Goal: Task Accomplishment & Management: Manage account settings

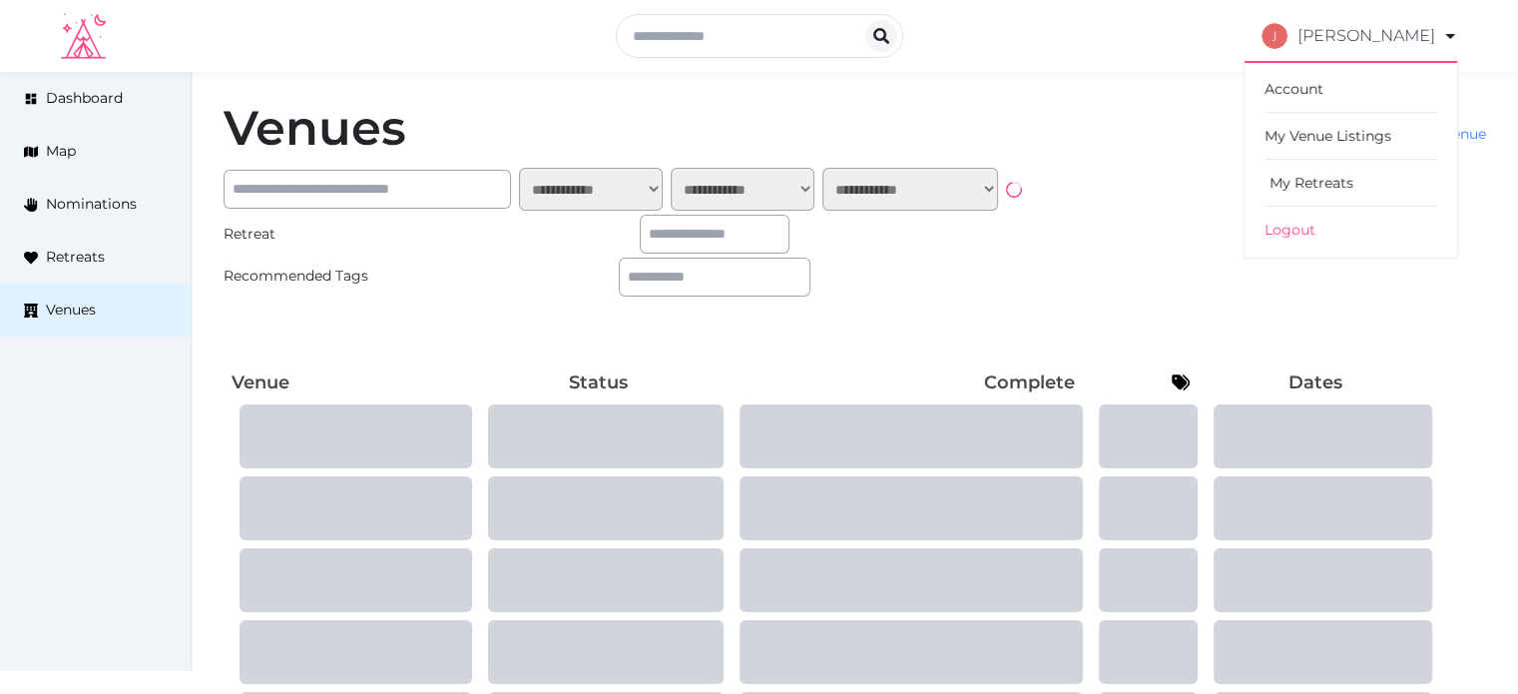
click at [1329, 179] on link "My Retreats" at bounding box center [1351, 183] width 173 height 47
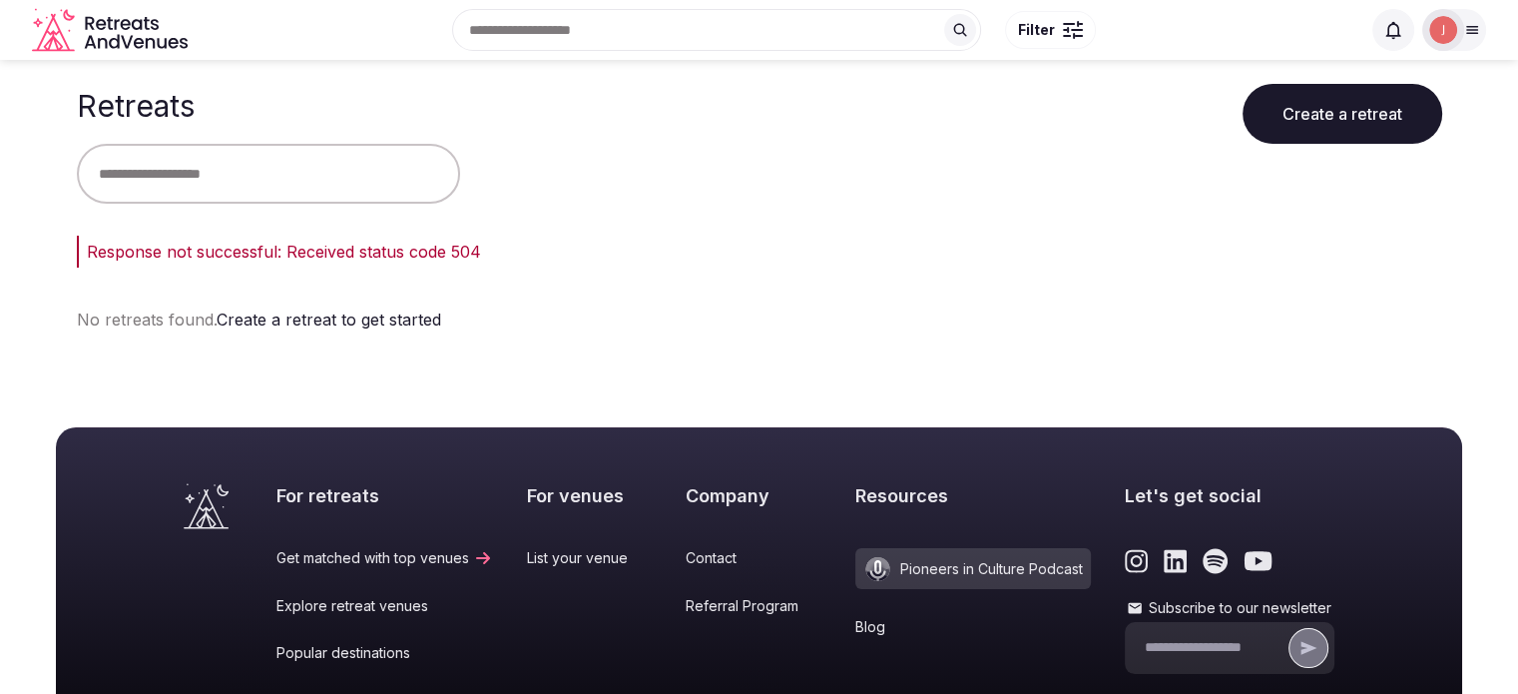
click at [1473, 10] on div at bounding box center [1454, 30] width 64 height 42
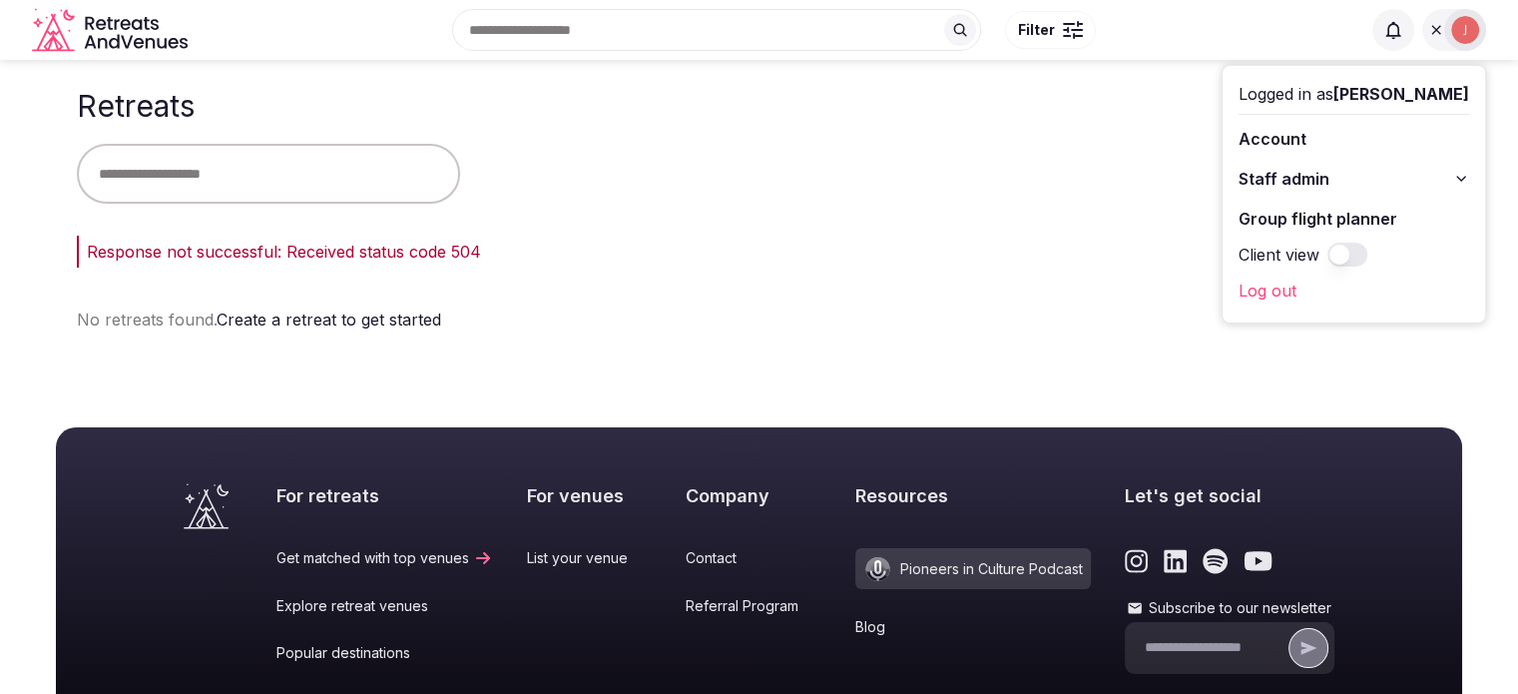
click at [1294, 187] on span "Staff admin" at bounding box center [1284, 179] width 91 height 24
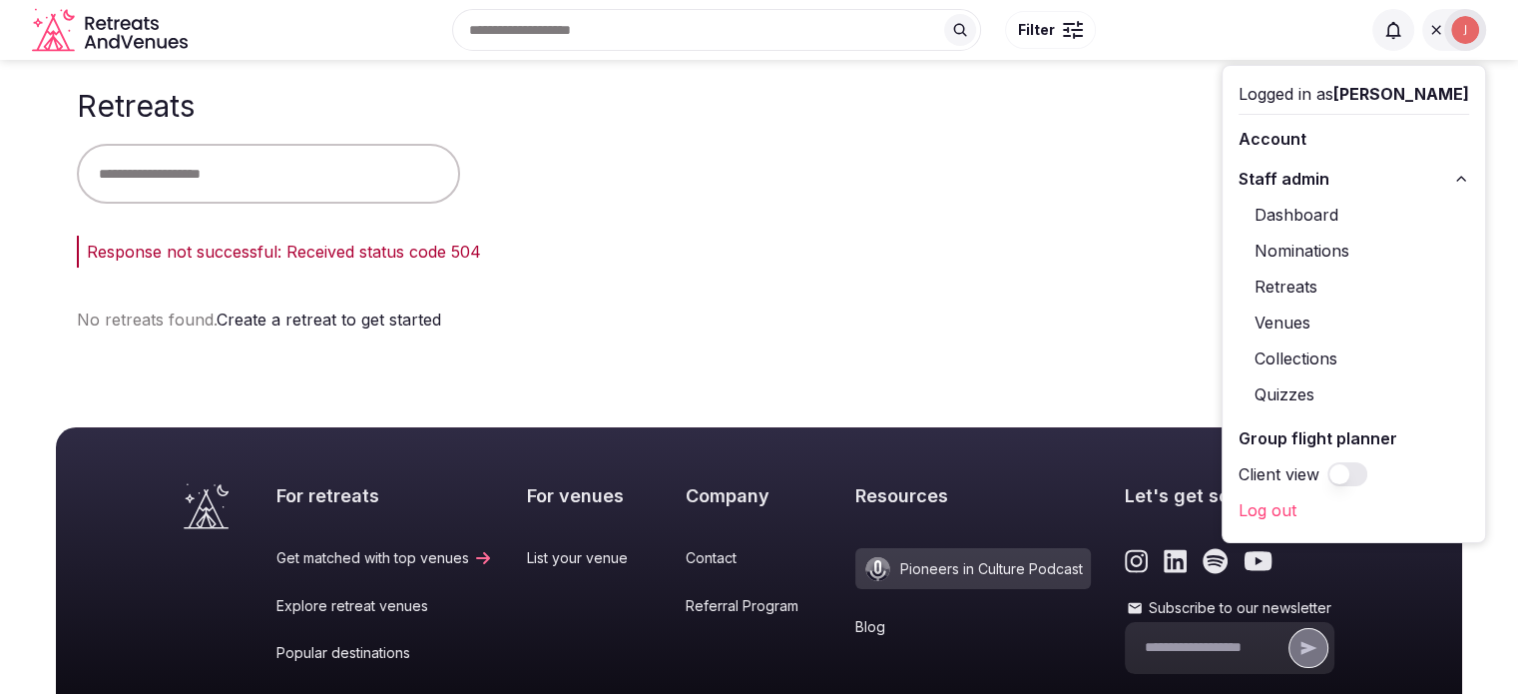
click at [1286, 298] on link "Retreats" at bounding box center [1354, 286] width 231 height 32
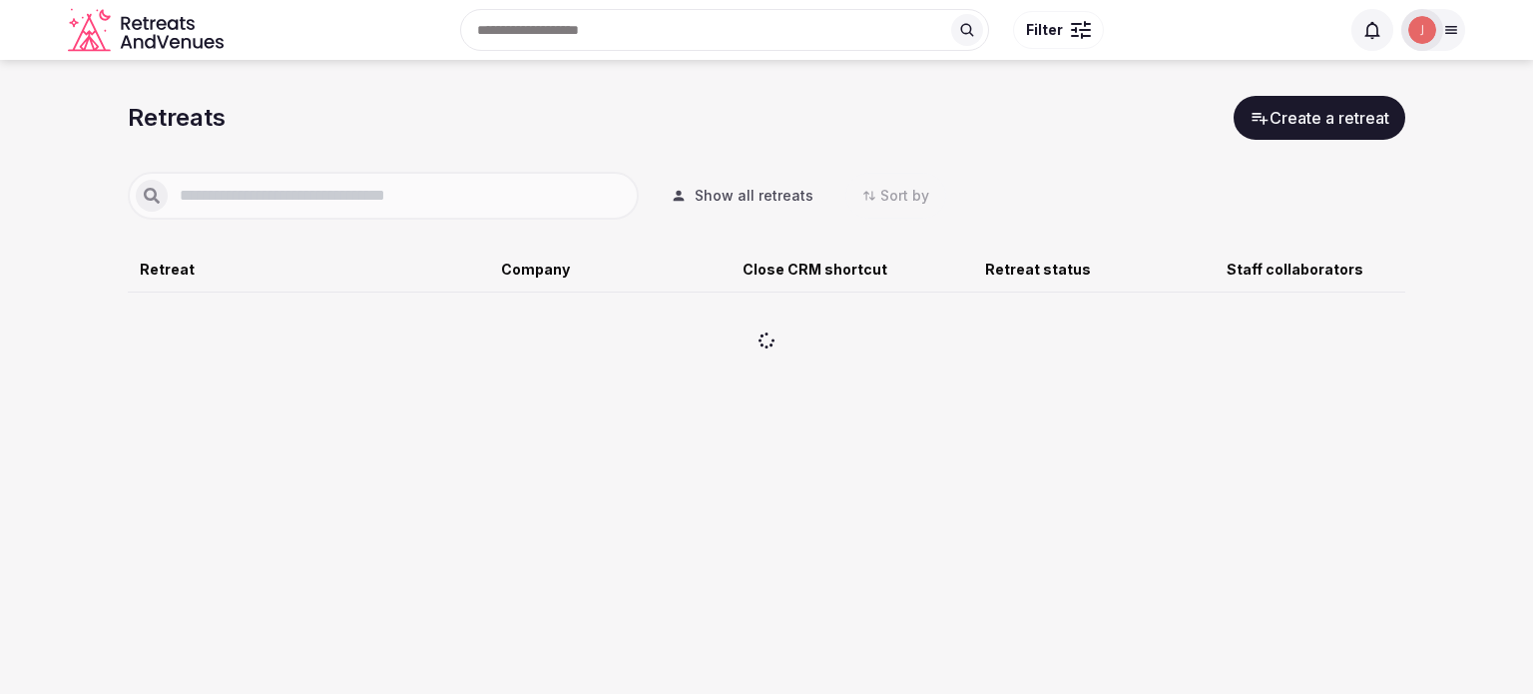
click at [239, 196] on input "text" at bounding box center [399, 196] width 463 height 24
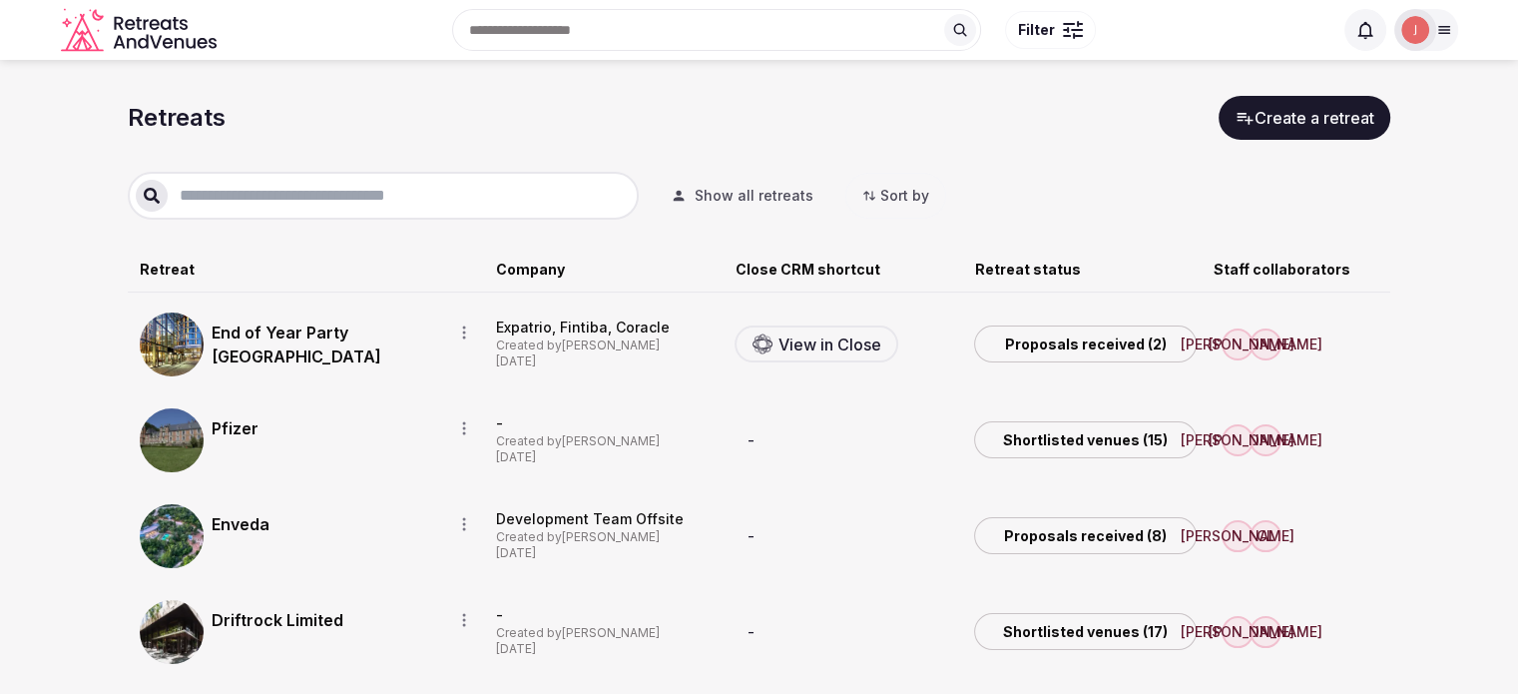
click at [369, 340] on link "End of Year Party Berlin" at bounding box center [324, 344] width 225 height 48
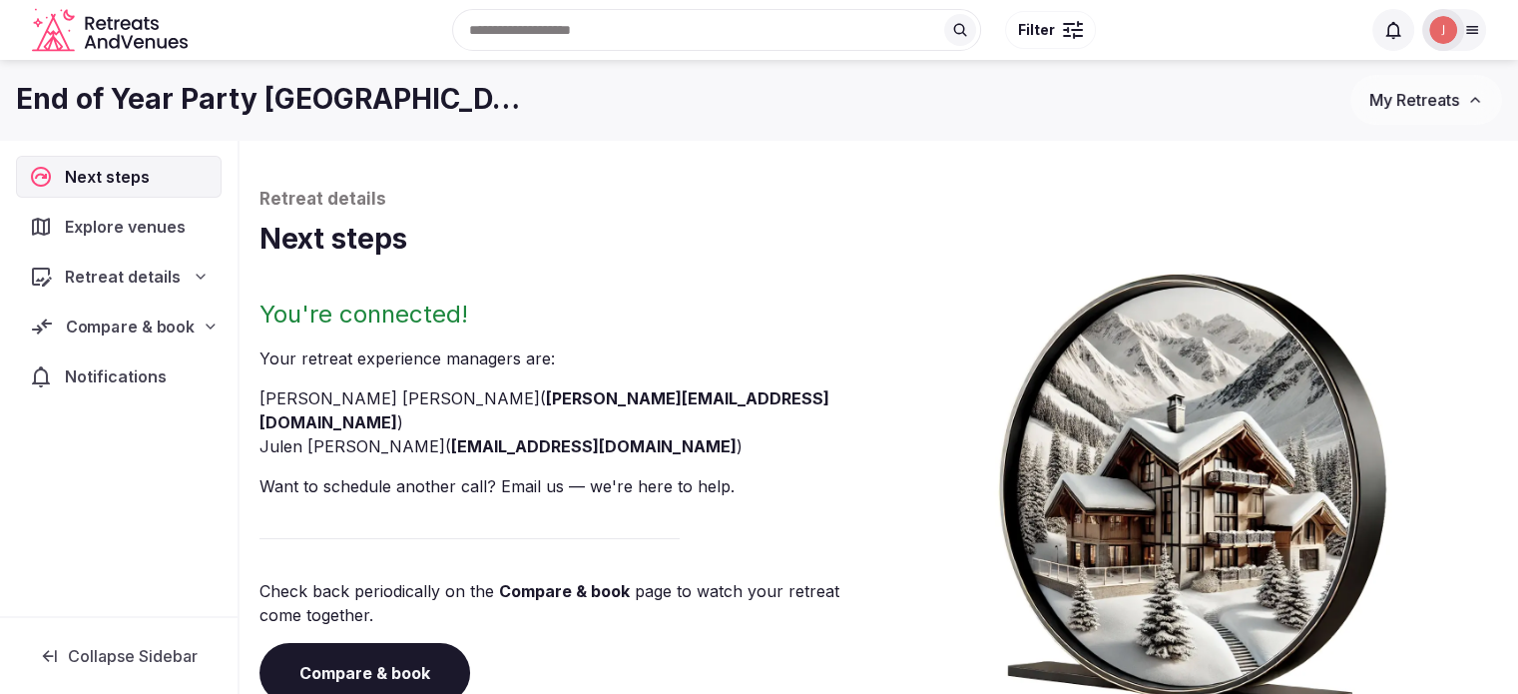
click at [169, 336] on span "Compare & book" at bounding box center [130, 326] width 129 height 24
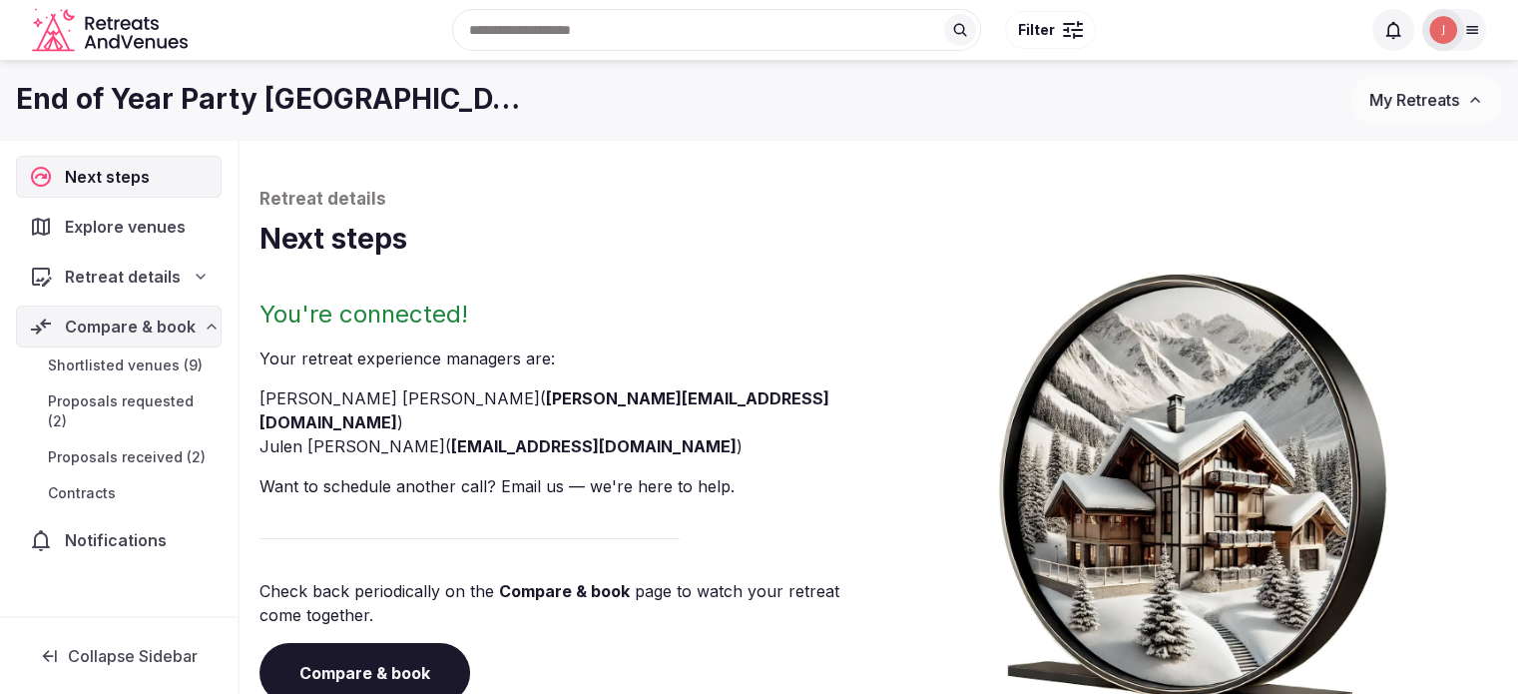
click at [181, 447] on span "Proposals received (2)" at bounding box center [127, 457] width 158 height 20
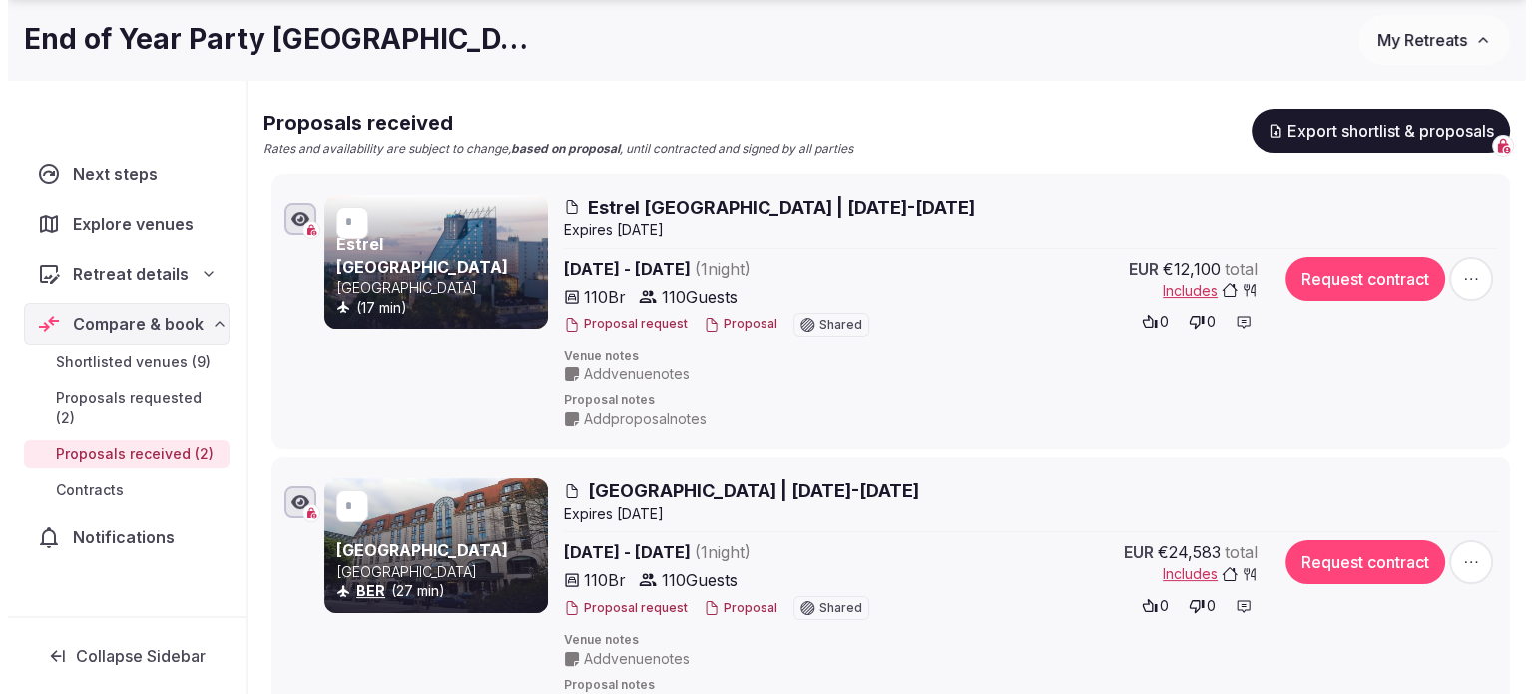
scroll to position [299, 0]
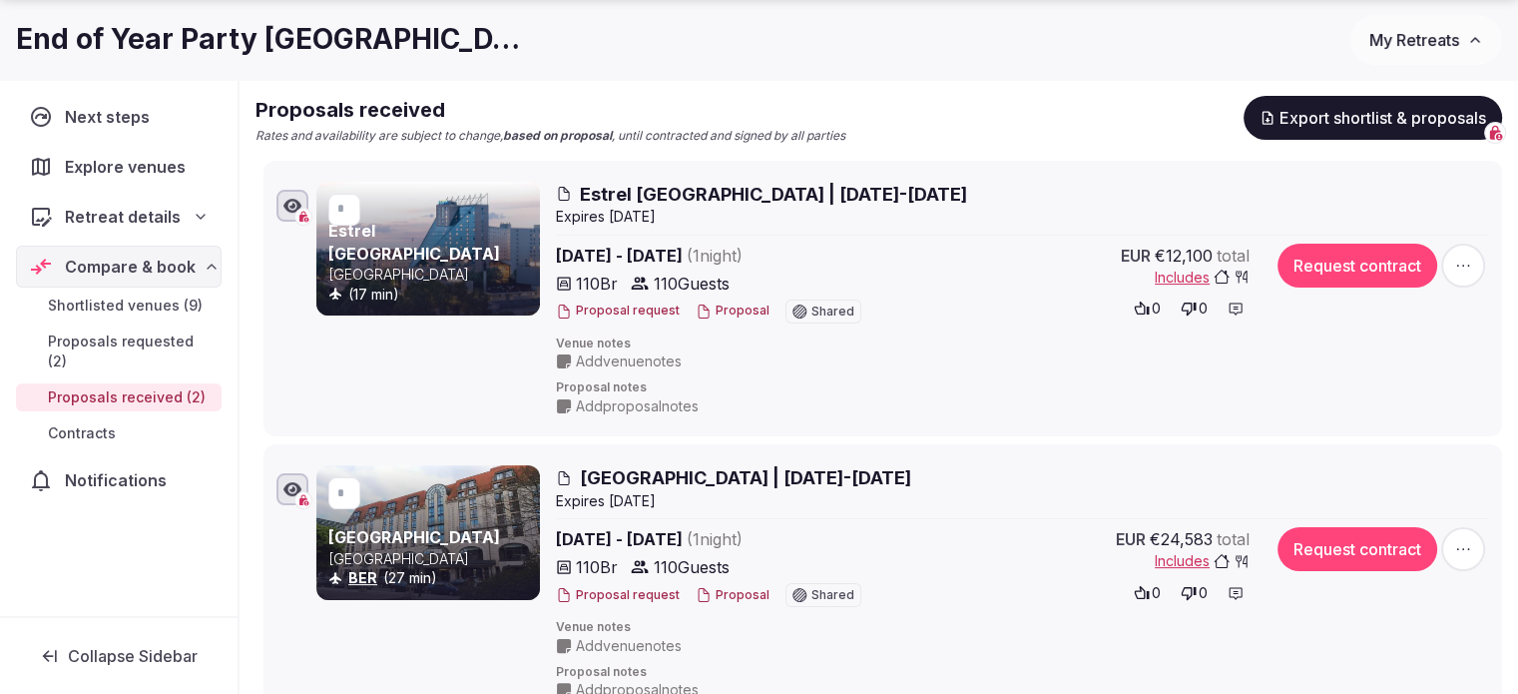
click at [747, 319] on div "Proposal request Proposal Shared" at bounding box center [731, 311] width 351 height 24
click at [735, 313] on button "Proposal" at bounding box center [733, 310] width 74 height 17
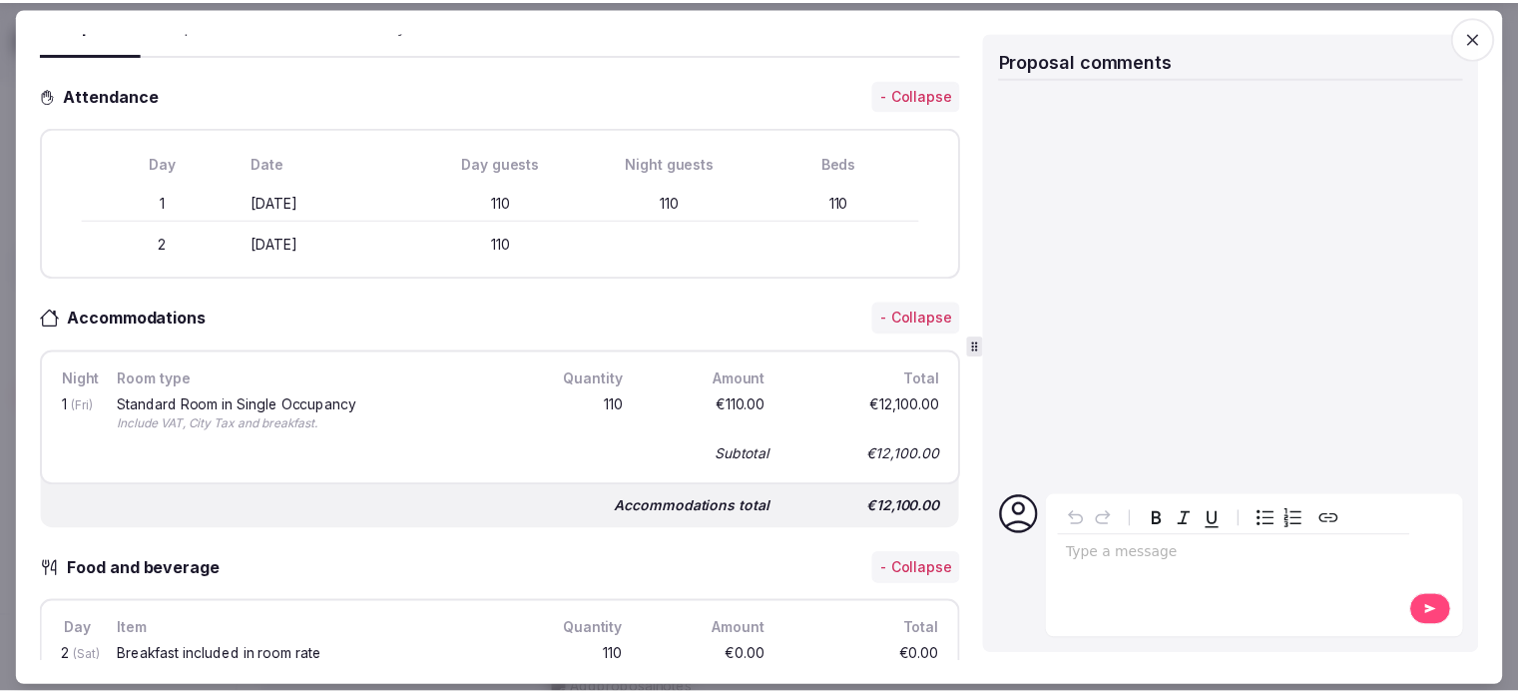
scroll to position [257, 0]
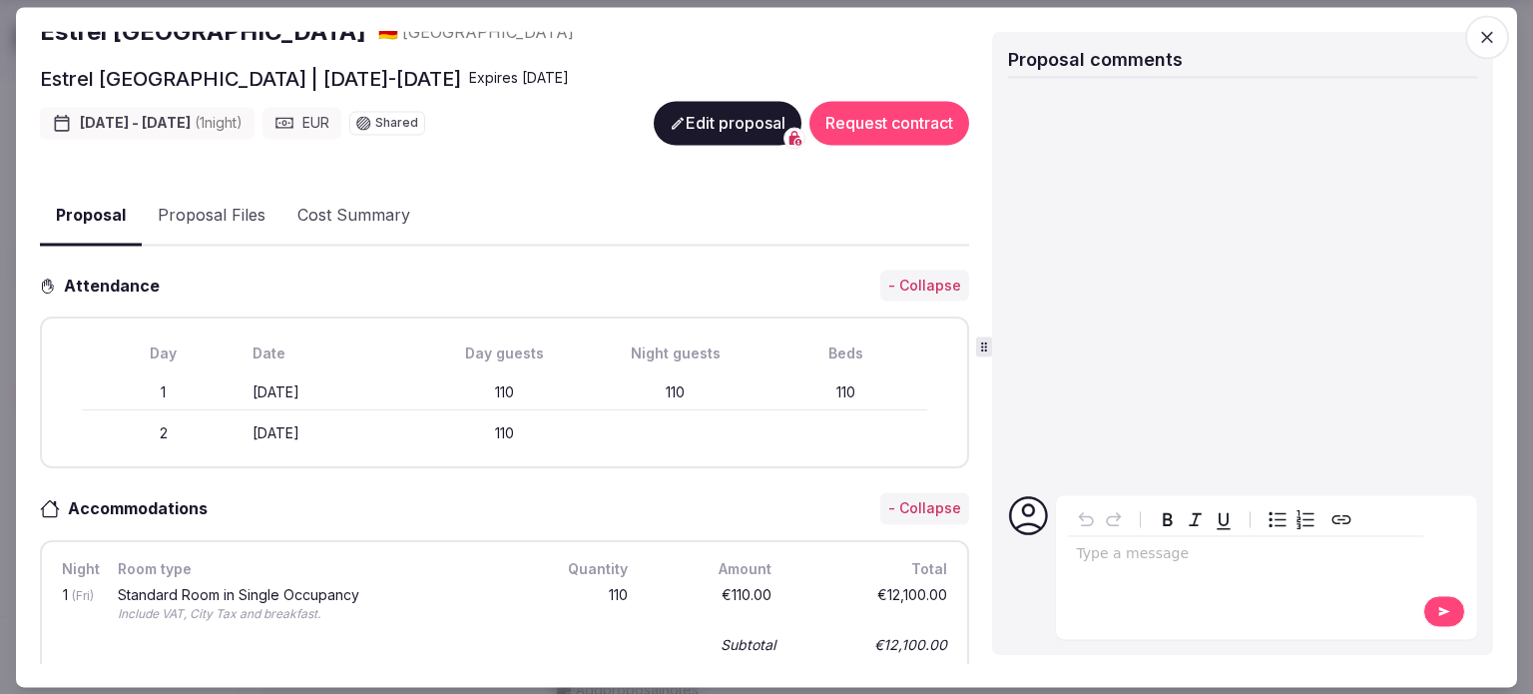
click at [1488, 49] on span "button" at bounding box center [1487, 37] width 44 height 44
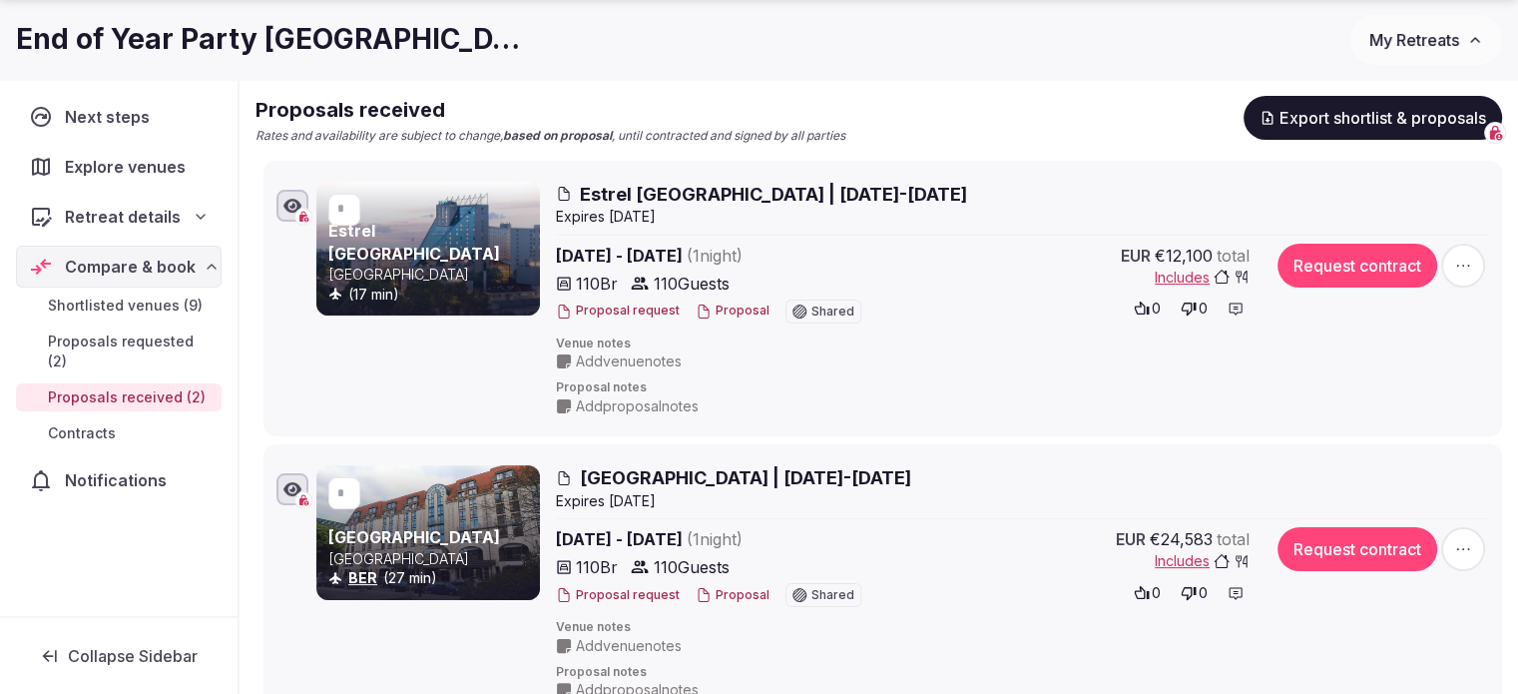
click at [1423, 43] on span "My Retreats" at bounding box center [1414, 40] width 90 height 20
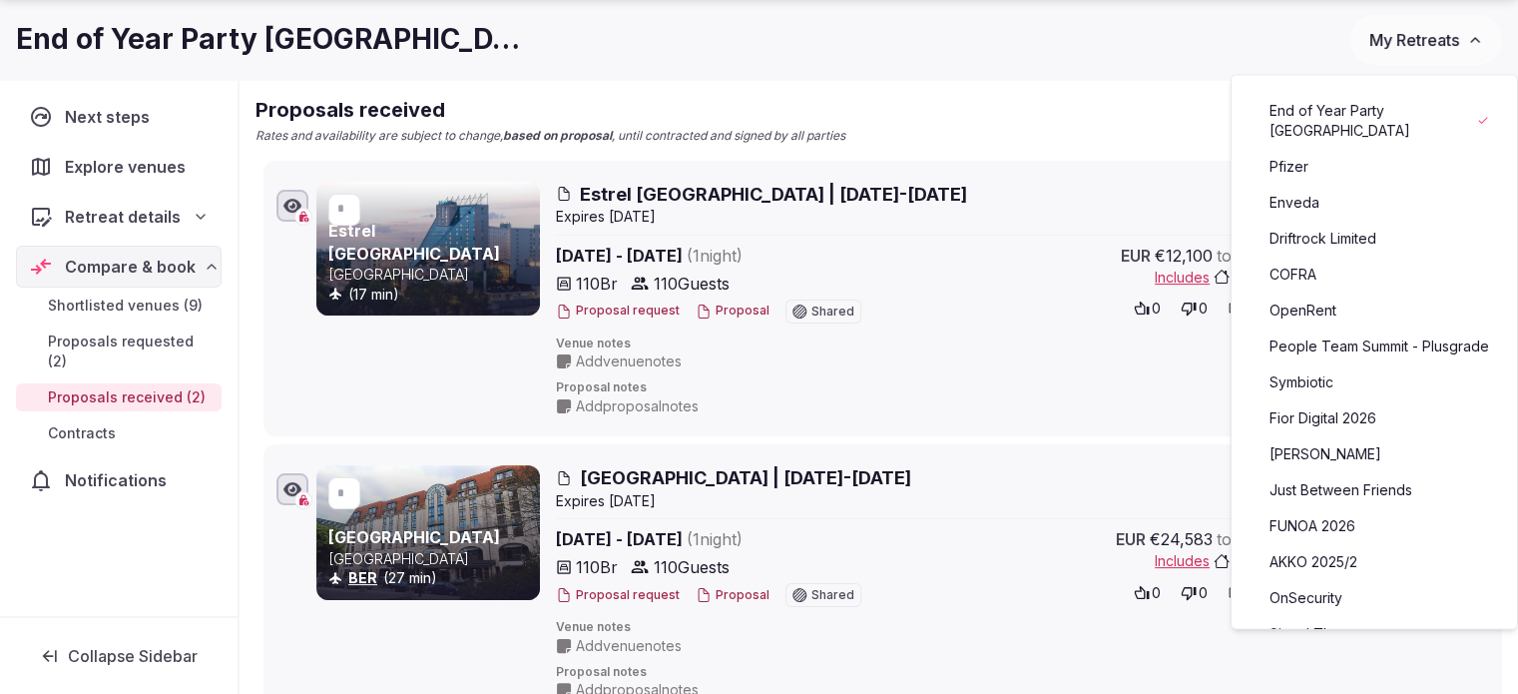
click at [1303, 260] on link "COFRA" at bounding box center [1375, 275] width 246 height 32
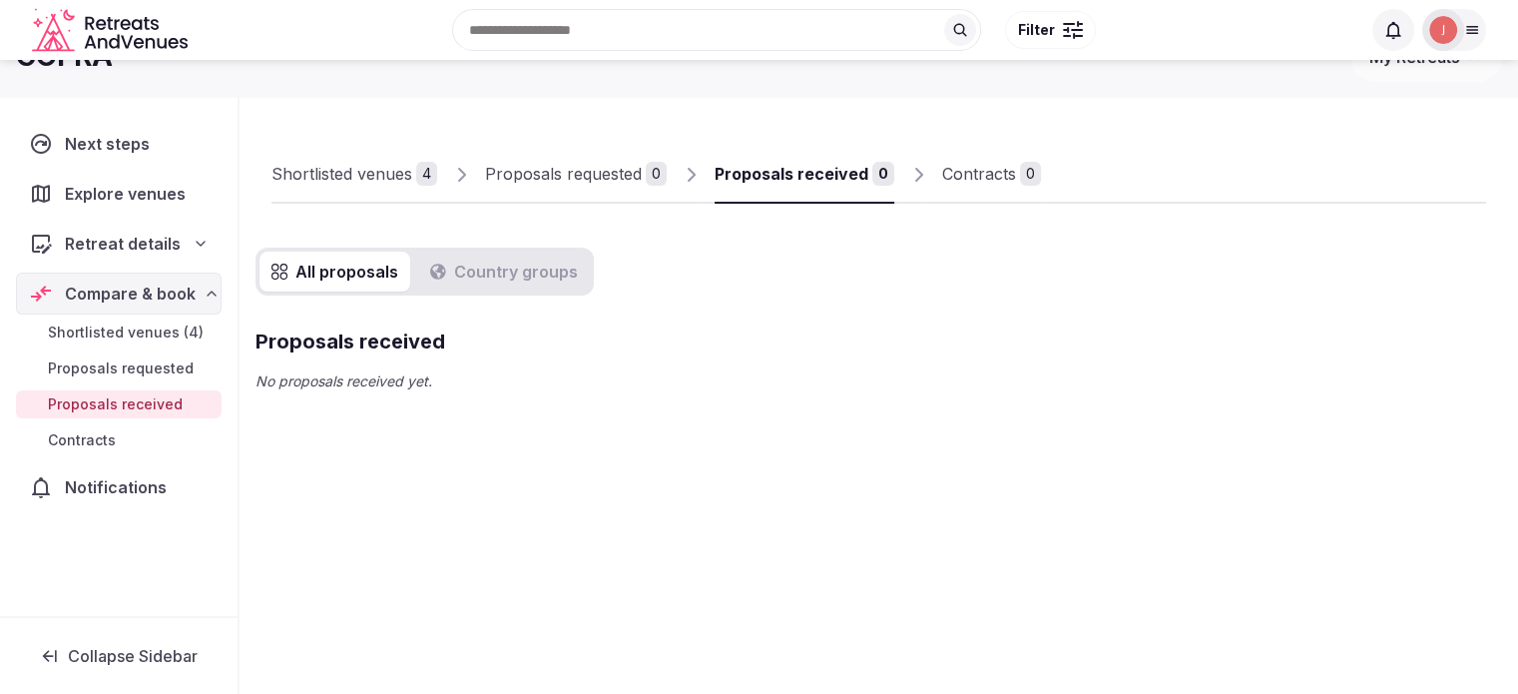
scroll to position [84, 0]
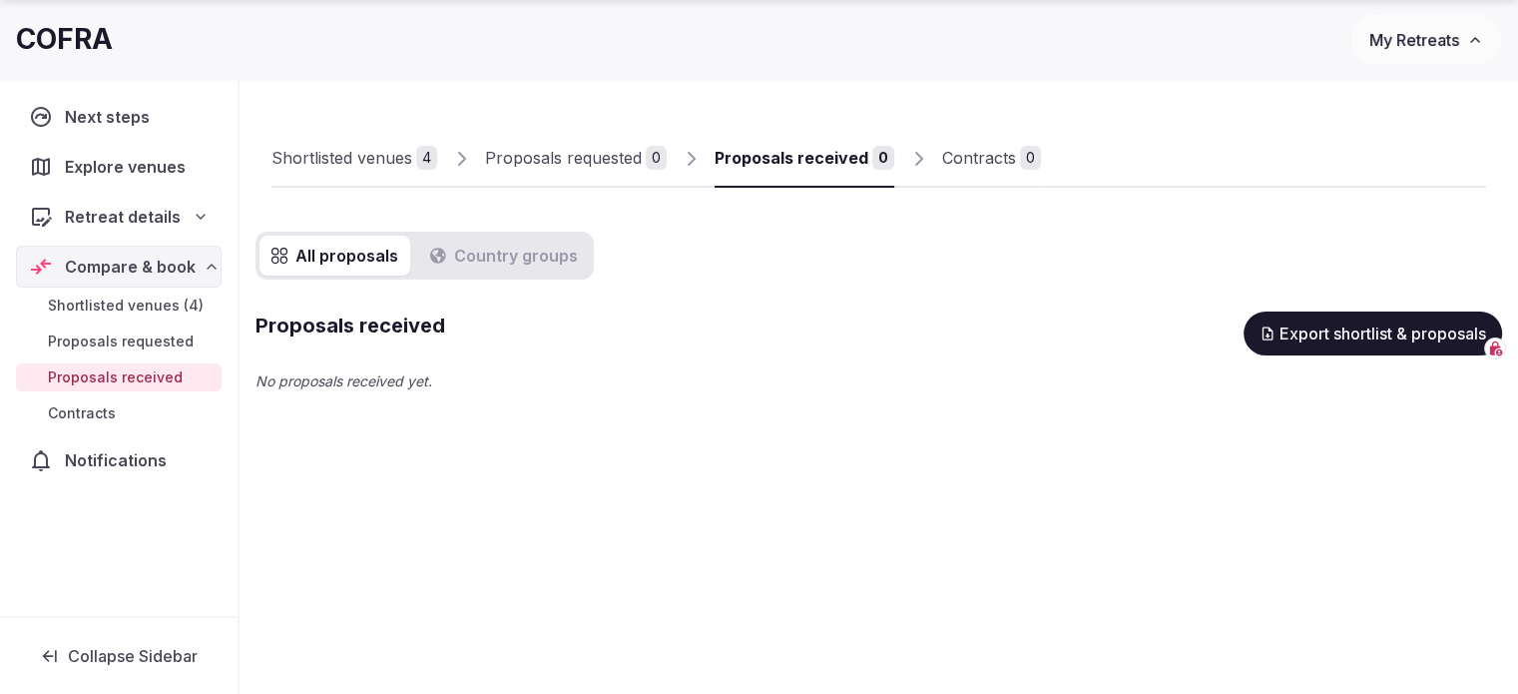
click at [1454, 59] on button "My Retreats" at bounding box center [1426, 40] width 152 height 50
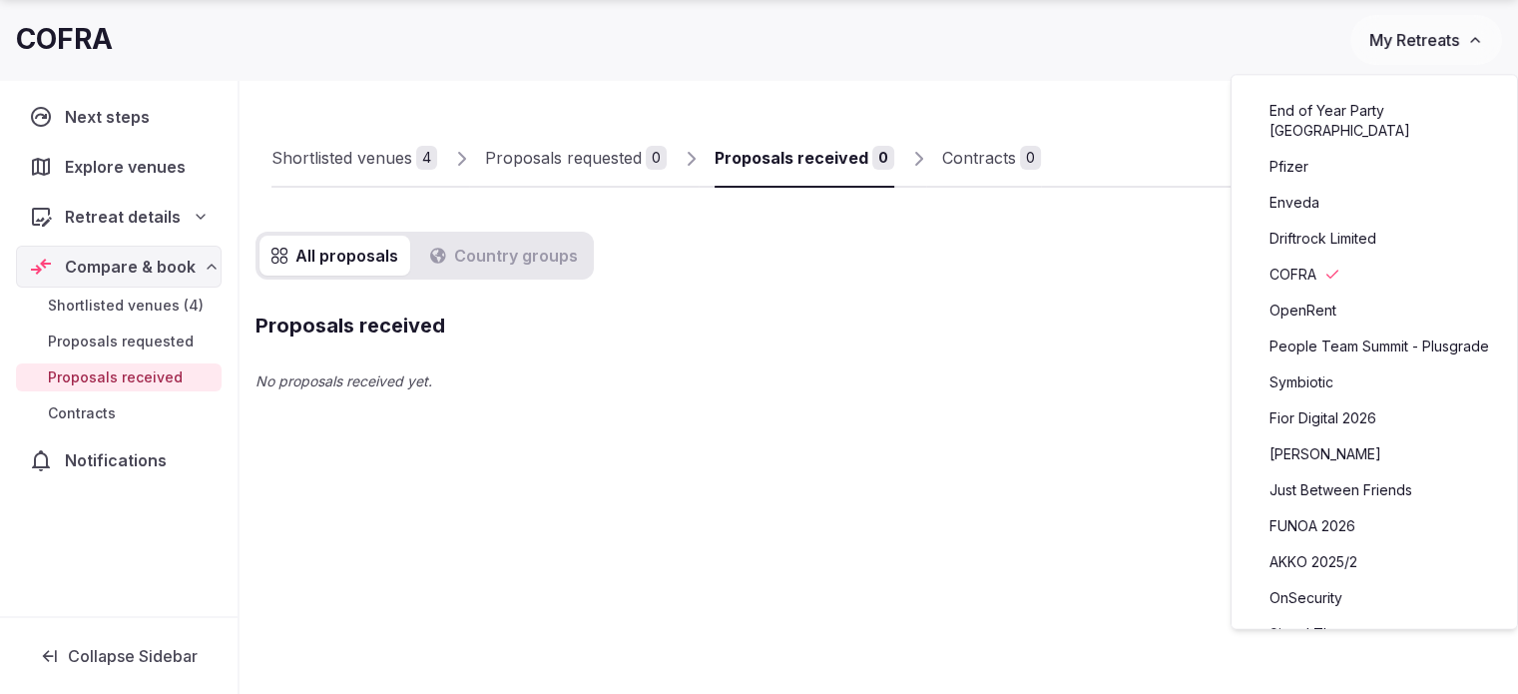
click at [1298, 502] on link "Just Between Friends" at bounding box center [1375, 490] width 246 height 32
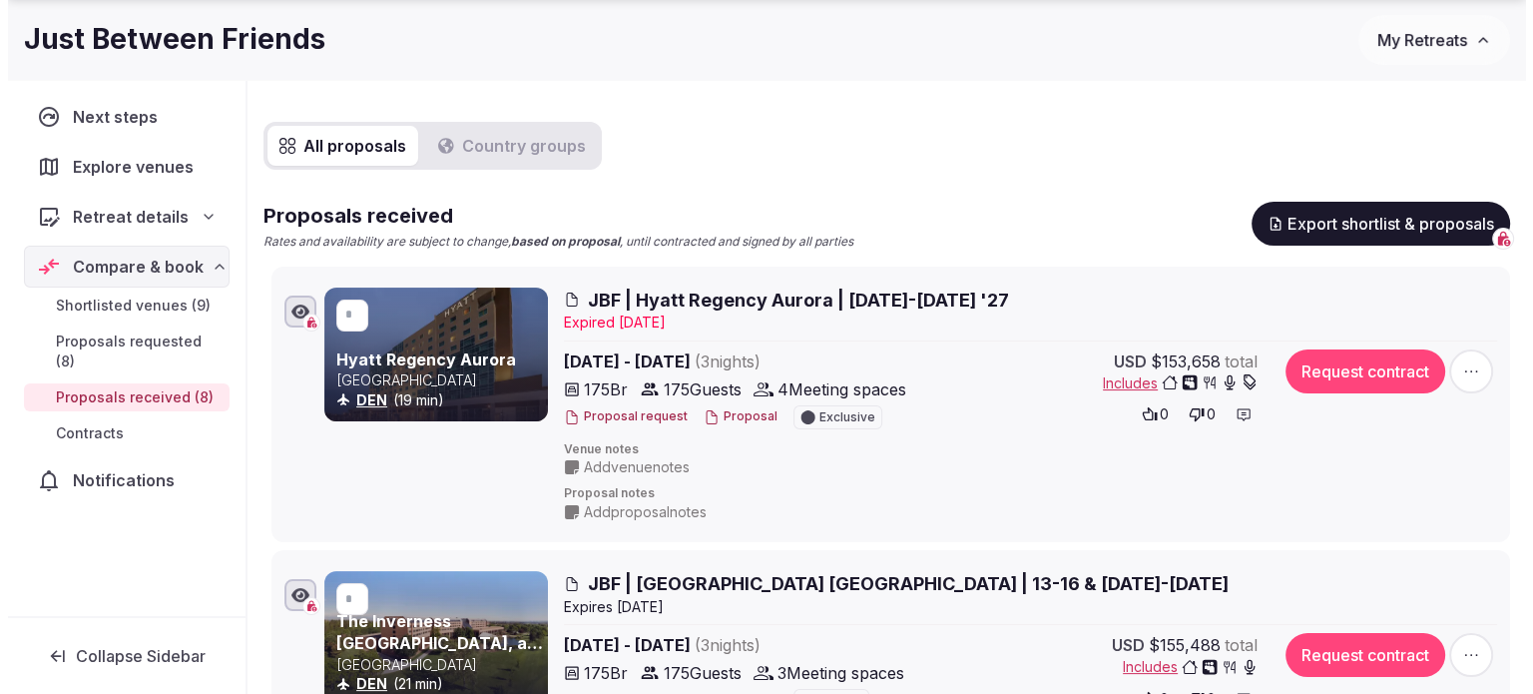
scroll to position [383, 0]
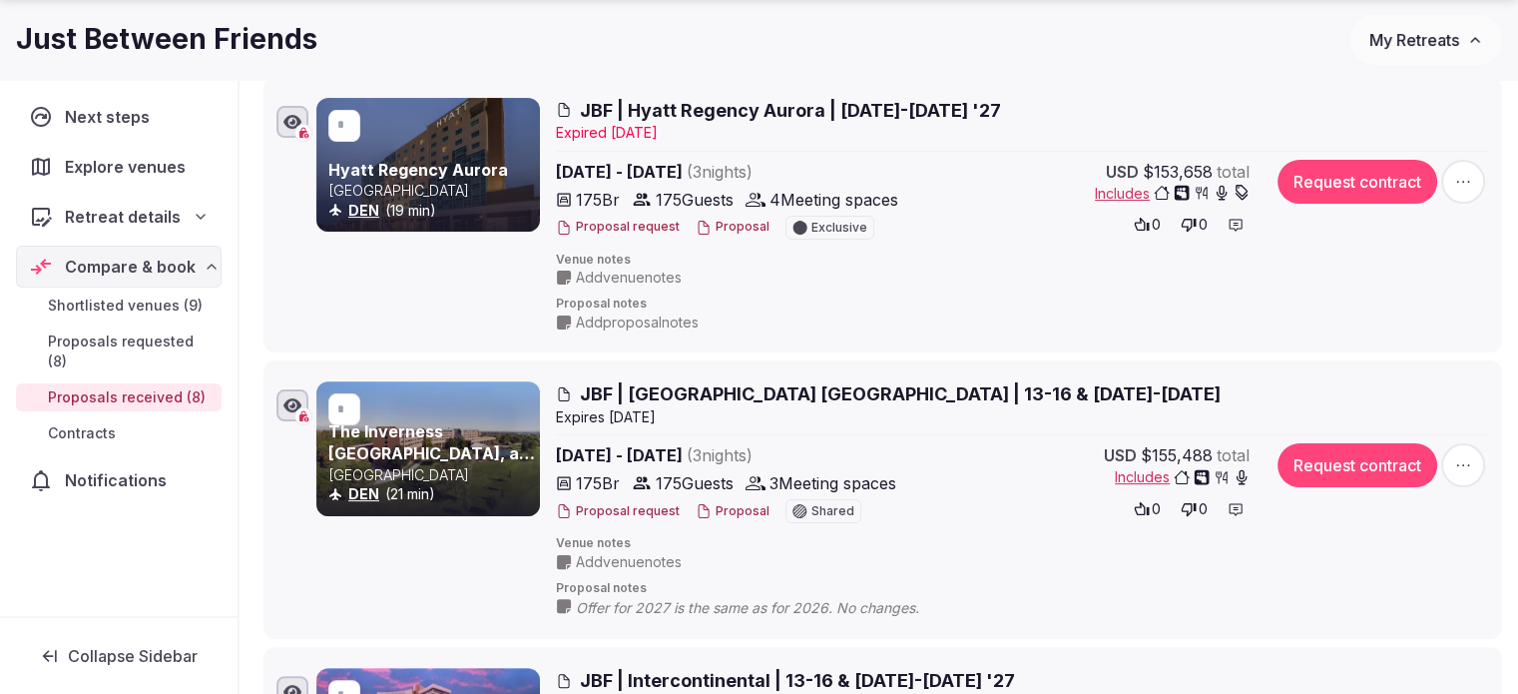
click at [744, 223] on button "Proposal" at bounding box center [733, 227] width 74 height 17
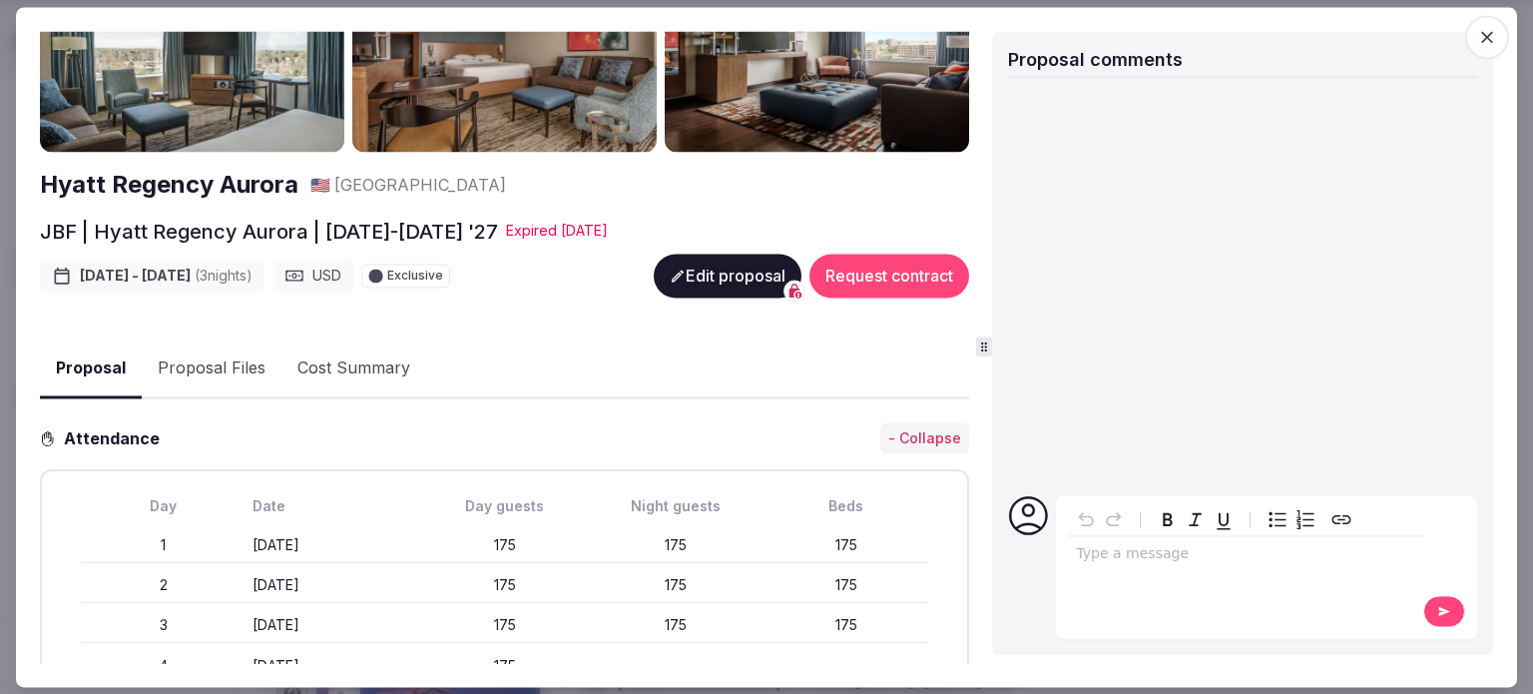
scroll to position [0, 0]
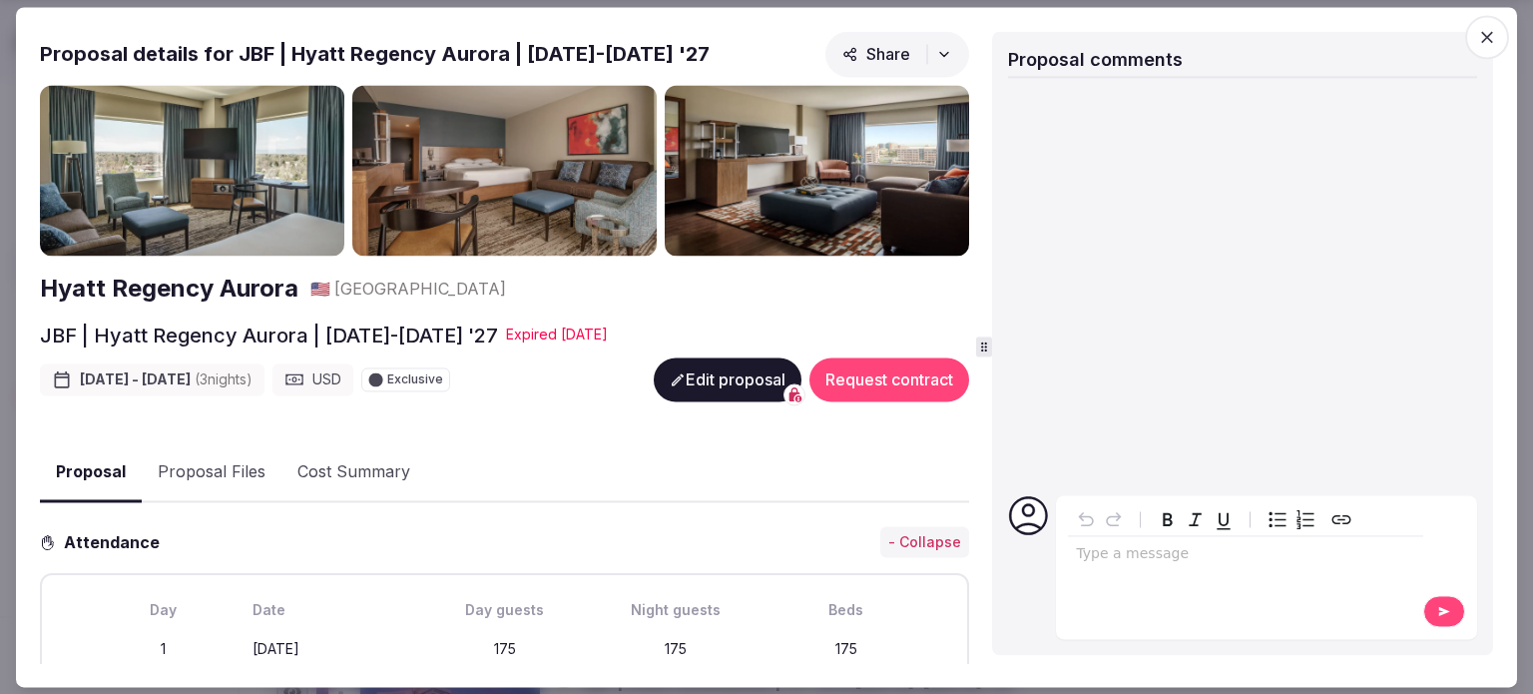
drag, startPoint x: 136, startPoint y: 370, endPoint x: 218, endPoint y: 360, distance: 82.5
click at [218, 363] on div "Jan 13th - 16th, 2027 ( 3 night s )" at bounding box center [152, 379] width 225 height 32
drag, startPoint x: 346, startPoint y: 378, endPoint x: 378, endPoint y: 378, distance: 31.9
click at [353, 378] on div "USD" at bounding box center [312, 379] width 81 height 32
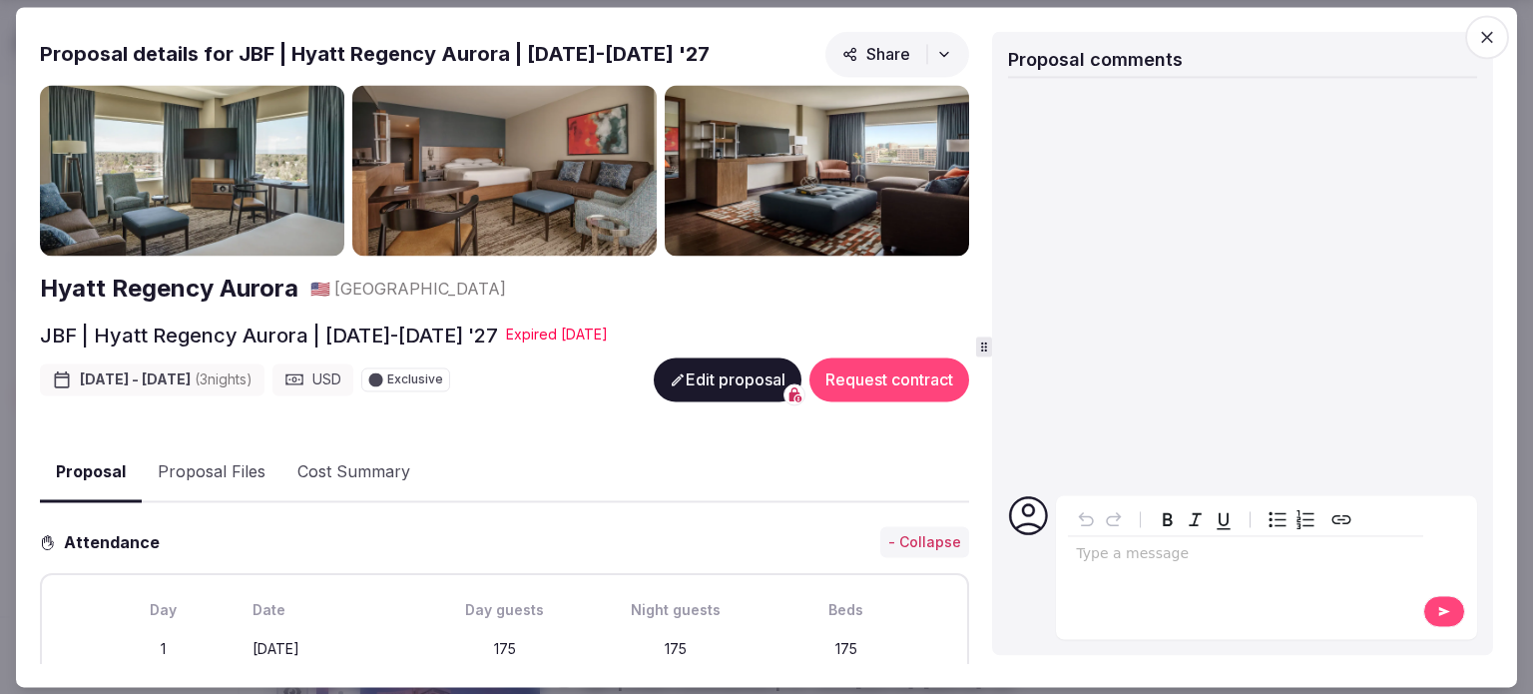
drag, startPoint x: 462, startPoint y: 331, endPoint x: 601, endPoint y: 327, distance: 138.8
click at [601, 327] on div "Expire d Sep 30th, 2025" at bounding box center [557, 334] width 102 height 20
click at [595, 327] on div "Expire d Sep 30th, 2025" at bounding box center [557, 334] width 102 height 20
drag, startPoint x: 351, startPoint y: 379, endPoint x: 395, endPoint y: 378, distance: 43.9
click at [395, 378] on div "Jan 13th - 16th, 2027 ( 3 night s ) USD Exclusive" at bounding box center [245, 379] width 410 height 44
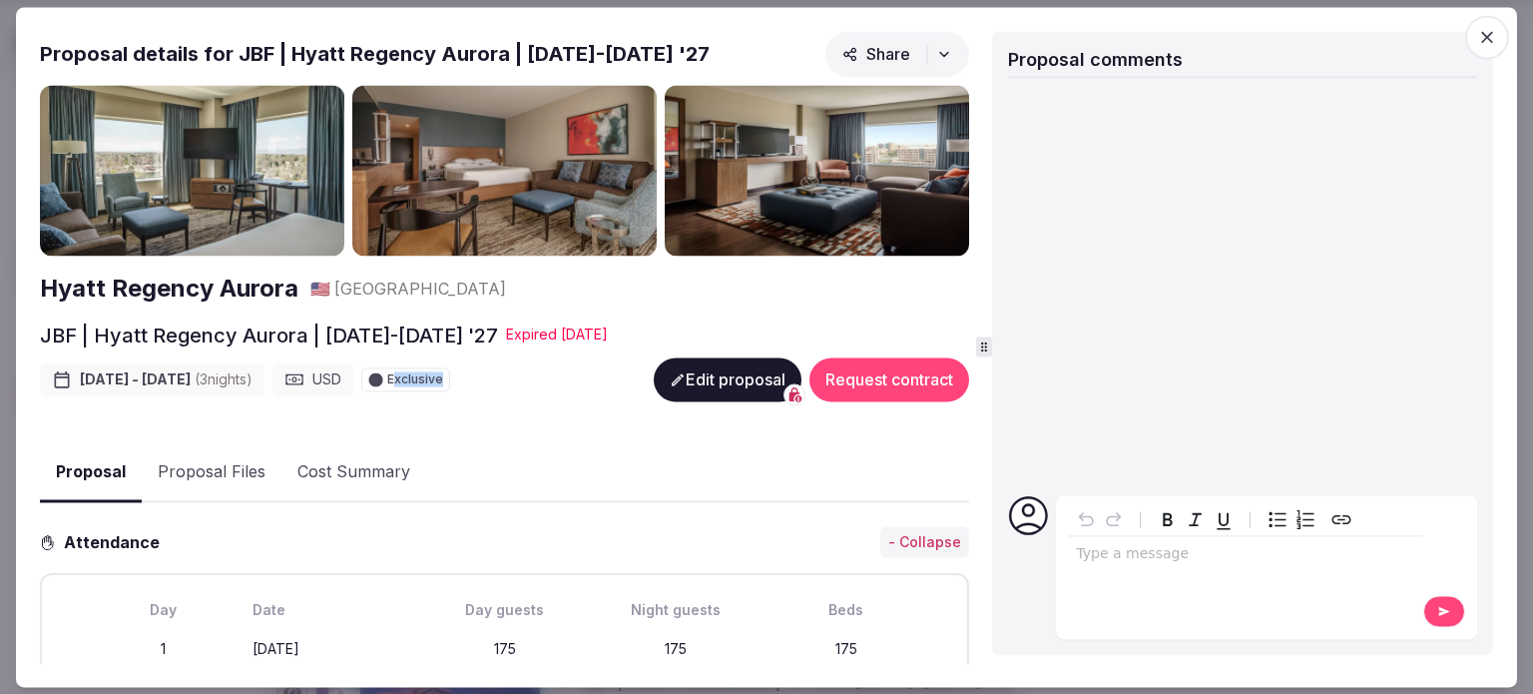
drag, startPoint x: 430, startPoint y: 372, endPoint x: 475, endPoint y: 372, distance: 44.9
click at [443, 373] on span "Exclusive" at bounding box center [415, 379] width 56 height 12
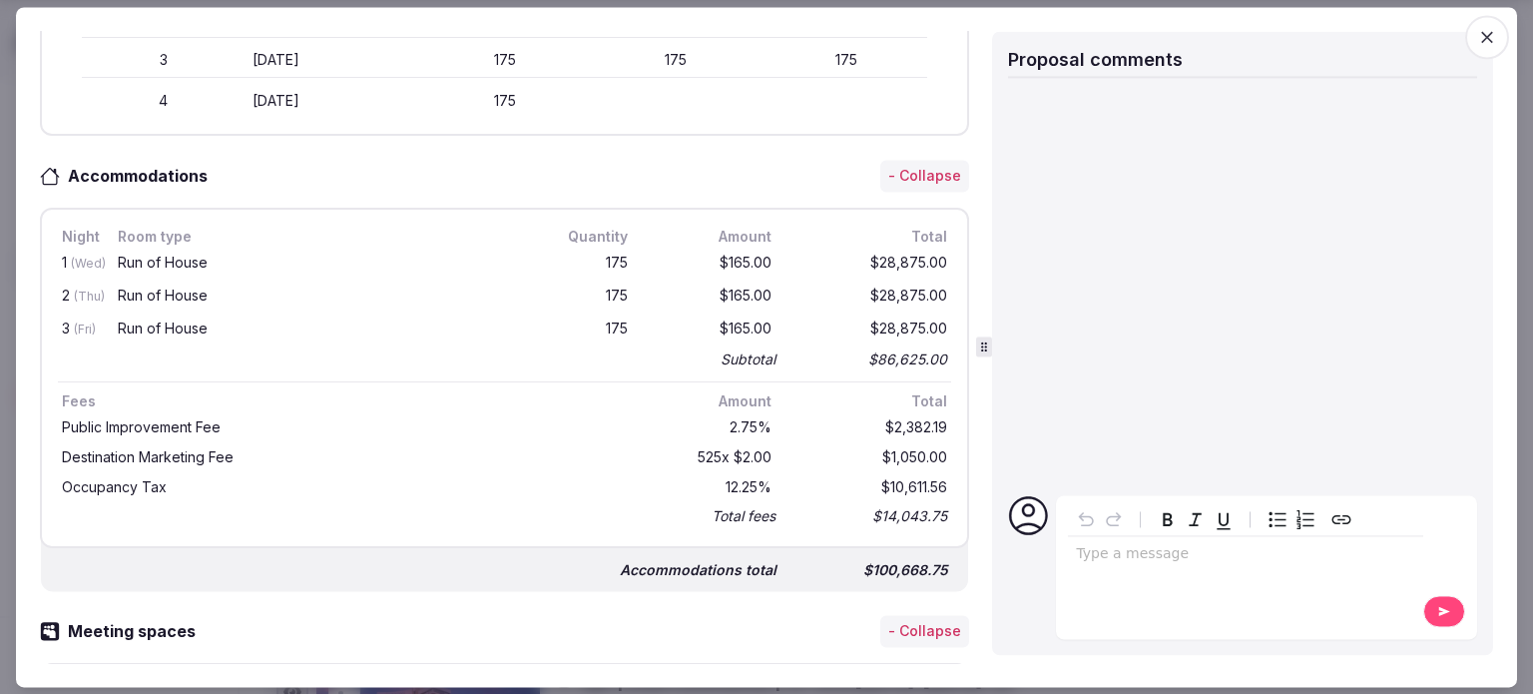
scroll to position [699, 0]
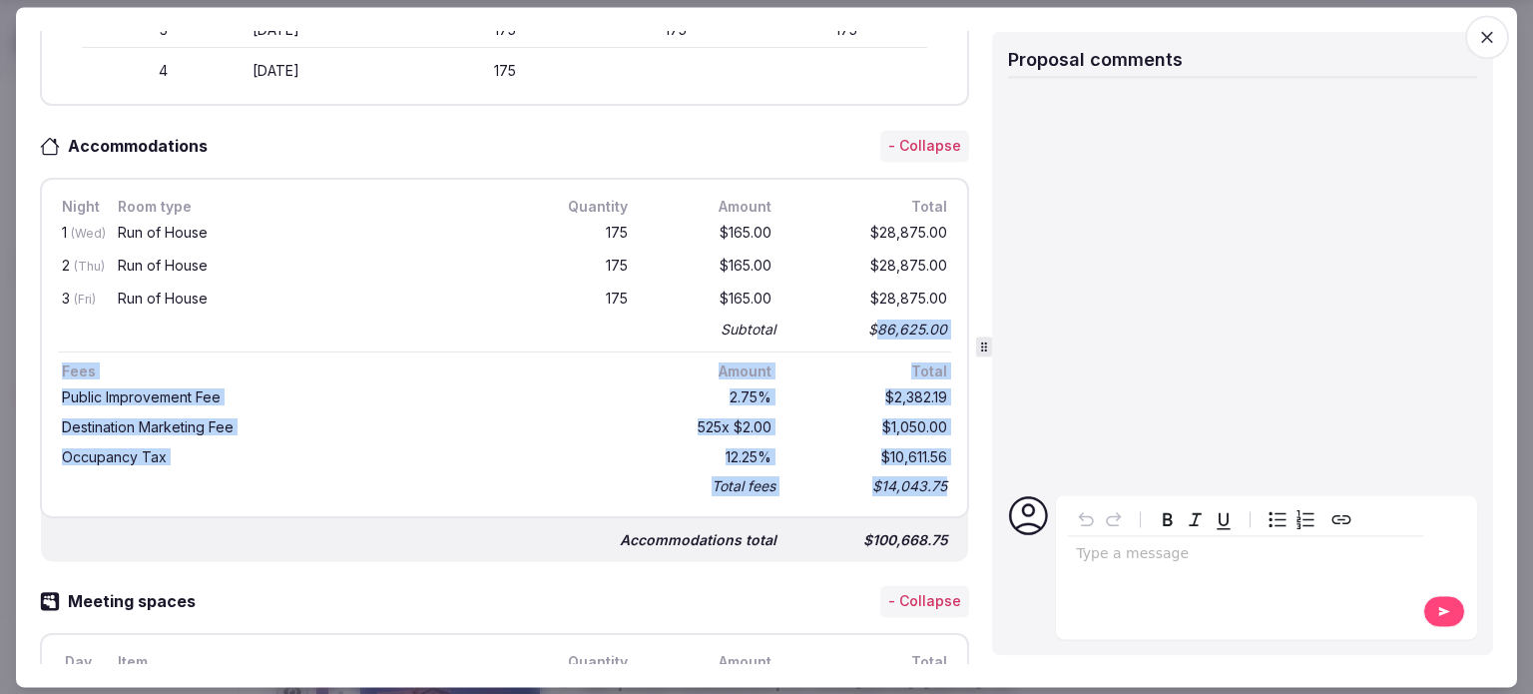
drag, startPoint x: 862, startPoint y: 317, endPoint x: 958, endPoint y: 320, distance: 95.9
click at [958, 320] on div "Proposal details for JBF | Hyatt Regency Aurora | 13-16 Jan '27 Share Hyatt Reg…" at bounding box center [507, 347] width 935 height 632
click at [927, 318] on div "$86,625.00" at bounding box center [871, 330] width 160 height 28
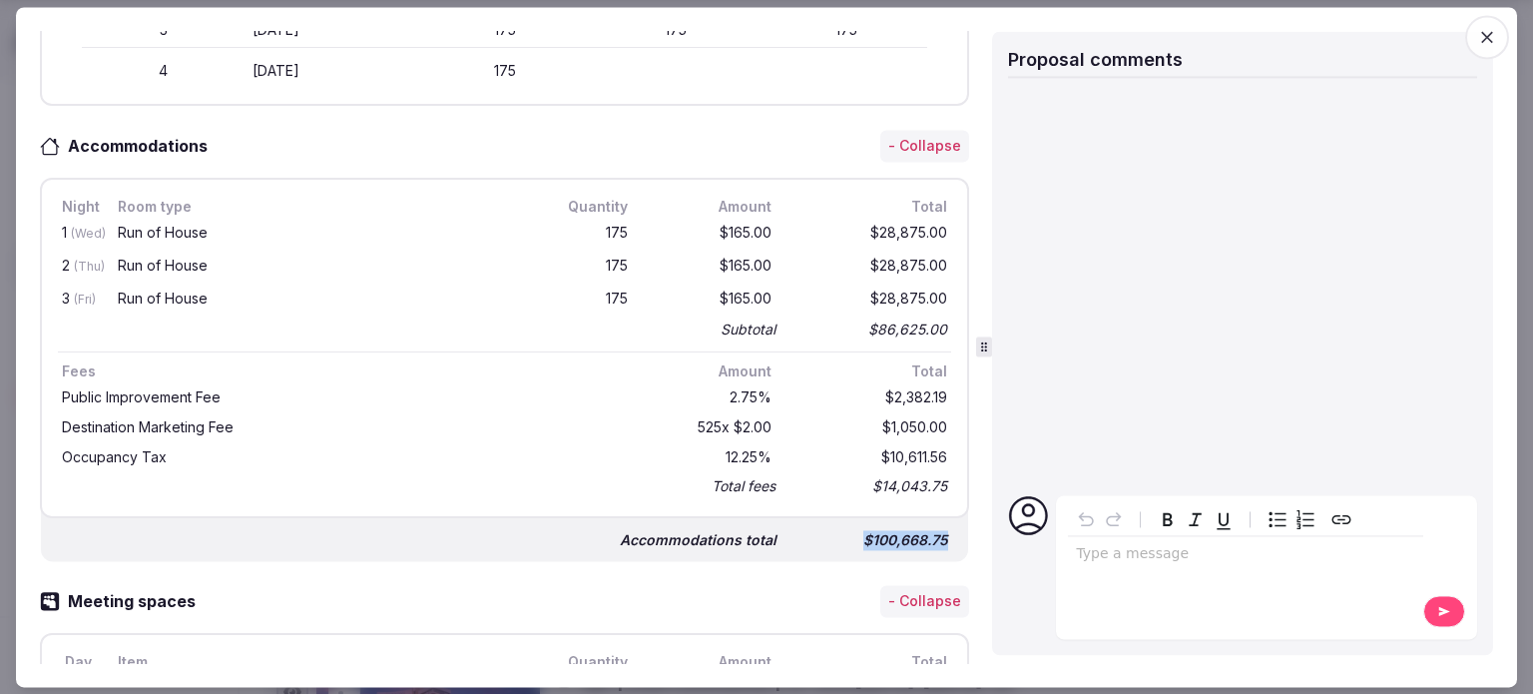
drag, startPoint x: 841, startPoint y: 532, endPoint x: 941, endPoint y: 531, distance: 99.8
click at [941, 531] on div "Accommodations total $100,668.75" at bounding box center [504, 532] width 927 height 60
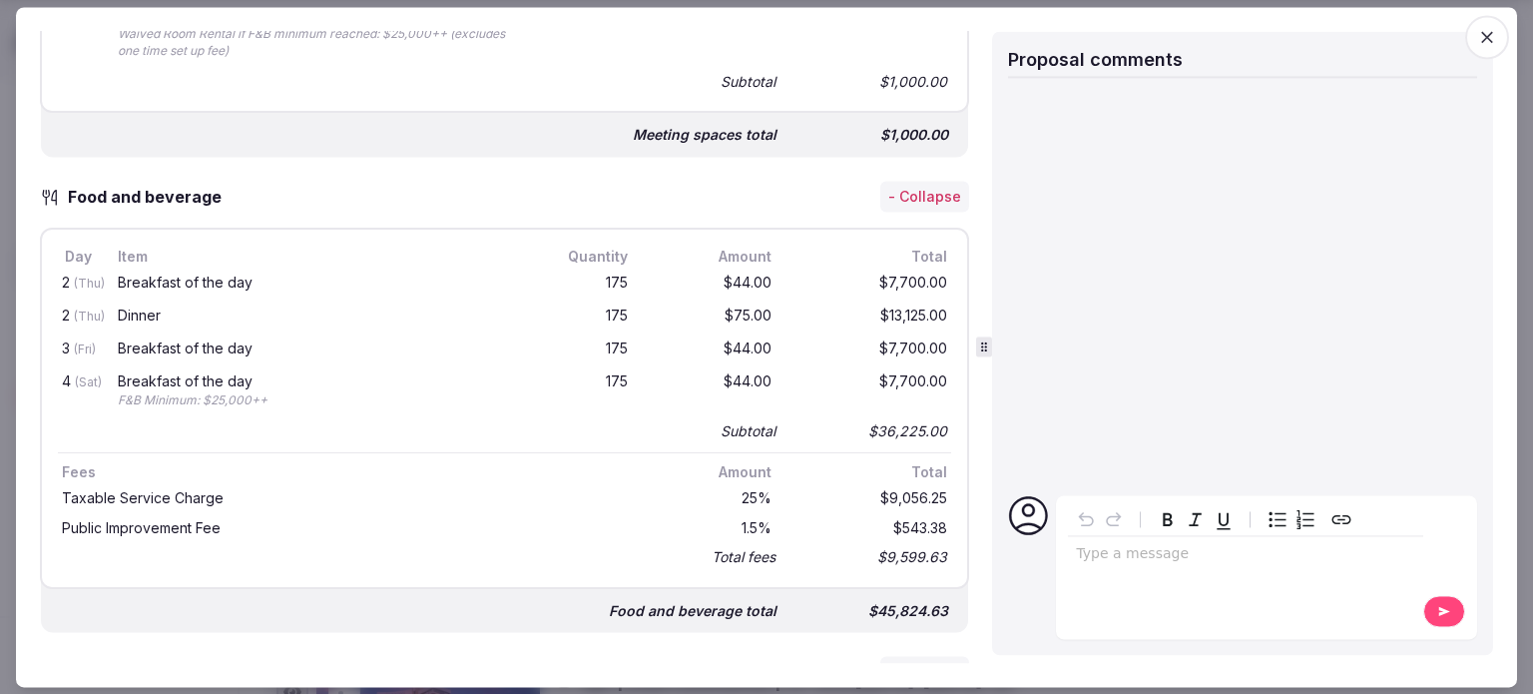
scroll to position [1497, 0]
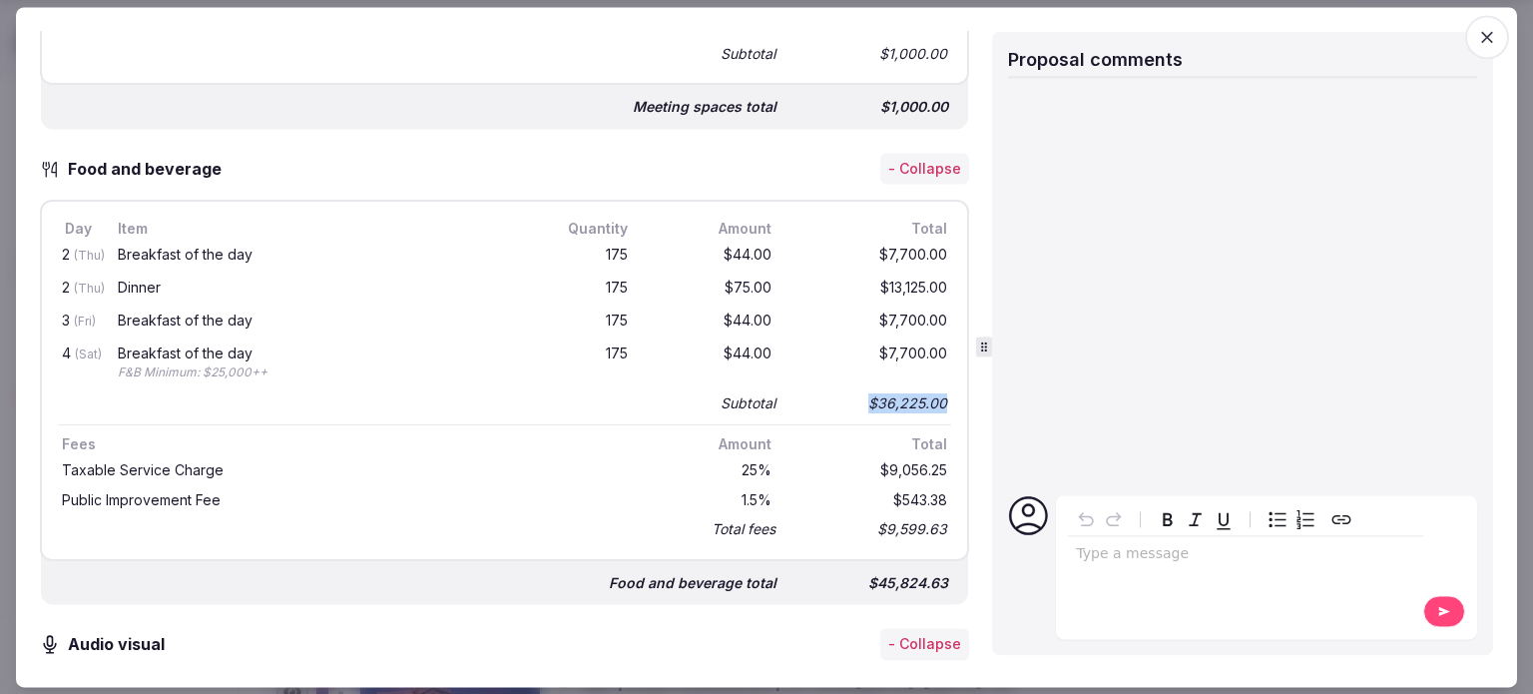
drag, startPoint x: 856, startPoint y: 401, endPoint x: 930, endPoint y: 394, distance: 74.2
click at [930, 394] on div "$36,225.00" at bounding box center [871, 403] width 160 height 28
drag, startPoint x: 707, startPoint y: 531, endPoint x: 949, endPoint y: 523, distance: 242.7
click at [949, 523] on div "Day Item Quantity Amount Total 2 (Thu) Breakfast of the day 175 $44.00 $7,700.0…" at bounding box center [504, 381] width 929 height 360
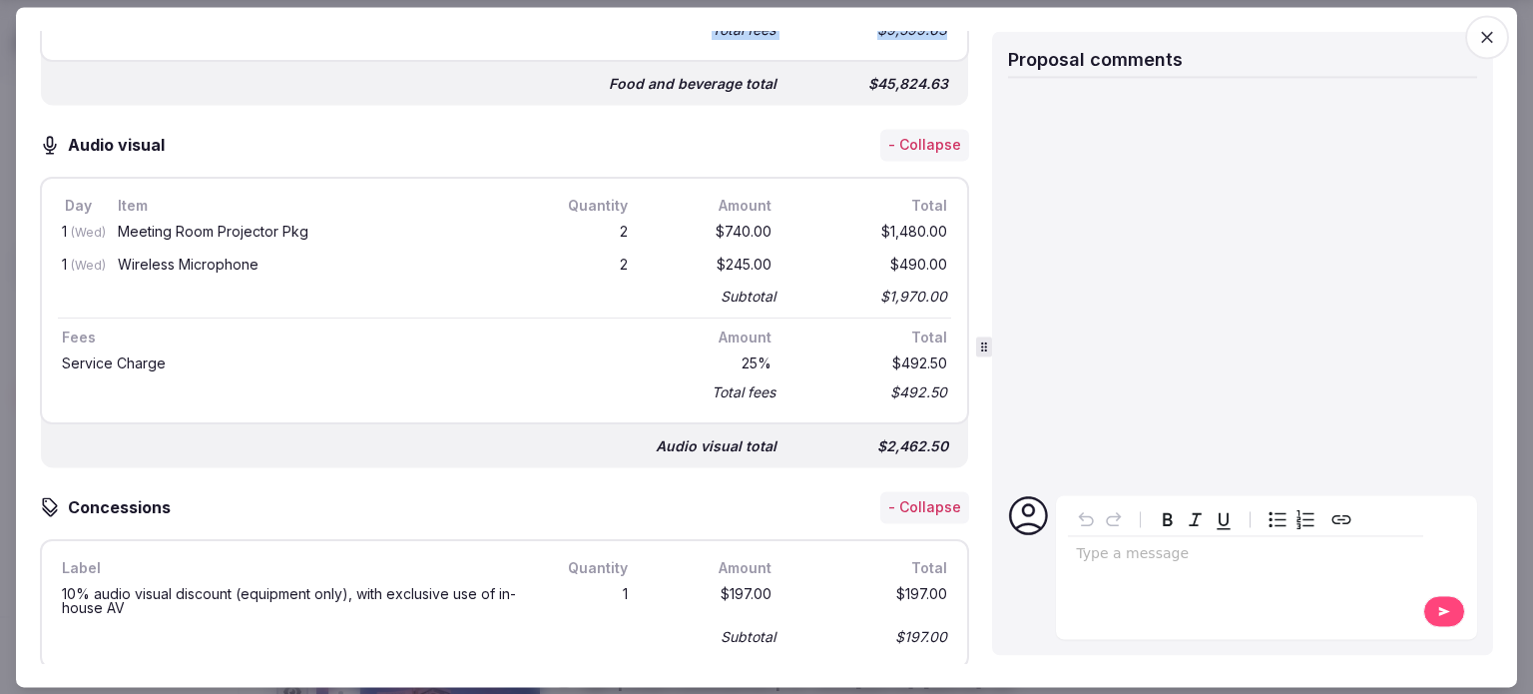
scroll to position [1397, 0]
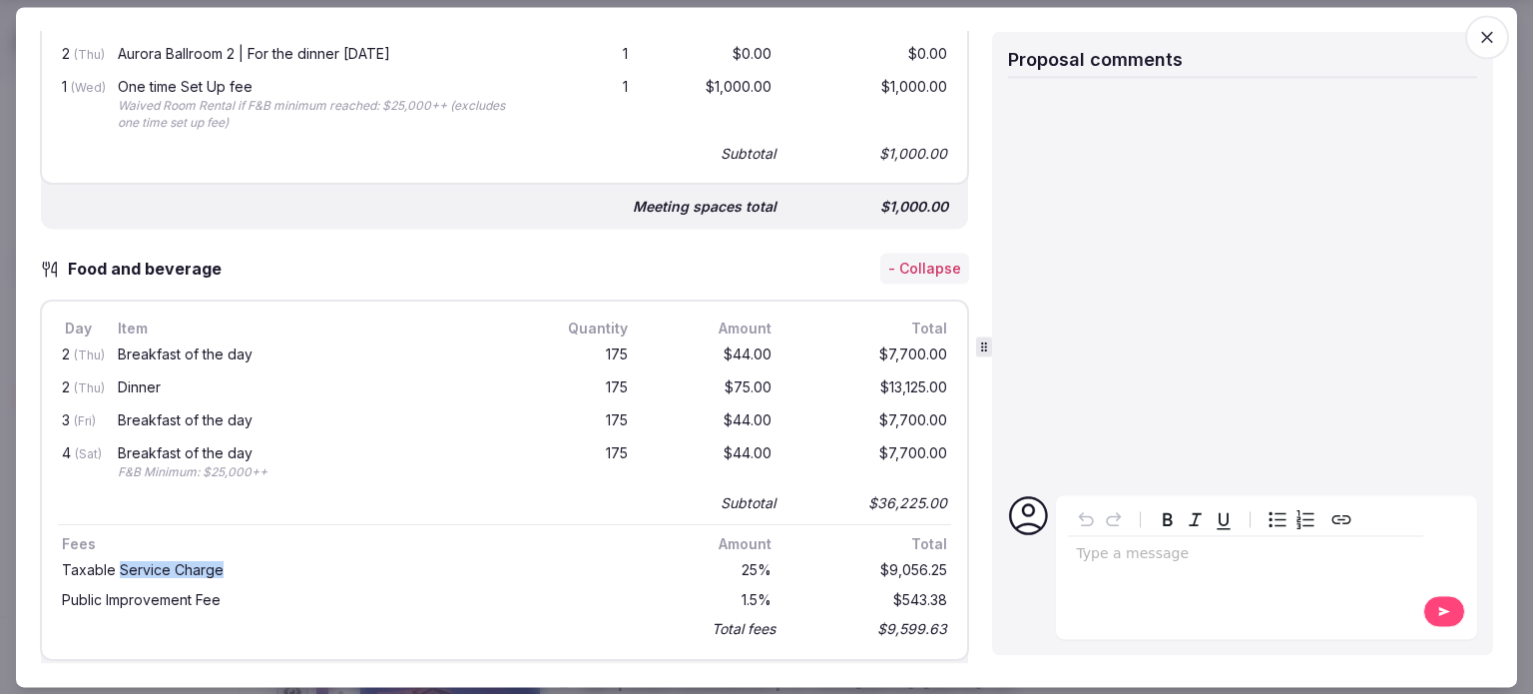
drag, startPoint x: 141, startPoint y: 555, endPoint x: 283, endPoint y: 550, distance: 142.8
click at [283, 560] on div "Taxable Service Charge" at bounding box center [345, 571] width 574 height 22
drag, startPoint x: 725, startPoint y: 550, endPoint x: 806, endPoint y: 557, distance: 82.1
click at [806, 557] on div "Taxable Service Charge 25 % $9,056.25" at bounding box center [504, 571] width 893 height 30
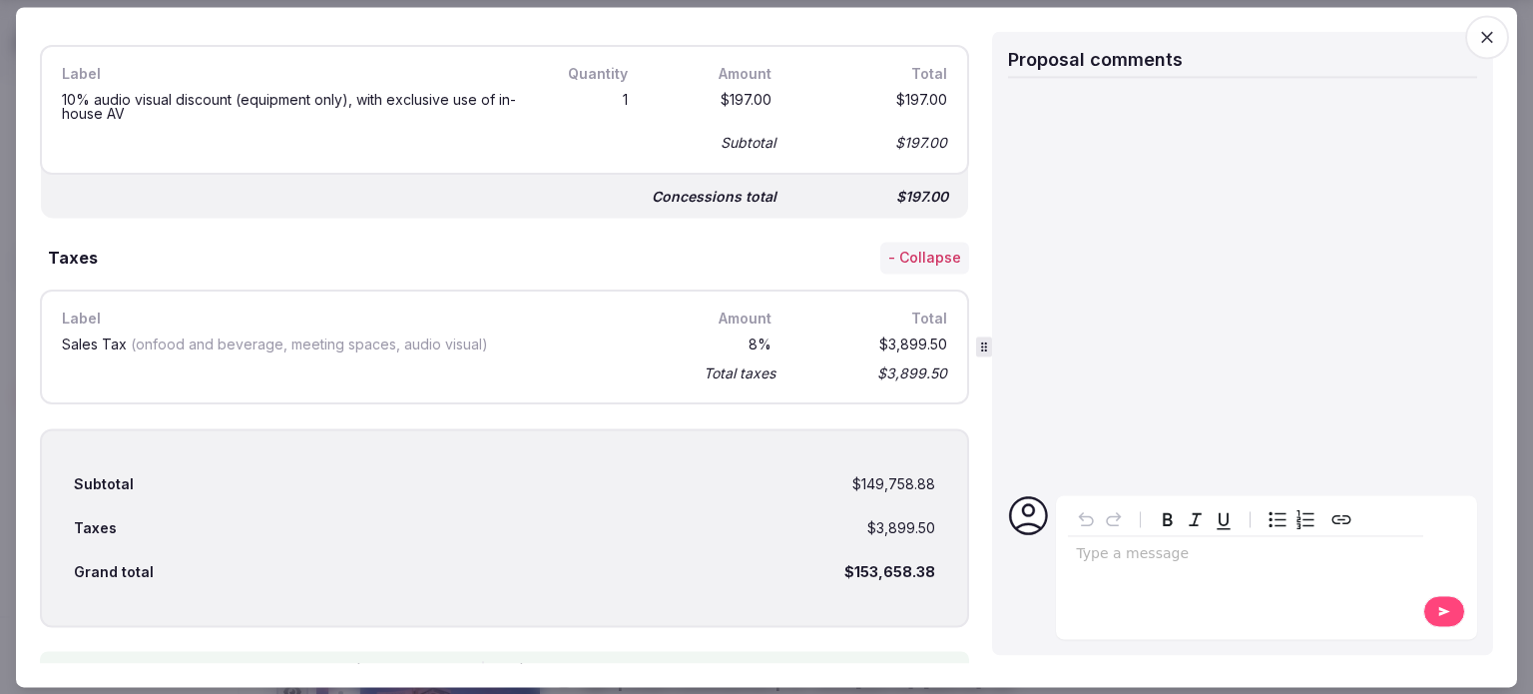
scroll to position [2495, 0]
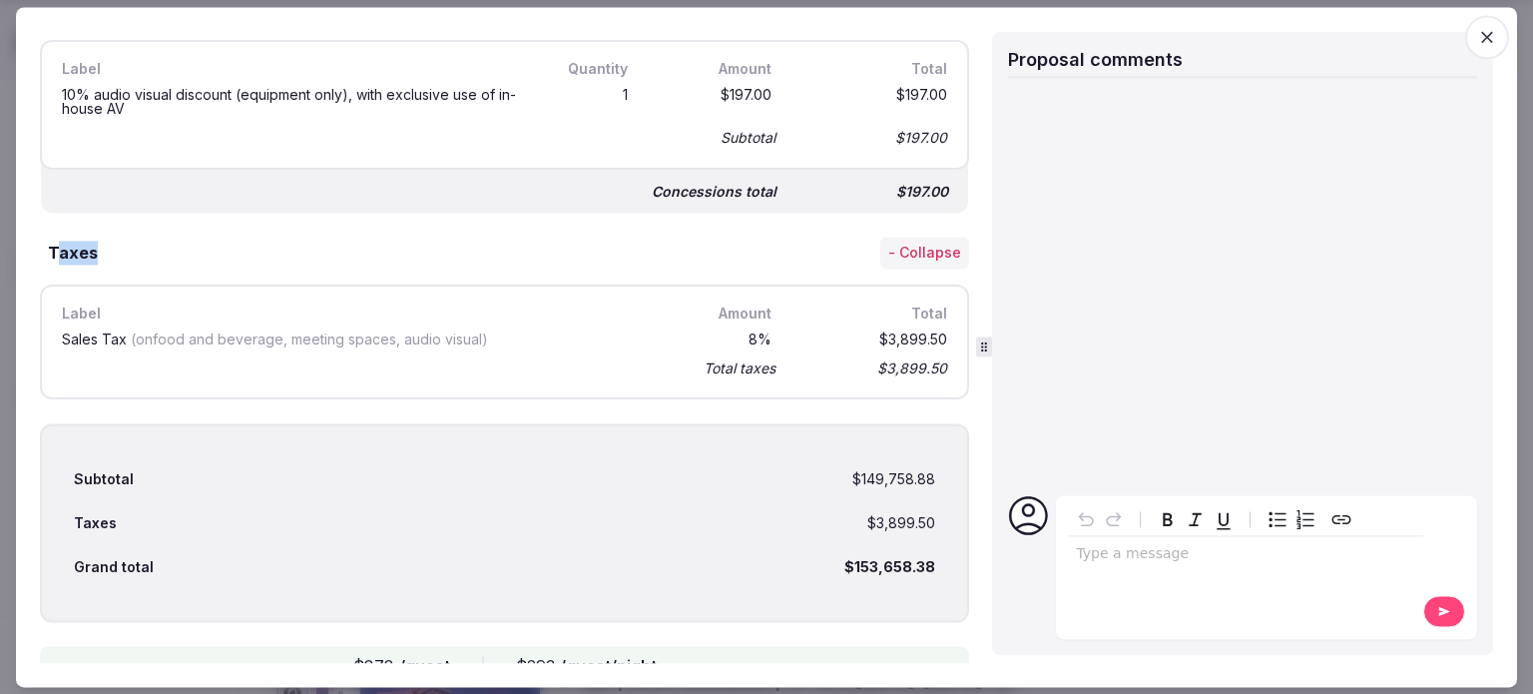
drag, startPoint x: 53, startPoint y: 243, endPoint x: 165, endPoint y: 248, distance: 111.9
click at [165, 248] on div "Taxes - Collapse" at bounding box center [504, 254] width 929 height 32
click at [293, 302] on div "Label" at bounding box center [345, 313] width 574 height 22
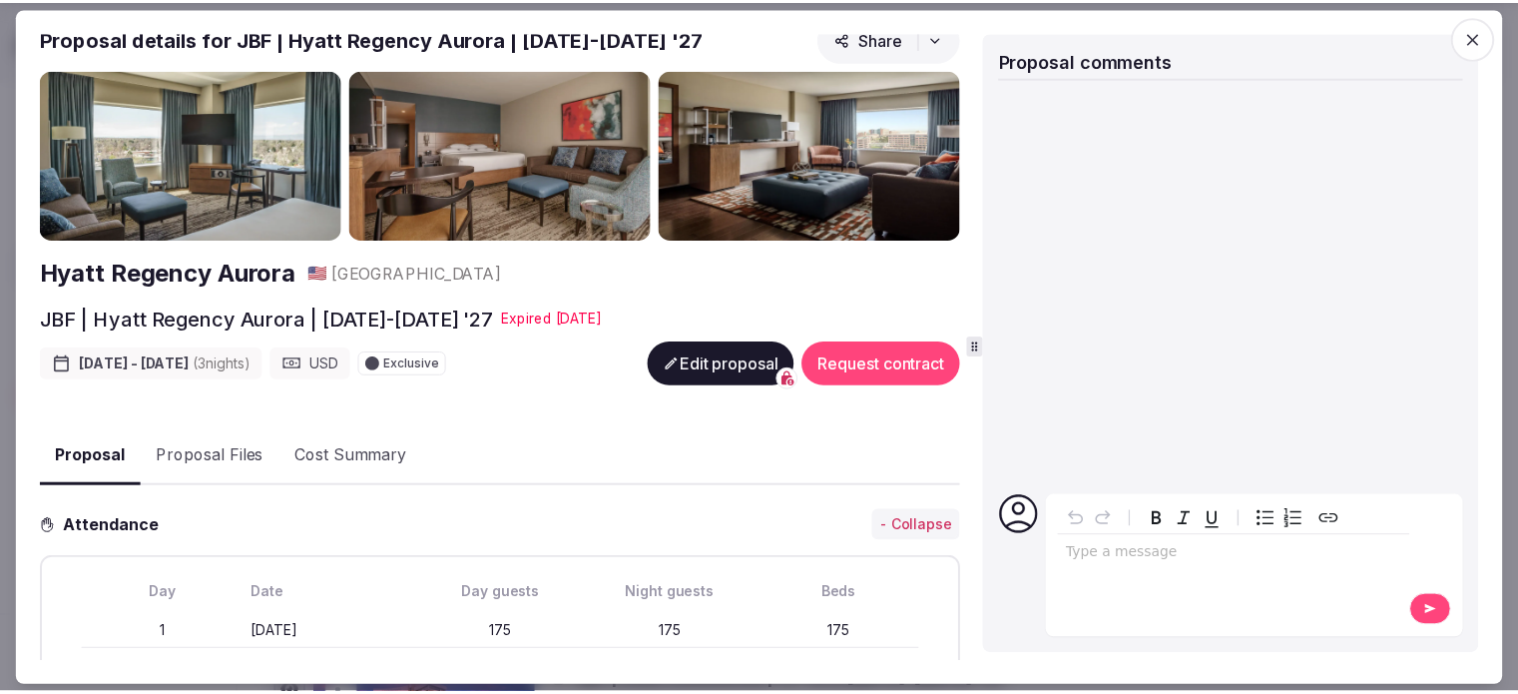
scroll to position [0, 0]
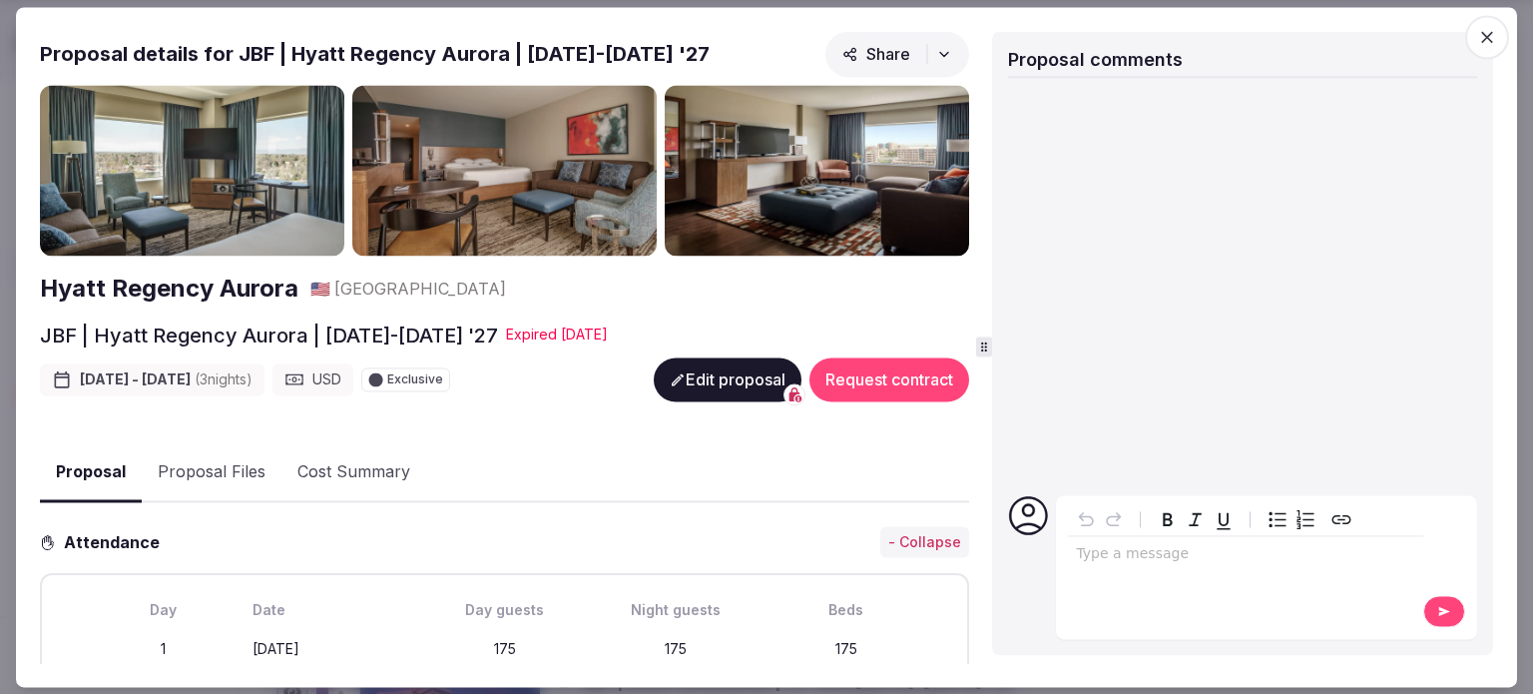
click at [1493, 30] on icon "button" at bounding box center [1487, 37] width 20 height 20
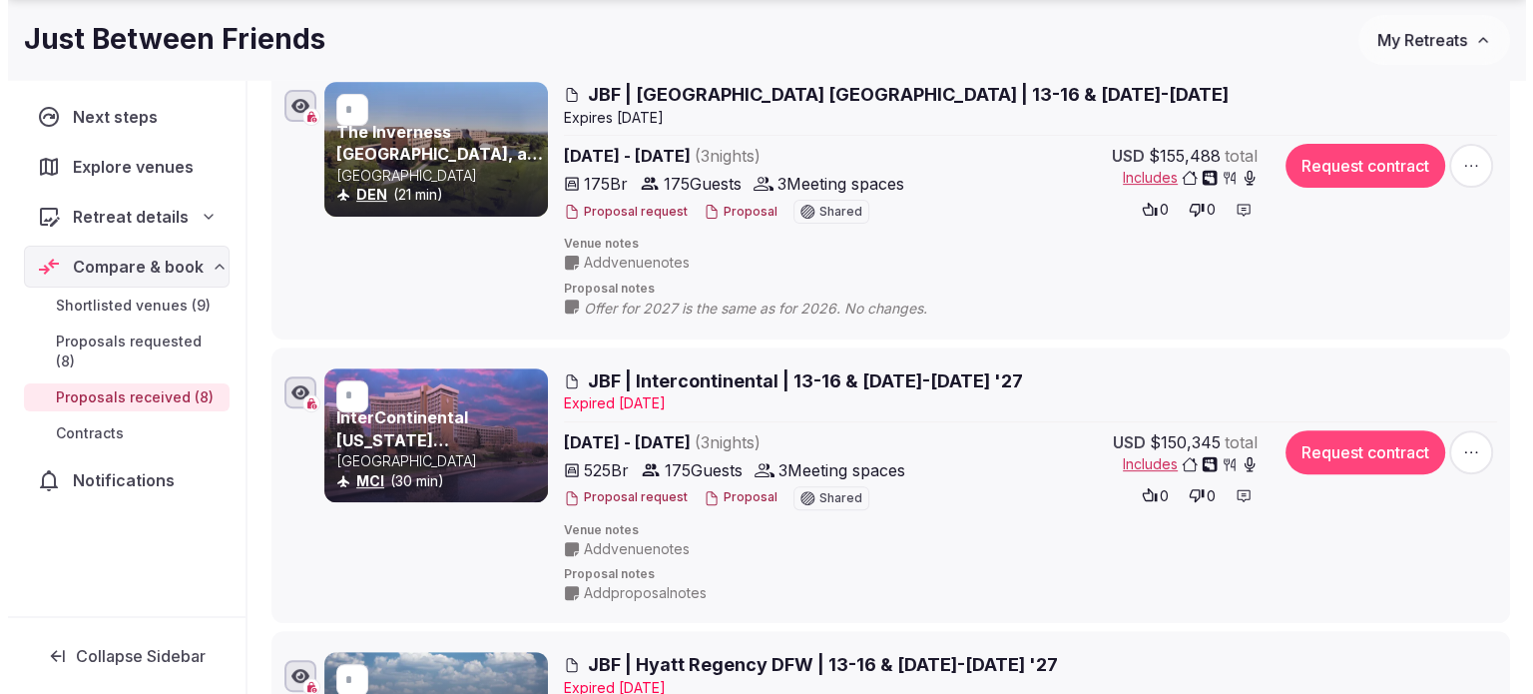
scroll to position [683, 0]
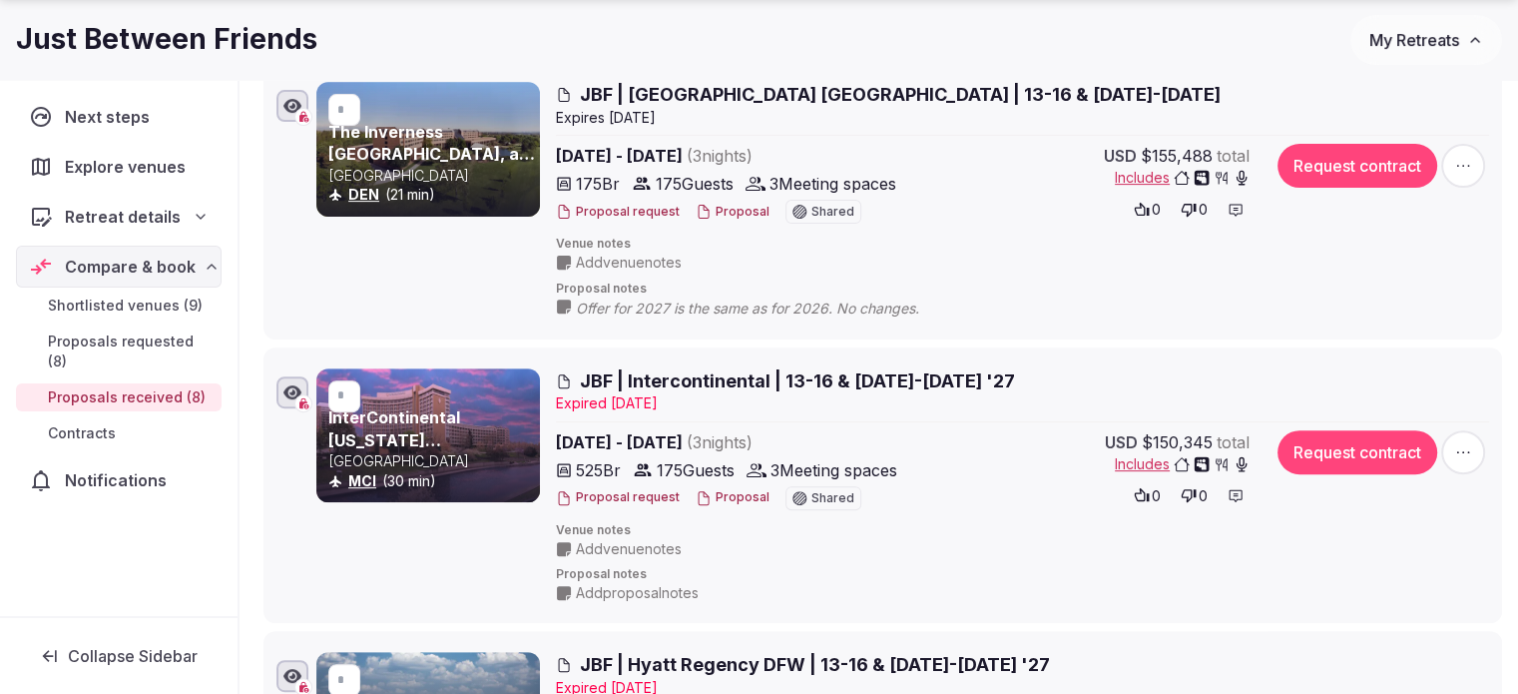
click at [722, 501] on button "Proposal" at bounding box center [733, 497] width 74 height 17
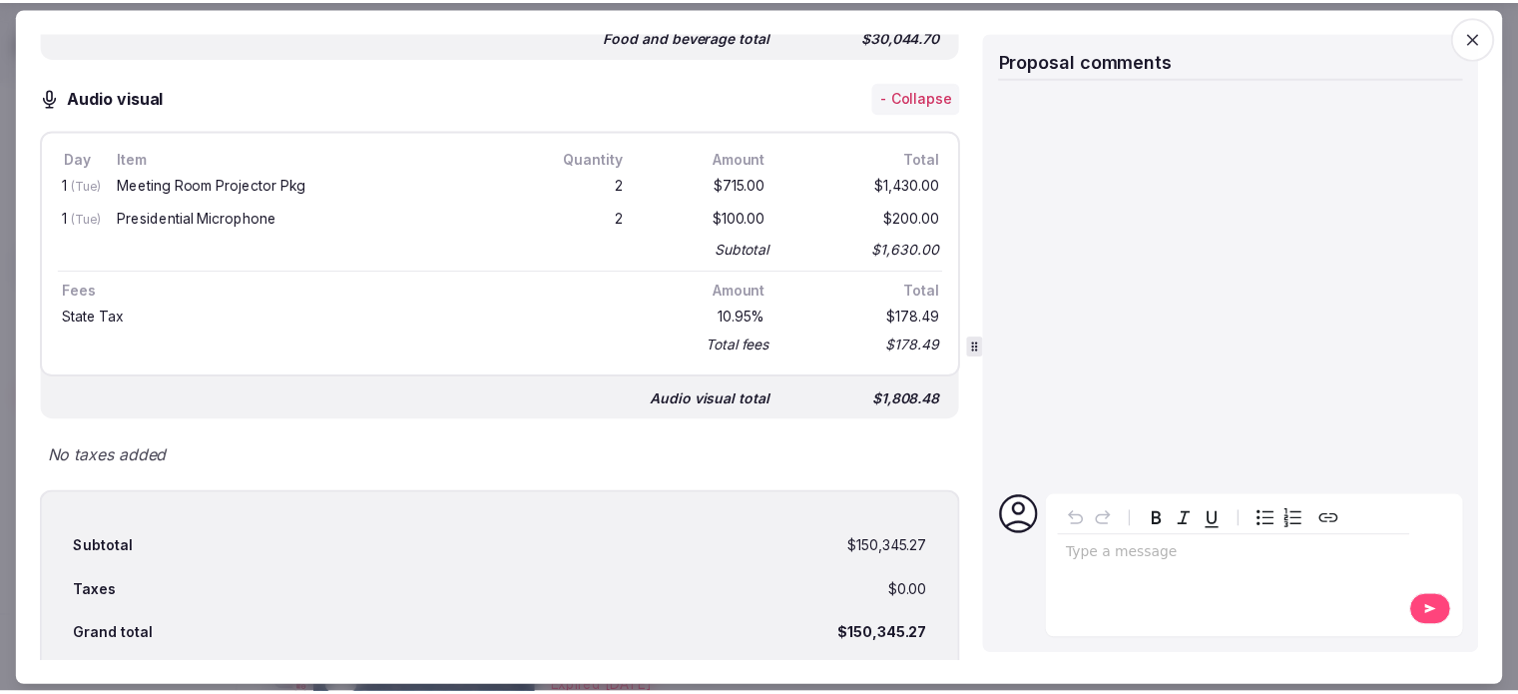
scroll to position [1814, 0]
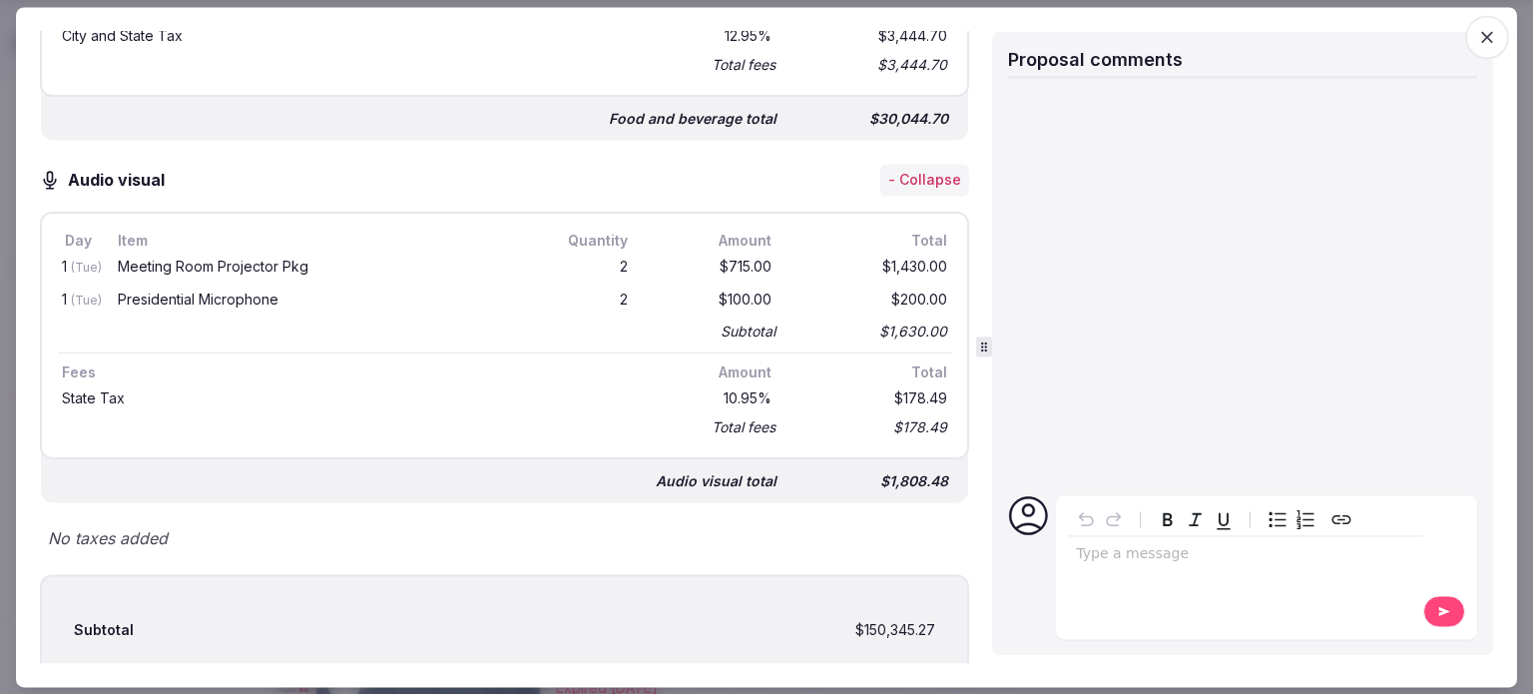
click at [1486, 47] on span "button" at bounding box center [1487, 37] width 44 height 44
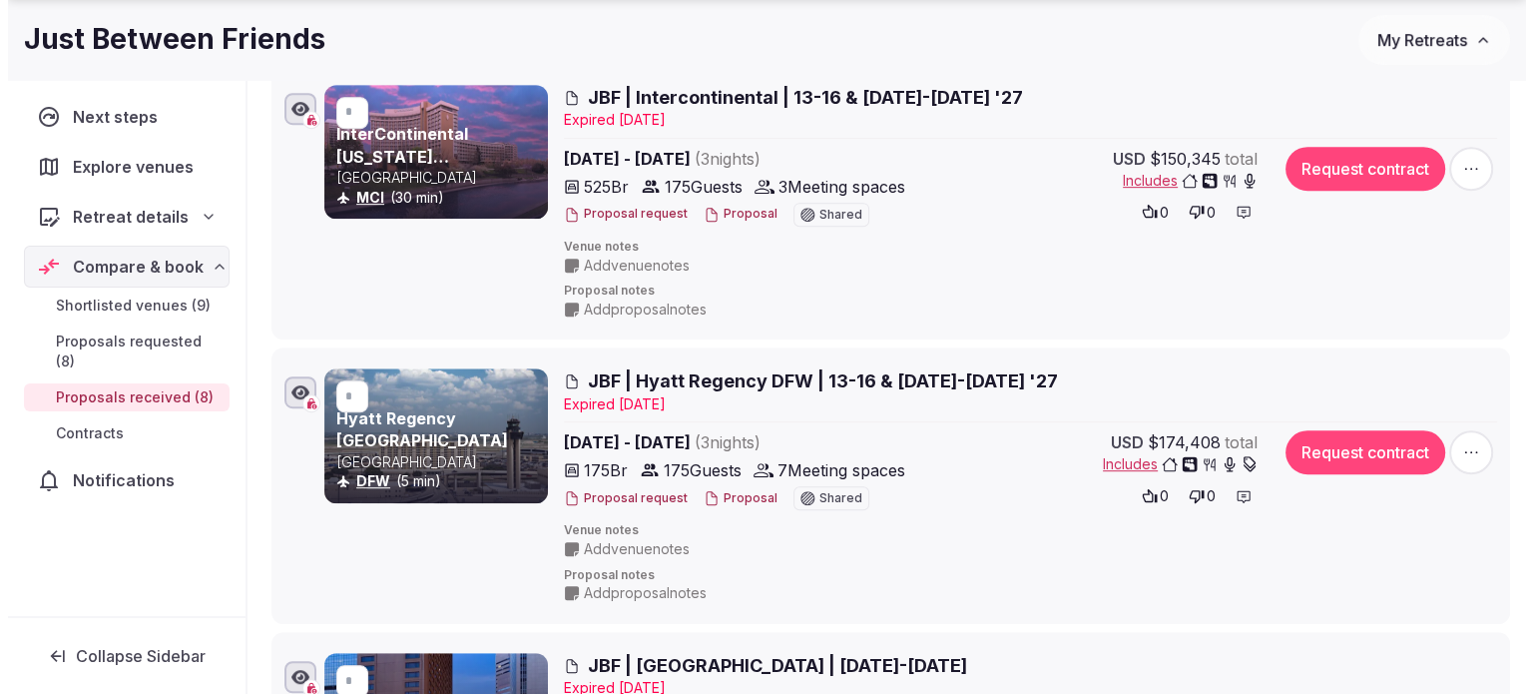
scroll to position [1282, 0]
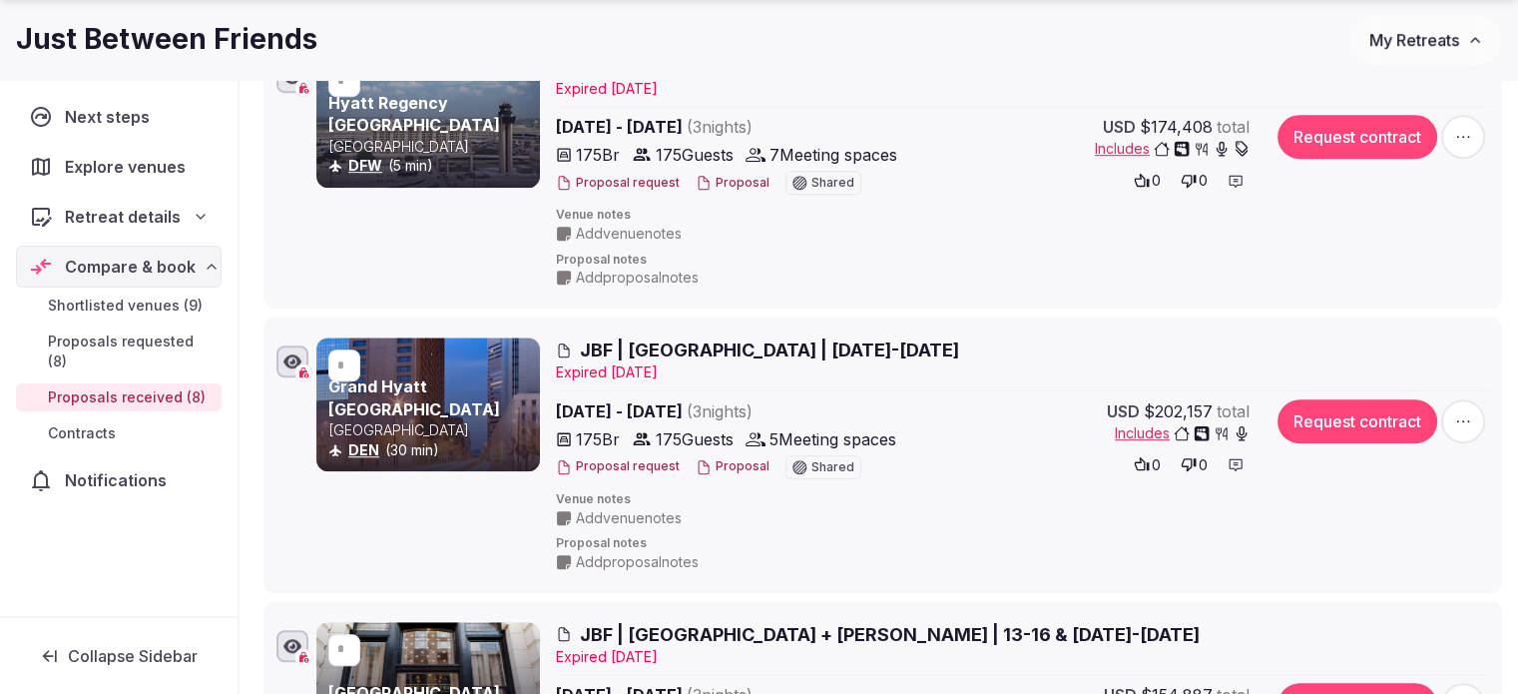
click at [724, 464] on button "Proposal" at bounding box center [733, 466] width 74 height 17
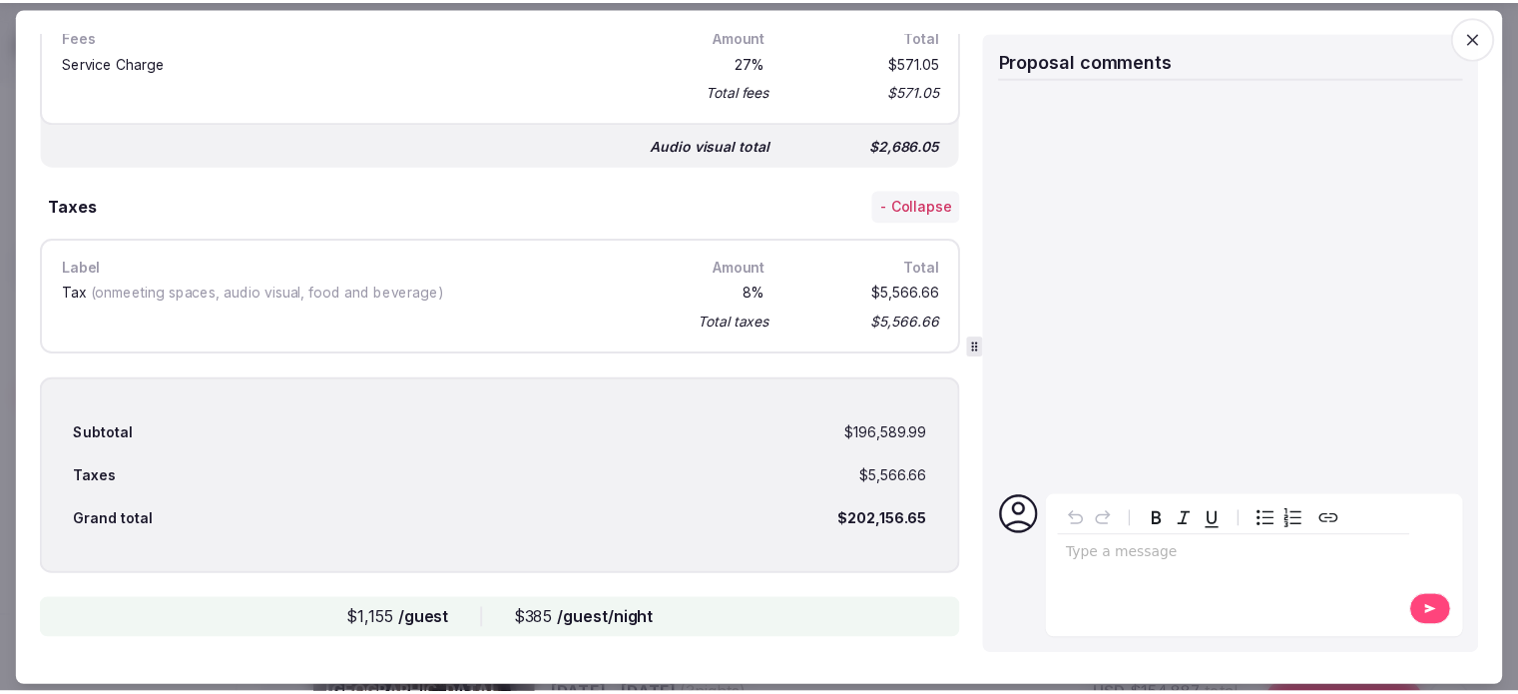
scroll to position [1338, 0]
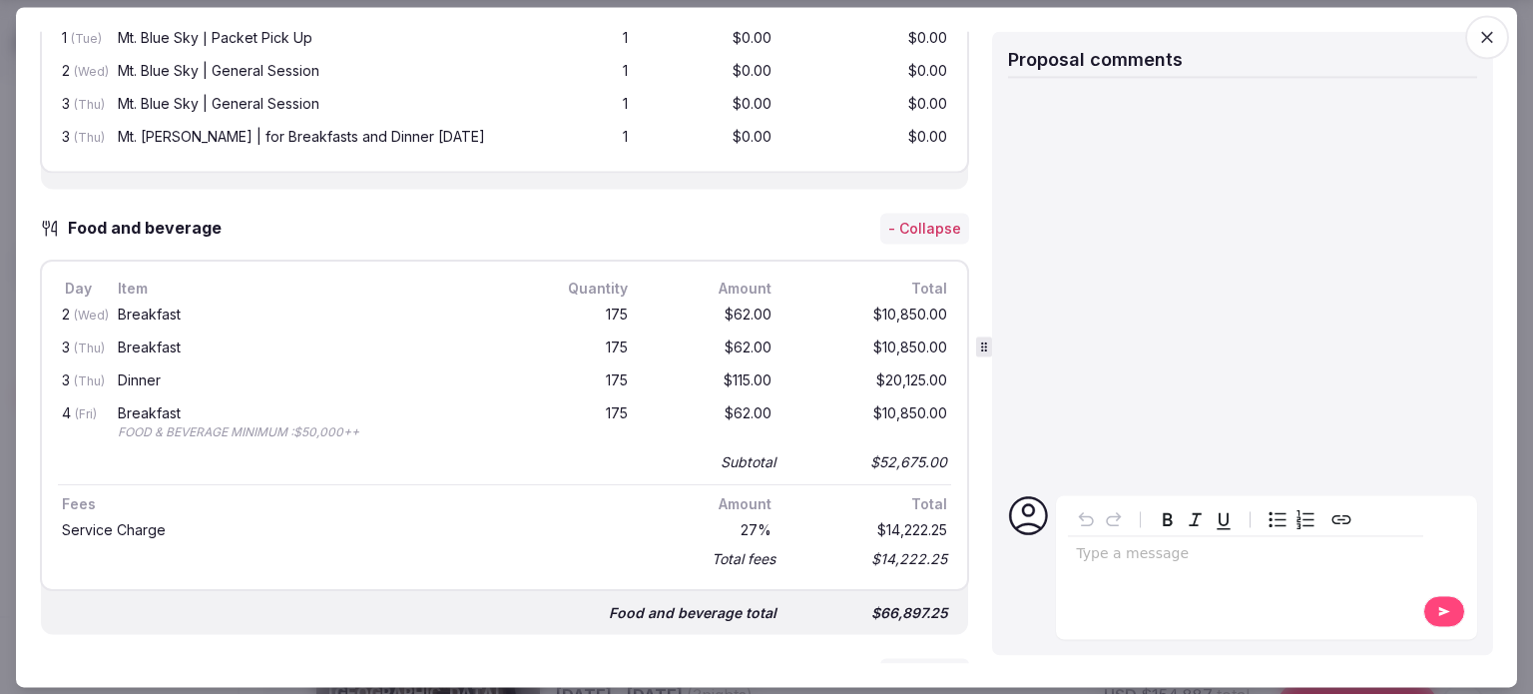
click at [1474, 23] on span "button" at bounding box center [1487, 37] width 44 height 44
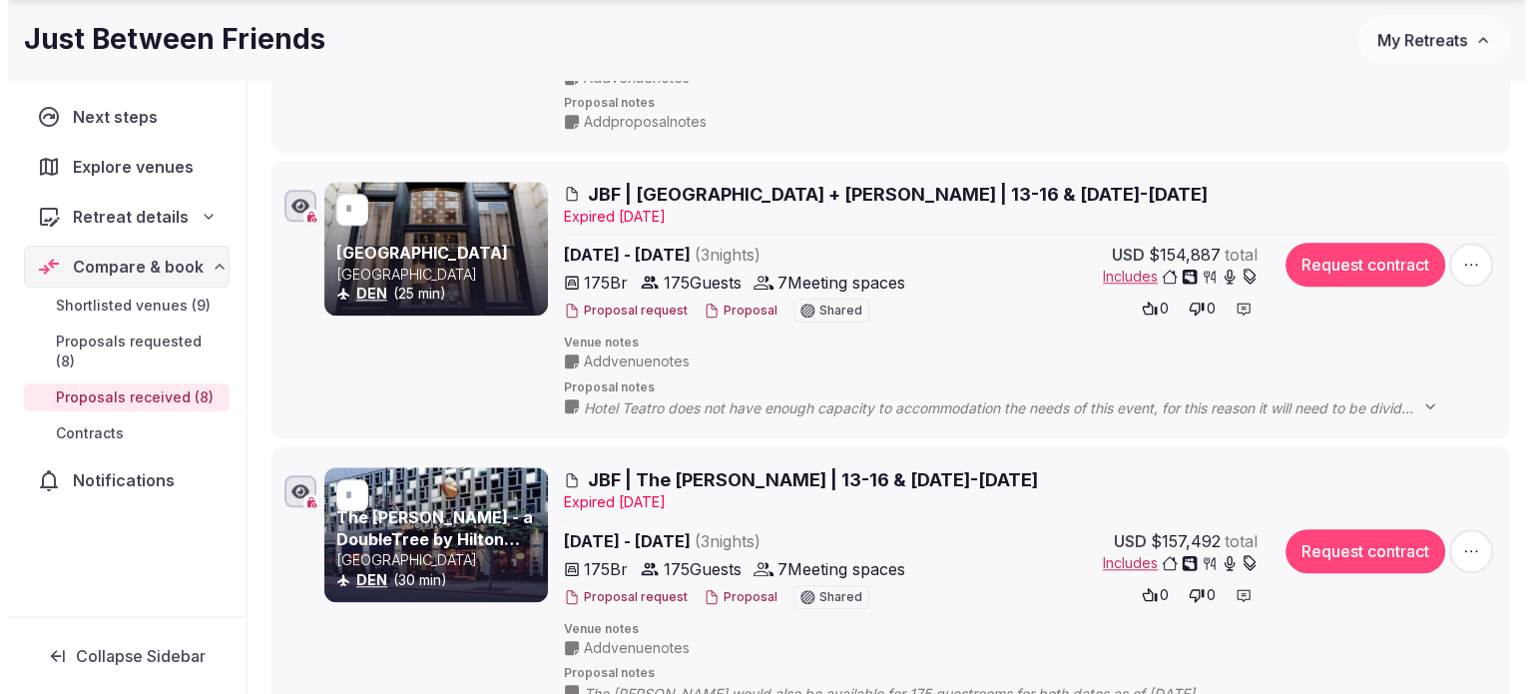
scroll to position [1781, 0]
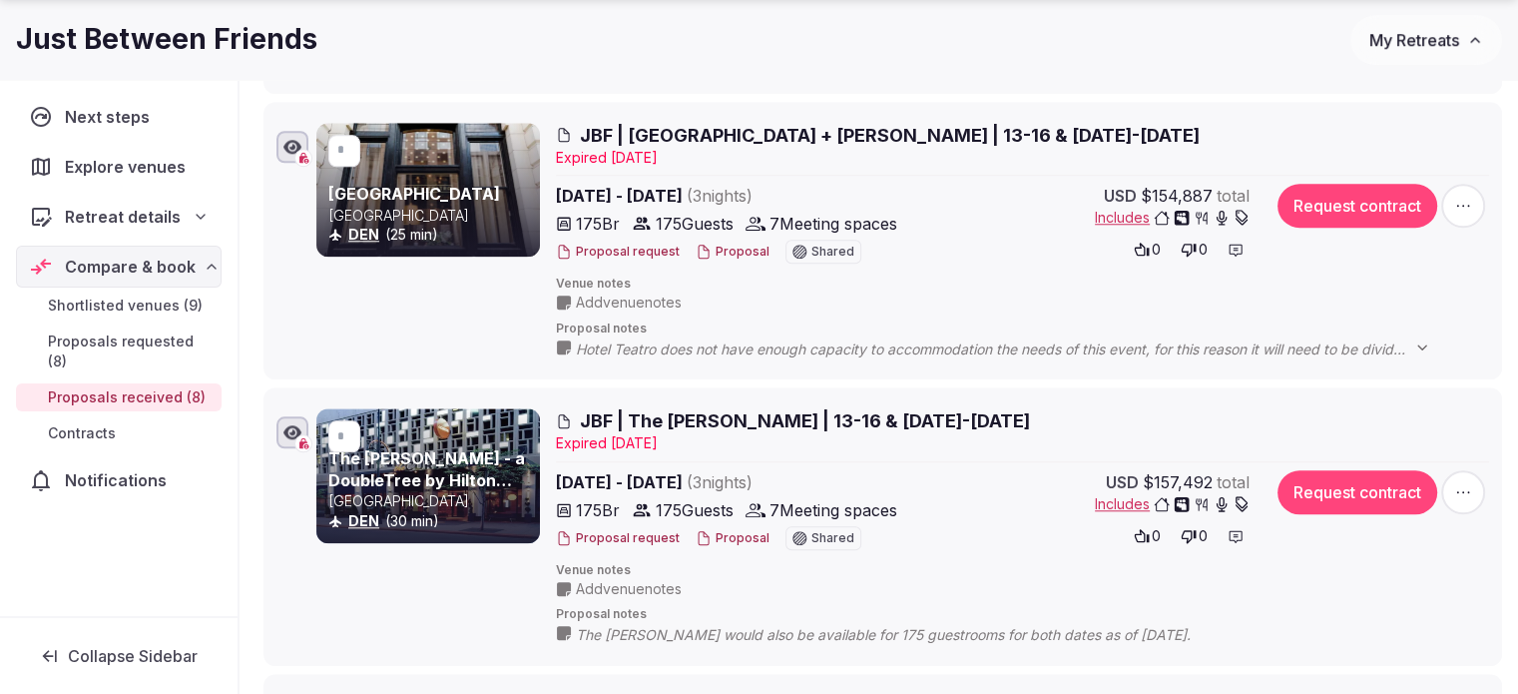
click at [731, 247] on button "Proposal" at bounding box center [733, 252] width 74 height 17
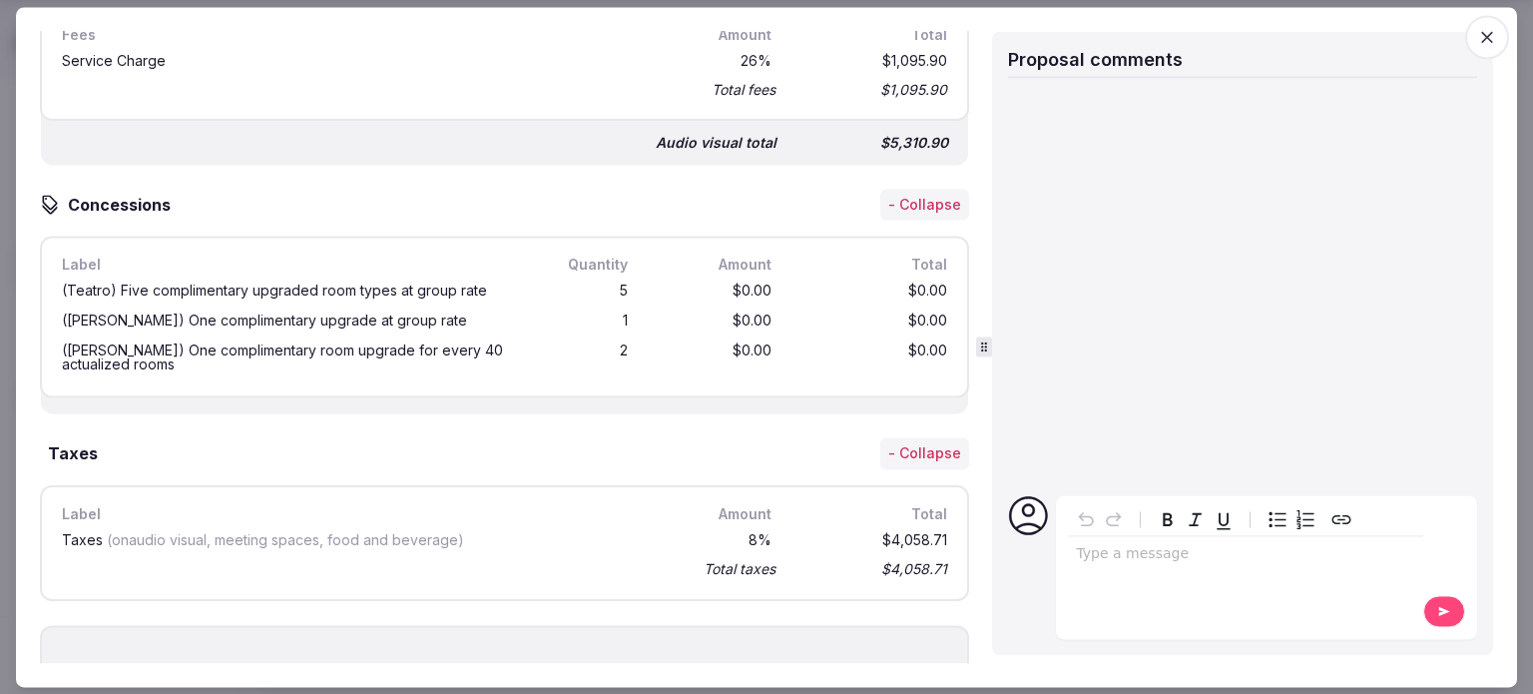
scroll to position [2719, 0]
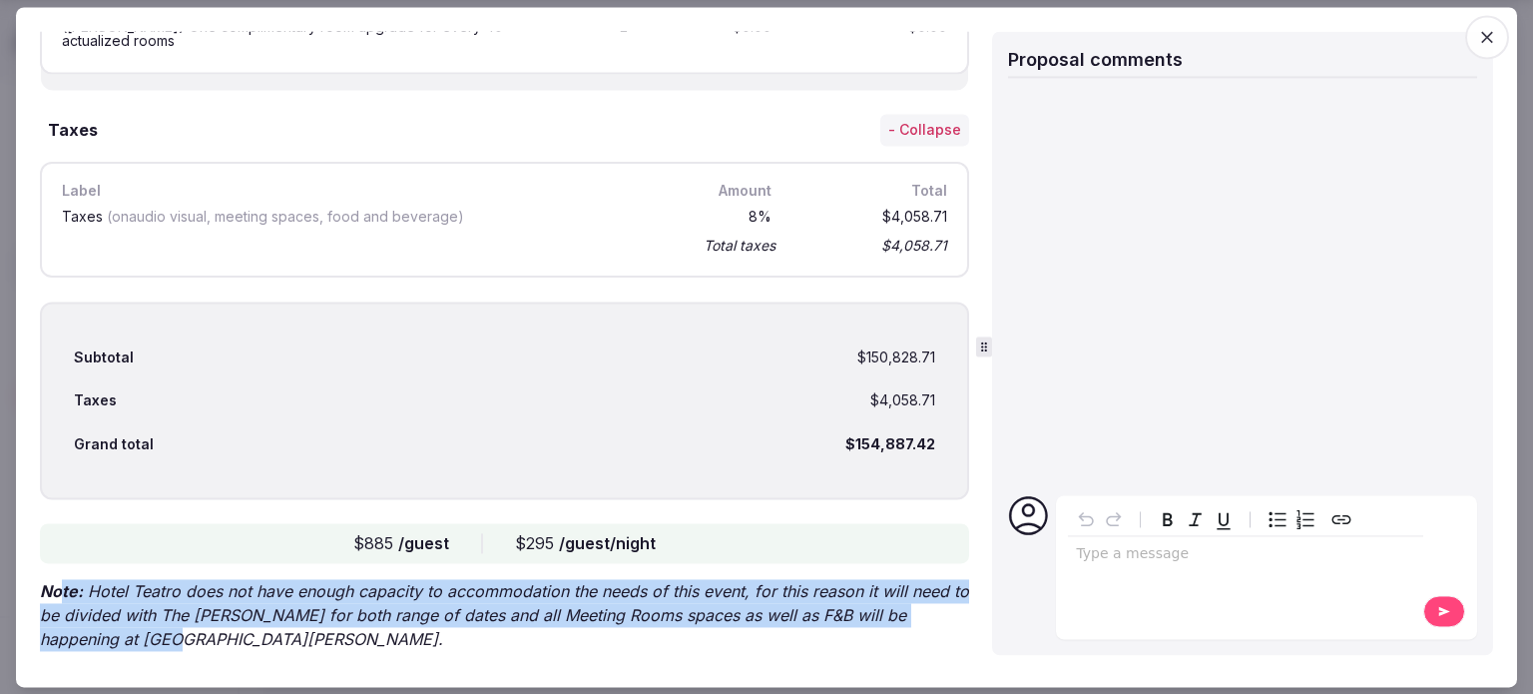
drag, startPoint x: 65, startPoint y: 542, endPoint x: 152, endPoint y: 602, distance: 105.5
click at [152, 602] on p "Note: Hotel Teatro does not have enough capacity to accommodation the needs of …" at bounding box center [504, 616] width 929 height 72
drag, startPoint x: 58, startPoint y: 546, endPoint x: 175, endPoint y: 613, distance: 134.6
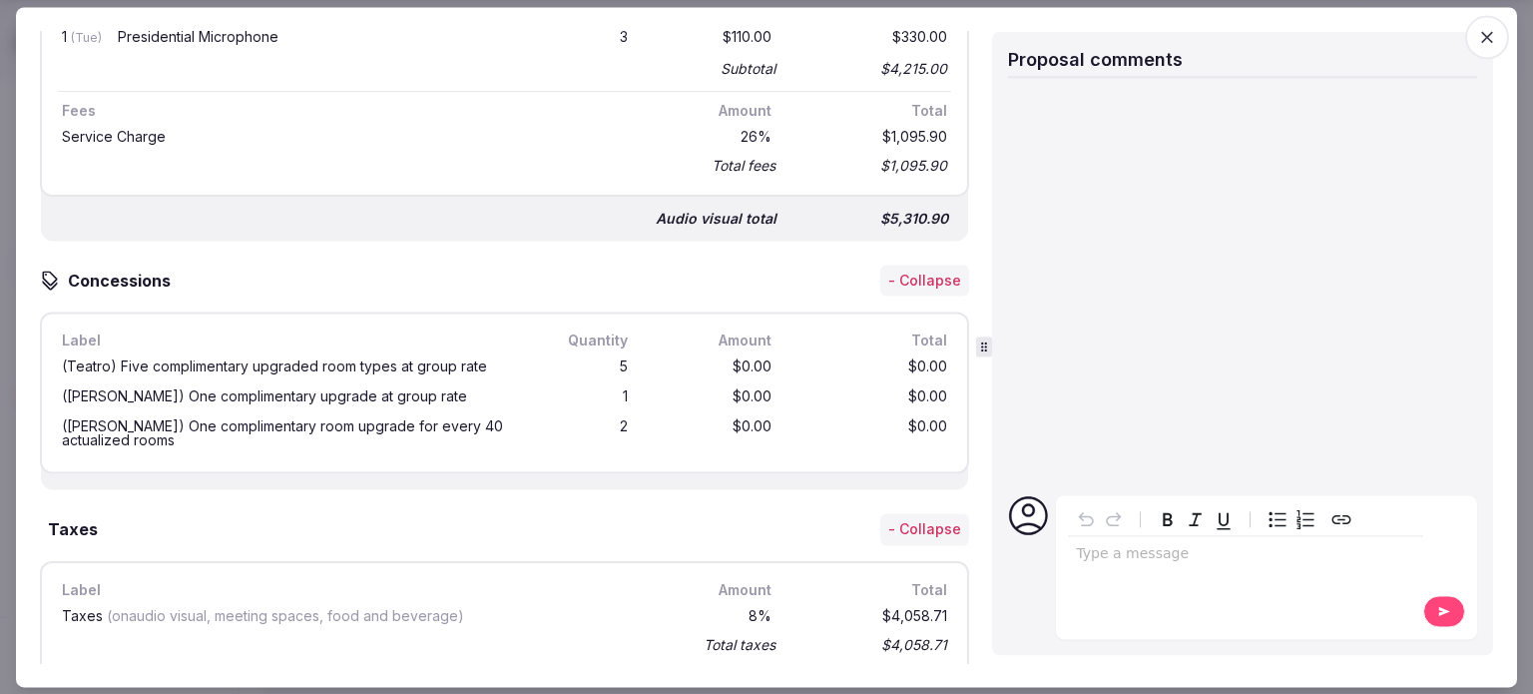
scroll to position [2220, 0]
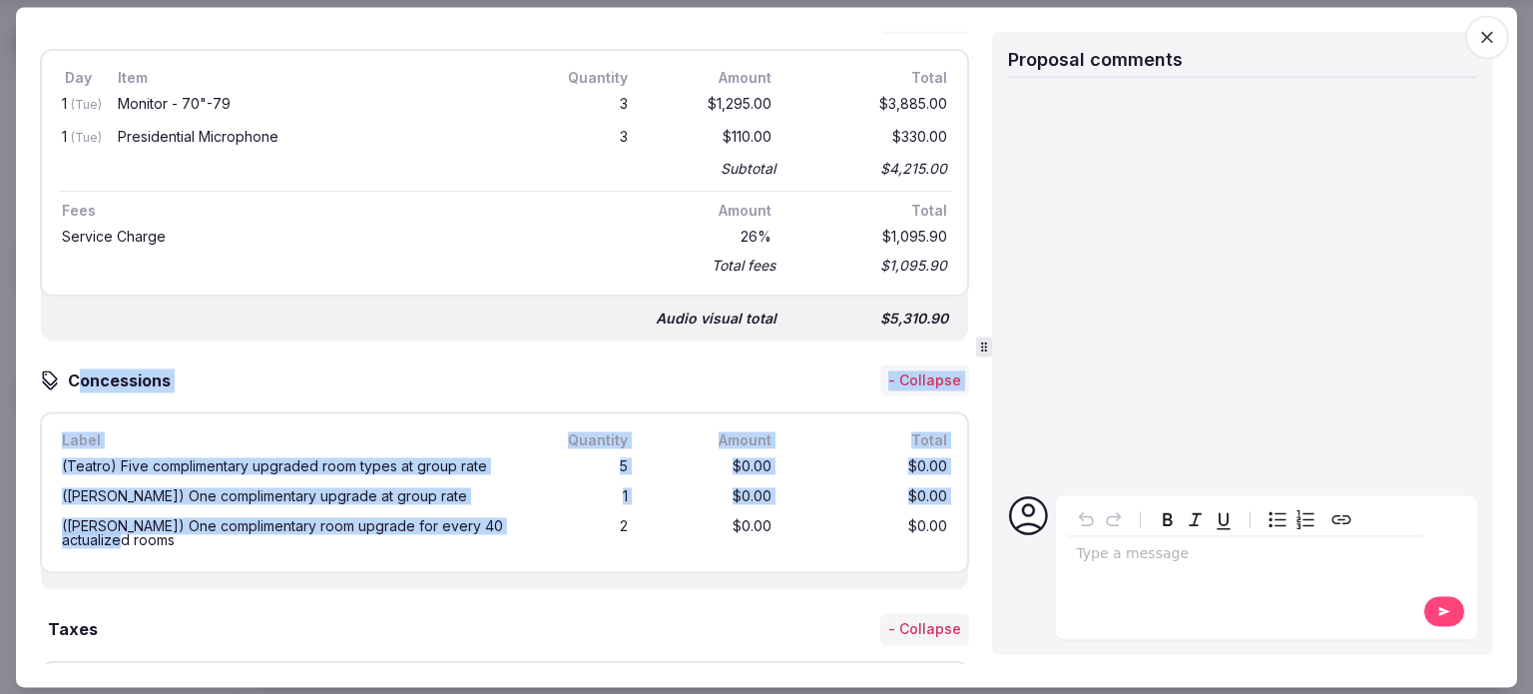
drag, startPoint x: 77, startPoint y: 336, endPoint x: 402, endPoint y: 509, distance: 368.4
click at [402, 509] on div "Concessions - Collapse Label Quantity Amount Total (Teatro) Five complimentary …" at bounding box center [504, 477] width 929 height 226
click at [402, 516] on div "(Curtis) One complimentary room upgrade for every 40 actualized rooms" at bounding box center [289, 534] width 462 height 36
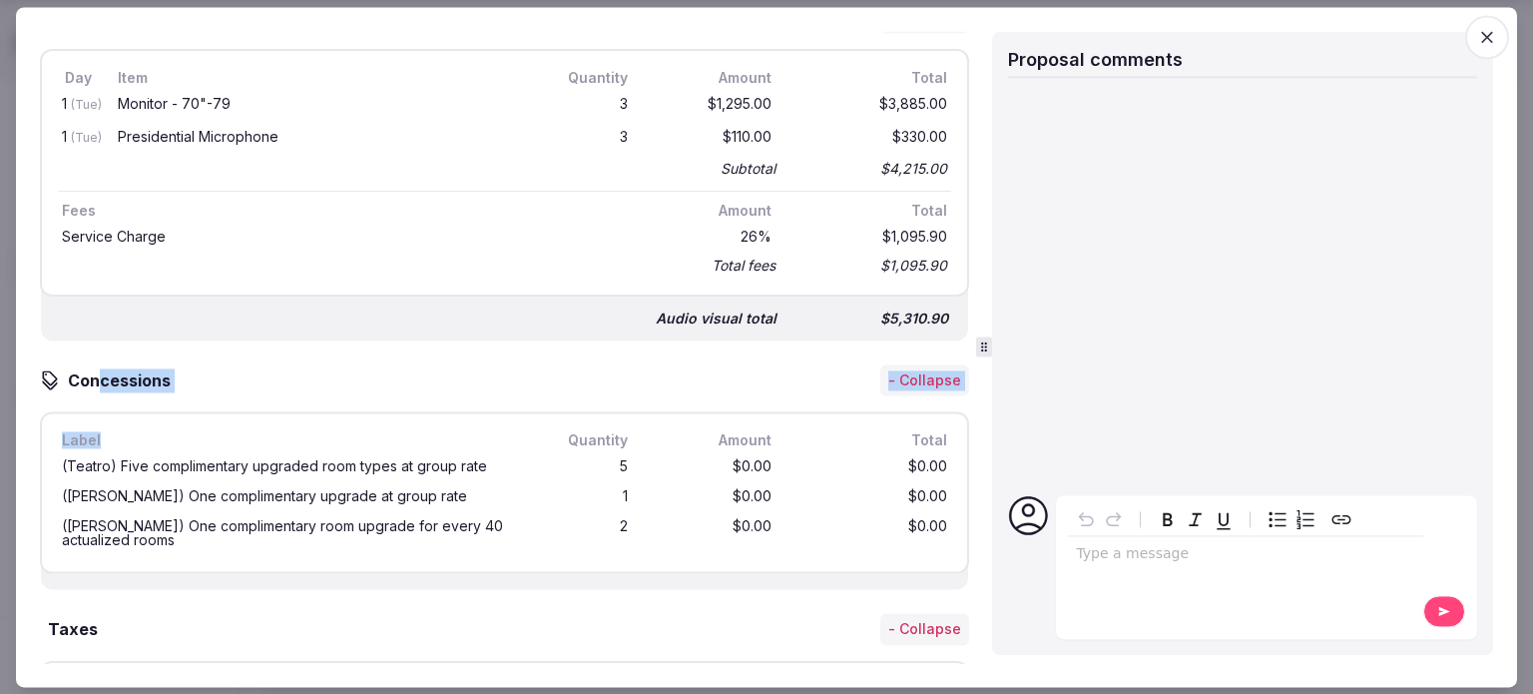
drag, startPoint x: 96, startPoint y: 346, endPoint x: 248, endPoint y: 393, distance: 158.8
click at [248, 393] on div "Concessions - Collapse Label Quantity Amount Total (Teatro) Five complimentary …" at bounding box center [504, 477] width 929 height 226
click at [236, 430] on div "Label" at bounding box center [289, 441] width 462 height 22
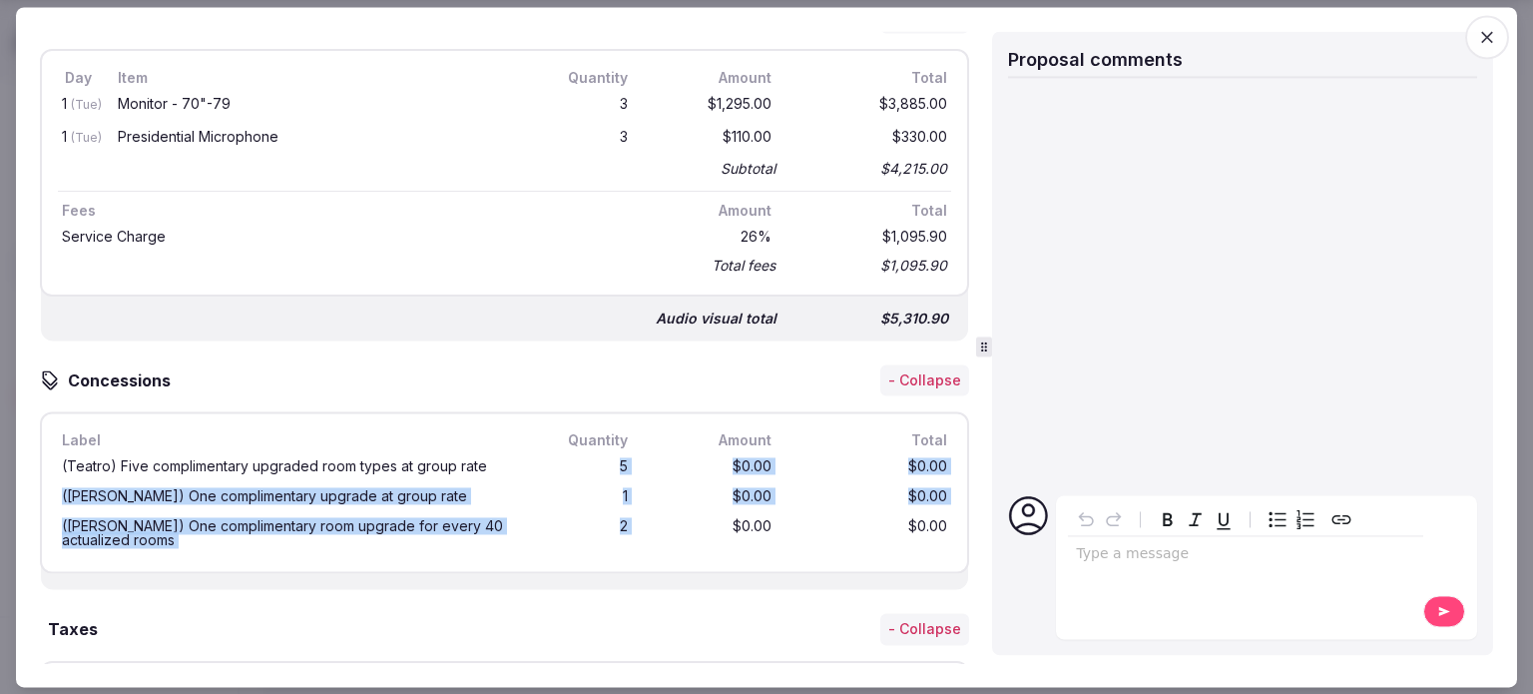
drag, startPoint x: 592, startPoint y: 426, endPoint x: 630, endPoint y: 500, distance: 83.0
click at [630, 500] on div "(Teatro) Five complimentary upgraded room types at group rate 5 $0.00 $0.00 (Cu…" at bounding box center [504, 504] width 893 height 104
click at [679, 516] on div "$0.00" at bounding box center [712, 534] width 128 height 36
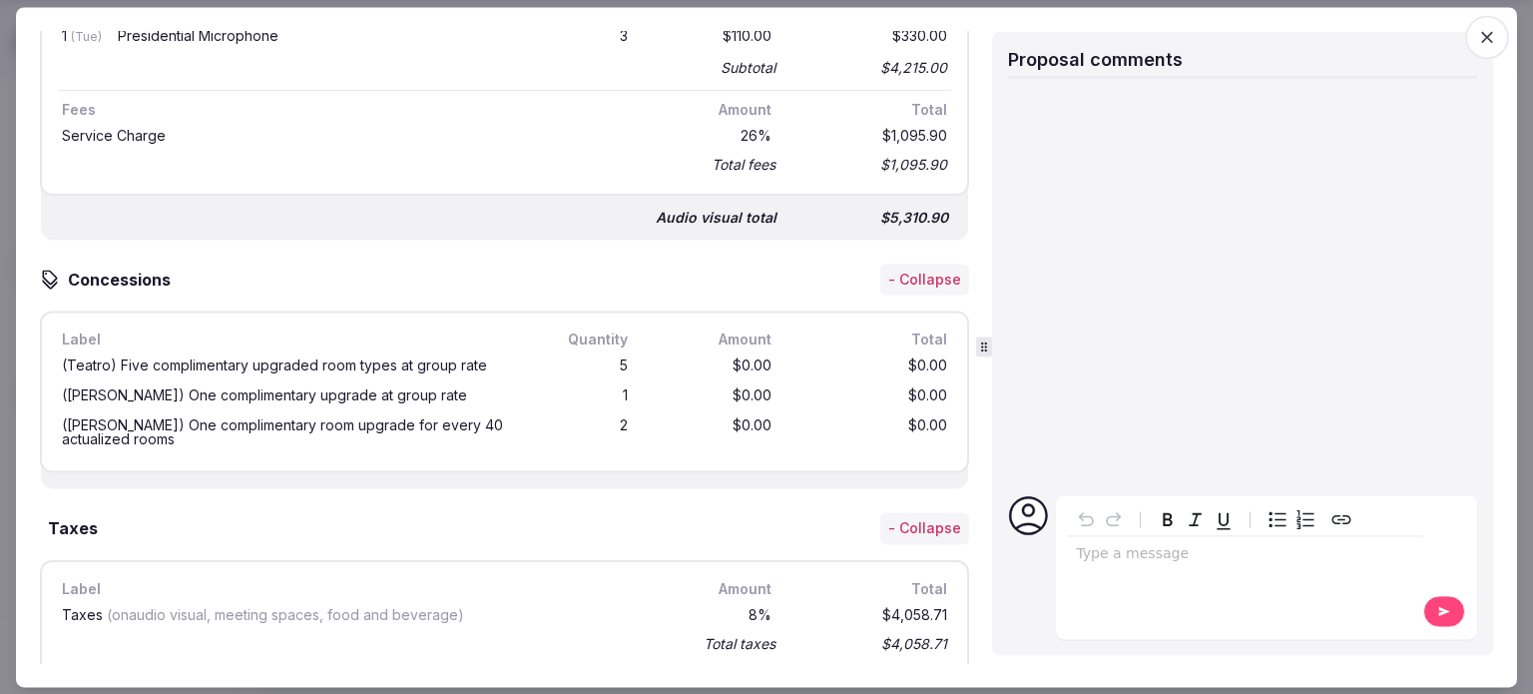
scroll to position [2320, 0]
drag, startPoint x: 599, startPoint y: 319, endPoint x: 637, endPoint y: 319, distance: 37.9
click at [637, 352] on div "(Teatro) Five complimentary upgraded room types at group rate 5 $0.00 $0.00" at bounding box center [504, 367] width 893 height 30
drag, startPoint x: 440, startPoint y: 320, endPoint x: 171, endPoint y: 320, distance: 269.5
click at [171, 360] on div "(Teatro) Five complimentary upgraded room types at group rate" at bounding box center [289, 367] width 454 height 14
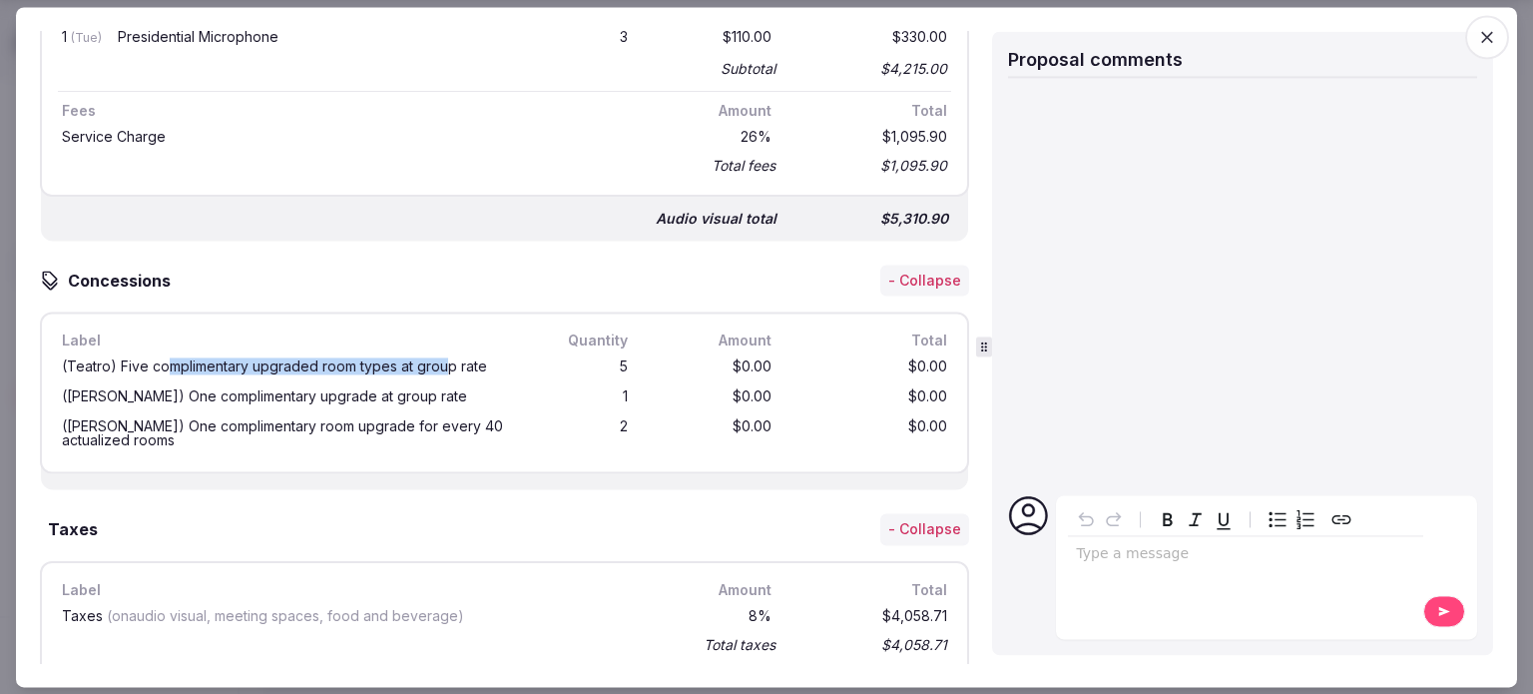
click at [254, 360] on div "(Teatro) Five complimentary upgraded room types at group rate" at bounding box center [289, 367] width 454 height 14
drag, startPoint x: 77, startPoint y: 241, endPoint x: 202, endPoint y: 237, distance: 124.8
click at [202, 264] on div "Concessions - Collapse" at bounding box center [504, 280] width 929 height 32
click at [151, 268] on h3 "Concessions" at bounding box center [125, 280] width 131 height 24
drag, startPoint x: 105, startPoint y: 240, endPoint x: 202, endPoint y: 240, distance: 96.8
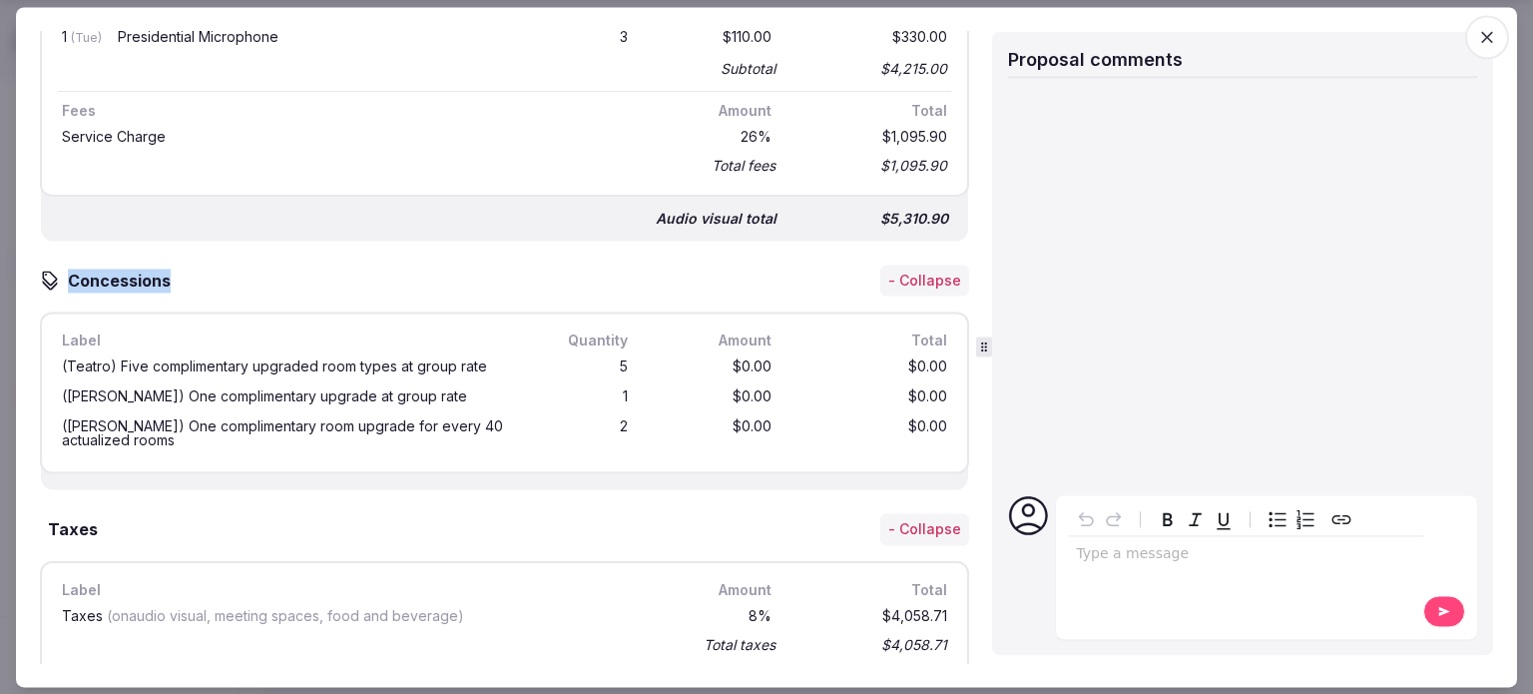
click at [202, 264] on div "Concessions - Collapse" at bounding box center [504, 280] width 929 height 32
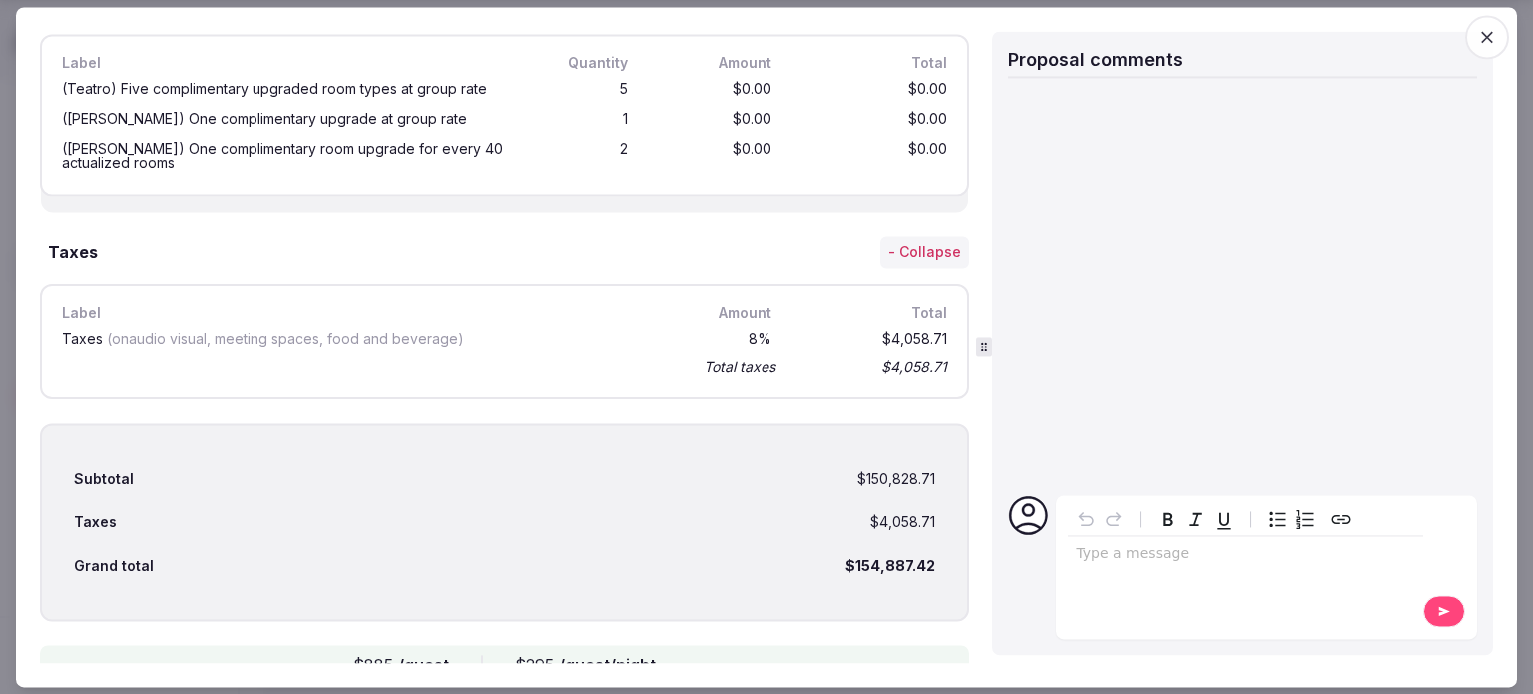
scroll to position [2719, 0]
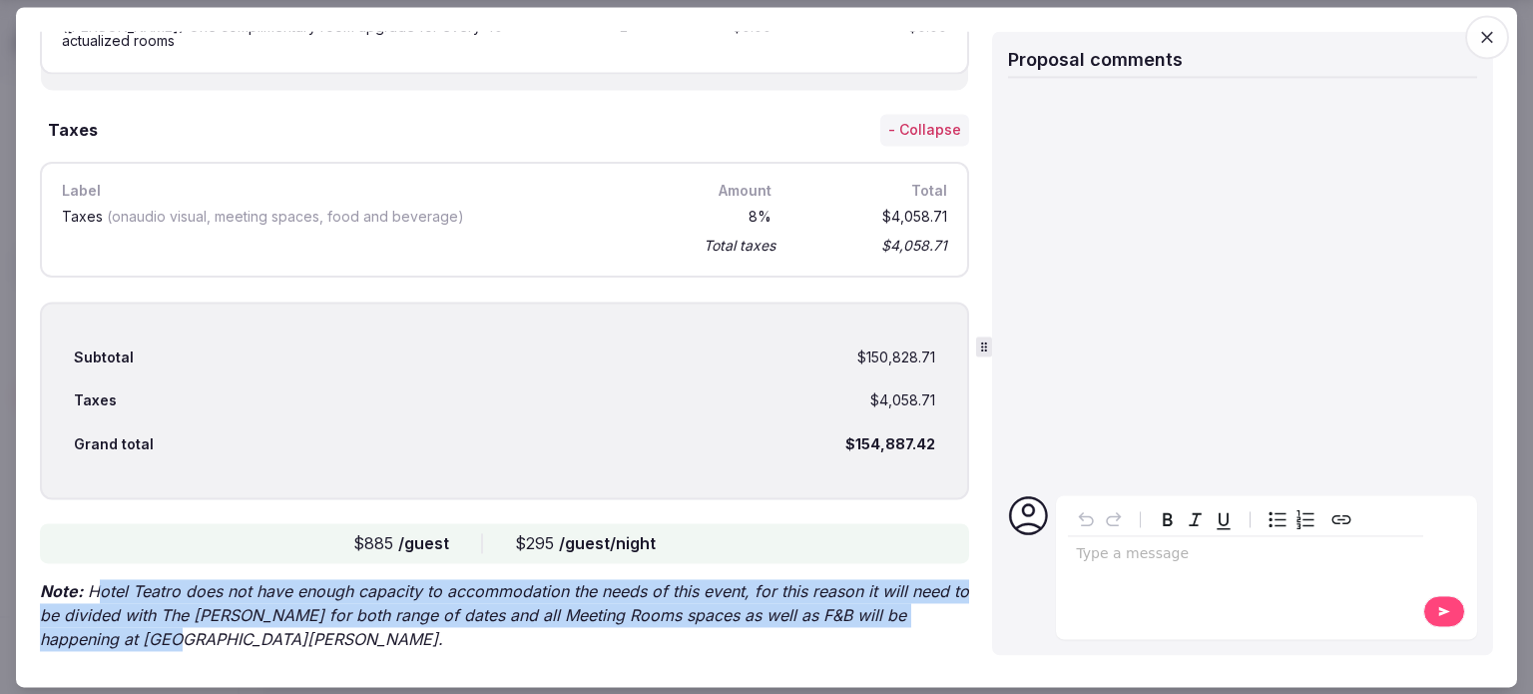
drag, startPoint x: 145, startPoint y: 572, endPoint x: 172, endPoint y: 602, distance: 40.3
click at [172, 602] on p "Note: Hotel Teatro does not have enough capacity to accommodation the needs of …" at bounding box center [504, 616] width 929 height 72
drag, startPoint x: 88, startPoint y: 538, endPoint x: 211, endPoint y: 611, distance: 142.8
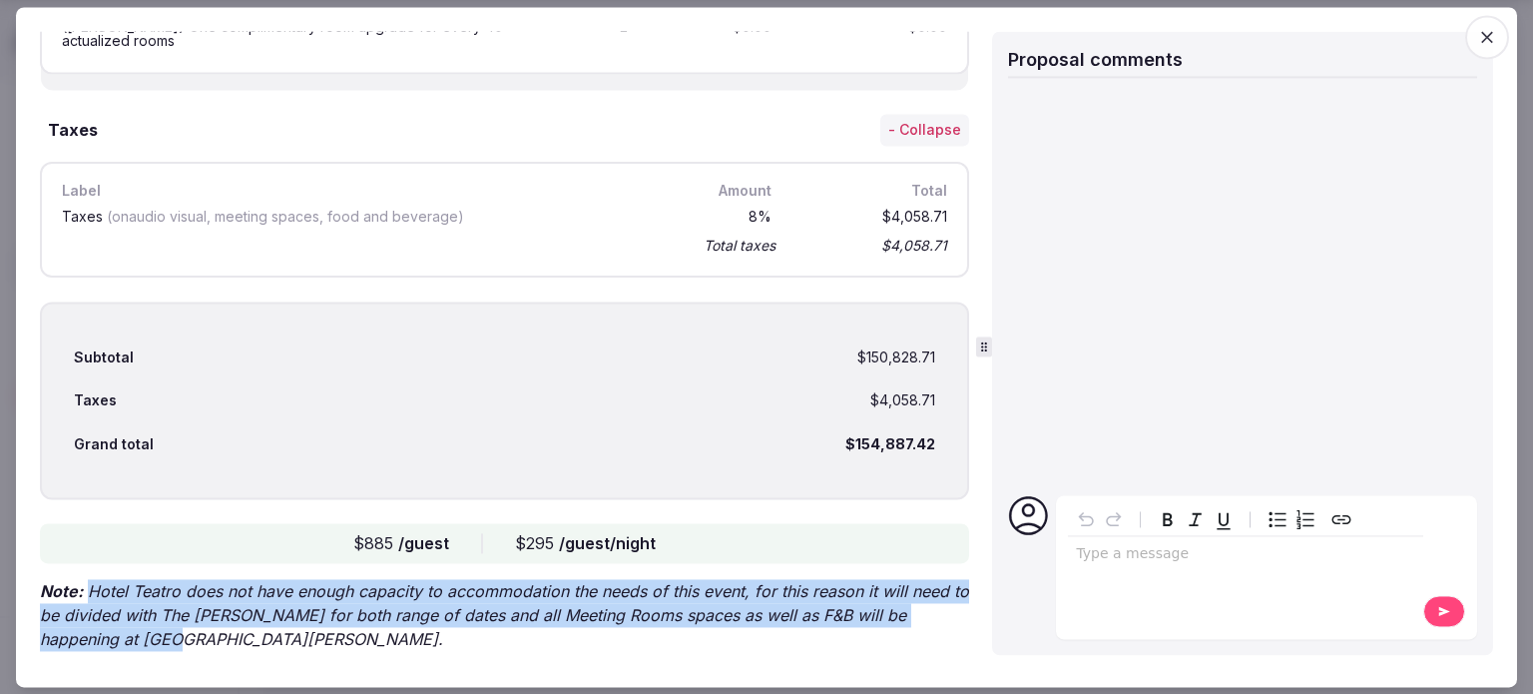
click at [188, 590] on p "Note: Hotel Teatro does not have enough capacity to accommodation the needs of …" at bounding box center [504, 616] width 929 height 72
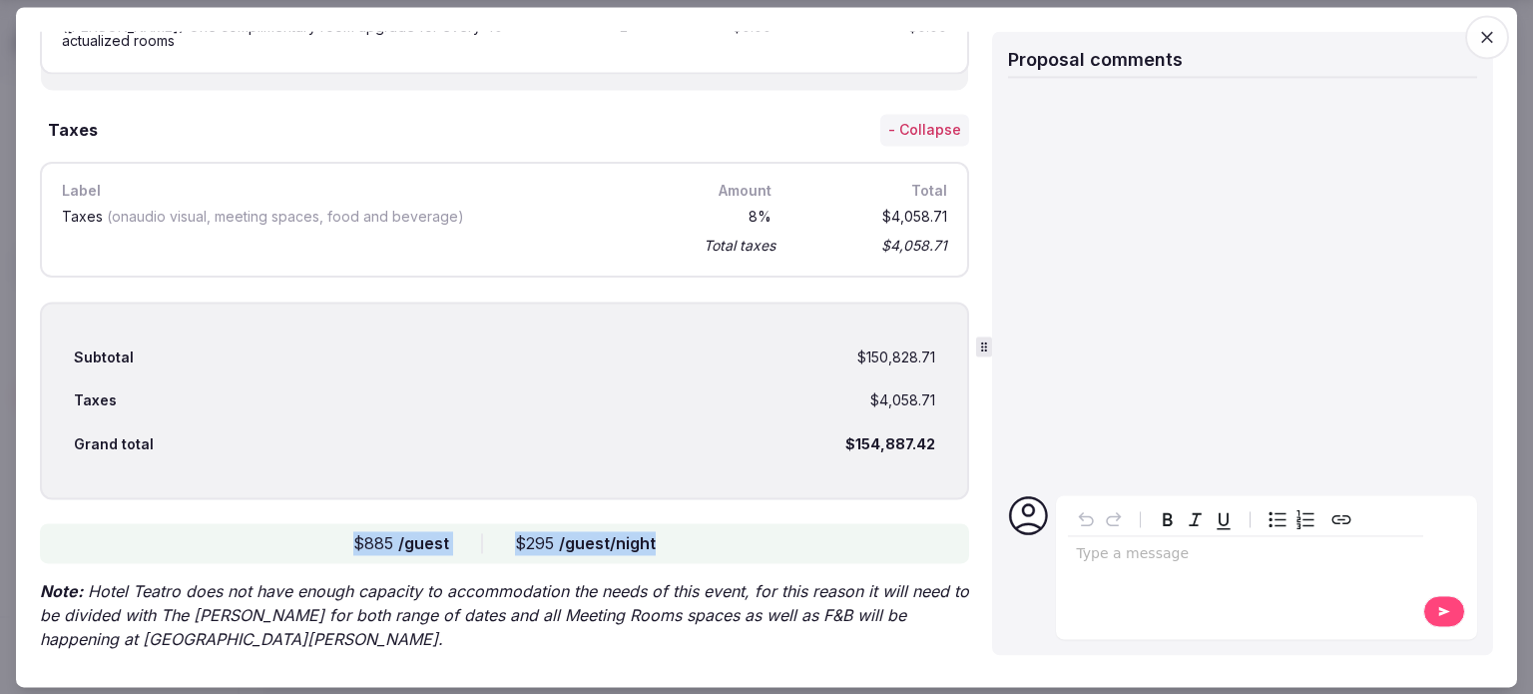
drag, startPoint x: 344, startPoint y: 500, endPoint x: 731, endPoint y: 494, distance: 386.3
click at [731, 524] on div "$885 /guest $295 /guest/night" at bounding box center [504, 544] width 929 height 40
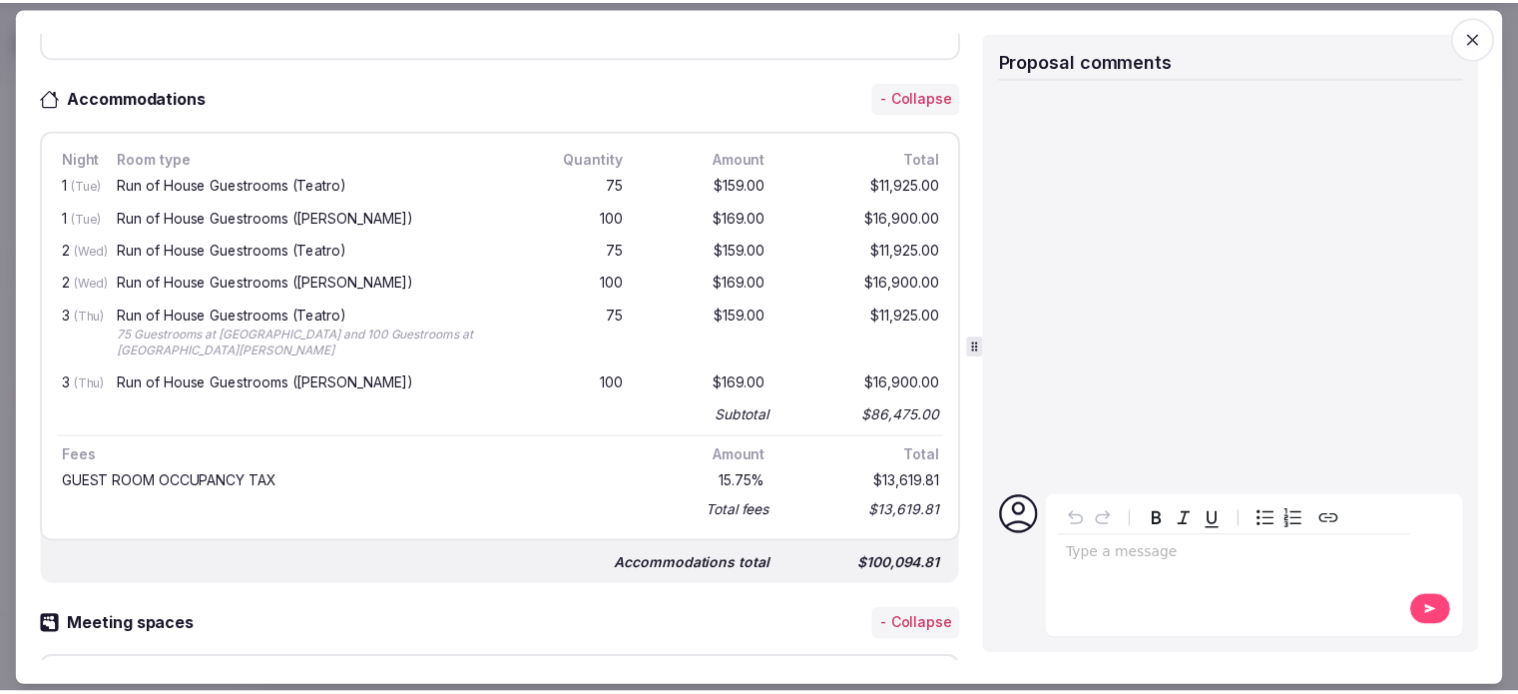
scroll to position [523, 0]
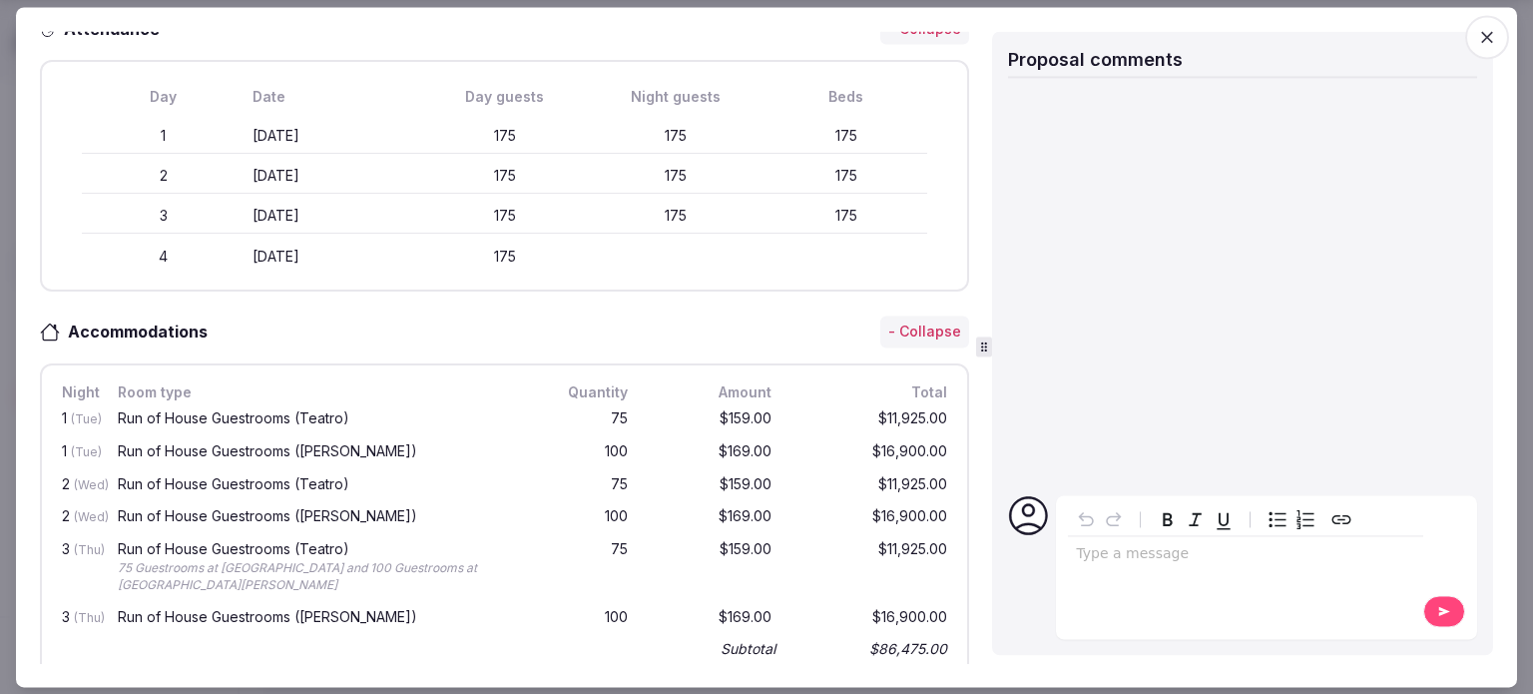
click at [1477, 28] on icon "button" at bounding box center [1487, 37] width 20 height 20
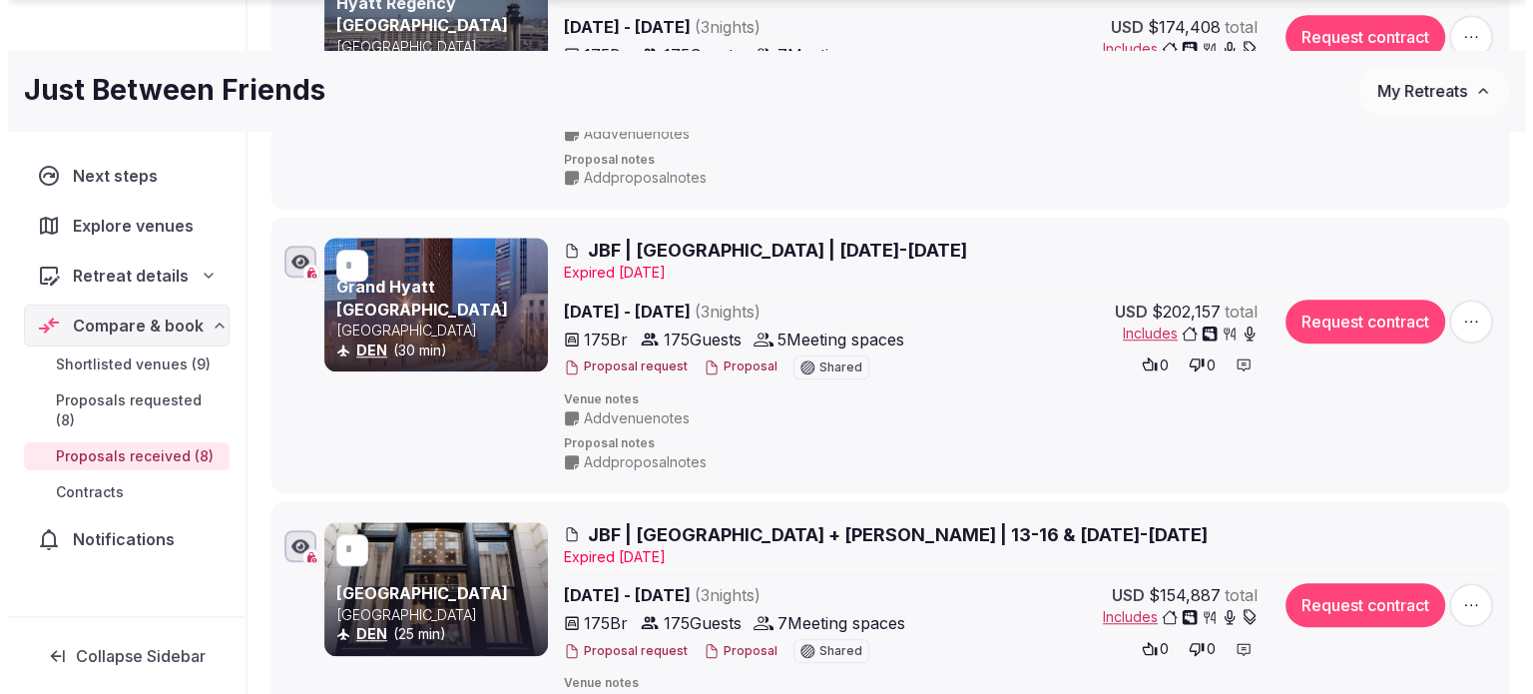
scroll to position [1481, 0]
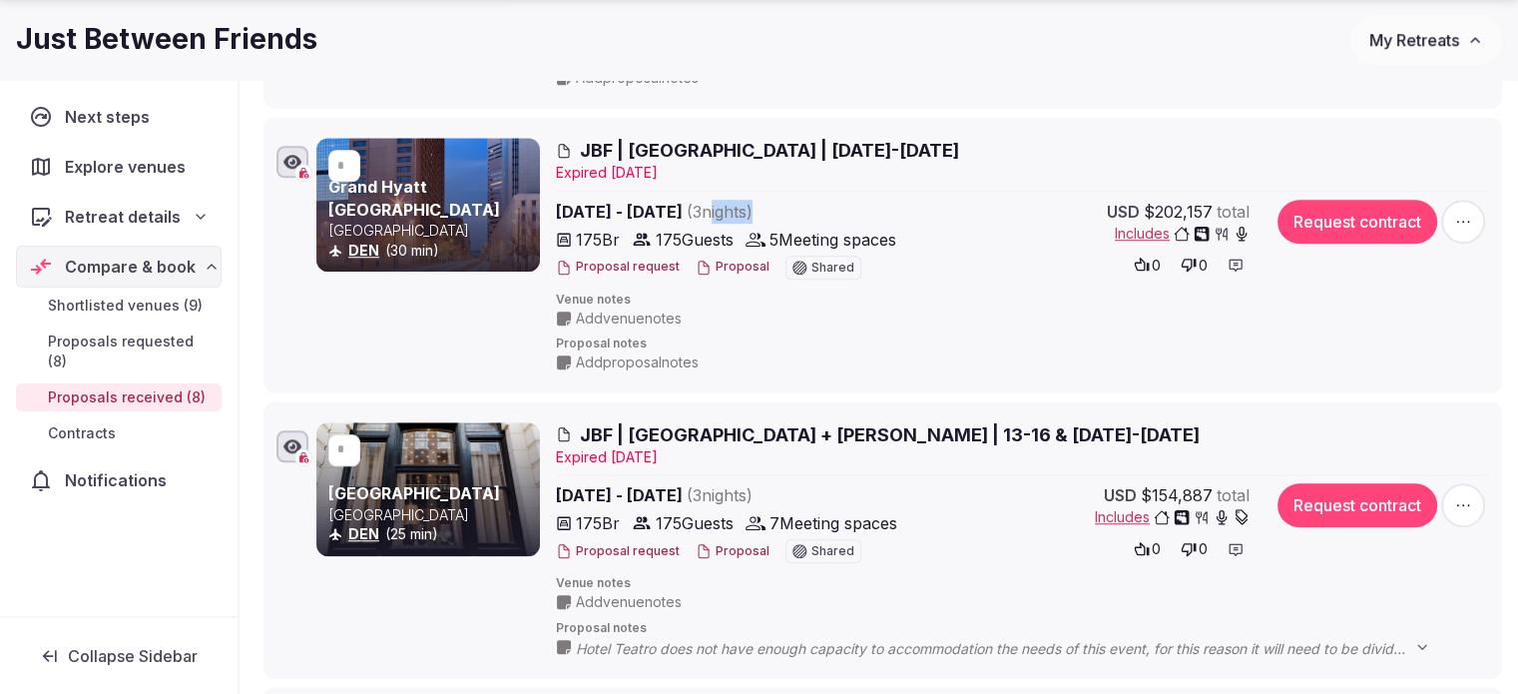
drag, startPoint x: 759, startPoint y: 214, endPoint x: 816, endPoint y: 215, distance: 57.9
click at [816, 215] on span "Jan 13th - 16th, 2026 ( 3 night s )" at bounding box center [731, 212] width 351 height 24
drag, startPoint x: 586, startPoint y: 240, endPoint x: 889, endPoint y: 243, distance: 303.4
click at [889, 243] on div "175 Br 175 Guests 5 Meeting spaces" at bounding box center [731, 240] width 351 height 24
click at [889, 243] on span "5 Meeting spaces" at bounding box center [833, 240] width 127 height 24
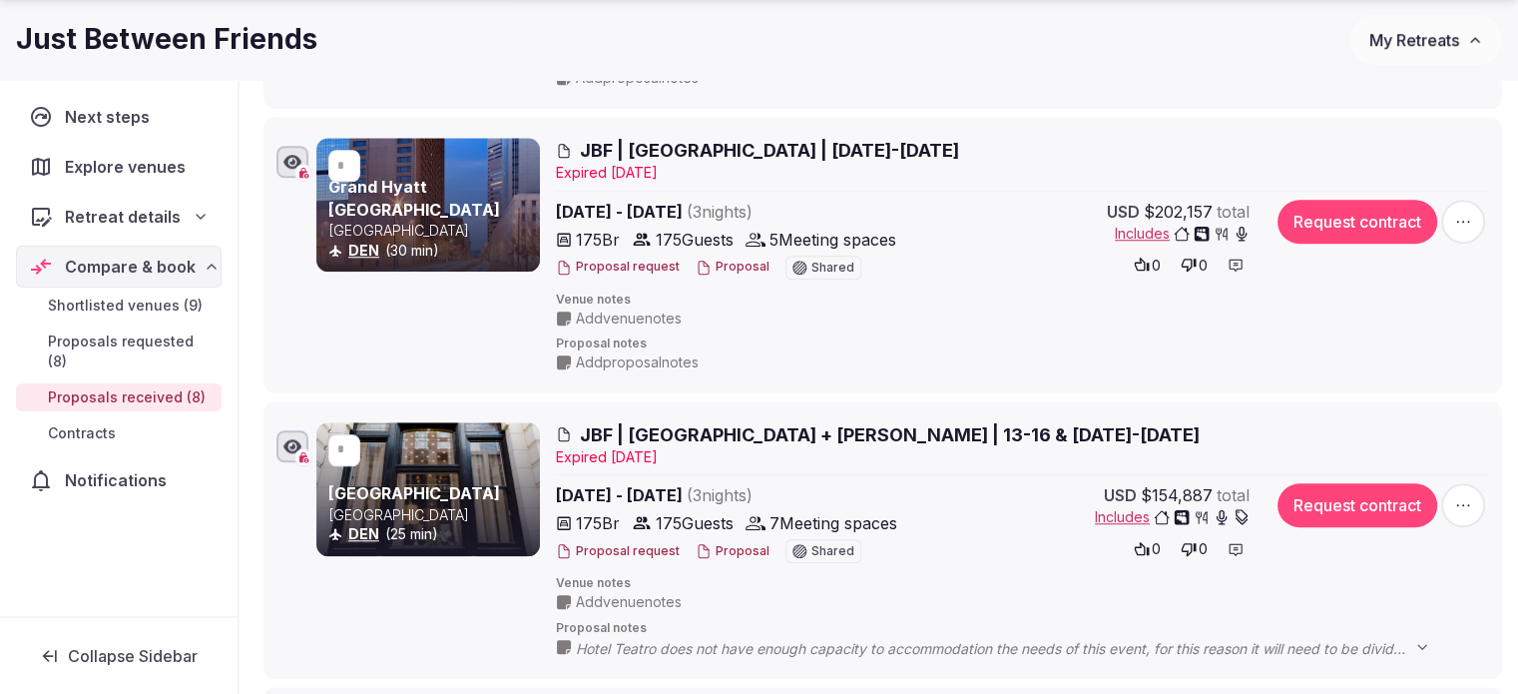
drag, startPoint x: 779, startPoint y: 239, endPoint x: 916, endPoint y: 234, distance: 137.8
click at [916, 234] on div "Jan 13th - 16th, 2026 ( 3 night s ) 175 Br 175 Guests 5 Meeting spaces Proposal…" at bounding box center [903, 242] width 694 height 84
drag, startPoint x: 902, startPoint y: 236, endPoint x: 757, endPoint y: 243, distance: 145.9
click at [757, 243] on div "5 Meeting spaces" at bounding box center [821, 240] width 151 height 24
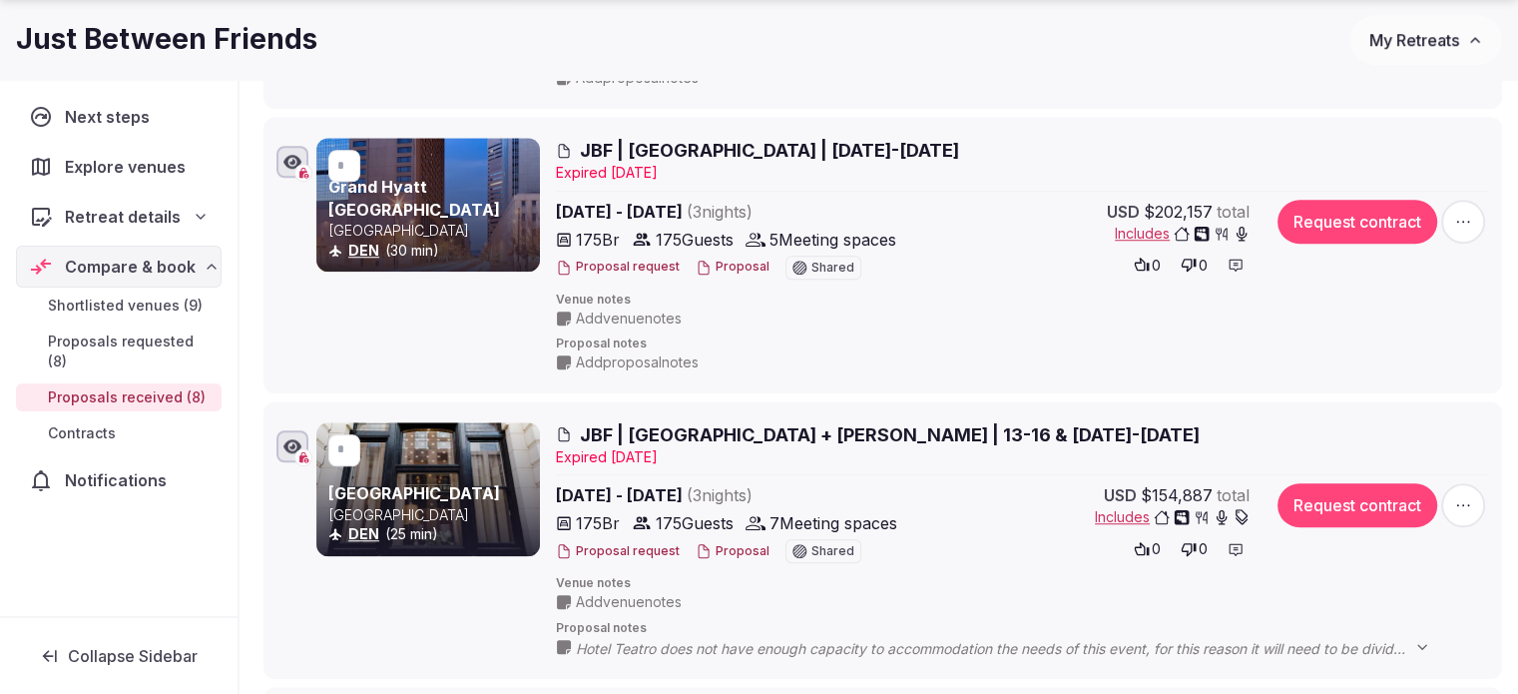
click at [757, 243] on div "5 Meeting spaces" at bounding box center [821, 240] width 151 height 24
drag, startPoint x: 778, startPoint y: 230, endPoint x: 908, endPoint y: 231, distance: 130.8
click at [896, 231] on span "5 Meeting spaces" at bounding box center [833, 240] width 127 height 24
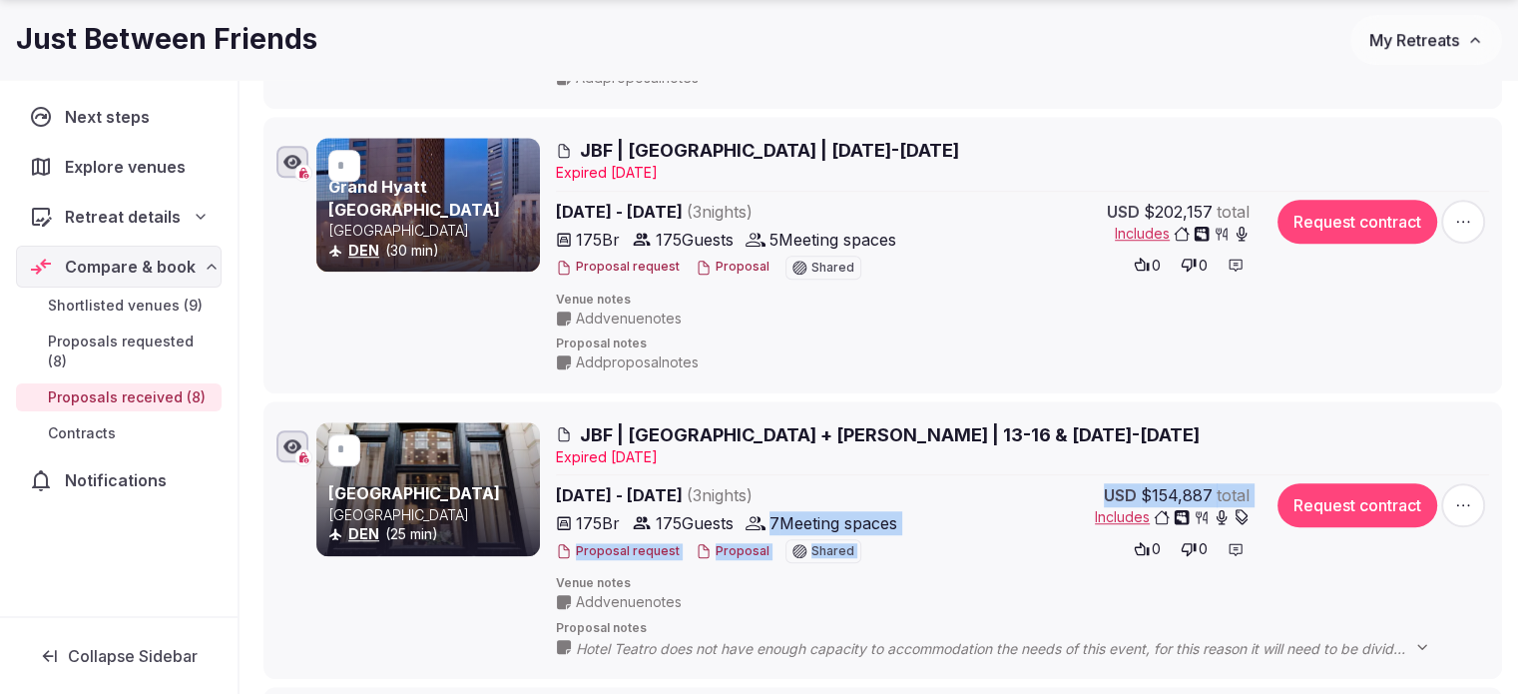
drag, startPoint x: 780, startPoint y: 521, endPoint x: 921, endPoint y: 521, distance: 141.7
click at [921, 521] on div "Jan 20th - 23rd, 2026 ( 3 night s ) 175 Br 175 Guests 7 Meeting spaces Proposal…" at bounding box center [903, 525] width 694 height 84
click at [890, 511] on span "7 Meeting spaces" at bounding box center [834, 523] width 128 height 24
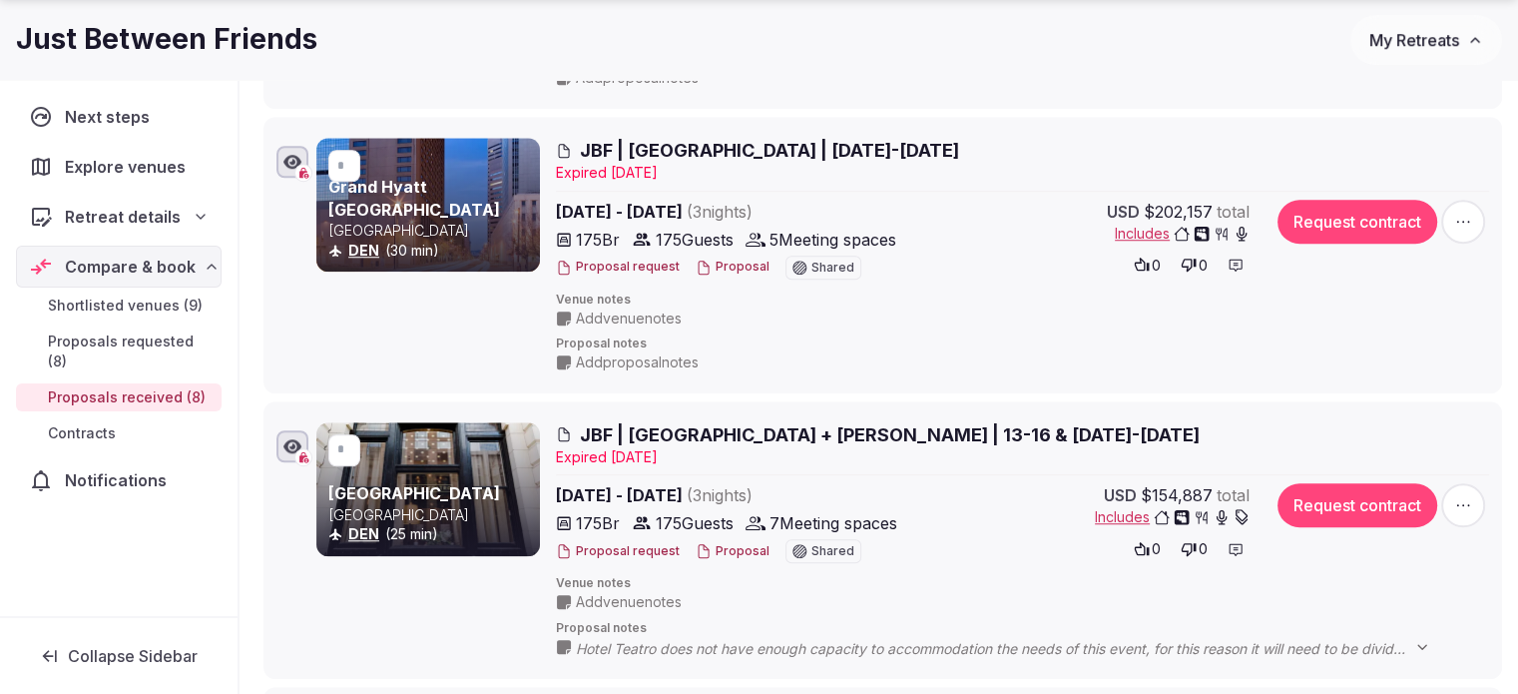
click at [1121, 508] on span "Includes" at bounding box center [1172, 517] width 155 height 20
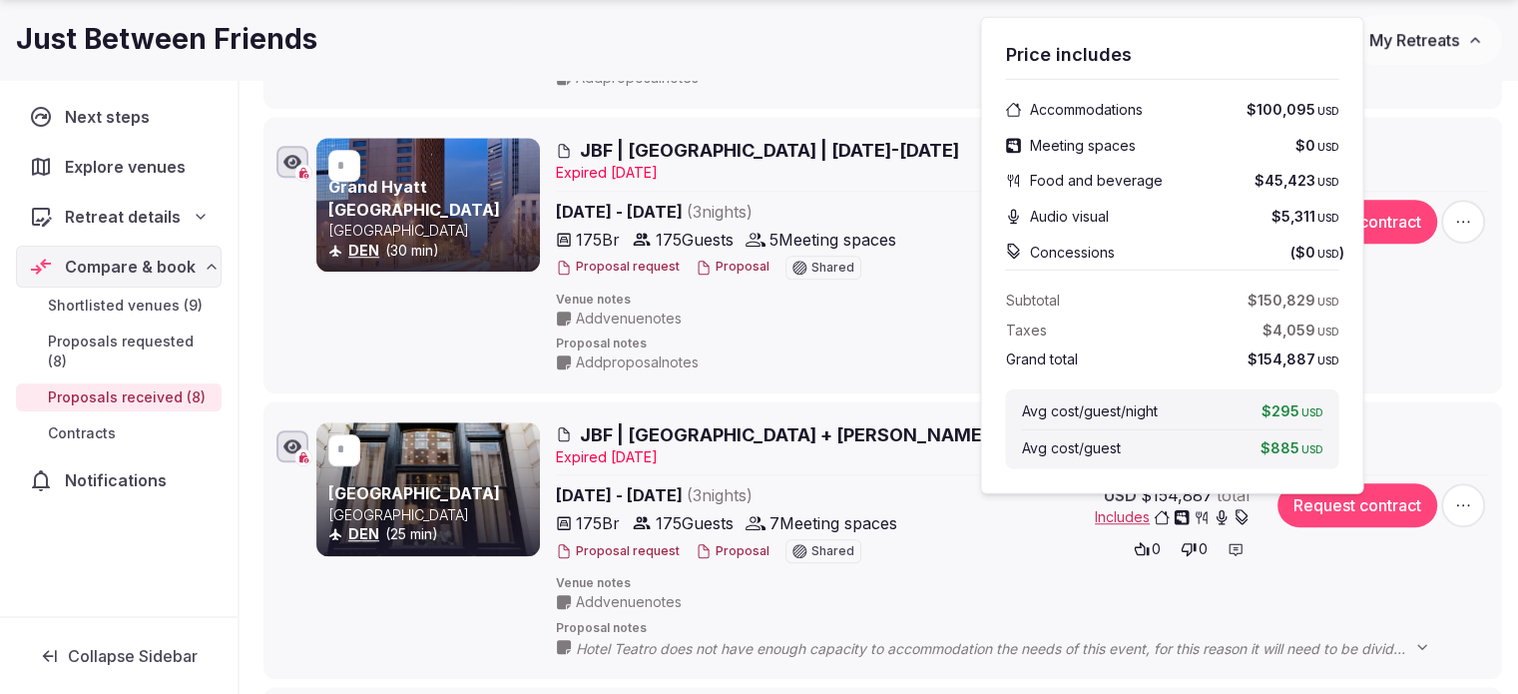
click at [727, 554] on button "Proposal" at bounding box center [733, 551] width 74 height 17
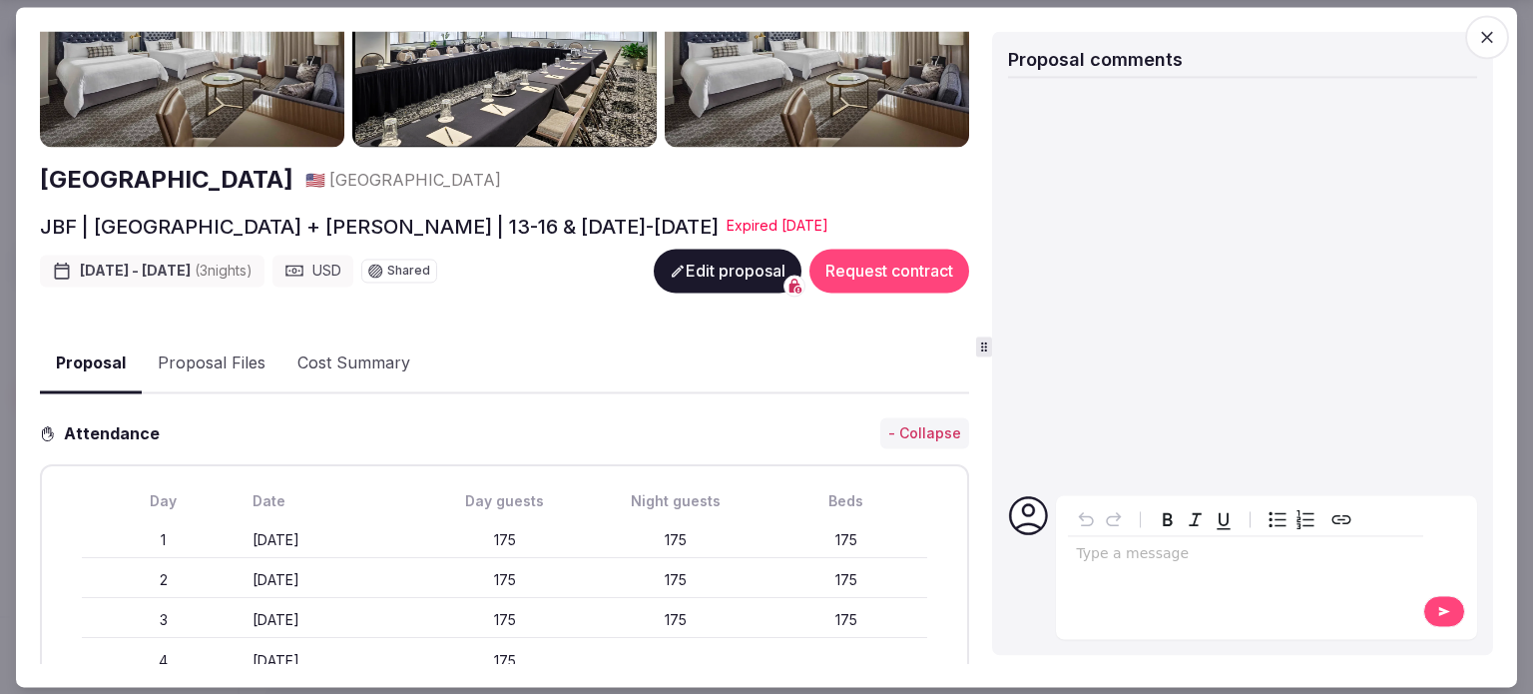
scroll to position [200, 0]
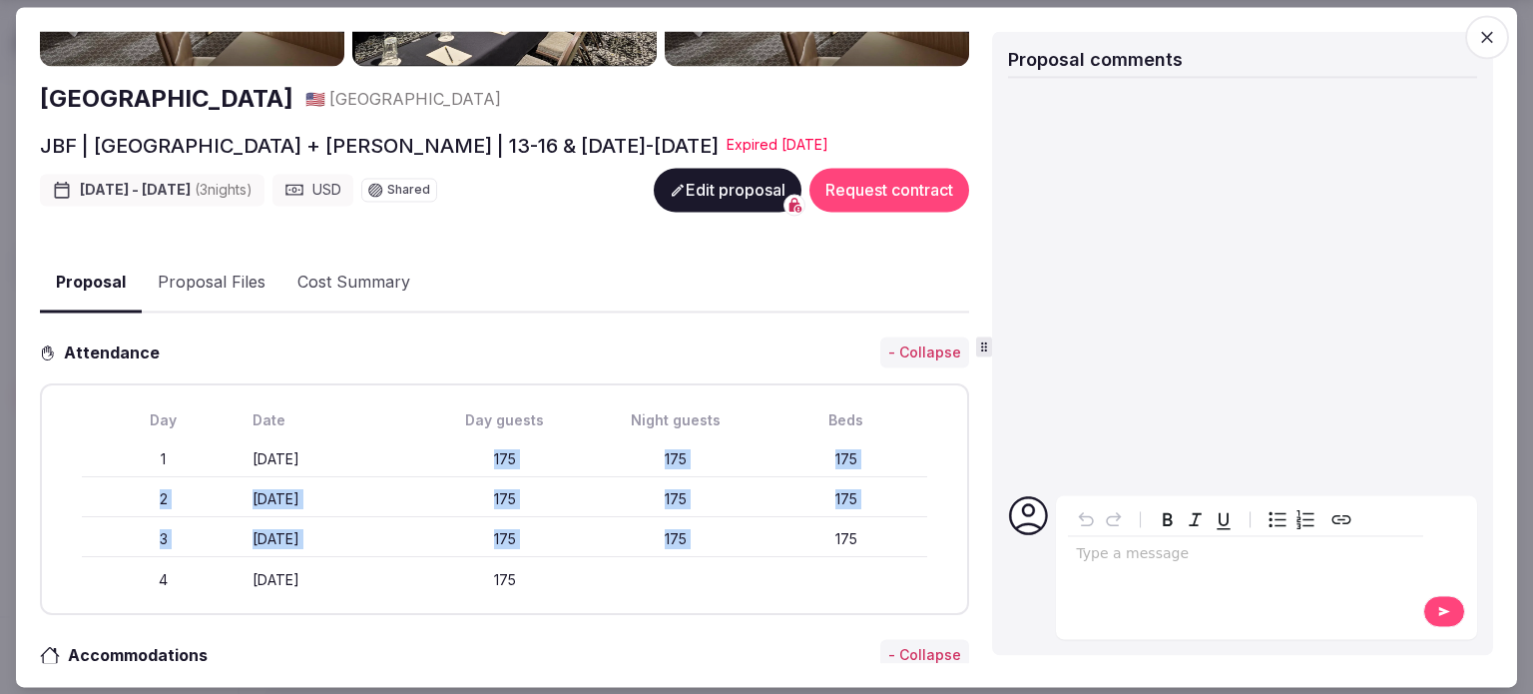
drag, startPoint x: 473, startPoint y: 442, endPoint x: 815, endPoint y: 544, distance: 357.2
click at [815, 544] on div "Day Date Day guests Night guests Beds 1 Tuesday January 20th 175 175 175 2 Wedn…" at bounding box center [504, 500] width 893 height 196
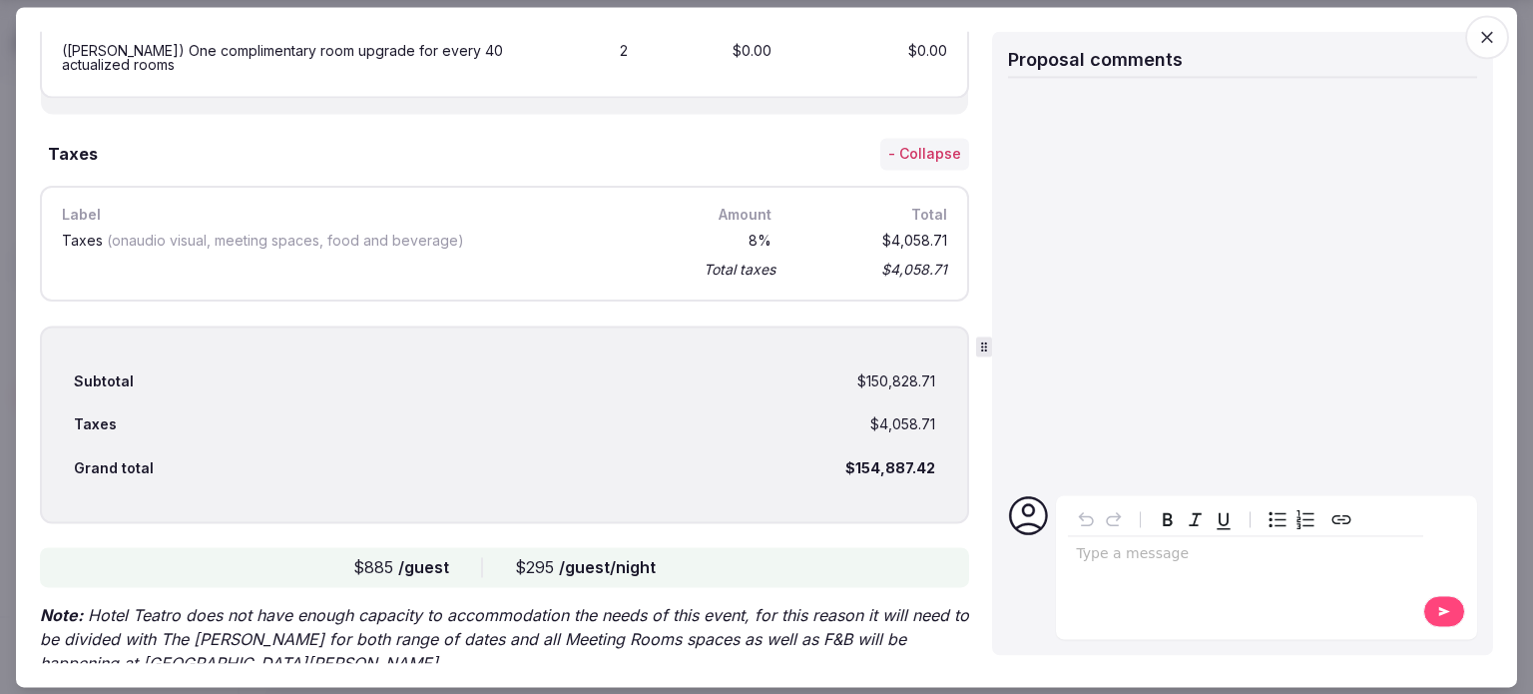
scroll to position [2719, 0]
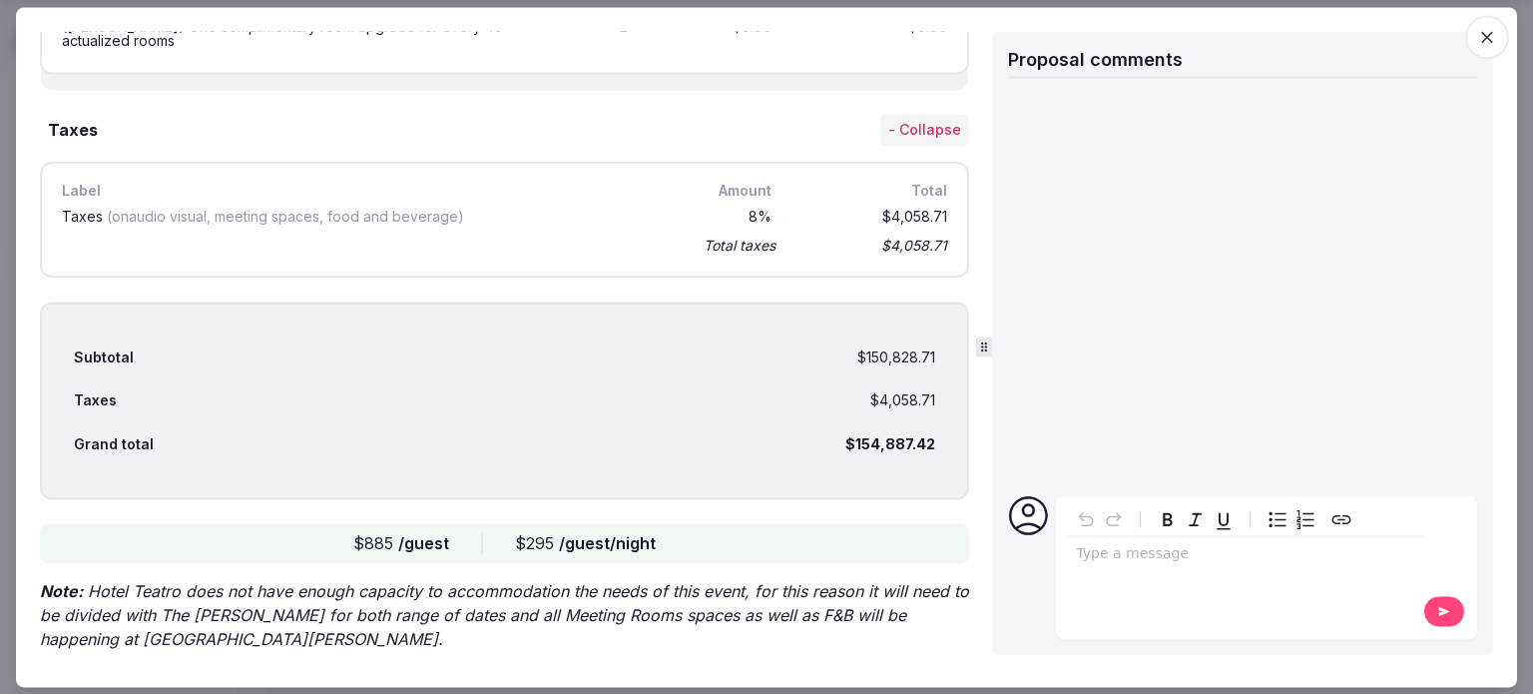
click at [824, 435] on div "Subtotal $150,828.71 Taxes $4,058.71 Grand total $154,887.42" at bounding box center [504, 400] width 929 height 199
drag, startPoint x: 850, startPoint y: 396, endPoint x: 950, endPoint y: 398, distance: 99.8
click at [950, 398] on div "Subtotal $150,828.71 Taxes $4,058.71 Grand total $154,887.42" at bounding box center [504, 400] width 929 height 199
click at [885, 422] on div "Subtotal $150,828.71 Taxes $4,058.71 Grand total $154,887.42" at bounding box center [504, 400] width 929 height 199
drag, startPoint x: 823, startPoint y: 407, endPoint x: 968, endPoint y: 411, distance: 144.8
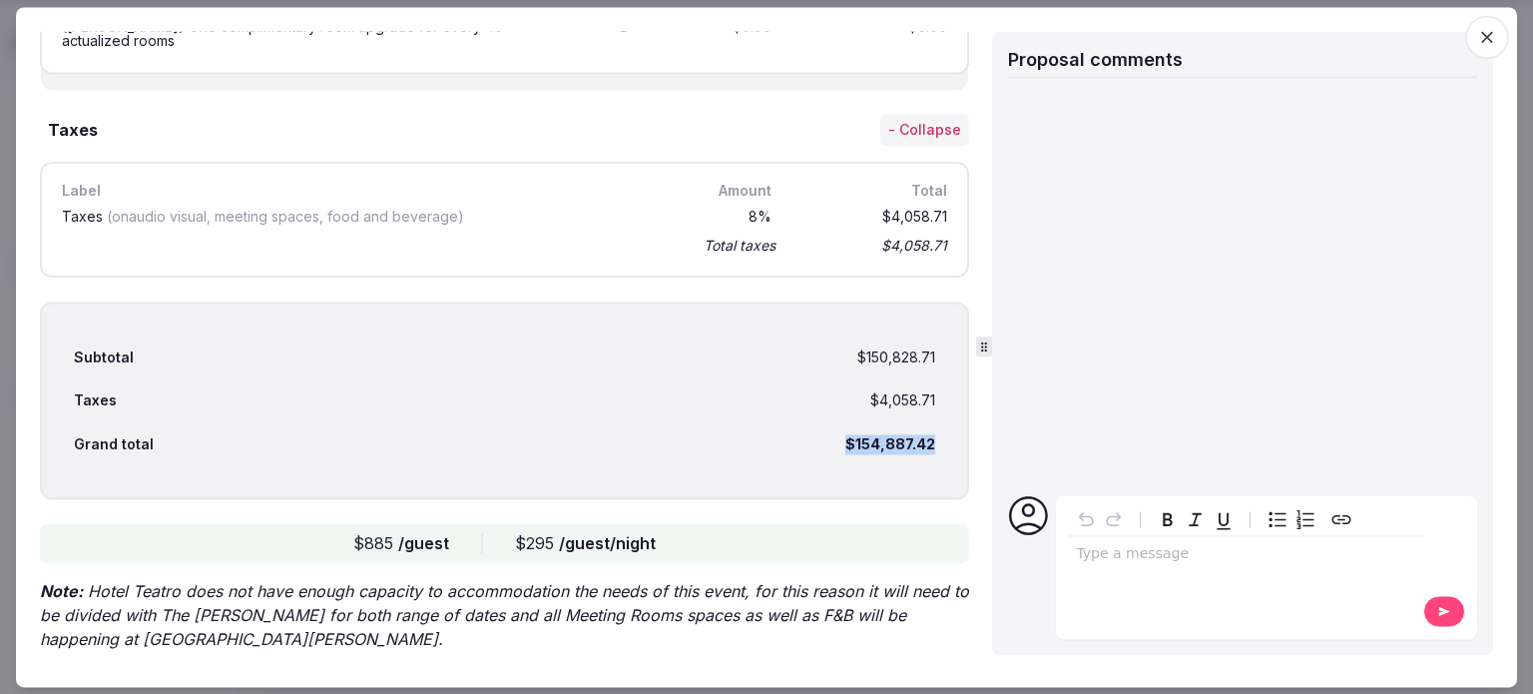
click at [968, 411] on div "Proposal details for JBF | Hotel Teatro + Curtis | 13-16 & 20-23 Jan 2027 Share…" at bounding box center [507, 347] width 935 height 632
click at [957, 409] on div "Proposal details for JBF | Hotel Teatro + Curtis | 13-16 & 20-23 Jan 2027 Share…" at bounding box center [507, 347] width 935 height 632
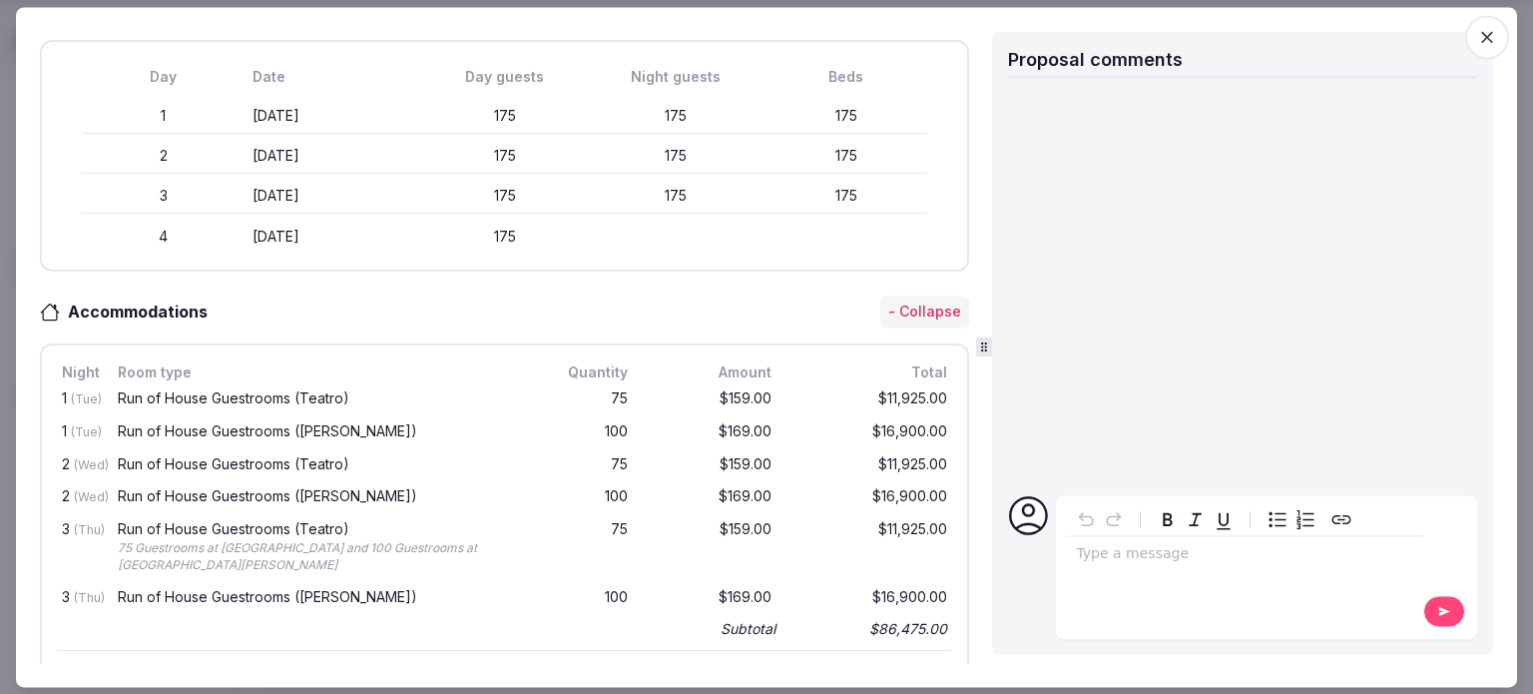
scroll to position [224, 0]
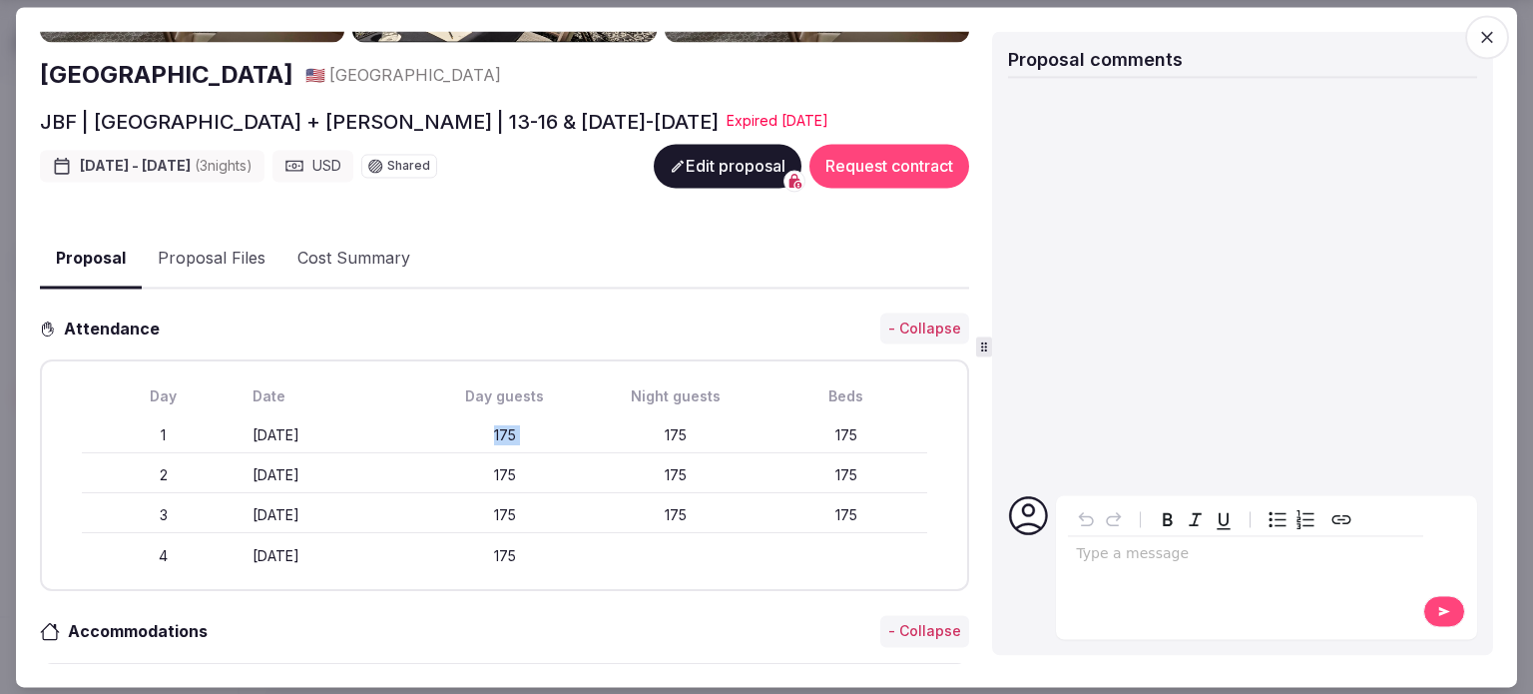
drag, startPoint x: 471, startPoint y: 418, endPoint x: 585, endPoint y: 421, distance: 113.8
click at [599, 418] on div "1 Tuesday January 20th 175 175 175" at bounding box center [504, 436] width 845 height 36
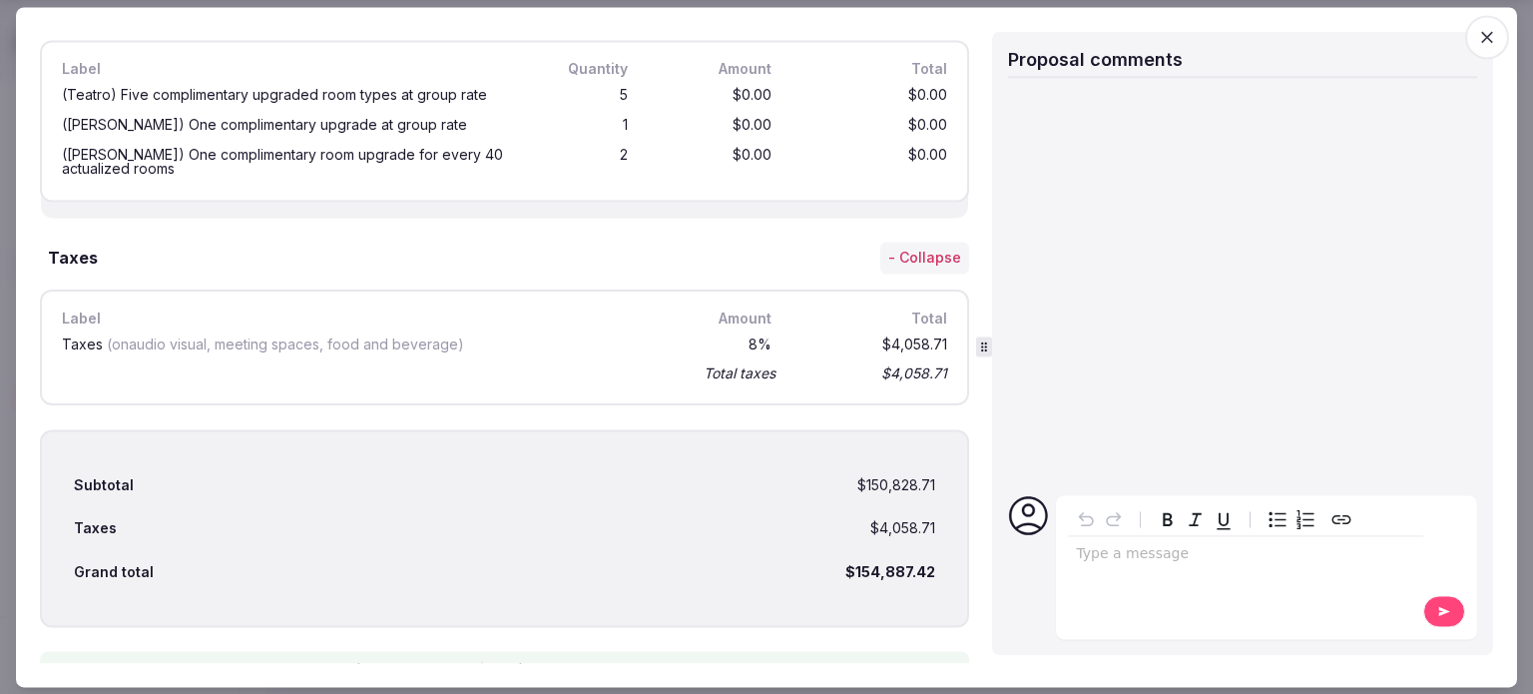
scroll to position [2719, 0]
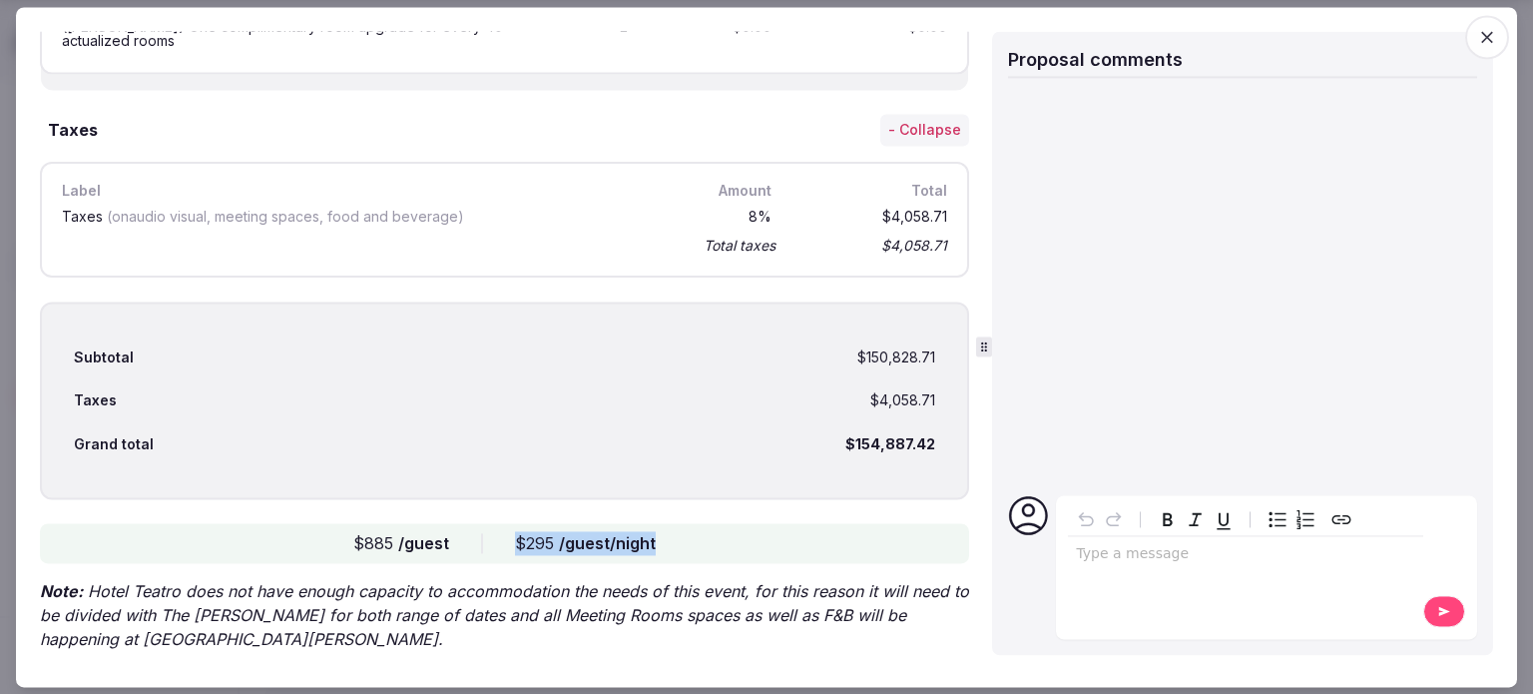
drag, startPoint x: 495, startPoint y: 499, endPoint x: 724, endPoint y: 496, distance: 228.6
click at [724, 524] on div "$885 /guest $295 /guest/night" at bounding box center [504, 544] width 929 height 40
drag, startPoint x: 924, startPoint y: 398, endPoint x: 953, endPoint y: 398, distance: 28.9
click at [953, 398] on div "Subtotal $150,828.71 Taxes $4,058.71 Grand total $154,887.42" at bounding box center [504, 400] width 929 height 199
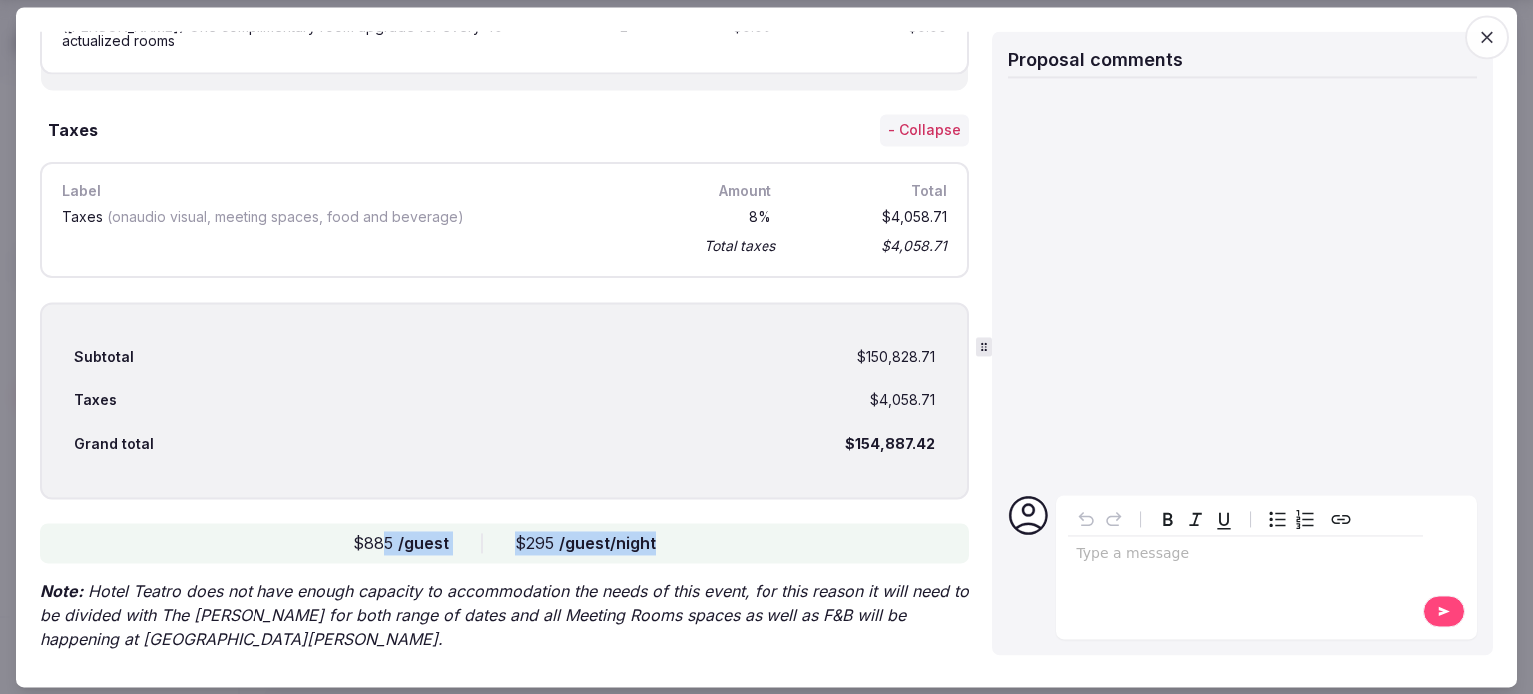
drag, startPoint x: 381, startPoint y: 498, endPoint x: 654, endPoint y: 486, distance: 272.7
click at [654, 524] on div "$885 /guest $295 /guest/night" at bounding box center [504, 544] width 929 height 40
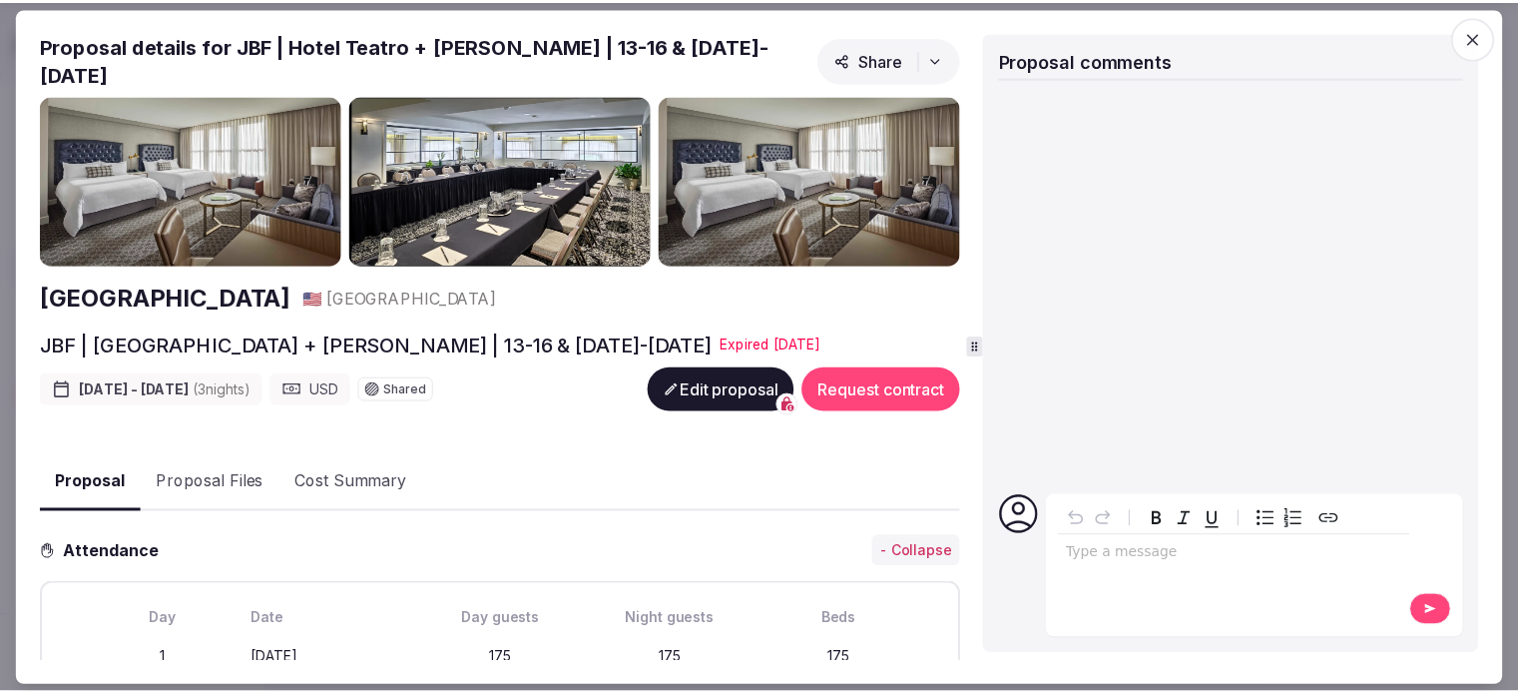
scroll to position [200, 0]
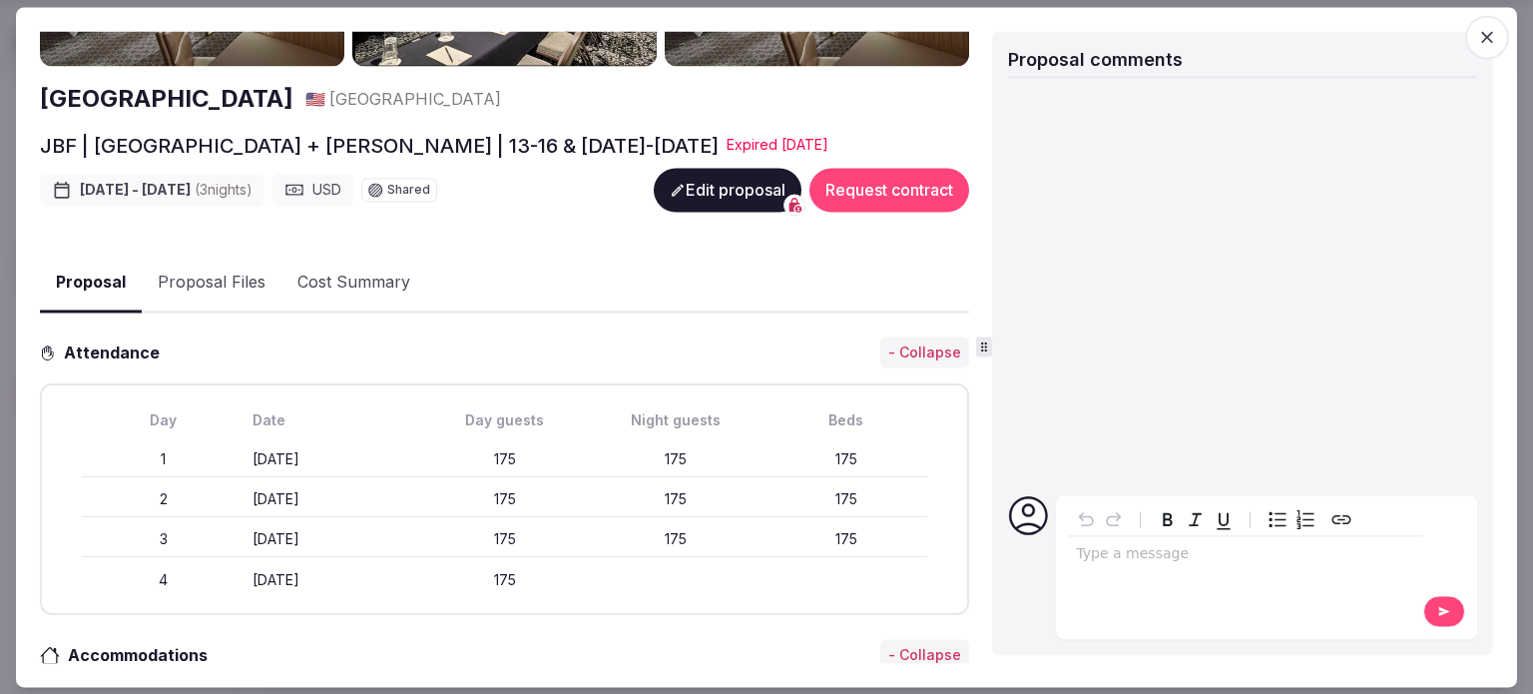
click at [1497, 34] on span "button" at bounding box center [1487, 37] width 44 height 44
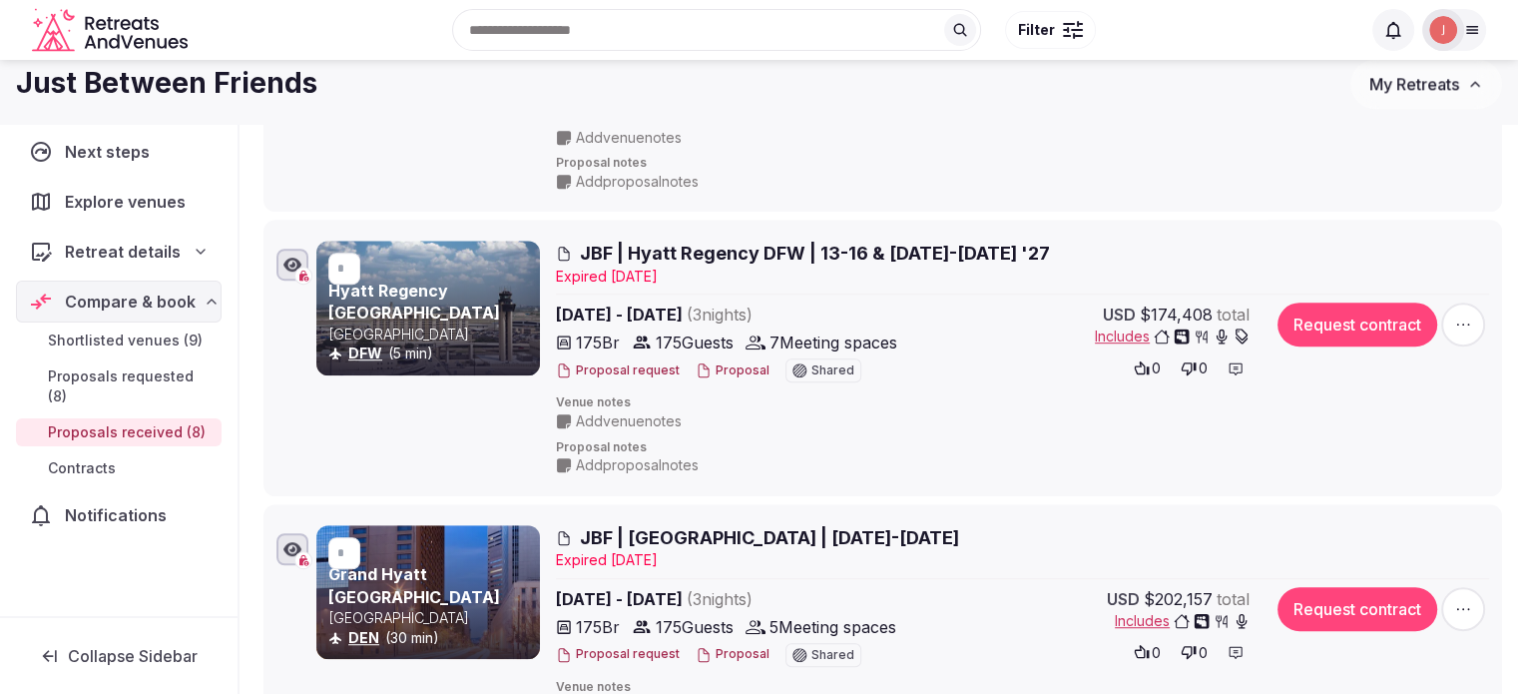
scroll to position [783, 0]
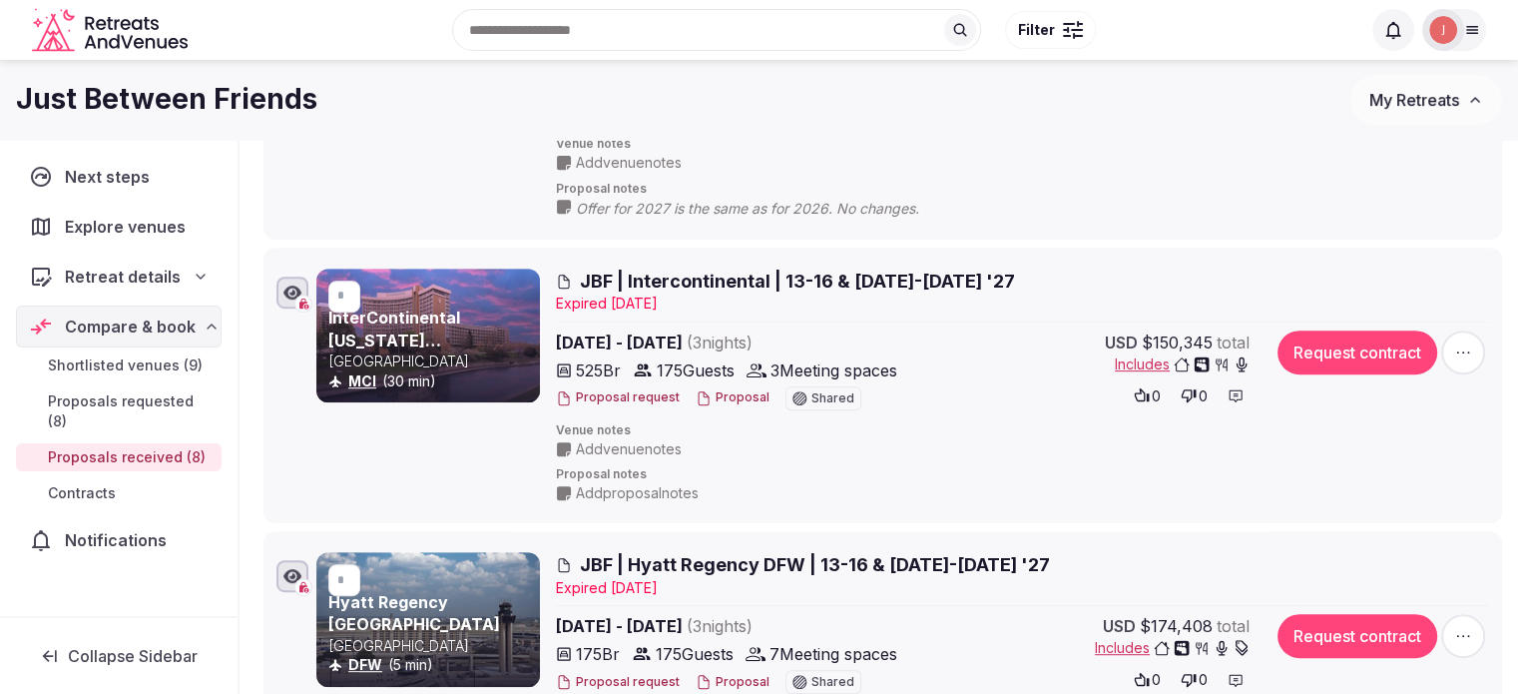
click at [1443, 31] on img at bounding box center [1443, 30] width 28 height 28
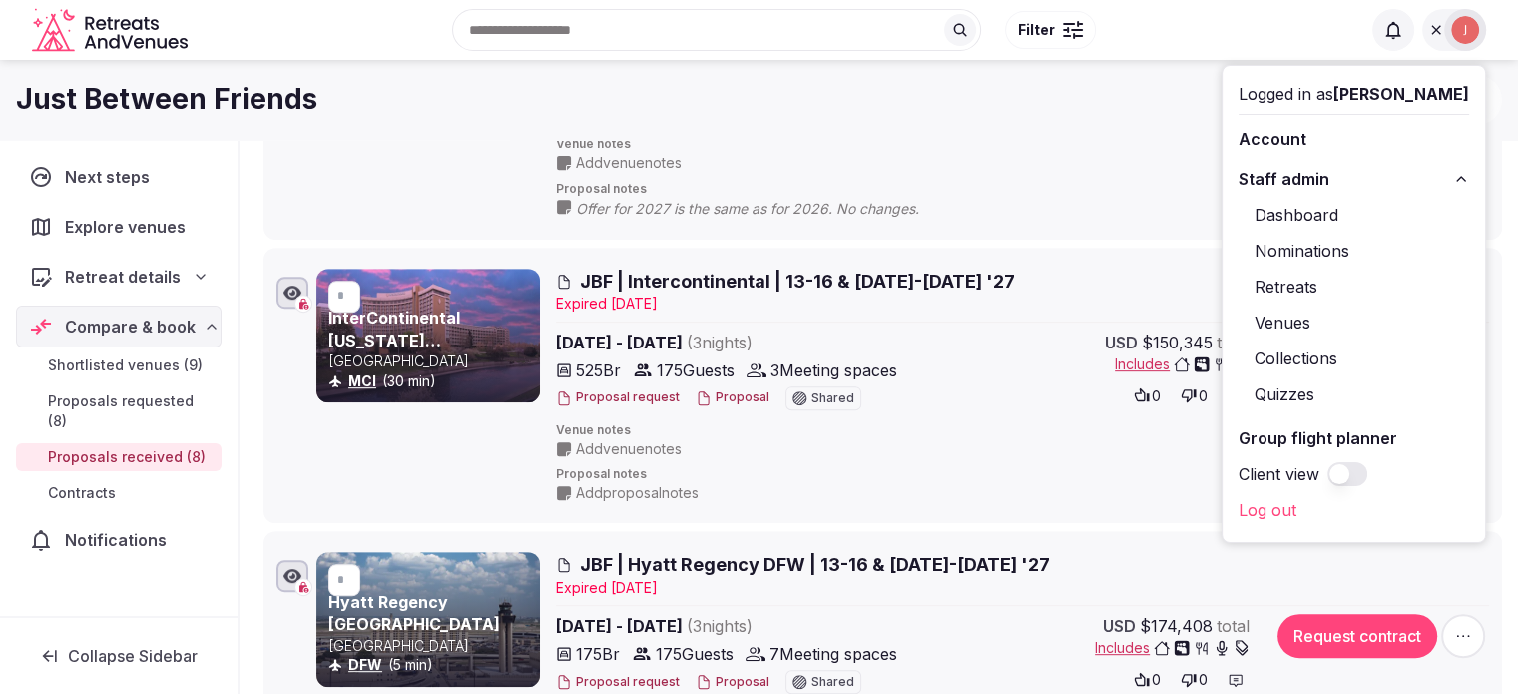
drag, startPoint x: 1276, startPoint y: 290, endPoint x: 1258, endPoint y: 290, distance: 18.0
click at [1276, 290] on link "Retreats" at bounding box center [1354, 286] width 231 height 32
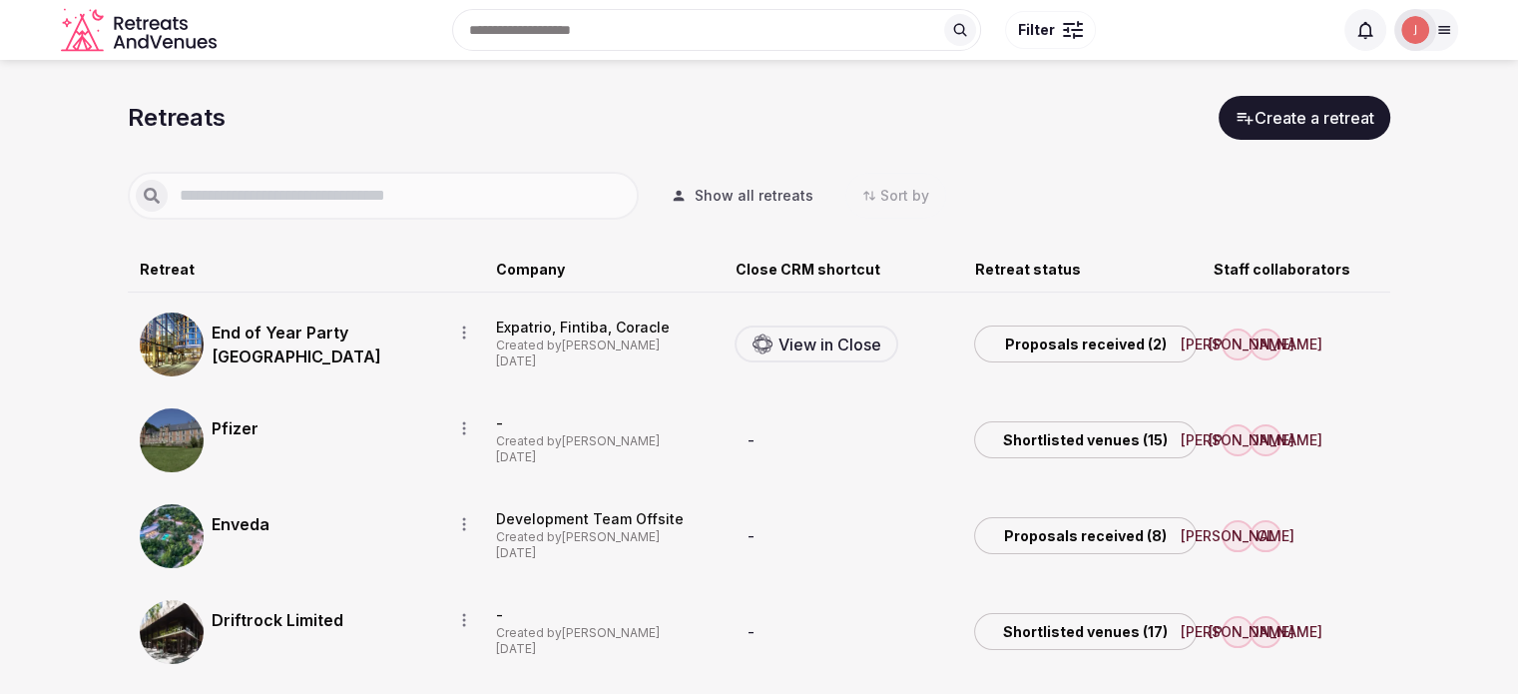
click at [263, 205] on input "text" at bounding box center [399, 196] width 463 height 24
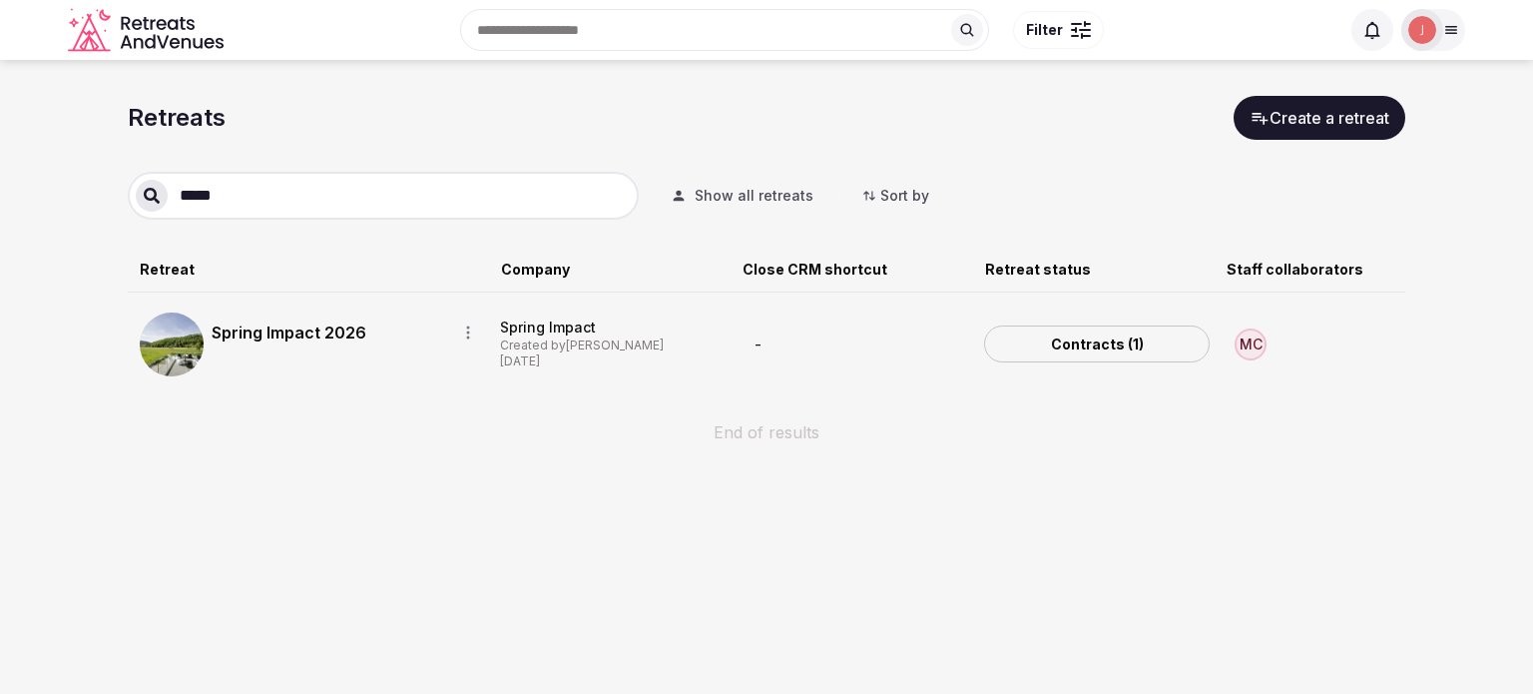
type input "*****"
click at [262, 327] on link "Spring Impact 2026" at bounding box center [326, 332] width 229 height 24
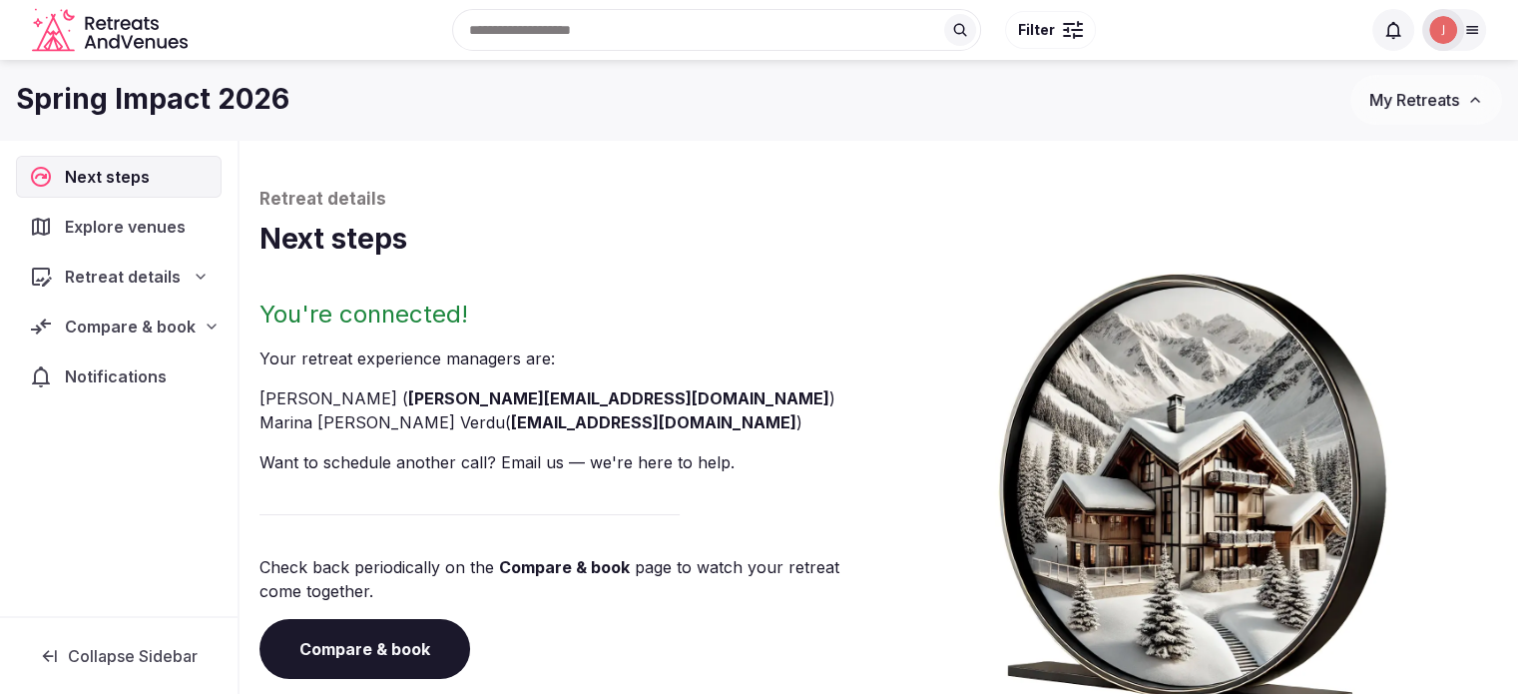
click at [180, 328] on span "Compare & book" at bounding box center [130, 326] width 131 height 24
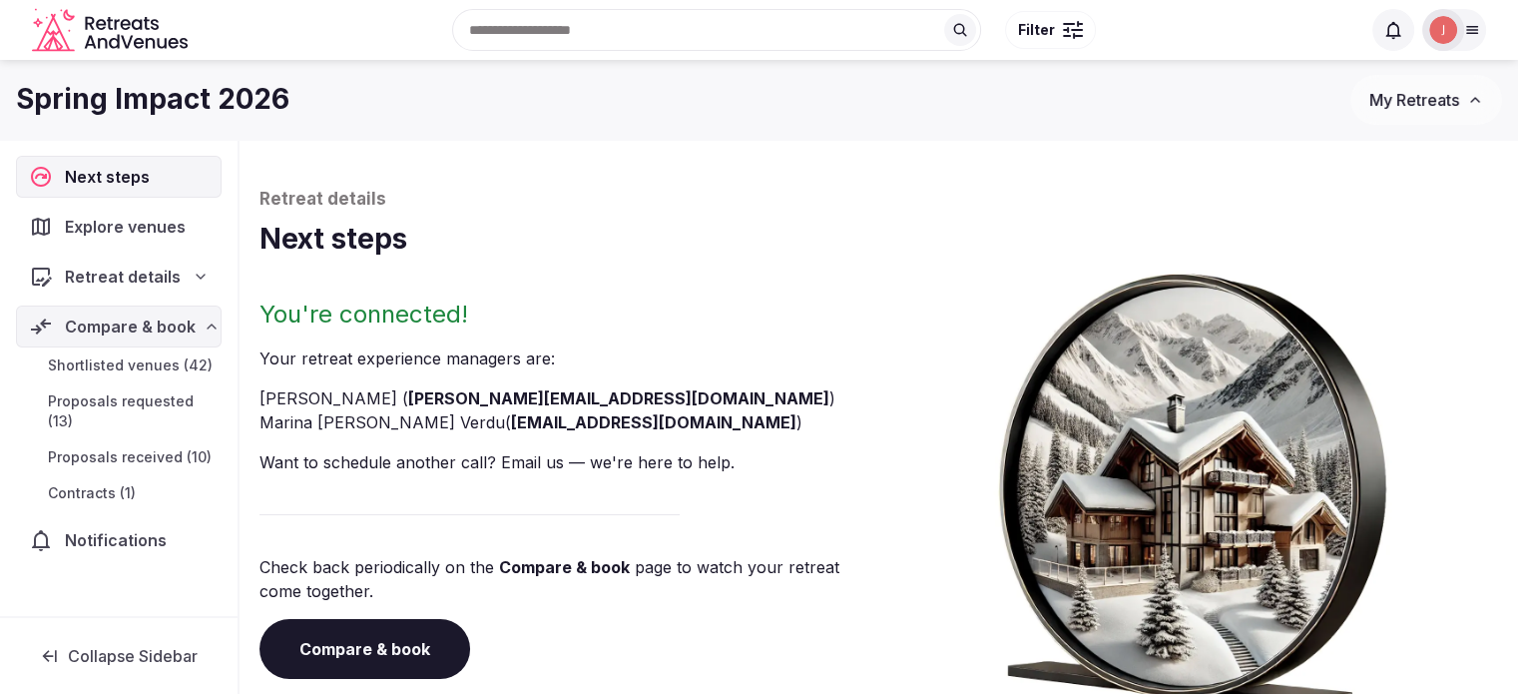
click at [146, 447] on span "Proposals received (10)" at bounding box center [130, 457] width 164 height 20
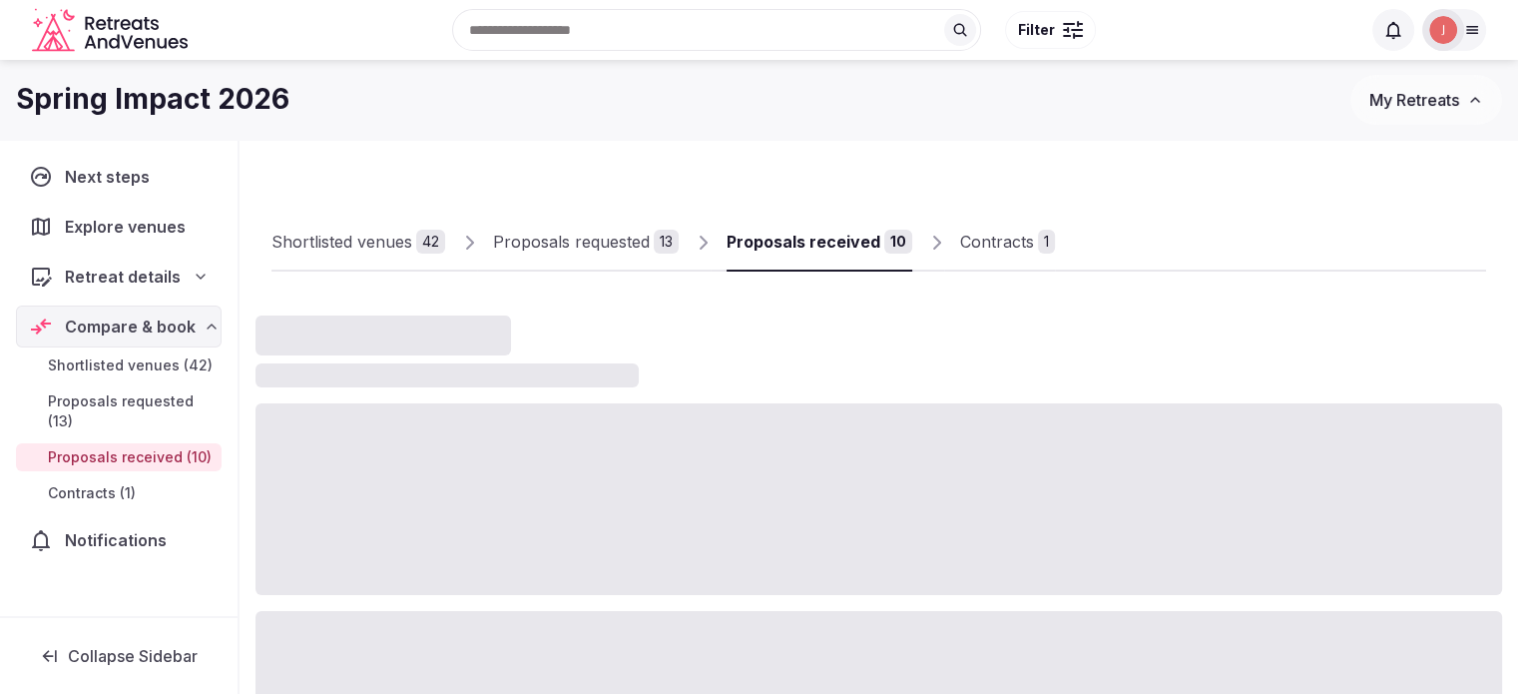
click at [811, 371] on div at bounding box center [879, 351] width 1247 height 72
click at [649, 246] on div "Proposals requested 13" at bounding box center [586, 242] width 186 height 24
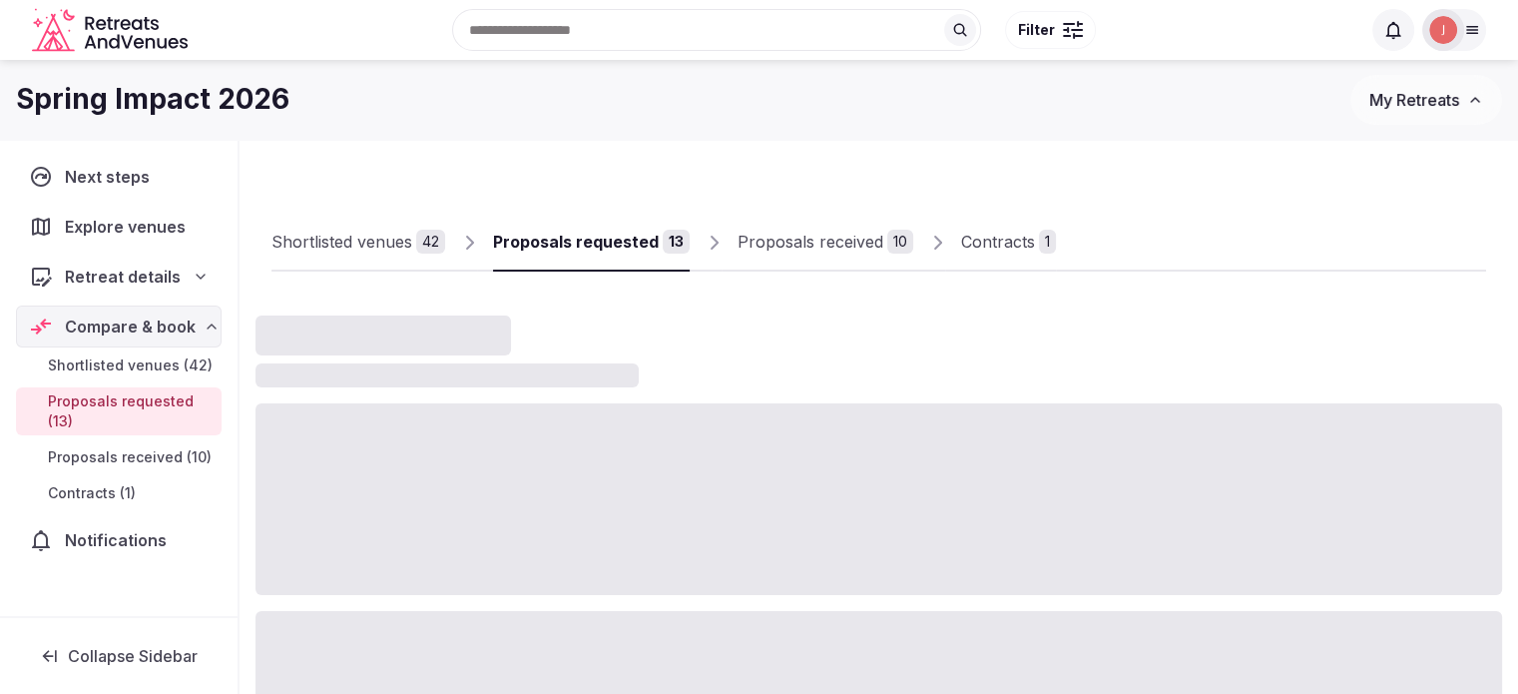
click at [784, 255] on link "Proposals received 10" at bounding box center [826, 243] width 176 height 58
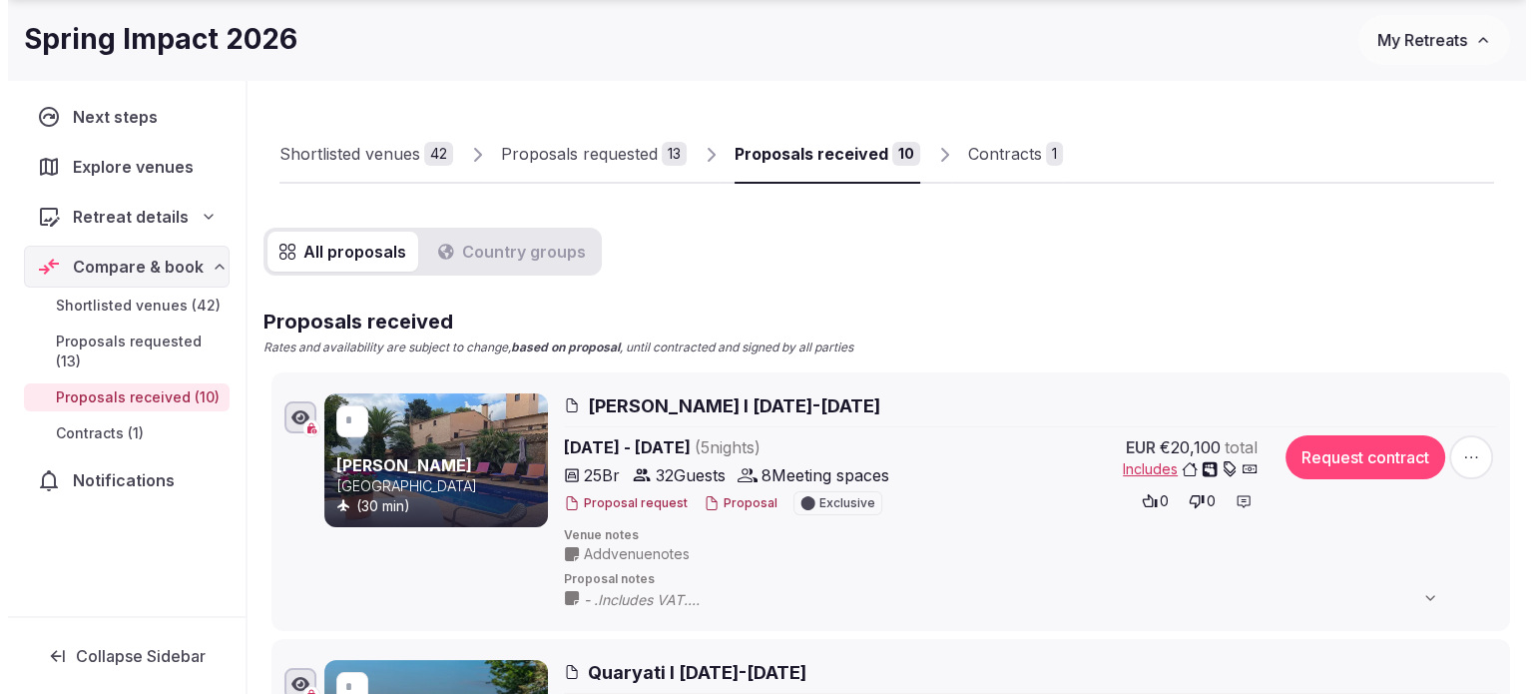
scroll to position [200, 0]
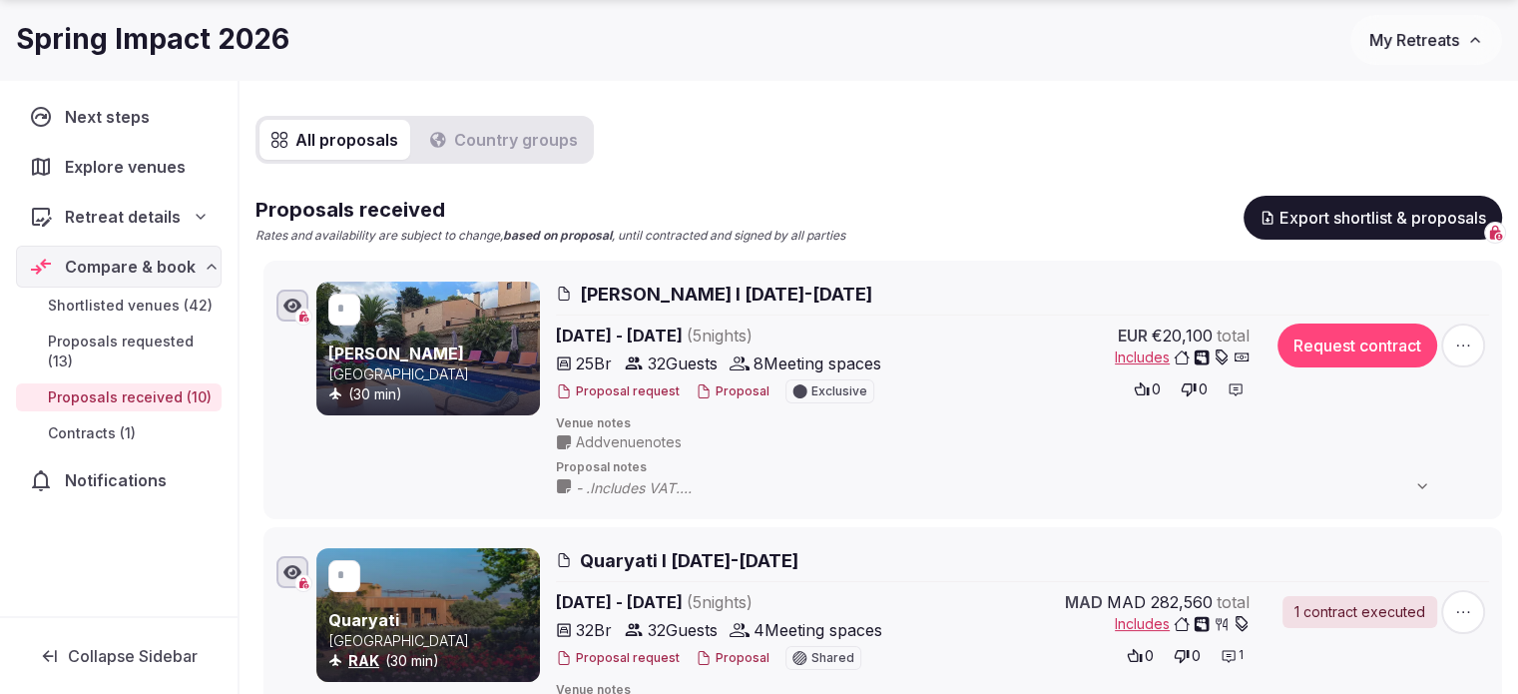
click at [744, 398] on button "Proposal" at bounding box center [733, 391] width 74 height 17
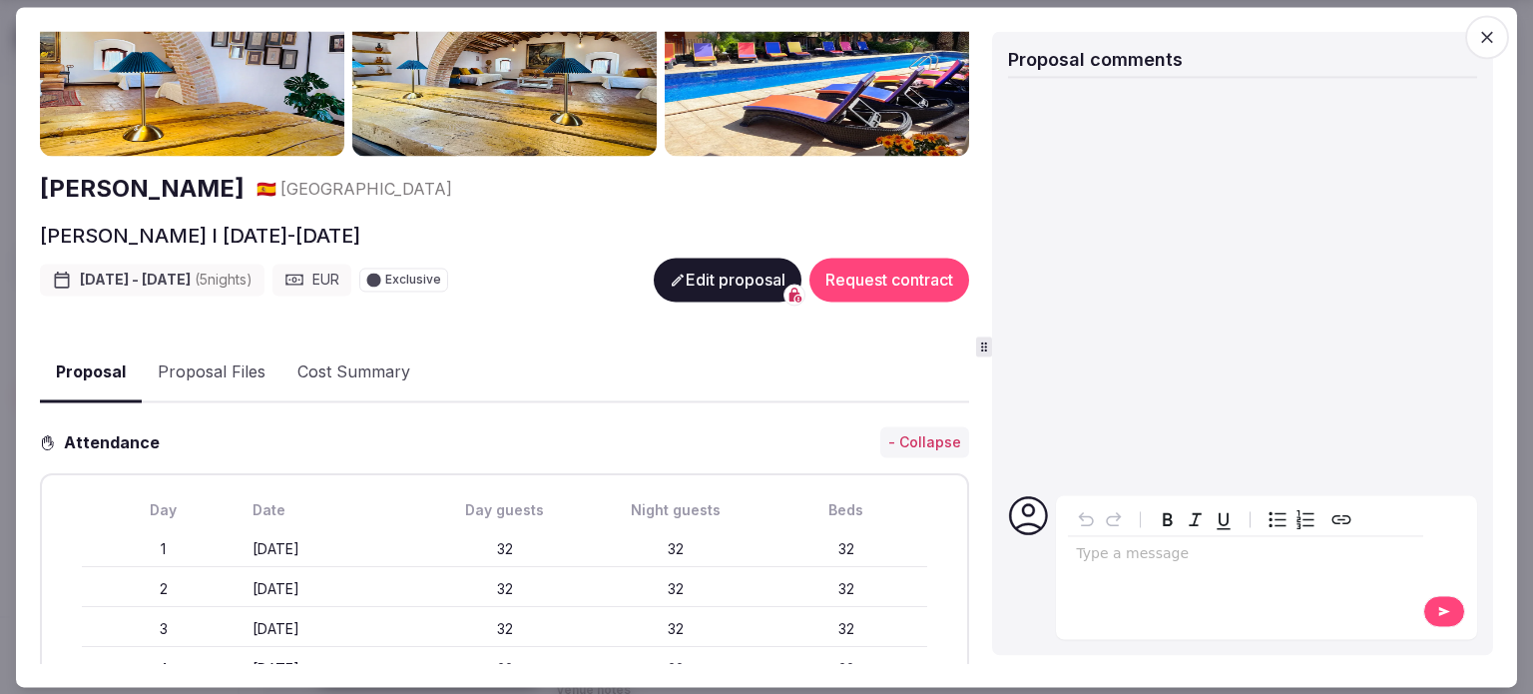
click at [516, 347] on div "Proposal Proposal Files Cost Summary" at bounding box center [504, 371] width 929 height 61
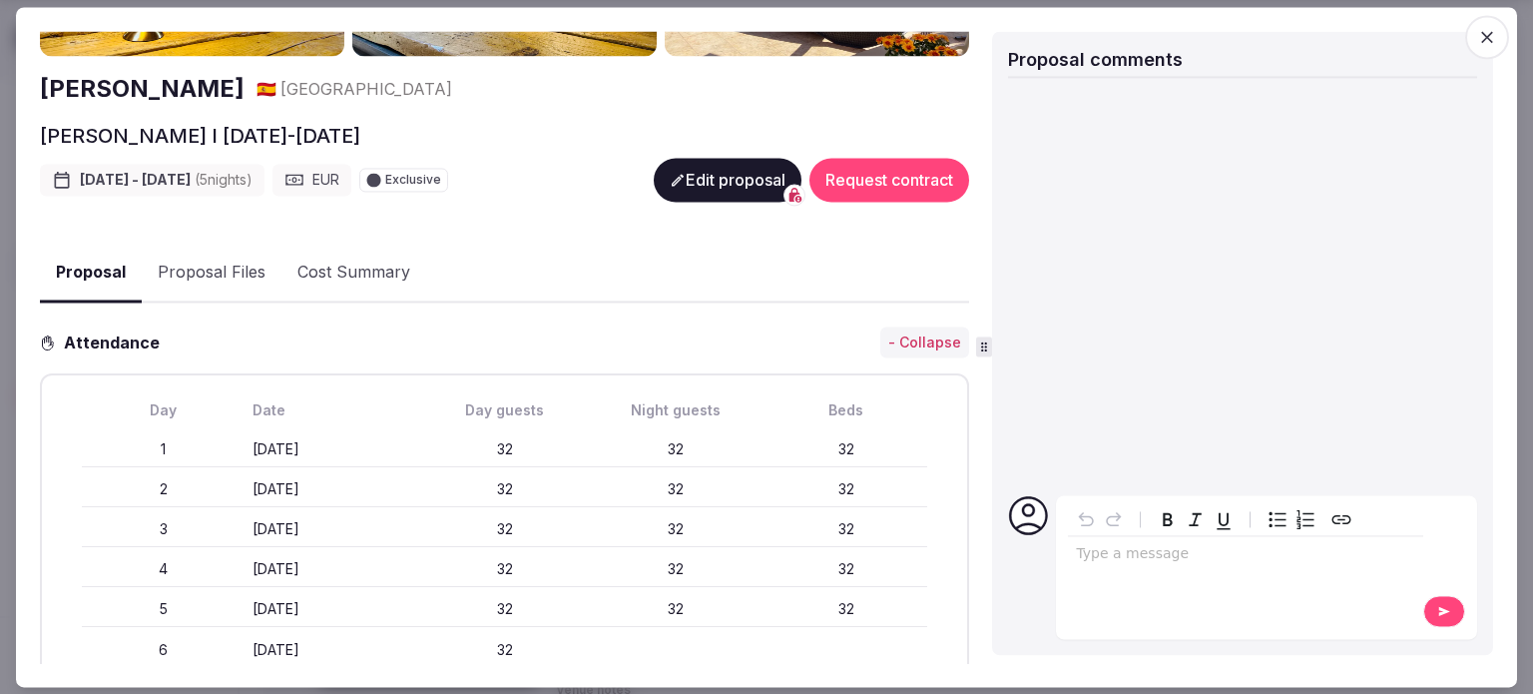
click at [696, 165] on button "Edit proposal" at bounding box center [728, 180] width 148 height 44
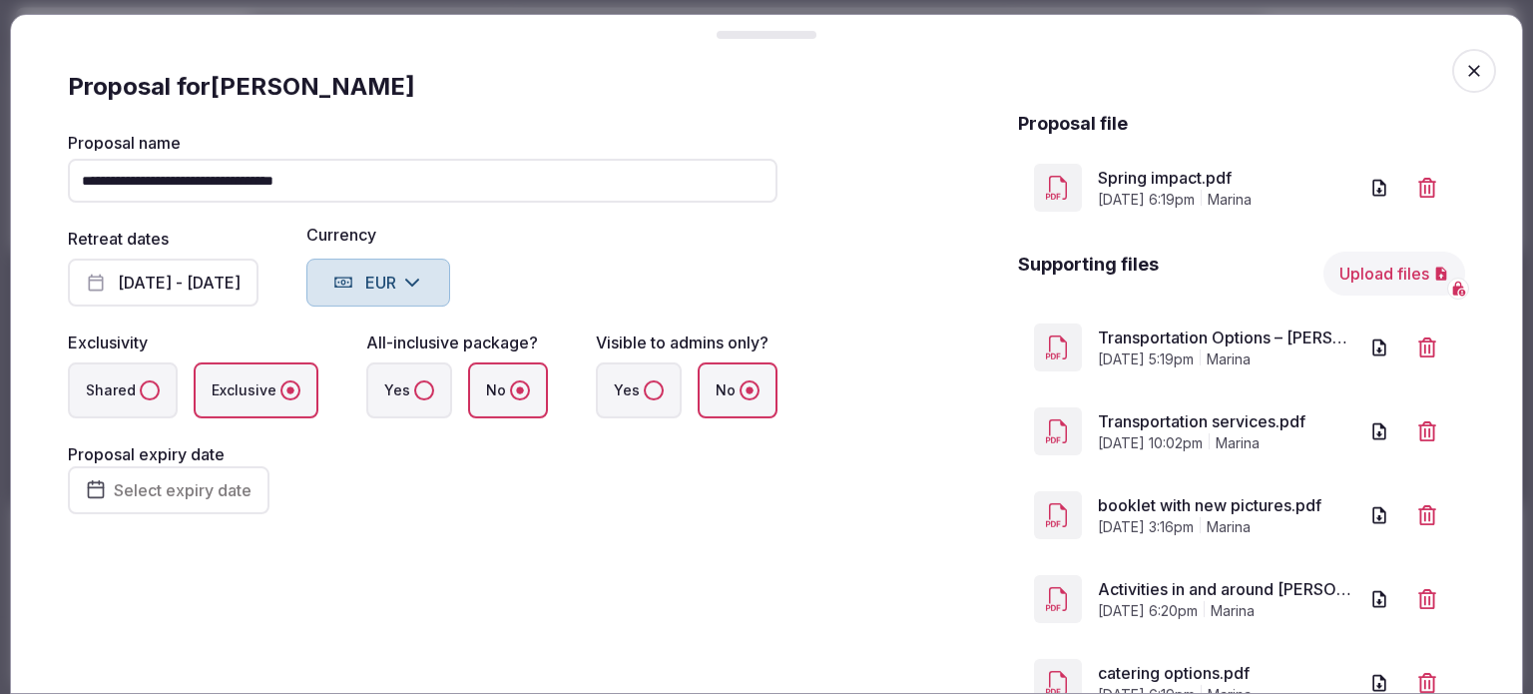
scroll to position [499, 0]
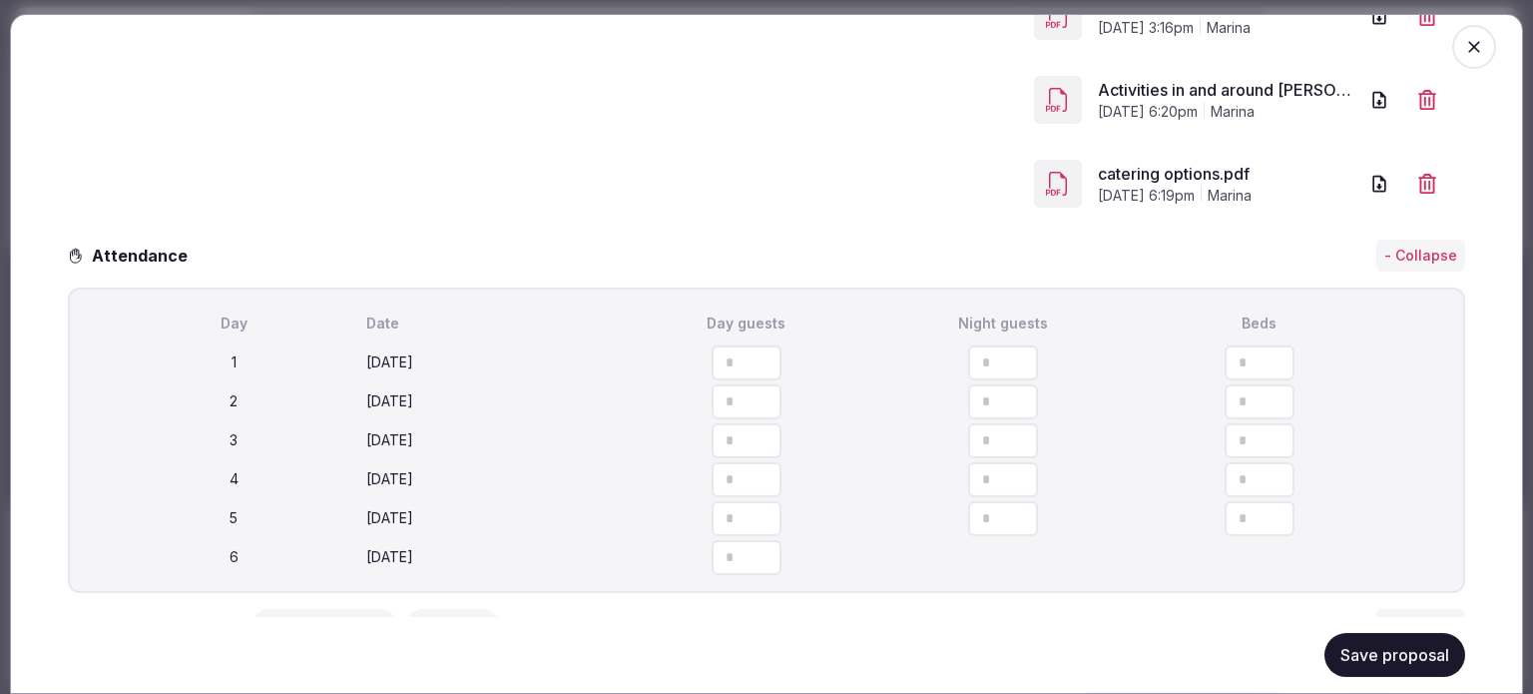
drag, startPoint x: 725, startPoint y: 359, endPoint x: 613, endPoint y: 362, distance: 111.8
click at [712, 362] on input "**" at bounding box center [747, 362] width 70 height 35
type input "**"
drag, startPoint x: 986, startPoint y: 364, endPoint x: 874, endPoint y: 362, distance: 111.8
click at [968, 362] on input "**" at bounding box center [1003, 362] width 70 height 35
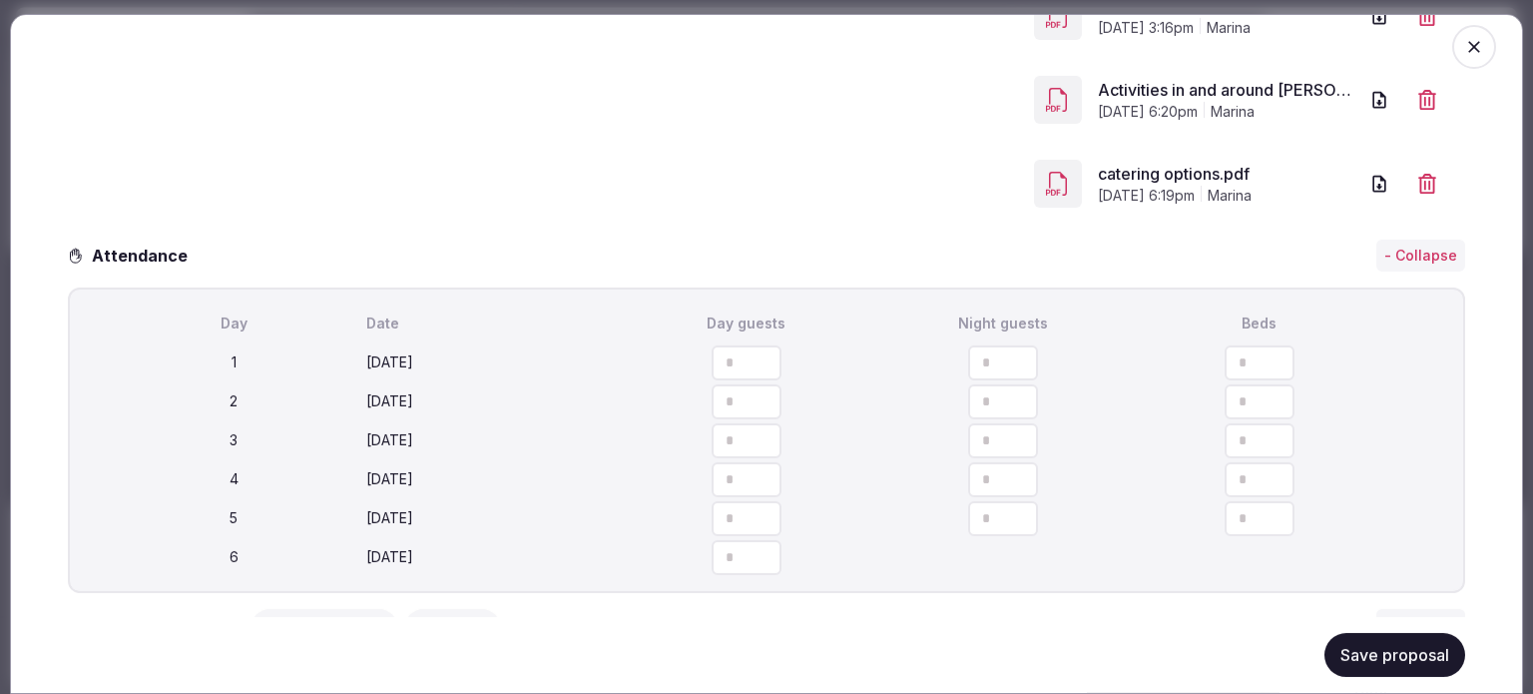
type input "**"
drag, startPoint x: 1159, startPoint y: 358, endPoint x: 1116, endPoint y: 356, distance: 43.0
click at [1225, 356] on input "**" at bounding box center [1260, 362] width 70 height 35
type input "**"
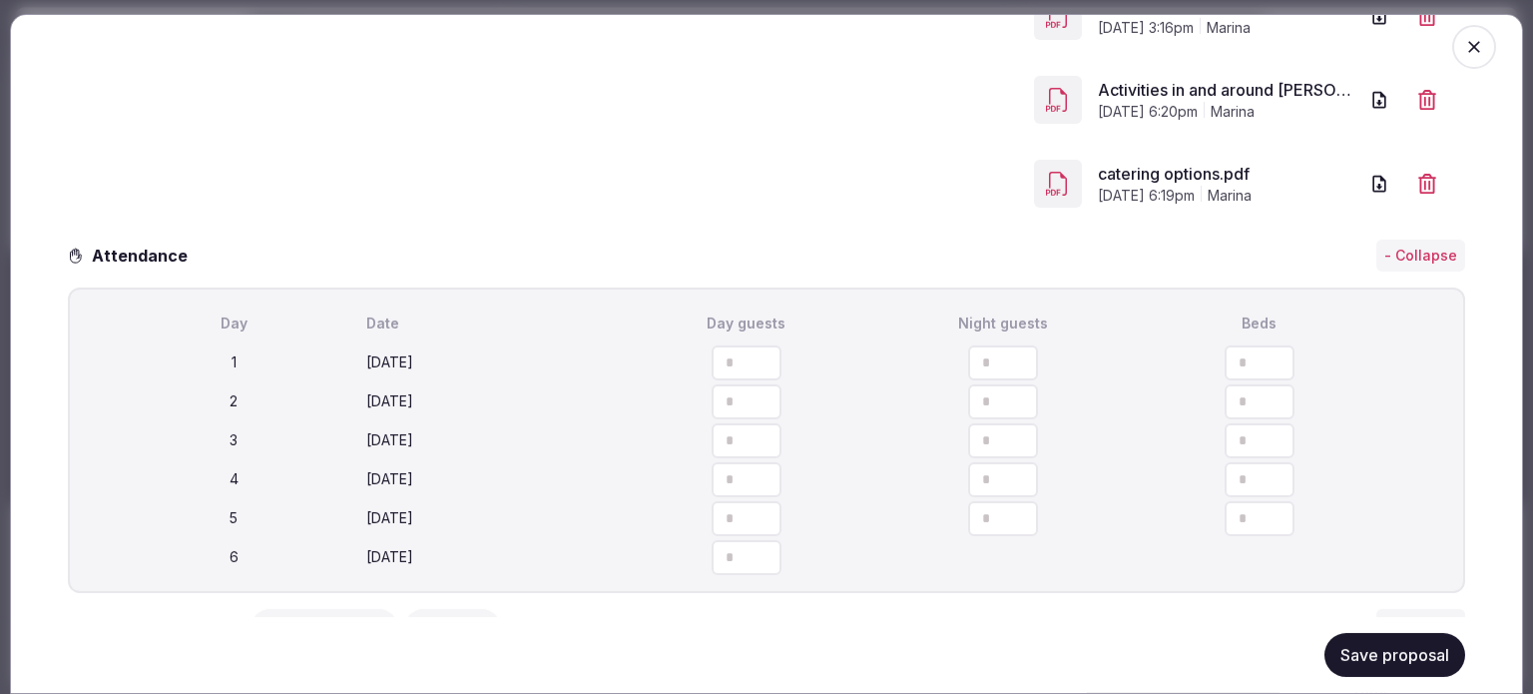
click at [1110, 284] on div "Day Date Day guests Night guests Beds 1 [DATE] ** ** ** 2 [DATE] ** ** ** 3 [DA…" at bounding box center [766, 431] width 1397 height 321
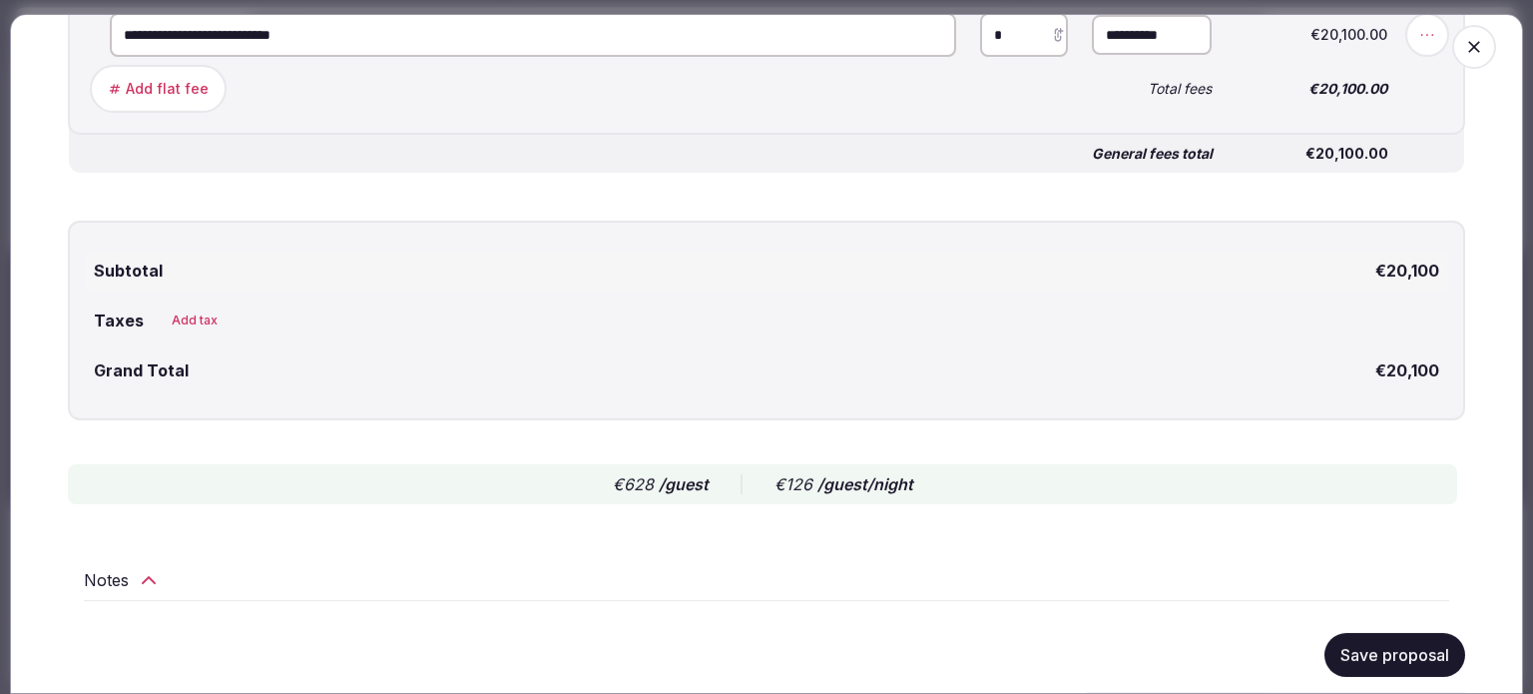
scroll to position [4168, 0]
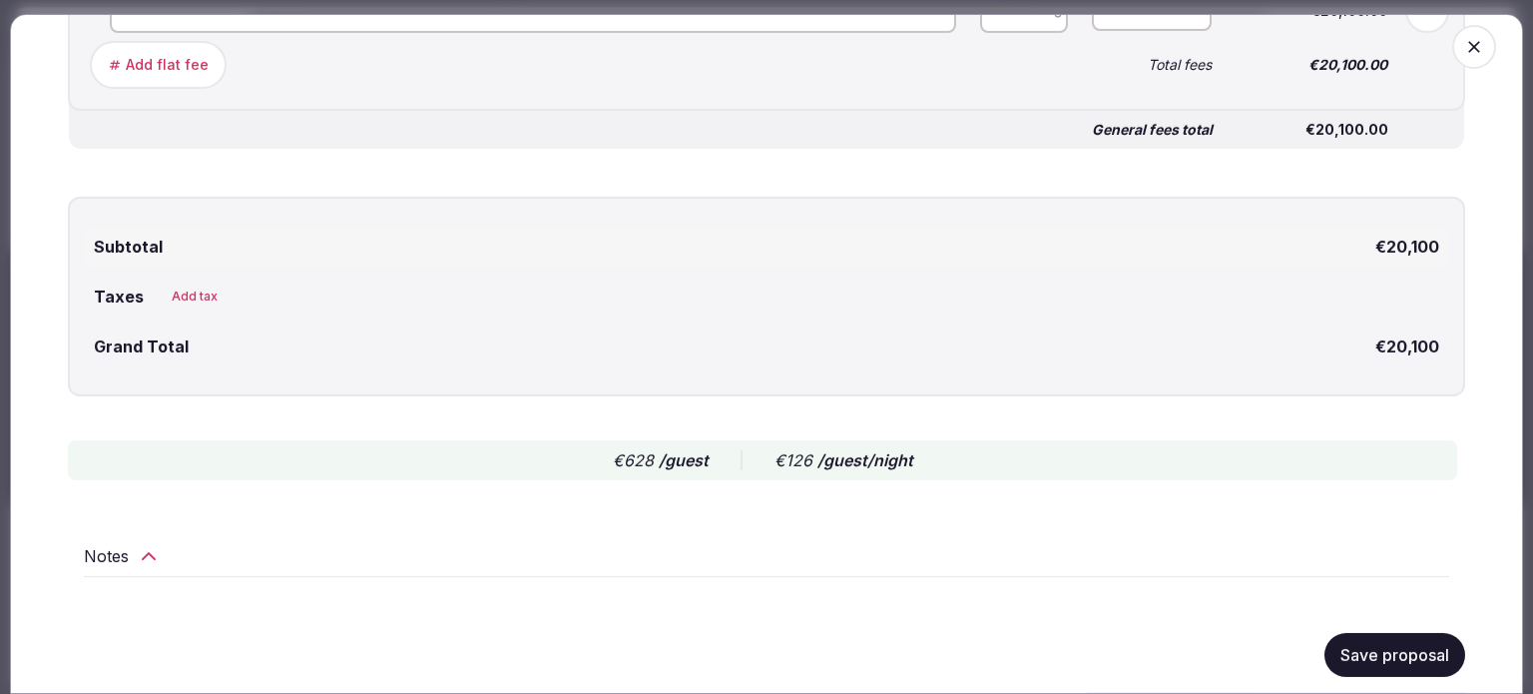
click at [1421, 634] on button "Save proposal" at bounding box center [1394, 655] width 141 height 44
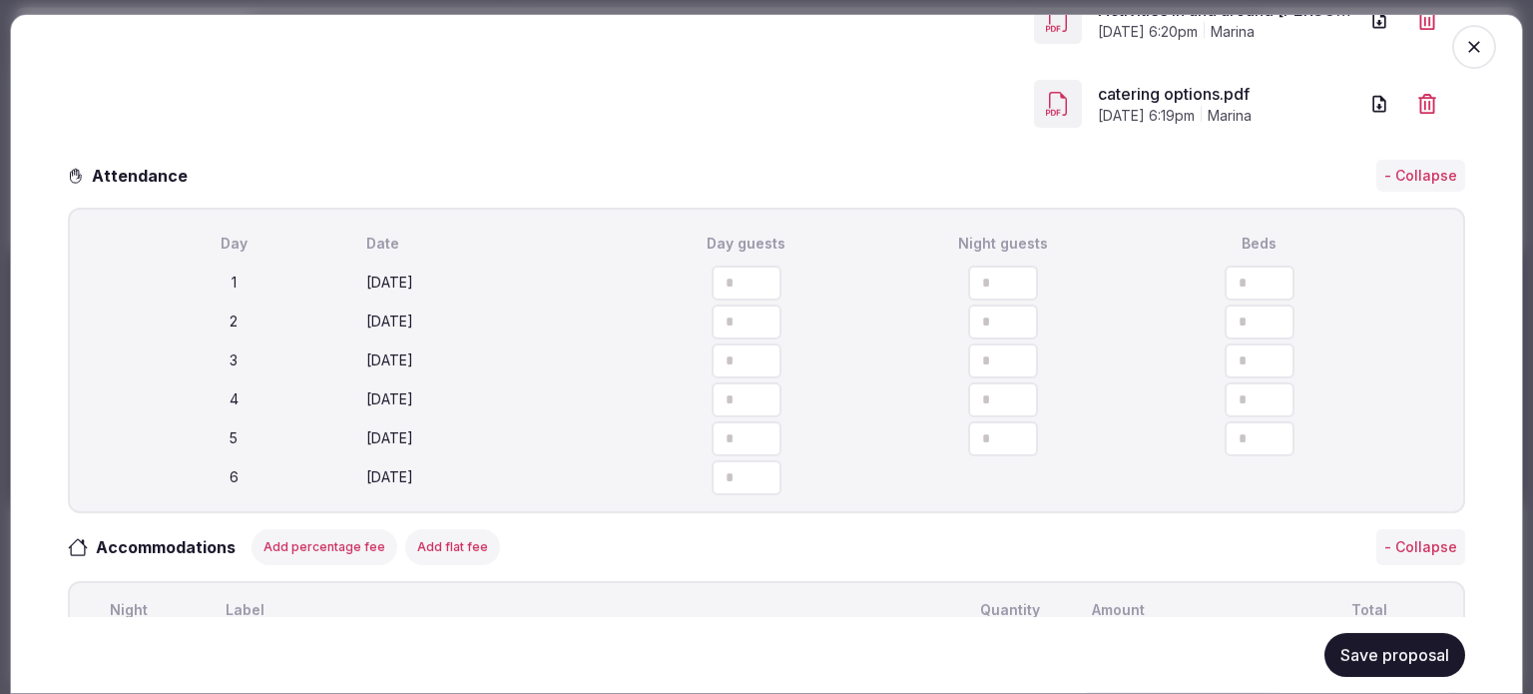
scroll to position [595, 0]
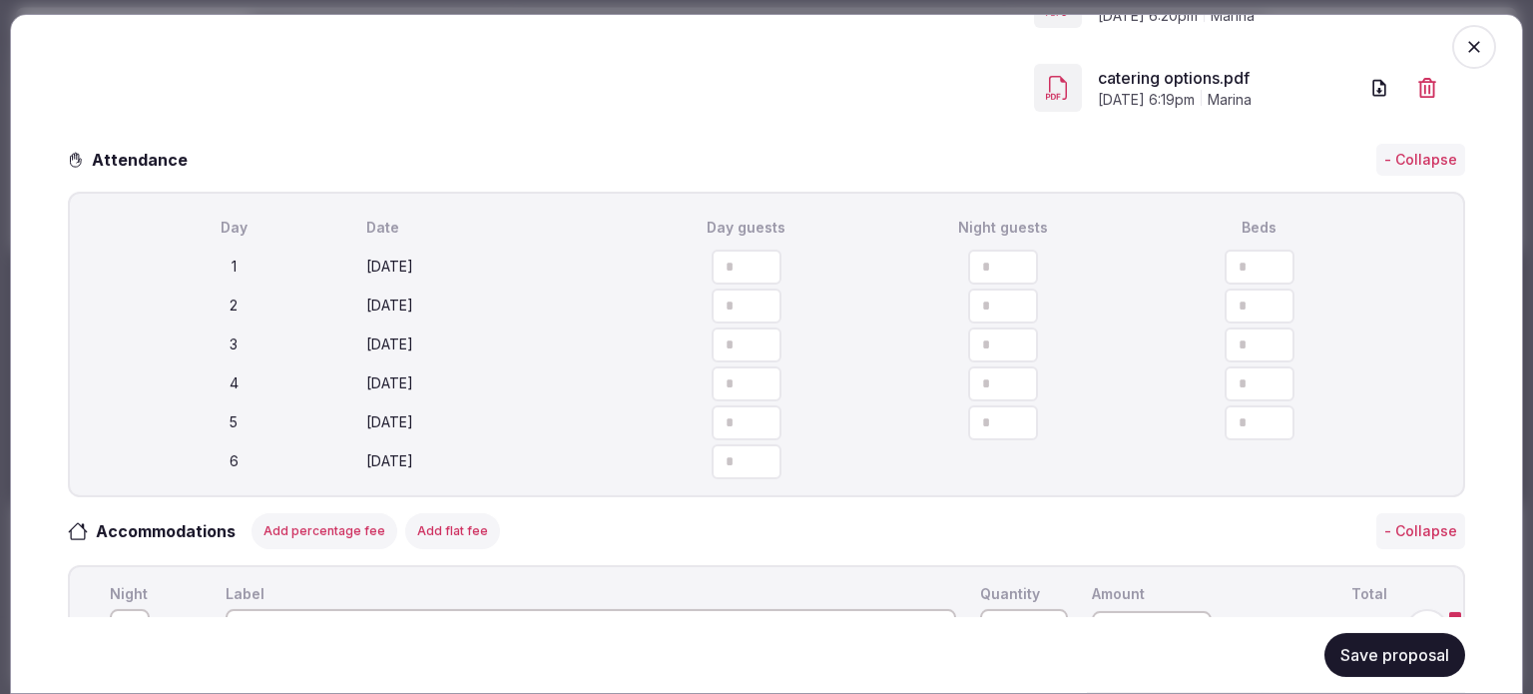
click at [1452, 52] on span "button" at bounding box center [1474, 47] width 44 height 44
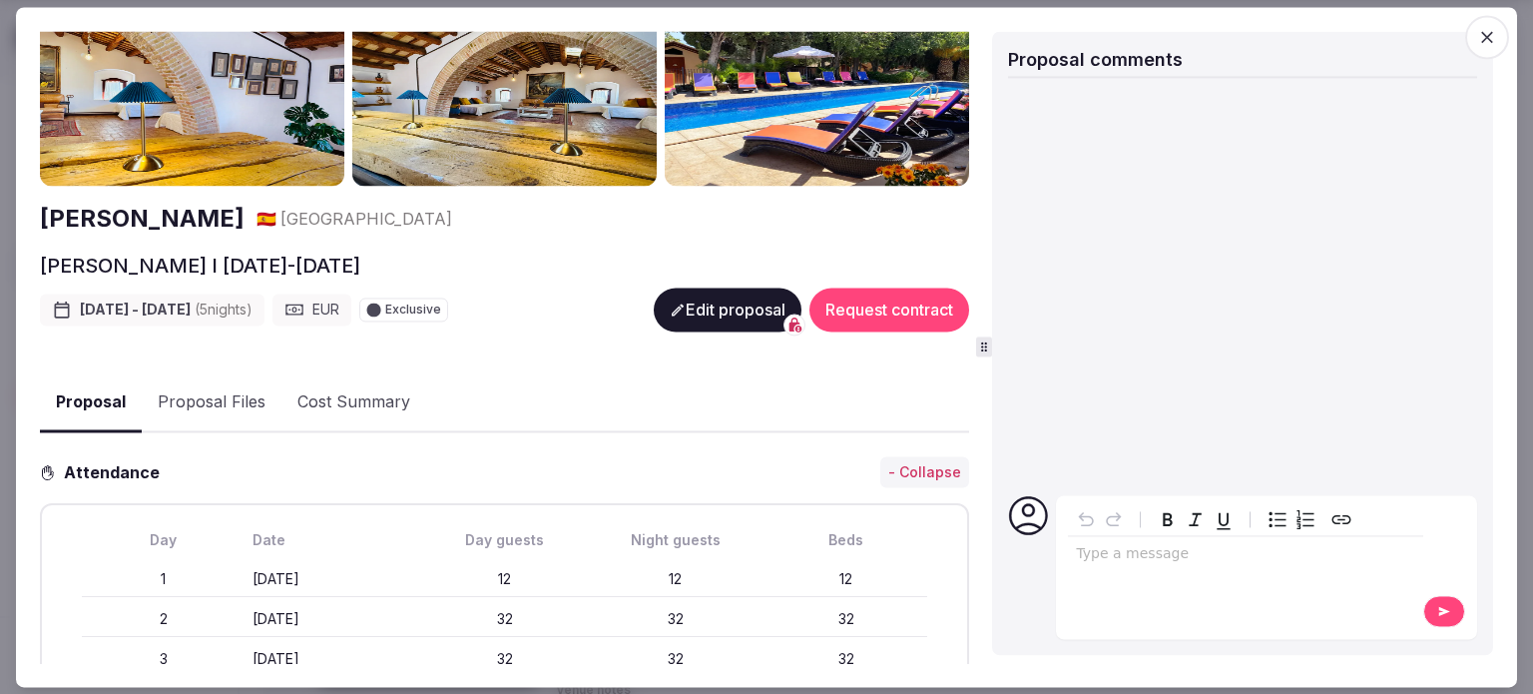
scroll to position [100, 0]
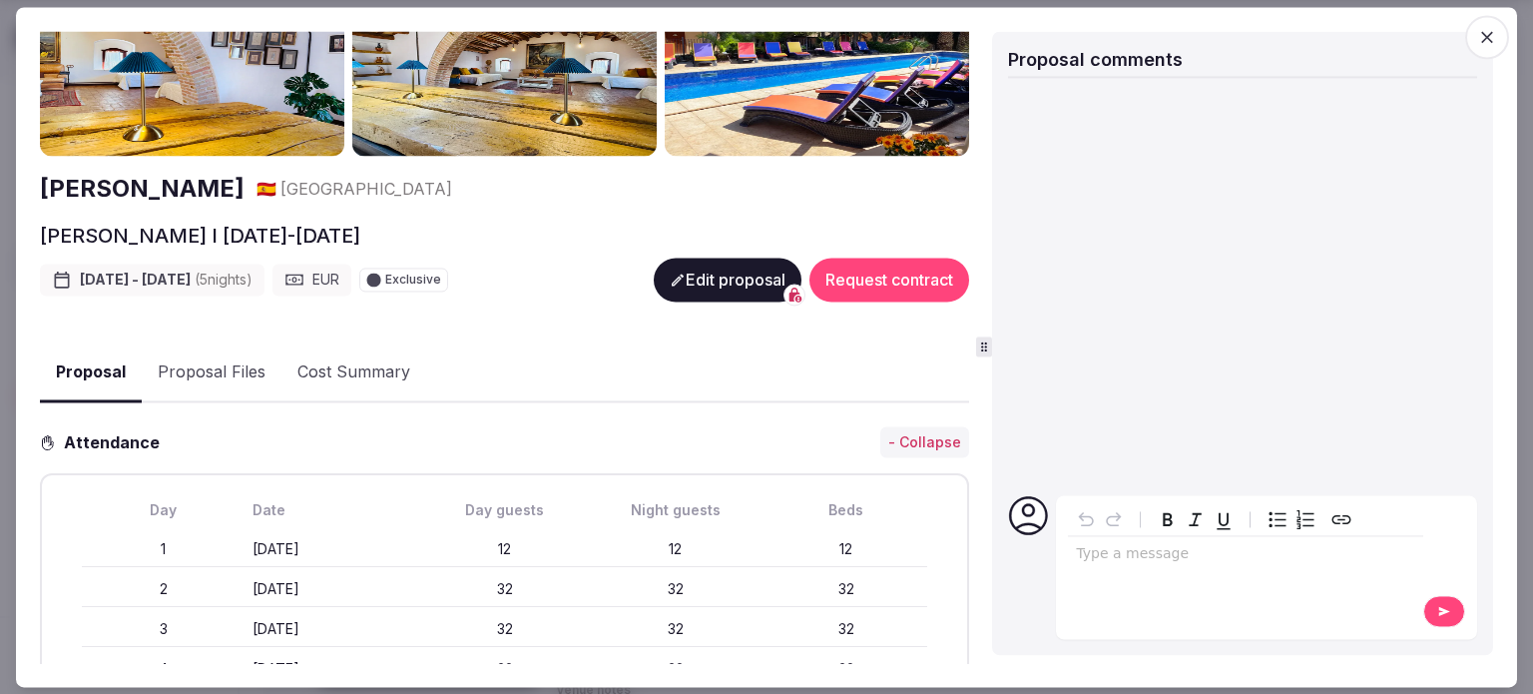
click at [731, 266] on button "Edit proposal" at bounding box center [728, 280] width 148 height 44
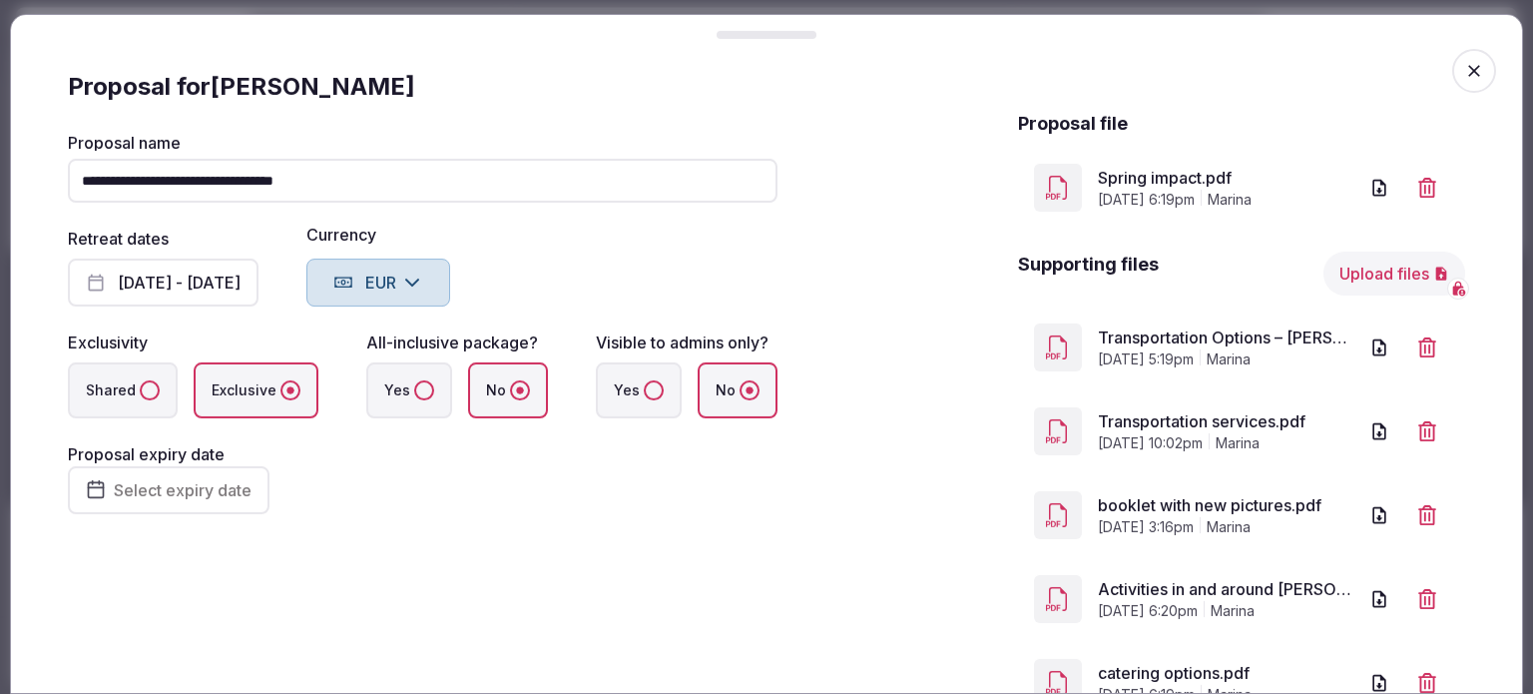
scroll to position [699, 0]
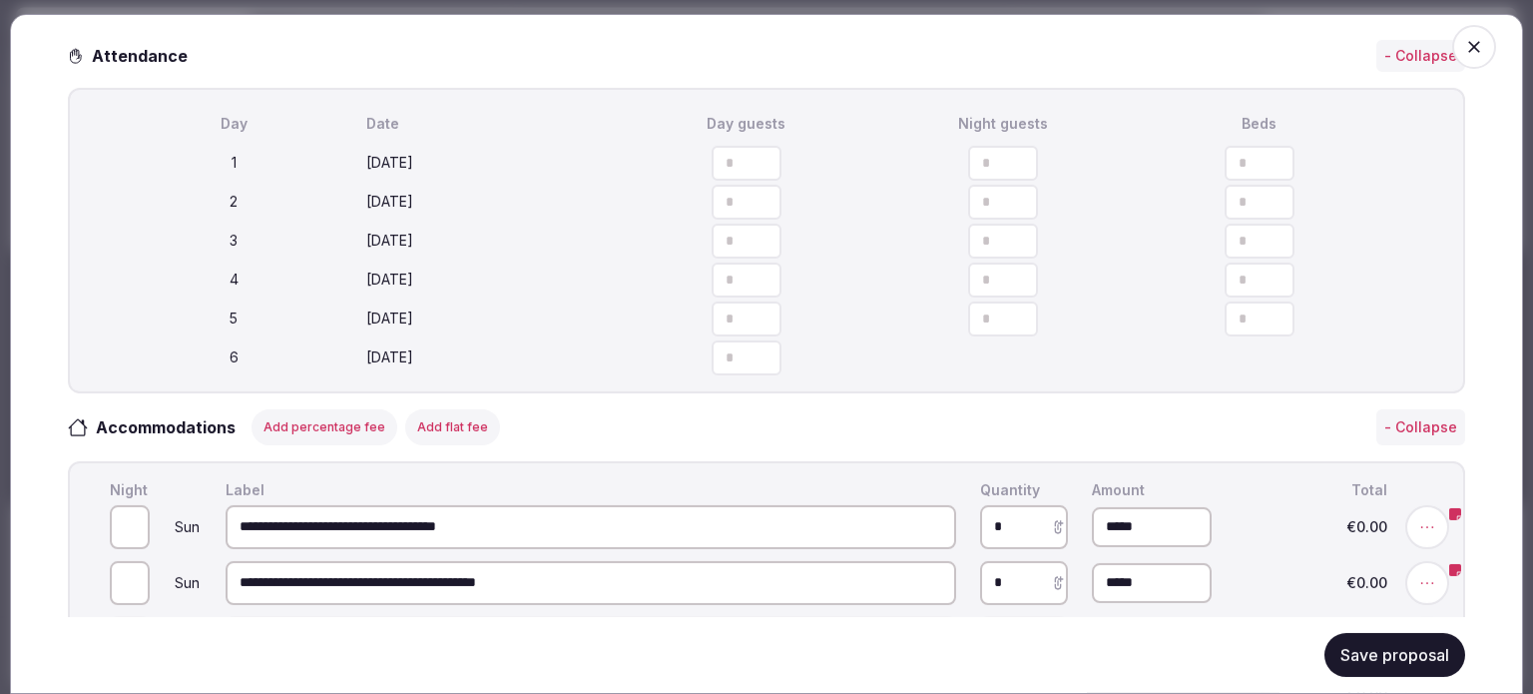
drag, startPoint x: 735, startPoint y: 160, endPoint x: 910, endPoint y: 168, distance: 175.8
click at [712, 168] on input "**" at bounding box center [747, 163] width 70 height 35
type input "**"
drag, startPoint x: 905, startPoint y: 162, endPoint x: 910, endPoint y: 192, distance: 30.4
click at [968, 162] on input "**" at bounding box center [1003, 163] width 70 height 35
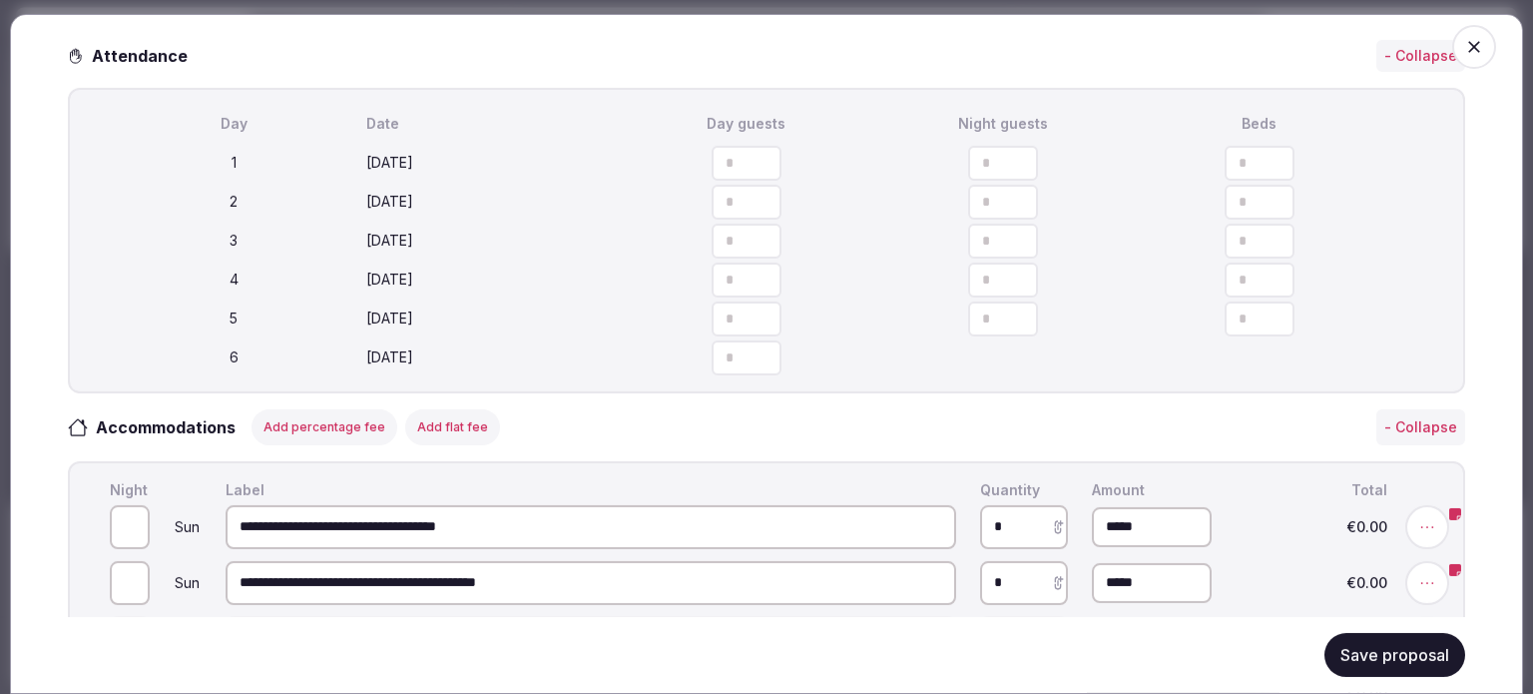
type input "**"
click at [1225, 153] on input "**" at bounding box center [1260, 163] width 70 height 35
type input "**"
click at [1357, 89] on div "Day Date Day guests Night guests Beds 1 [DATE] ** ** ** 2 [DATE] ** ** ** 3 [DA…" at bounding box center [766, 240] width 1397 height 305
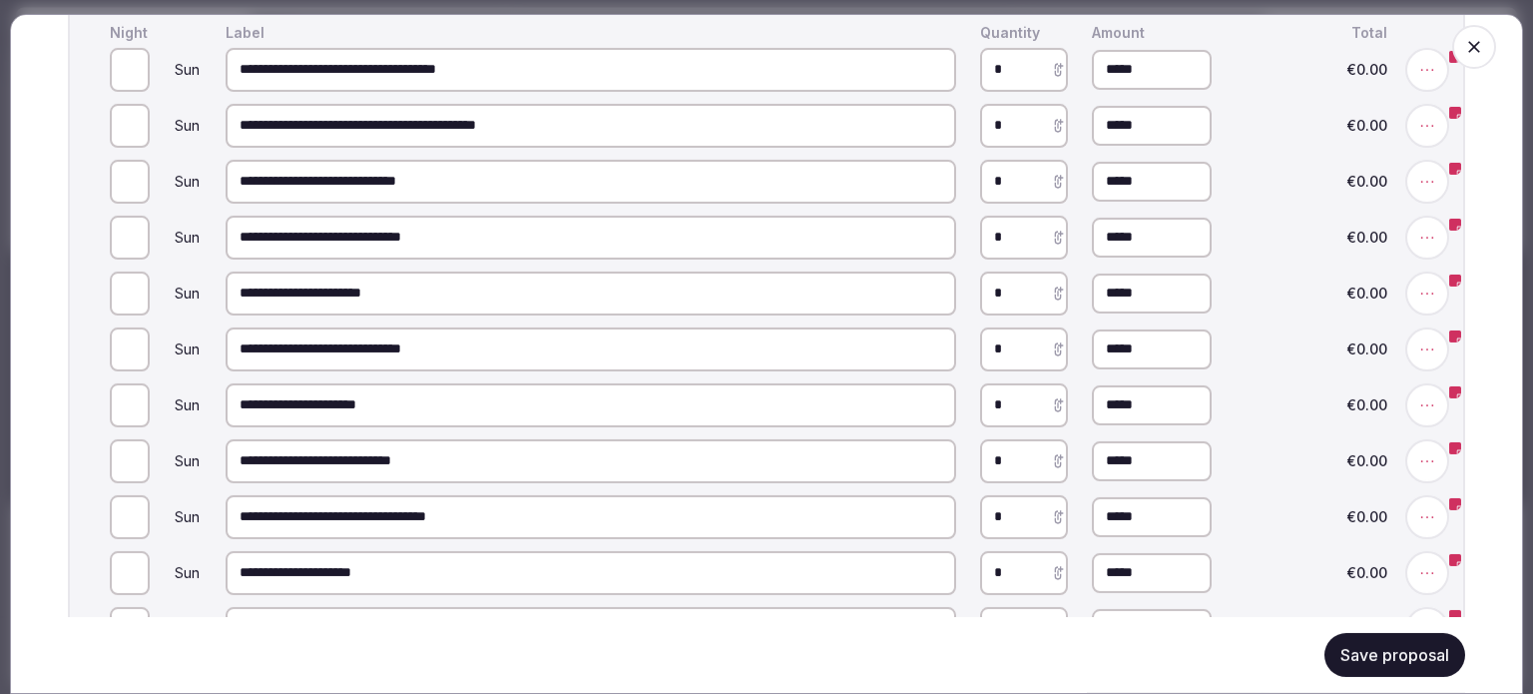
scroll to position [1198, 0]
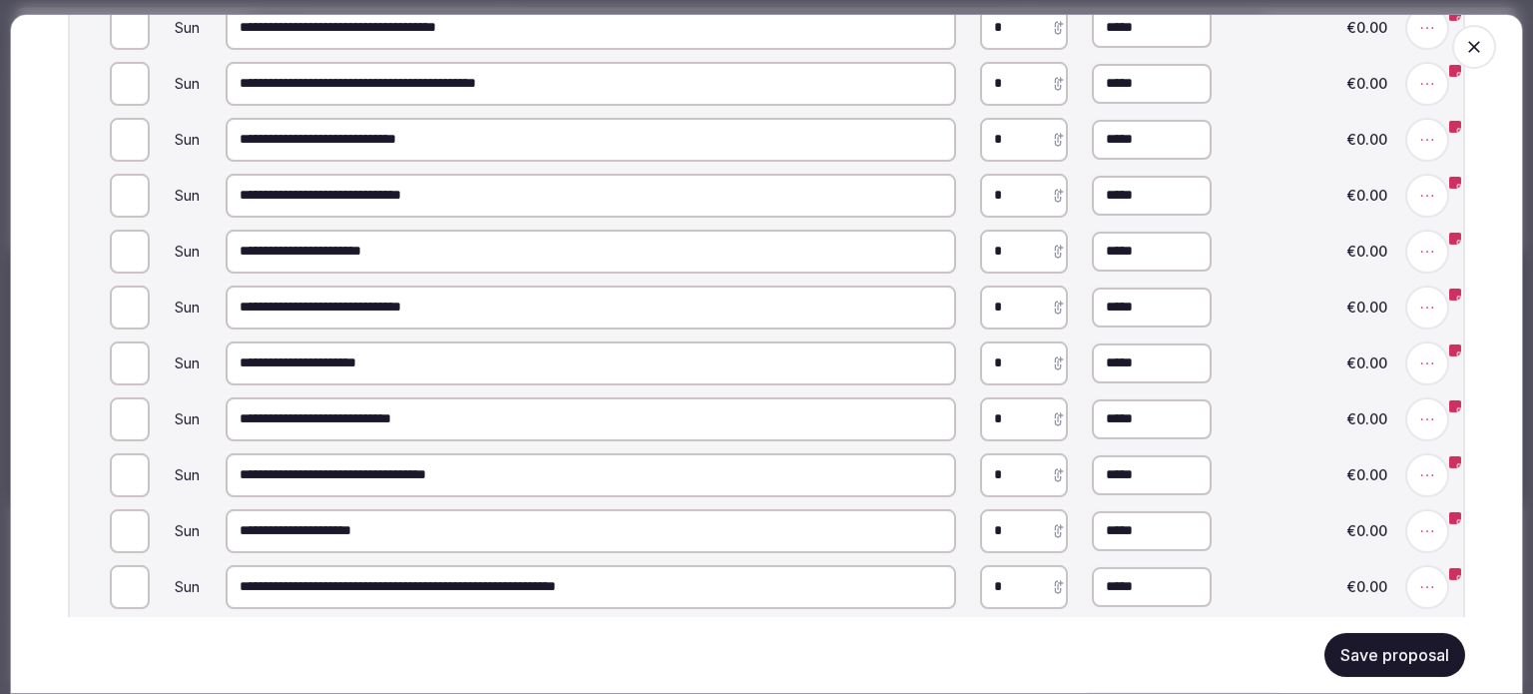
click at [1394, 647] on button "Save proposal" at bounding box center [1394, 655] width 141 height 44
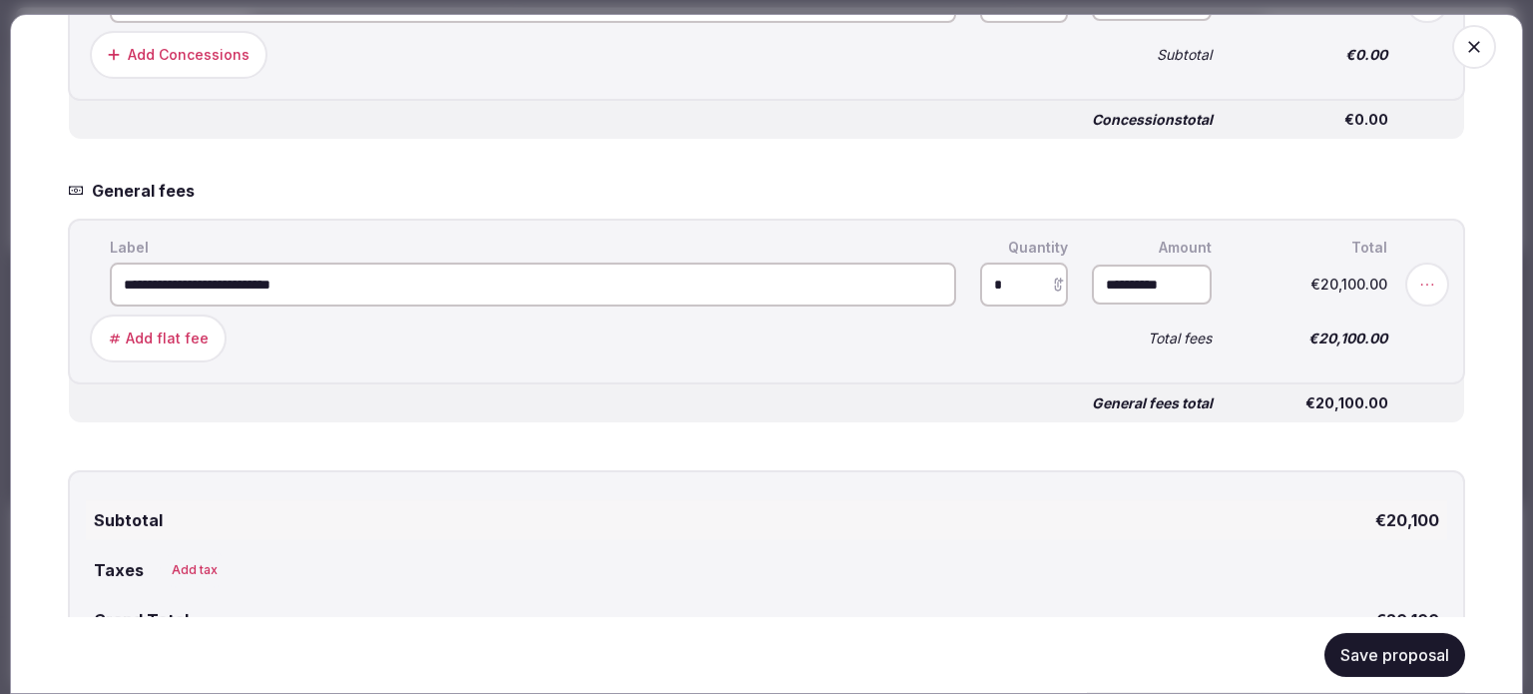
scroll to position [4188, 0]
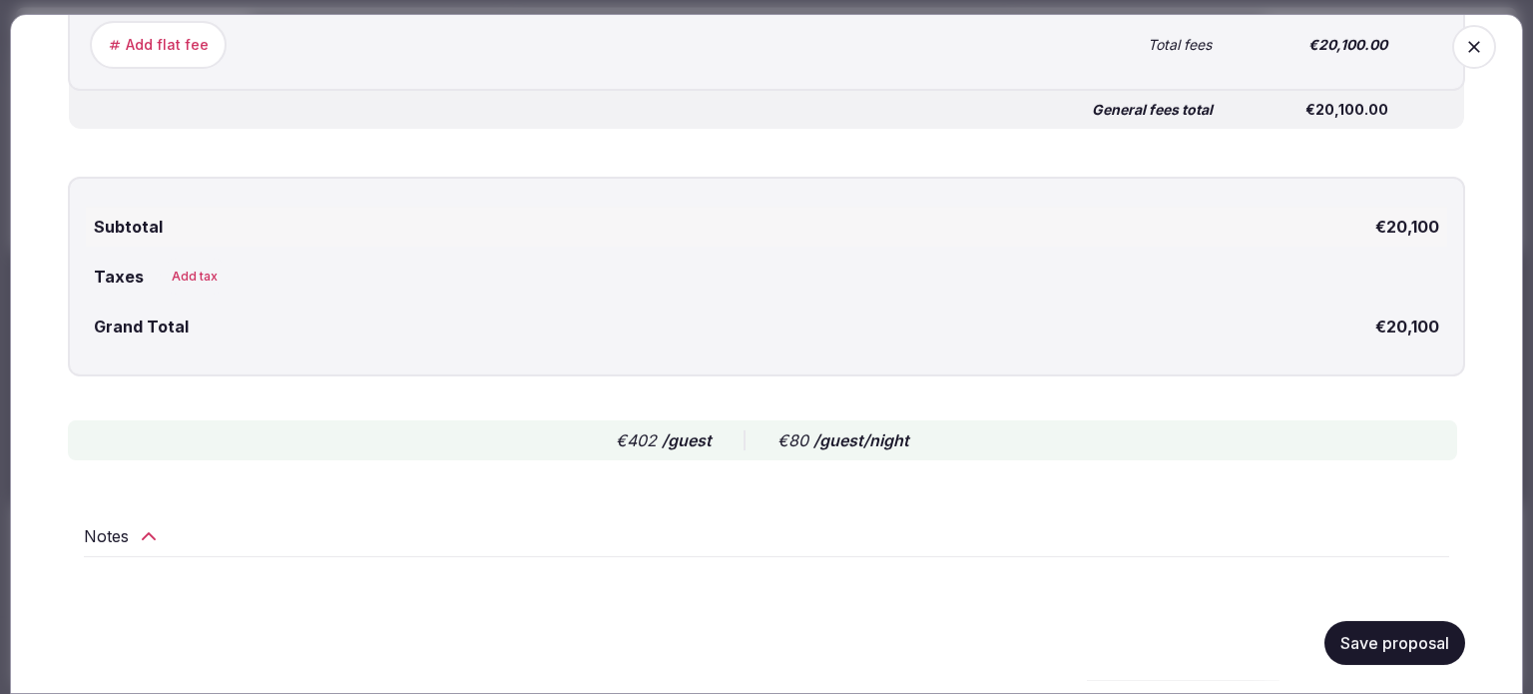
drag, startPoint x: 627, startPoint y: 445, endPoint x: 707, endPoint y: 442, distance: 79.9
click at [707, 442] on div "€402 /guest" at bounding box center [664, 440] width 96 height 24
click at [707, 442] on div "€402 /guest €80 /guest/night" at bounding box center [762, 440] width 1389 height 40
drag, startPoint x: 798, startPoint y: 435, endPoint x: 982, endPoint y: 446, distance: 184.0
click at [909, 446] on div "€80 /guest/night" at bounding box center [844, 440] width 132 height 24
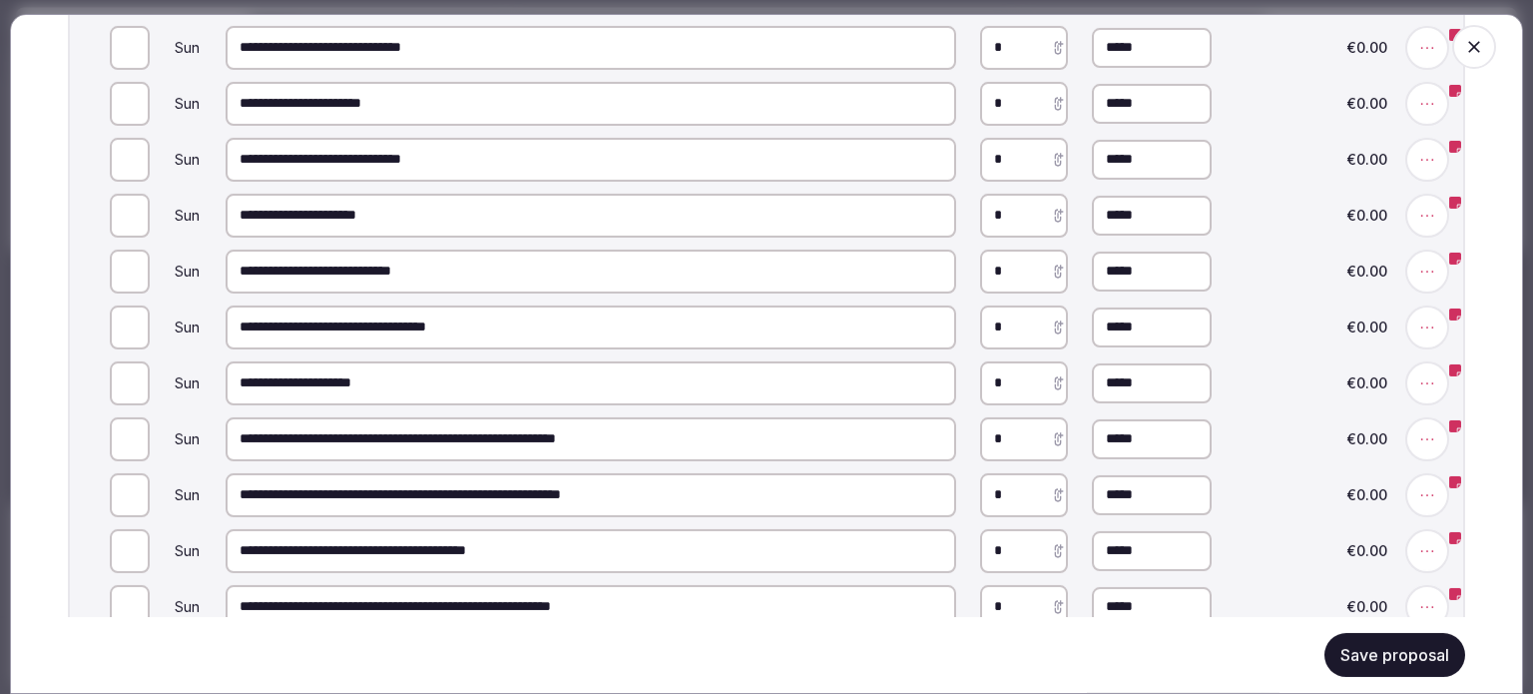
scroll to position [1397, 0]
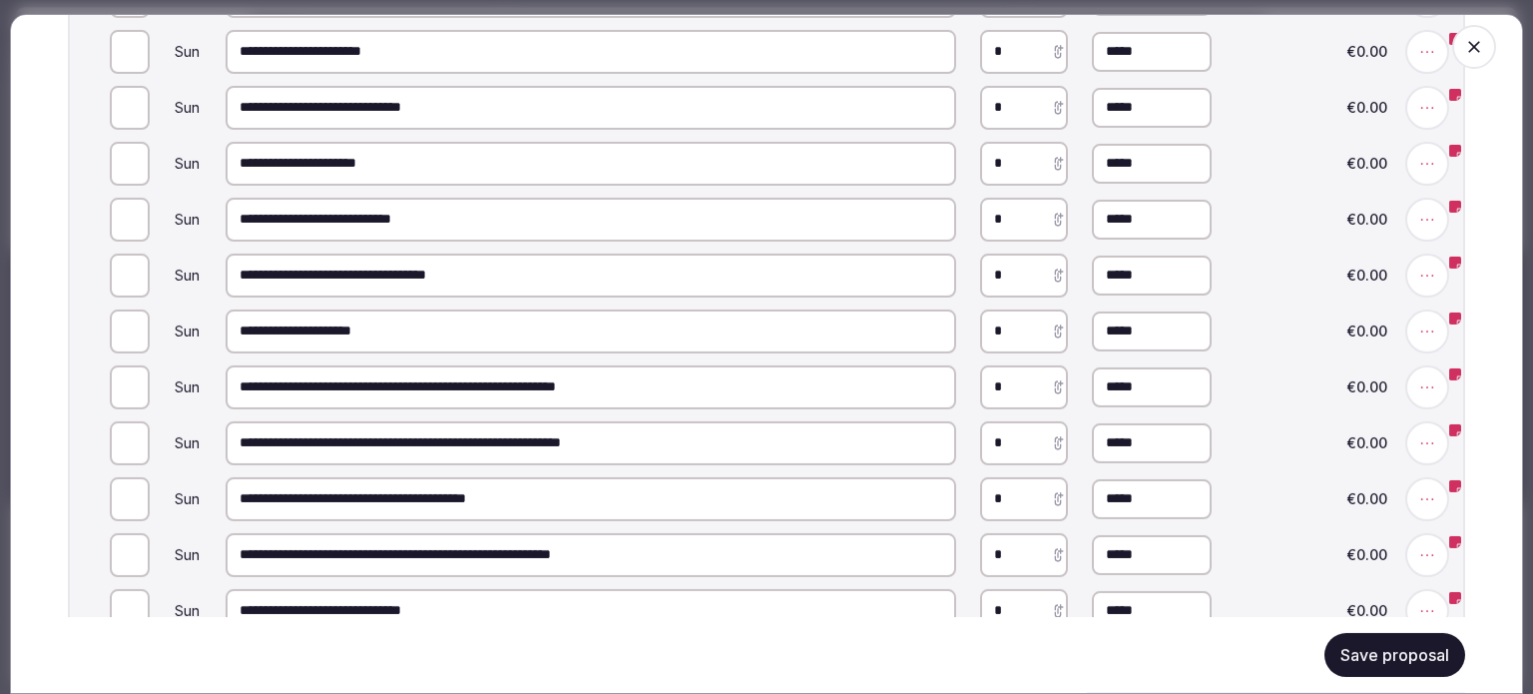
click at [1464, 47] on icon "button" at bounding box center [1474, 47] width 20 height 20
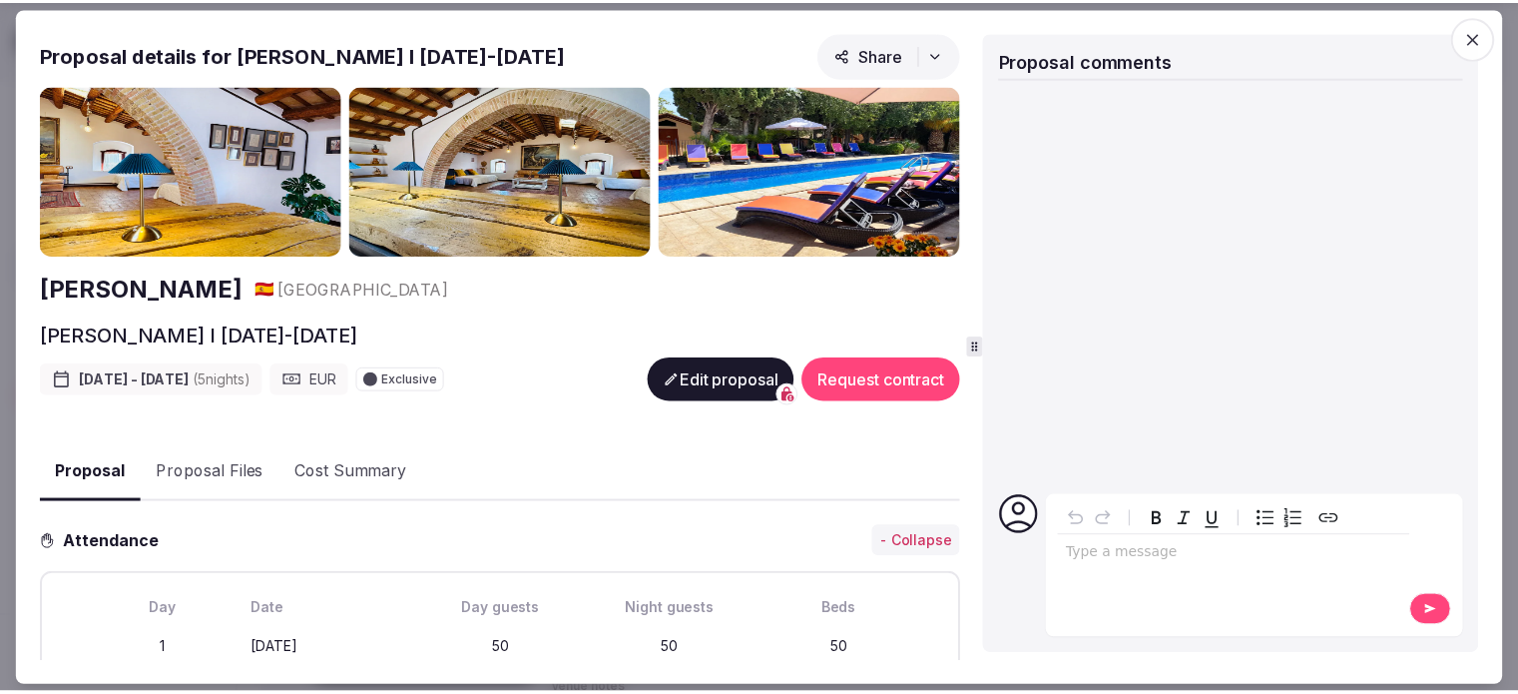
scroll to position [100, 0]
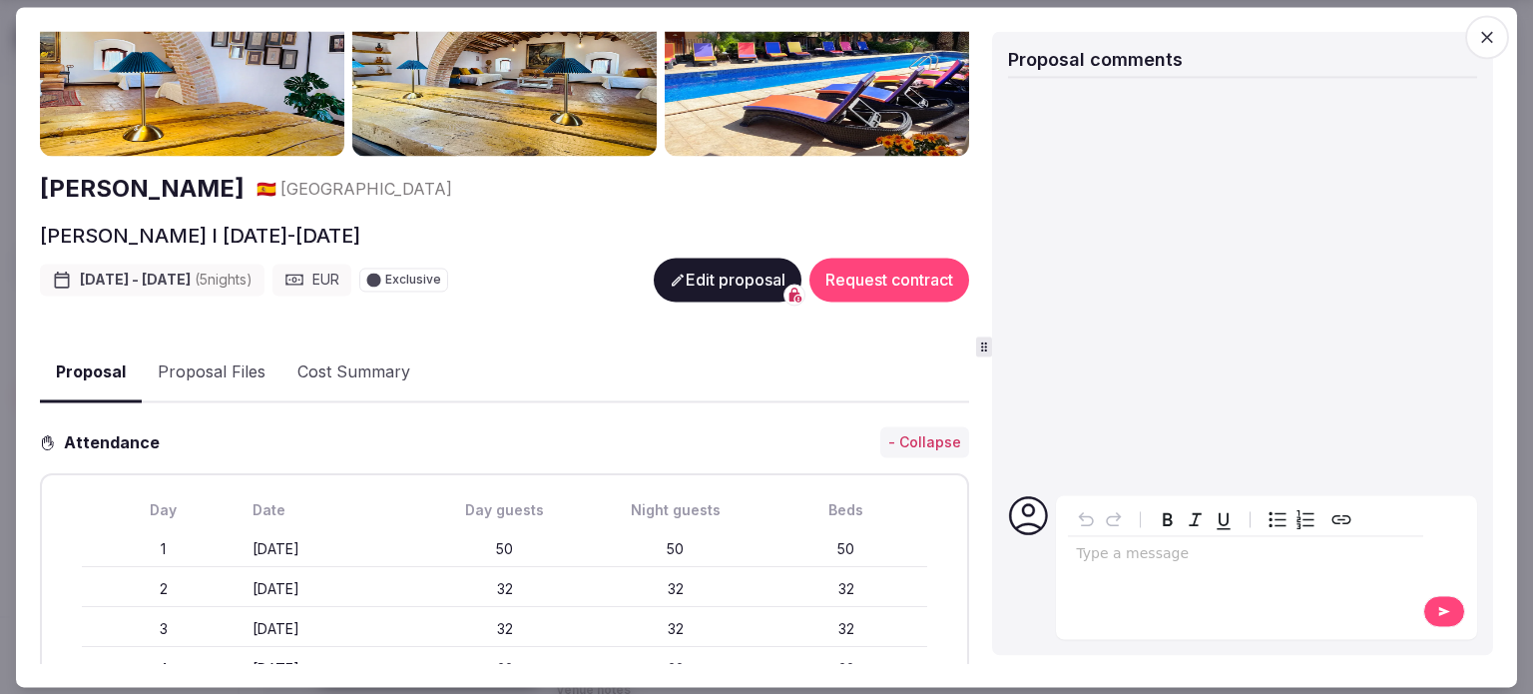
click at [1509, 36] on div "Proposal Proposal Proposal details for [PERSON_NAME] I [DATE]-[DATE] Share [PER…" at bounding box center [766, 347] width 1501 height 680
click at [1504, 36] on span "button" at bounding box center [1487, 37] width 44 height 44
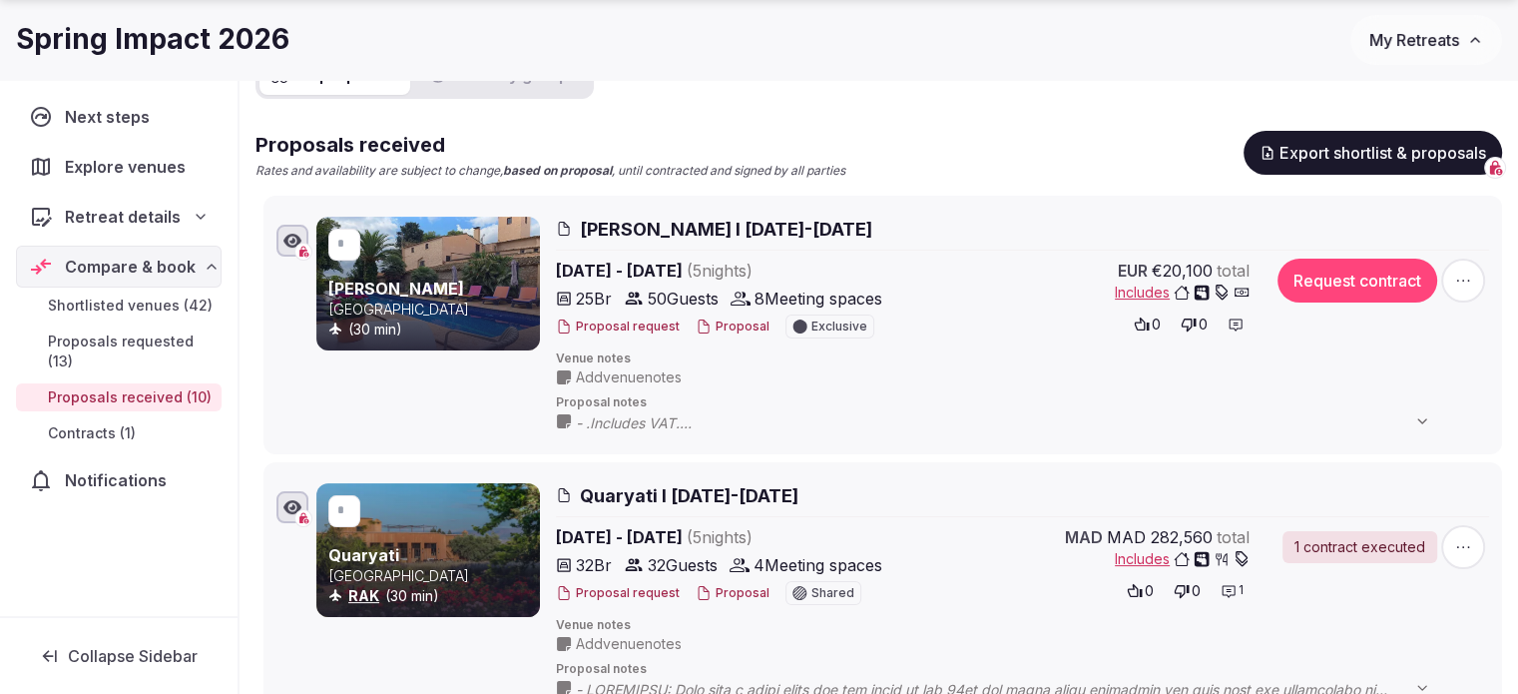
scroll to position [299, 0]
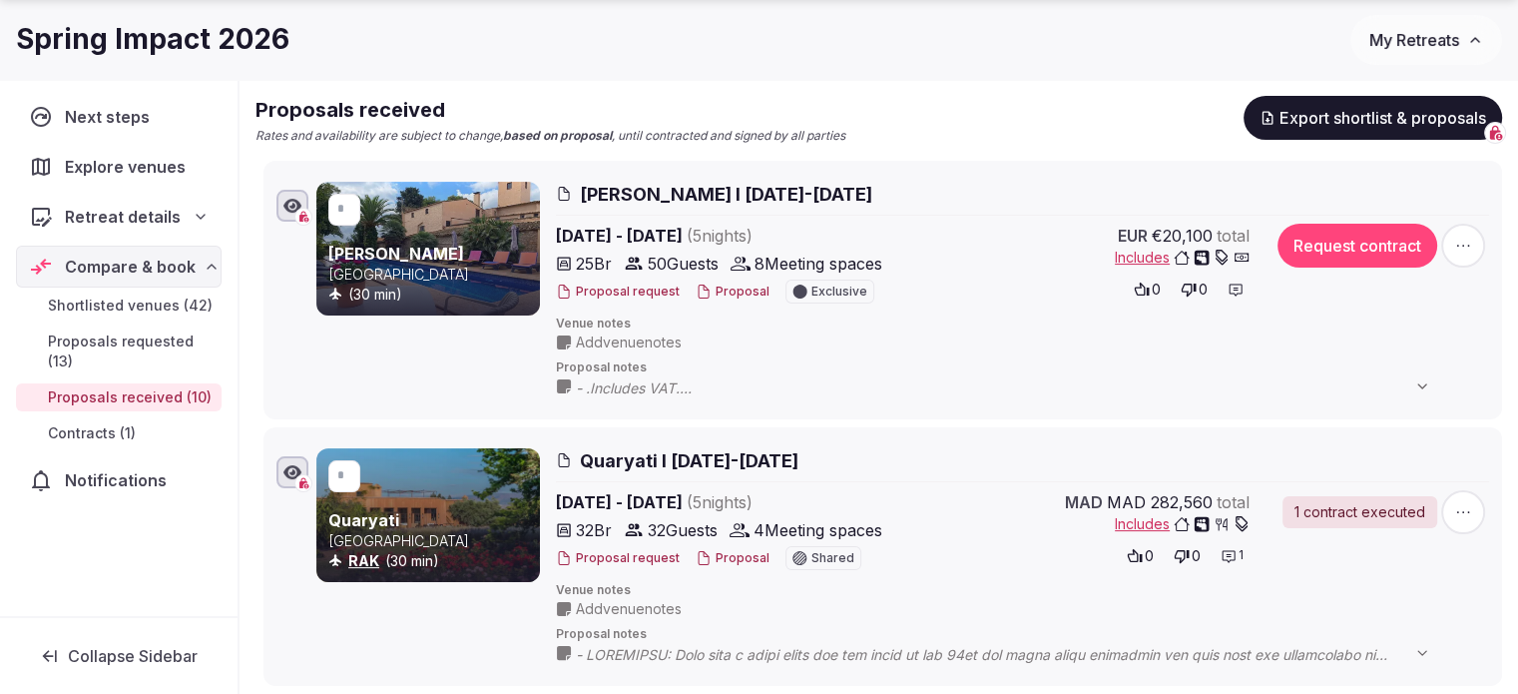
click at [1138, 260] on span "Includes" at bounding box center [1182, 258] width 135 height 20
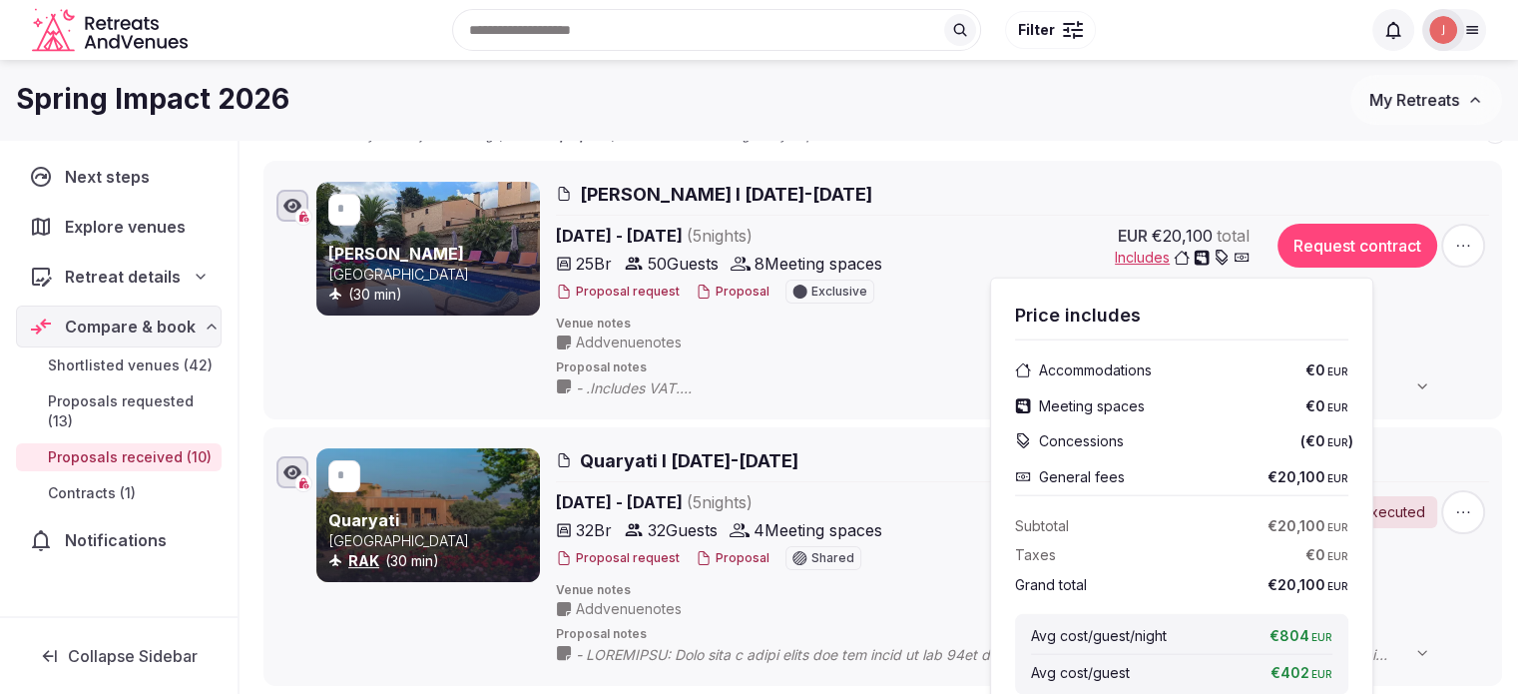
click at [714, 286] on button "Proposal" at bounding box center [733, 291] width 74 height 17
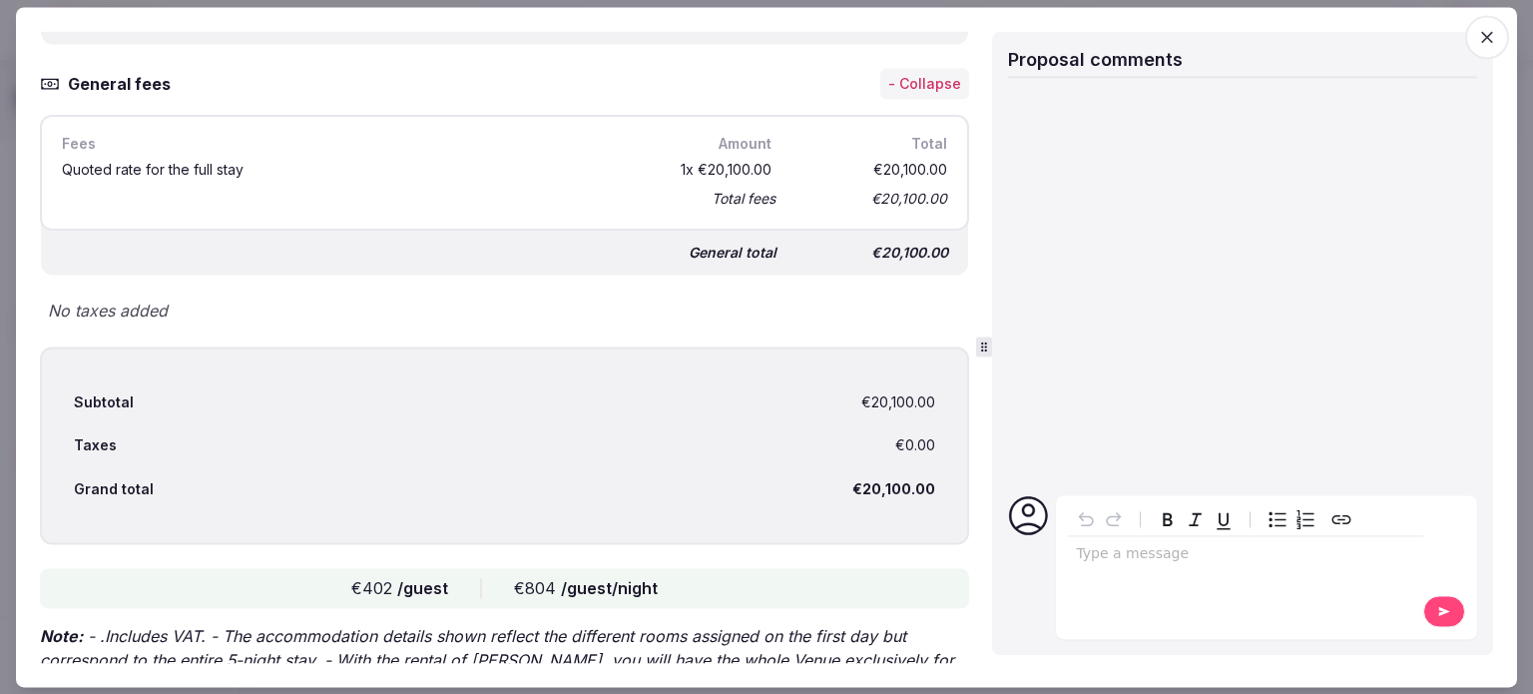
scroll to position [3947, 0]
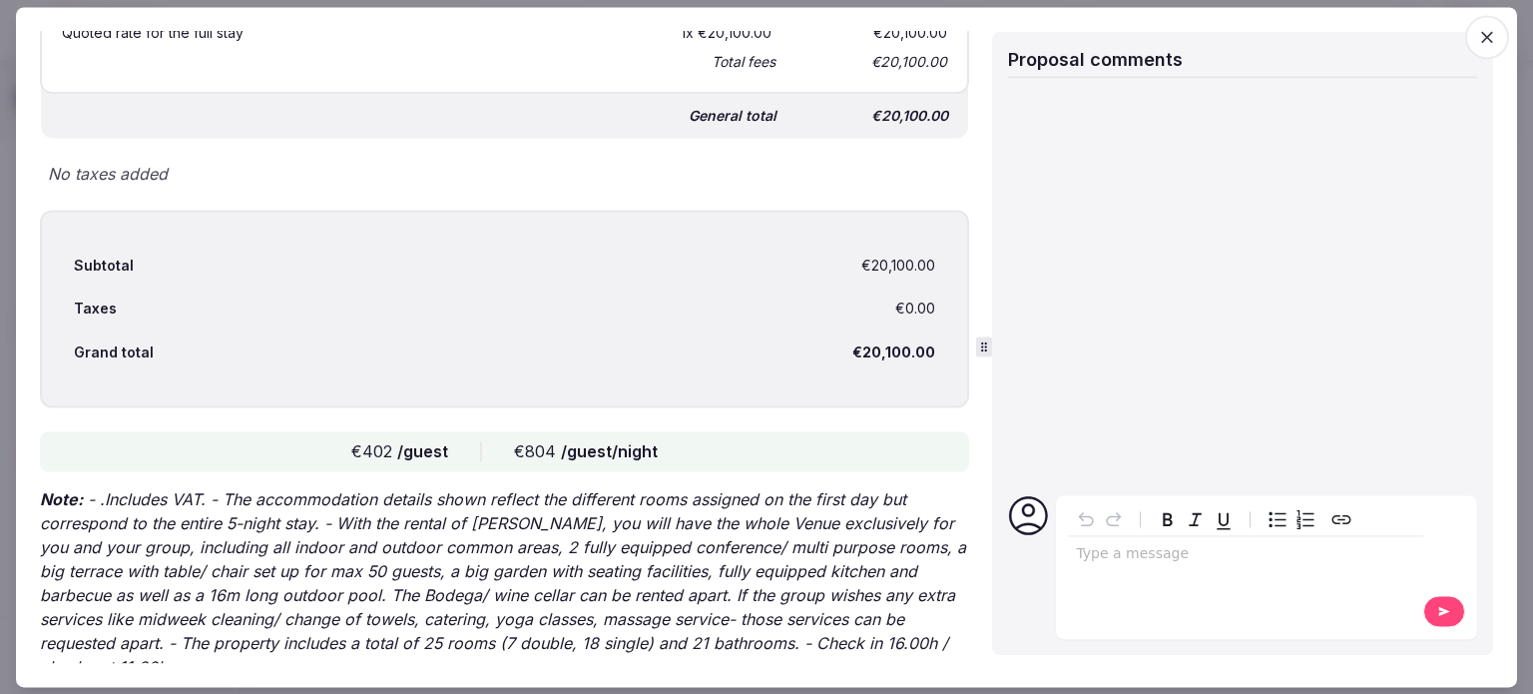
drag, startPoint x: 311, startPoint y: 401, endPoint x: 321, endPoint y: 406, distance: 11.2
drag, startPoint x: 388, startPoint y: 418, endPoint x: 710, endPoint y: 413, distance: 321.4
click at [710, 432] on div "€402 /guest €804 /guest/night" at bounding box center [504, 452] width 929 height 40
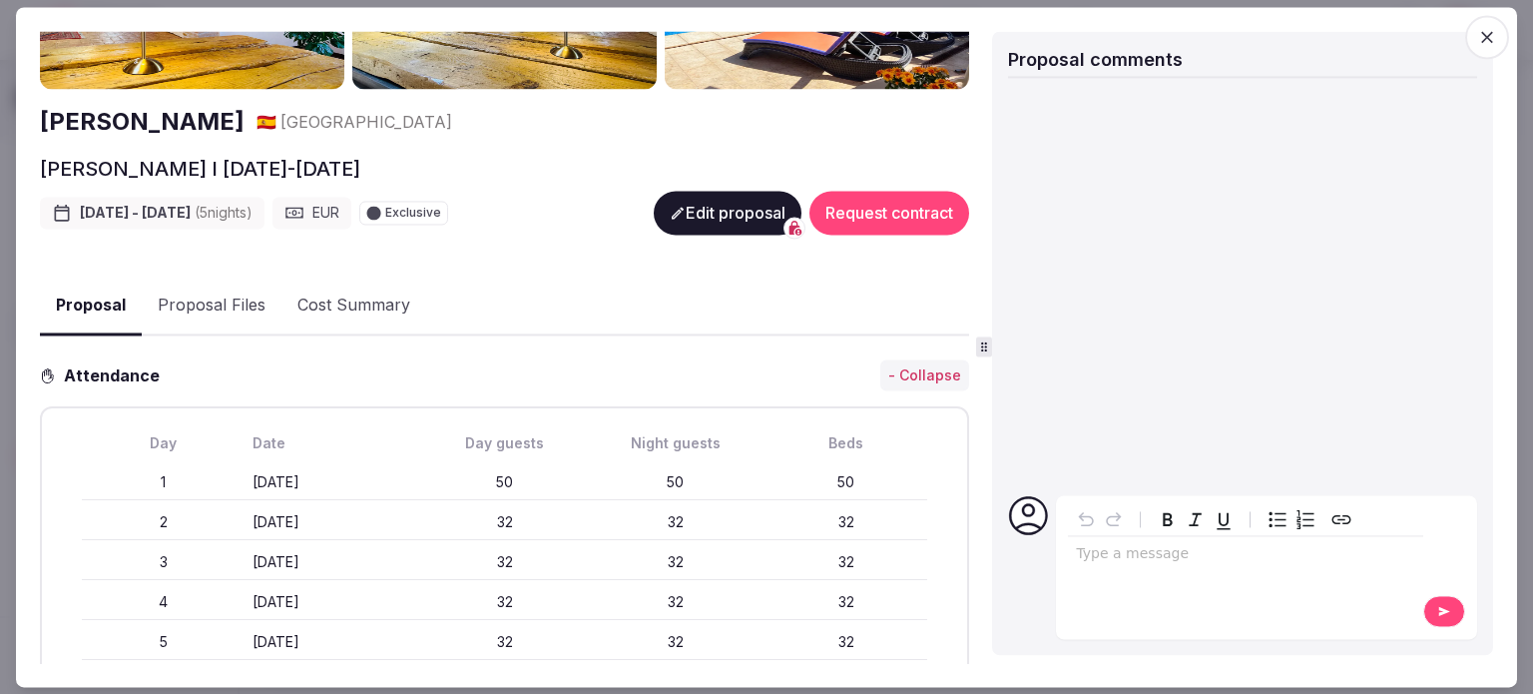
scroll to position [334, 0]
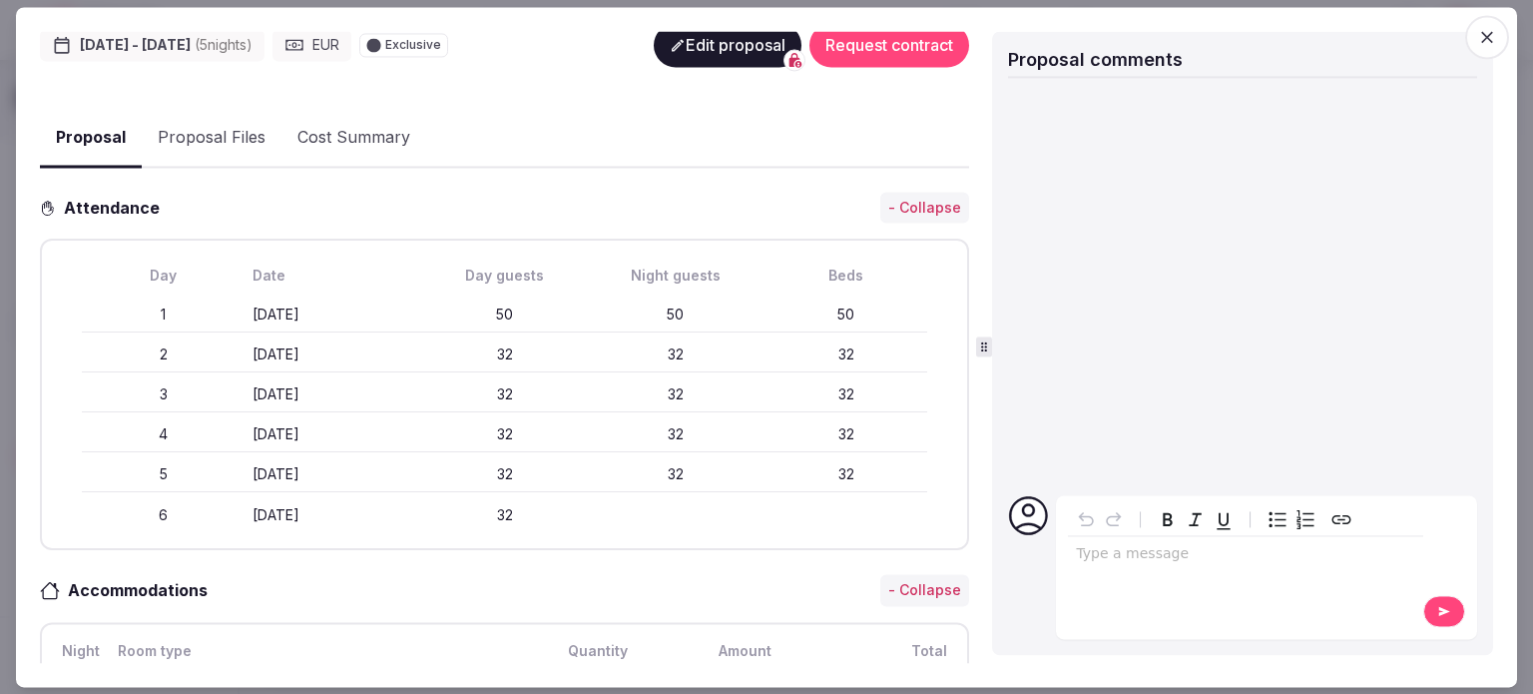
click at [529, 287] on div "Day Date Day guests Night guests Beds 1 [DATE] 50 50 2 [DATE] 32 32 3 [DATE] 32…" at bounding box center [504, 395] width 893 height 275
drag, startPoint x: 467, startPoint y: 303, endPoint x: 848, endPoint y: 290, distance: 381.5
click at [841, 297] on div "1 [DATE] 50 50" at bounding box center [504, 315] width 845 height 36
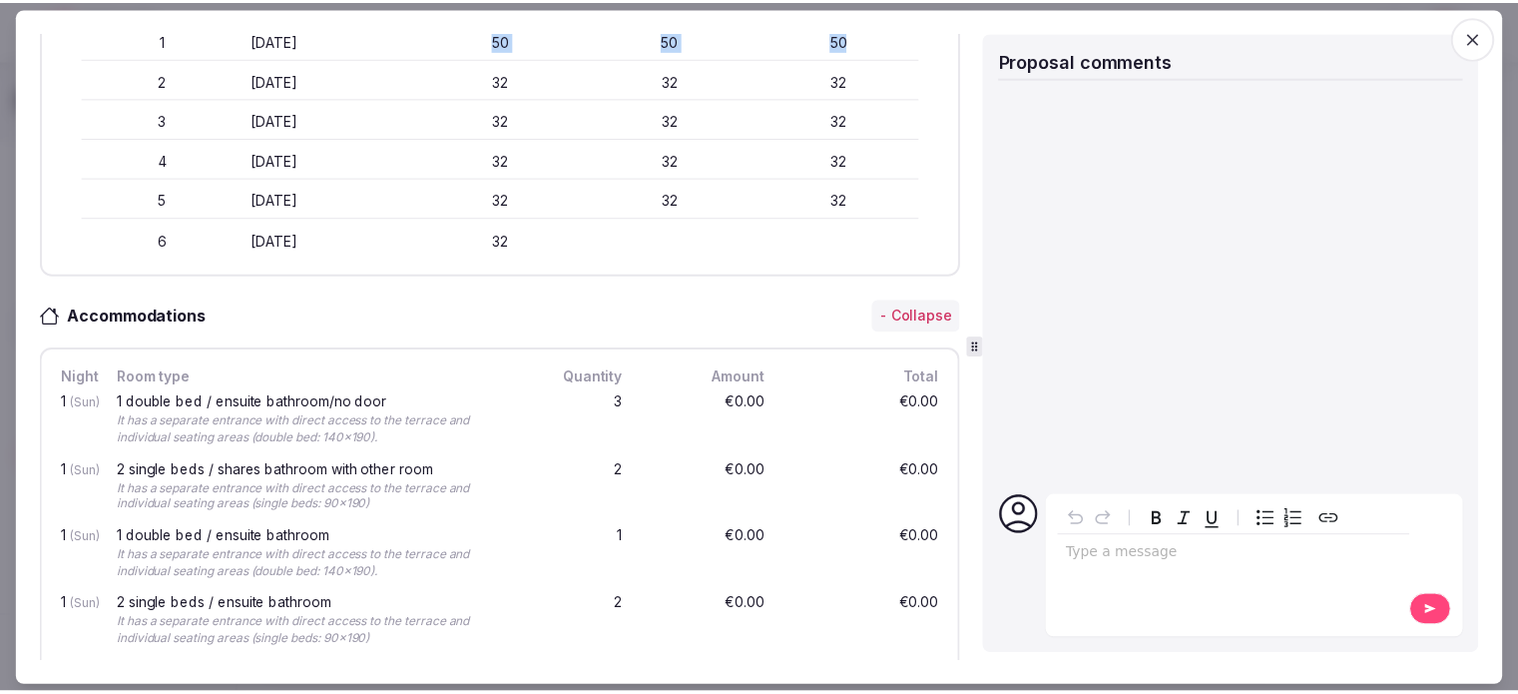
scroll to position [162, 0]
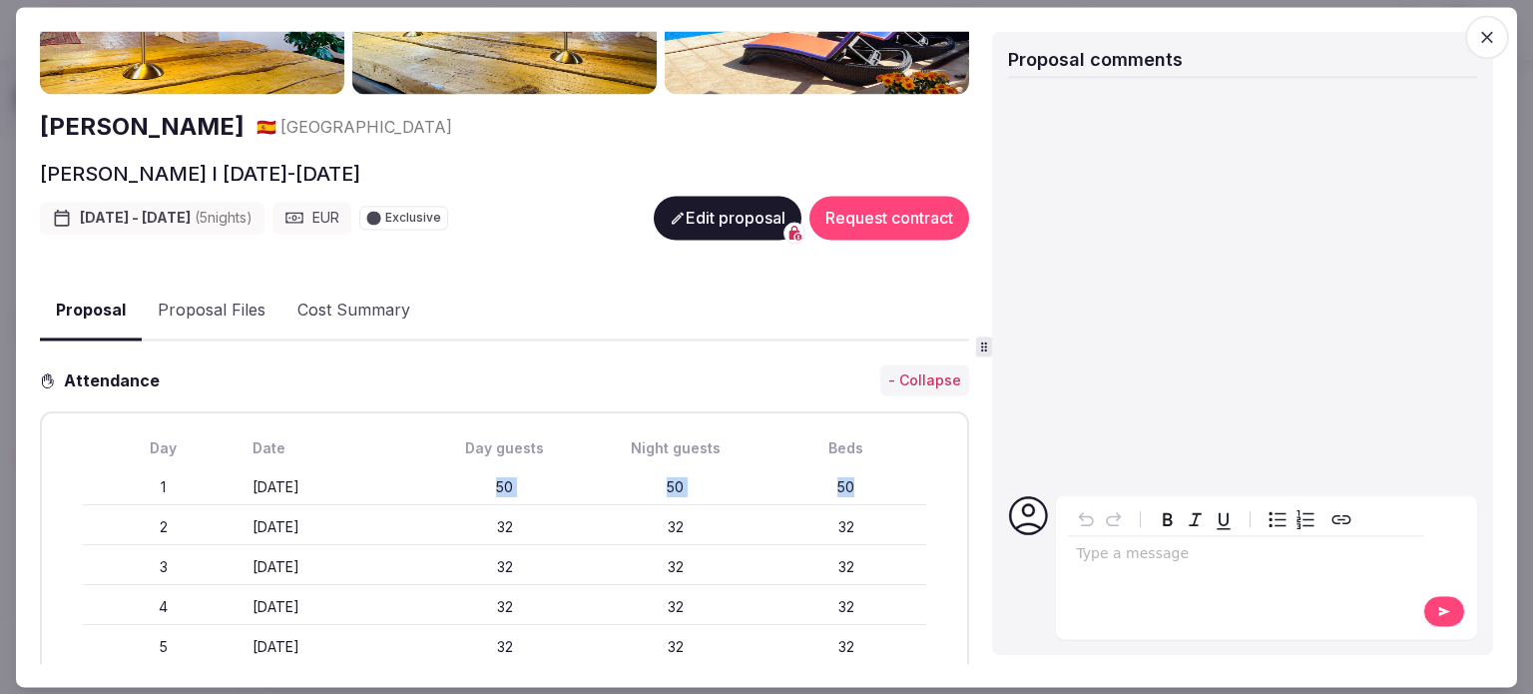
click at [669, 484] on div "50" at bounding box center [675, 487] width 163 height 20
click at [1500, 40] on span "button" at bounding box center [1487, 37] width 44 height 44
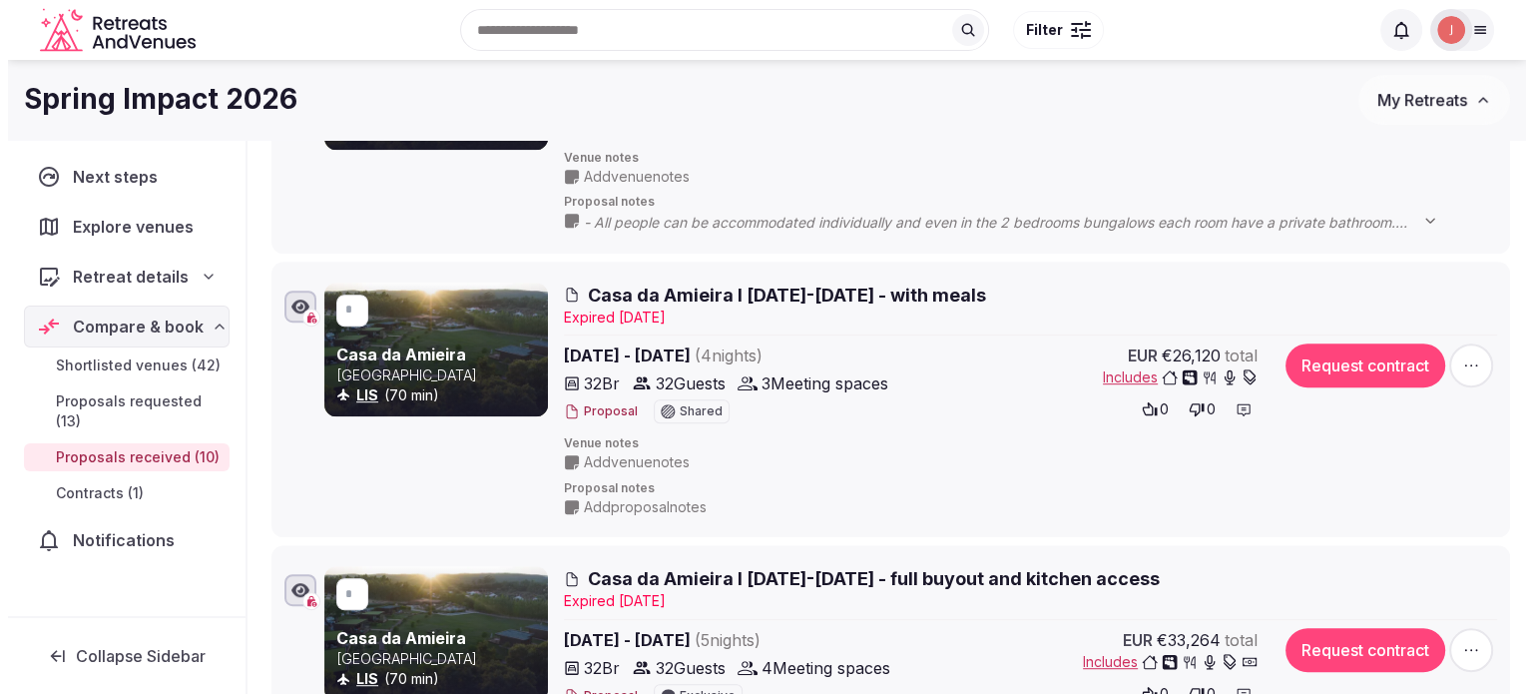
scroll to position [200, 0]
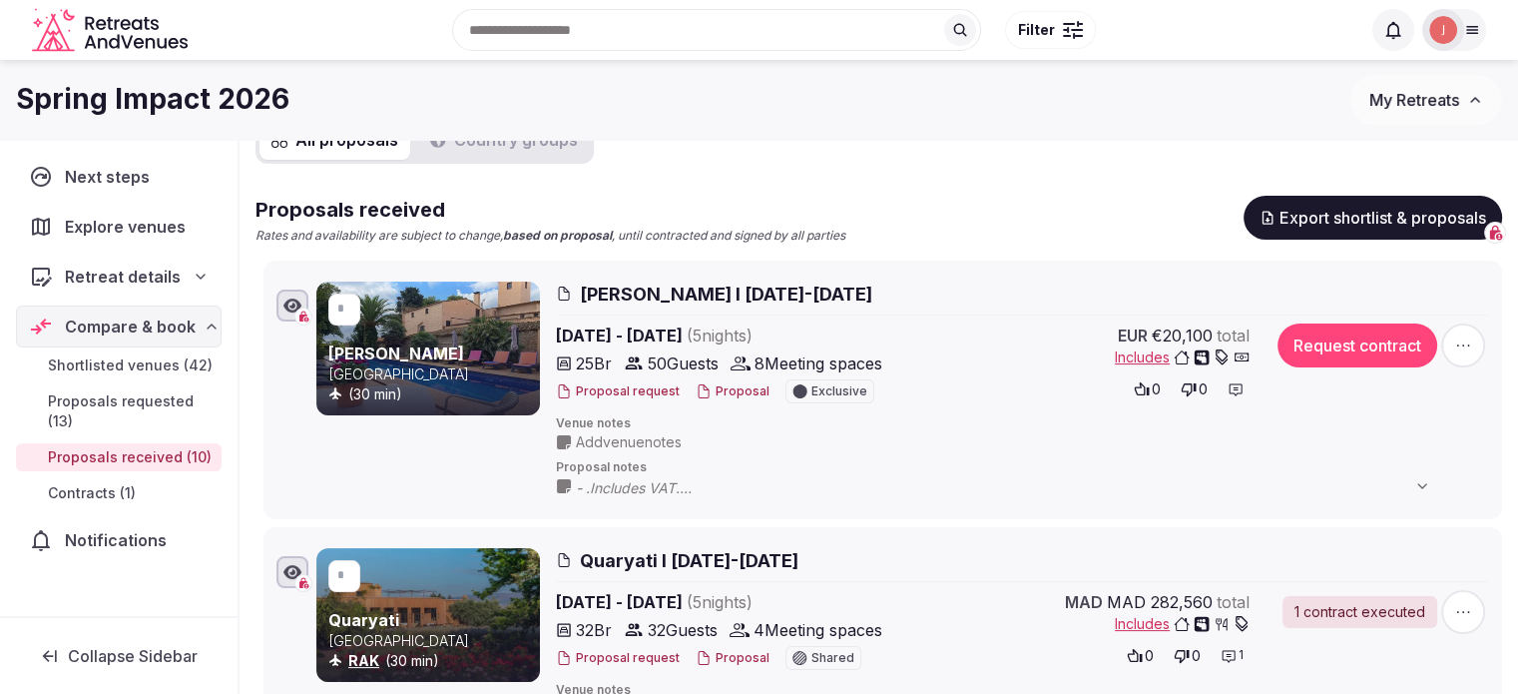
click at [752, 385] on button "Proposal" at bounding box center [733, 391] width 74 height 17
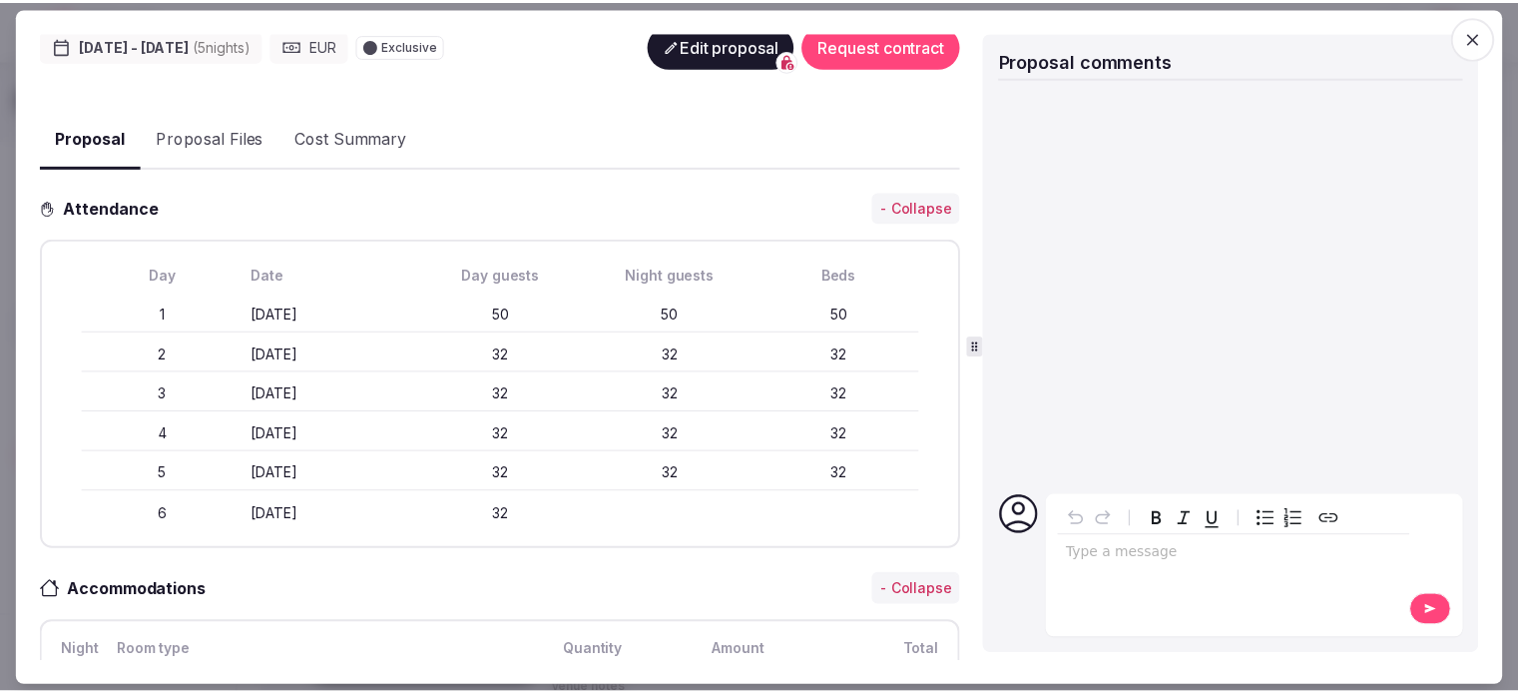
scroll to position [399, 0]
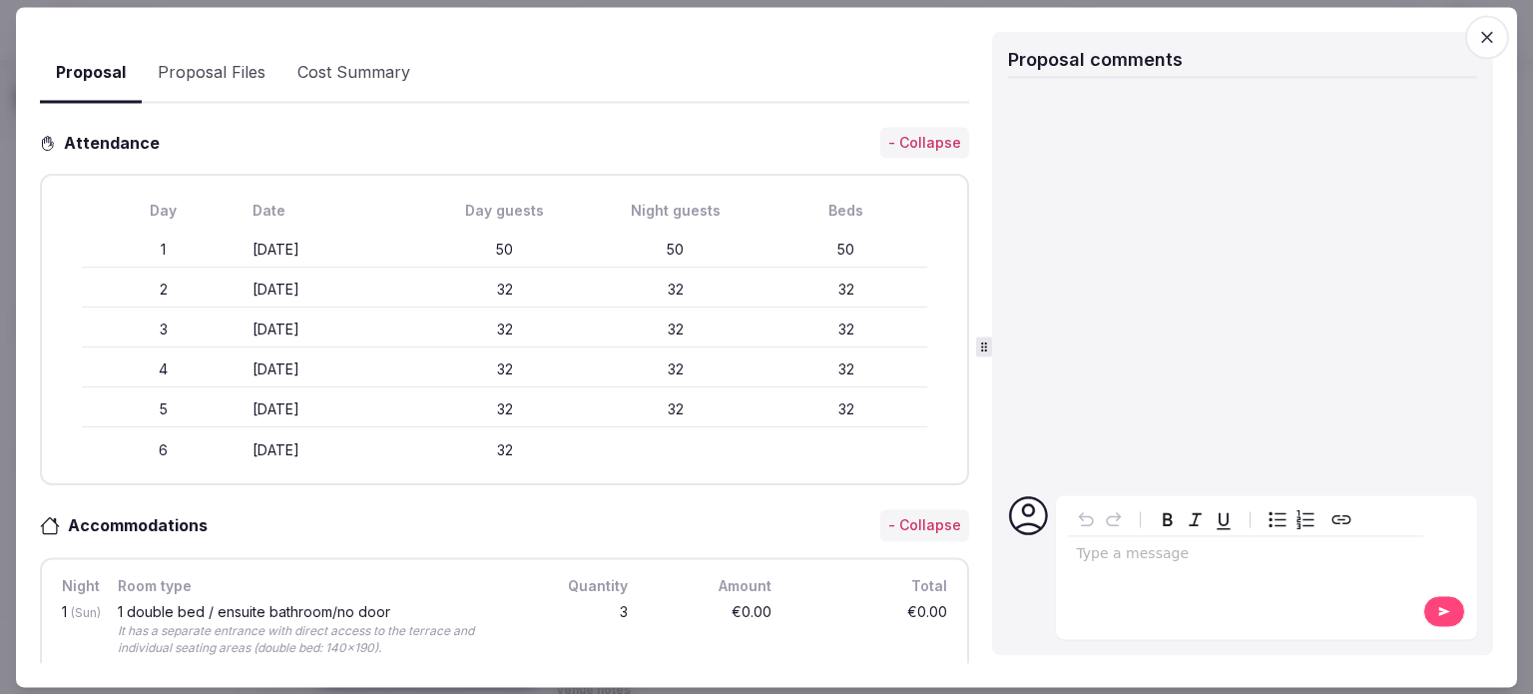
click at [1489, 43] on icon "button" at bounding box center [1487, 37] width 20 height 20
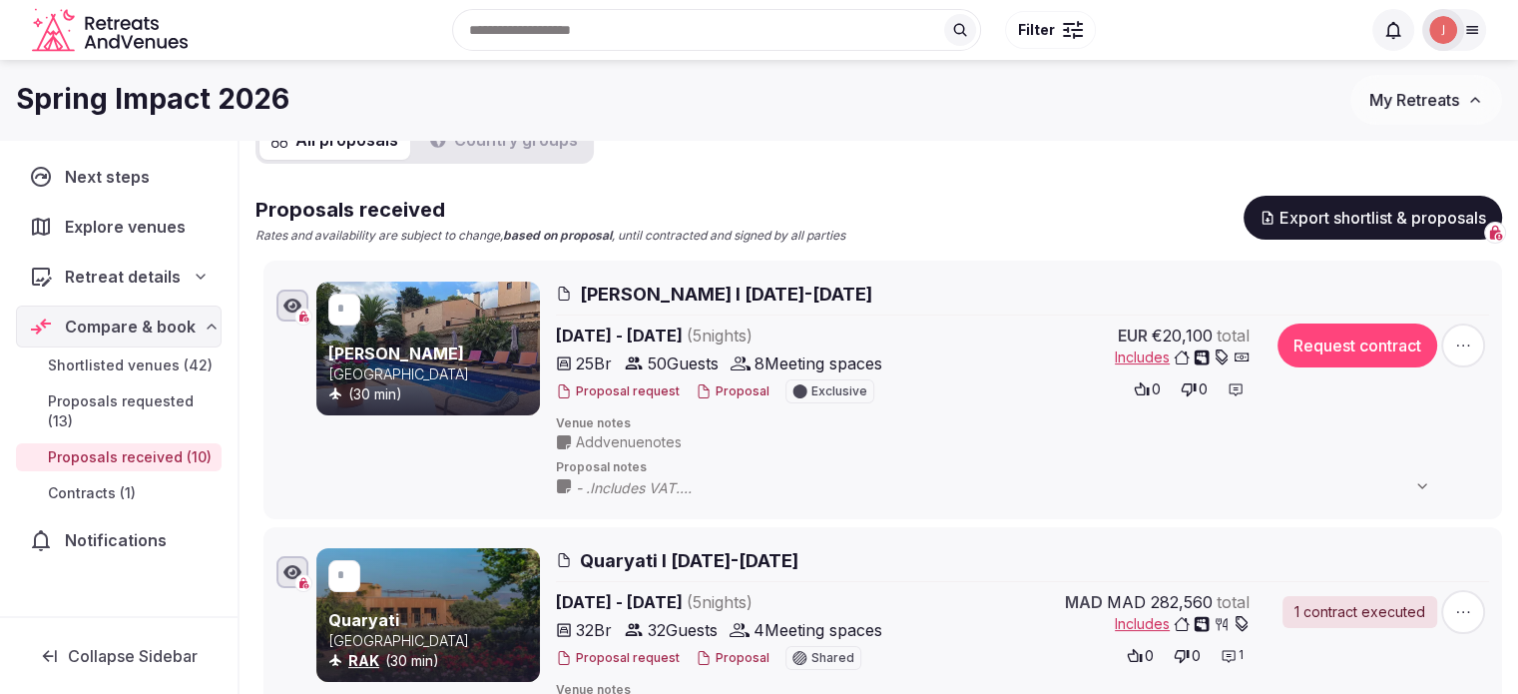
click at [1143, 353] on span "Includes" at bounding box center [1182, 357] width 135 height 20
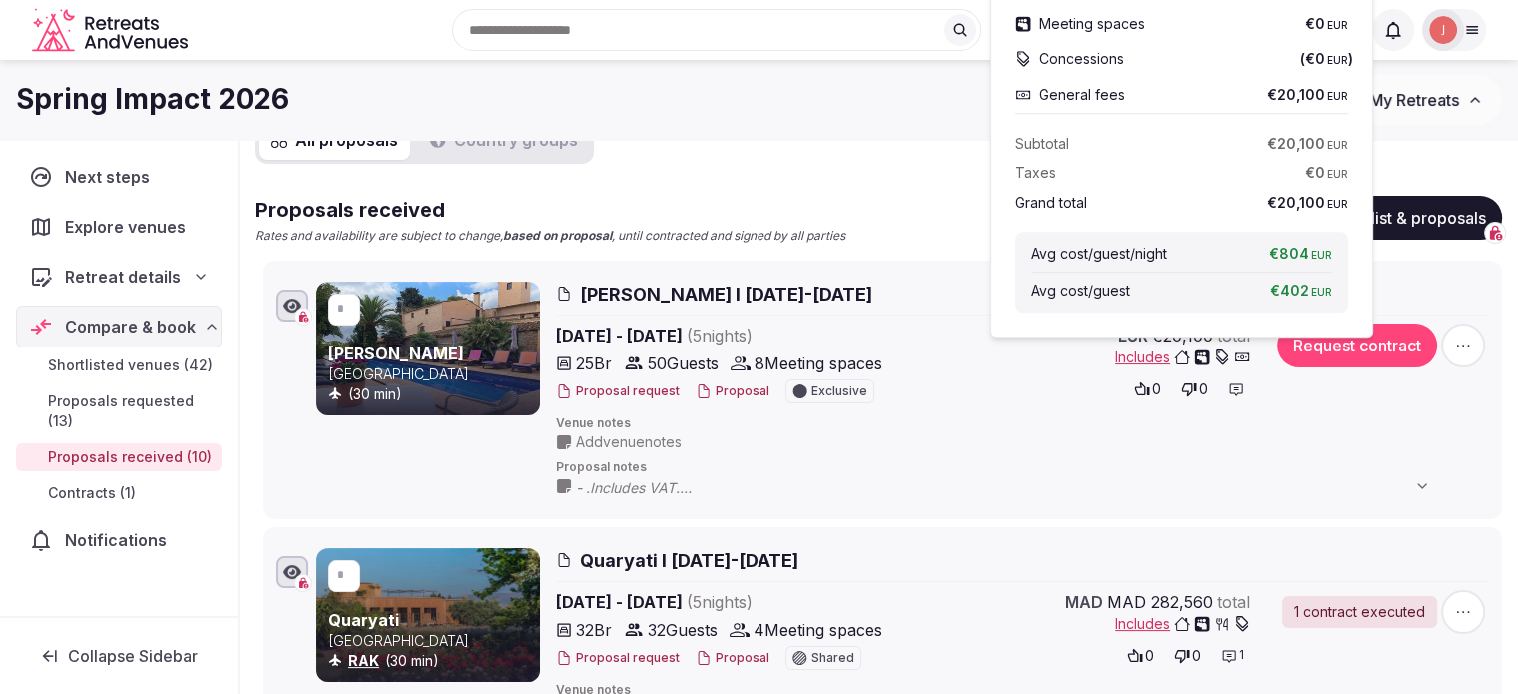
click at [1143, 353] on span "Includes" at bounding box center [1182, 357] width 135 height 20
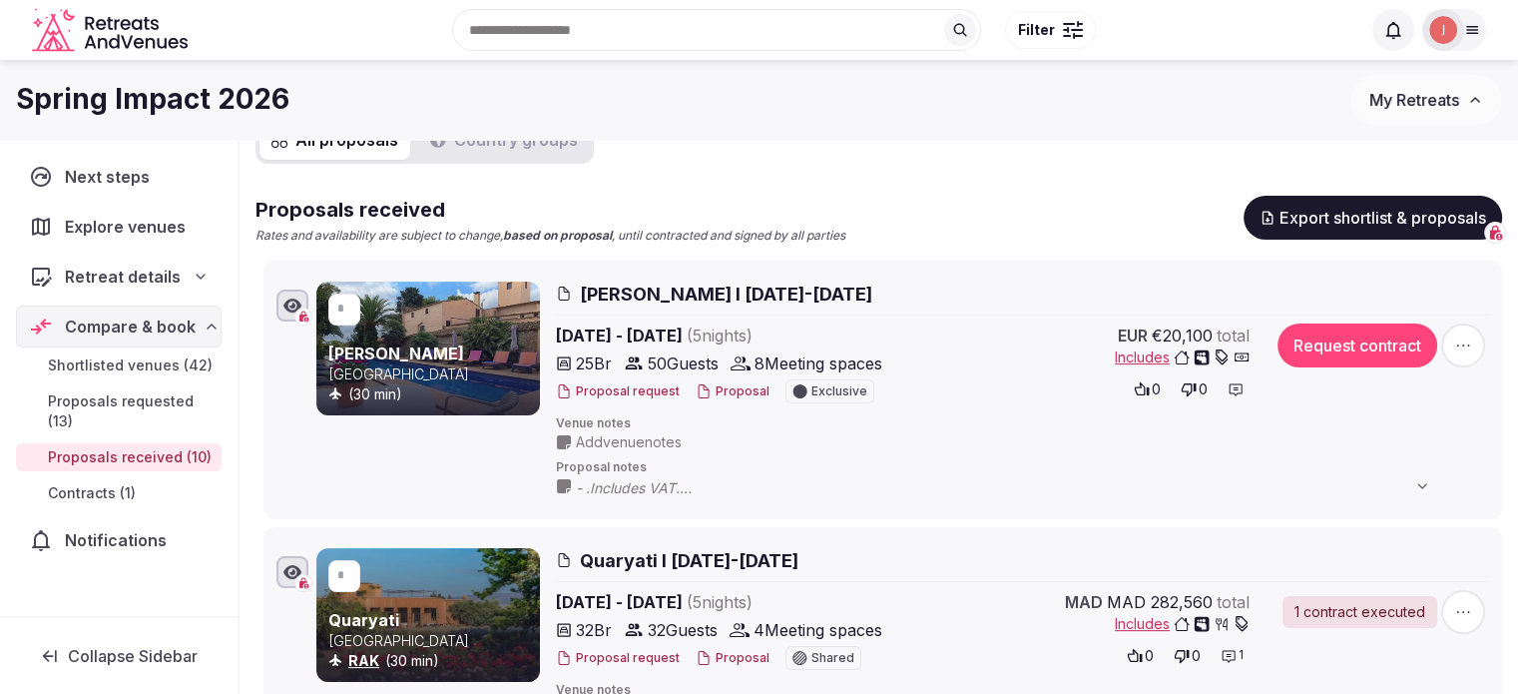
click at [464, 358] on link "[PERSON_NAME]" at bounding box center [396, 353] width 136 height 20
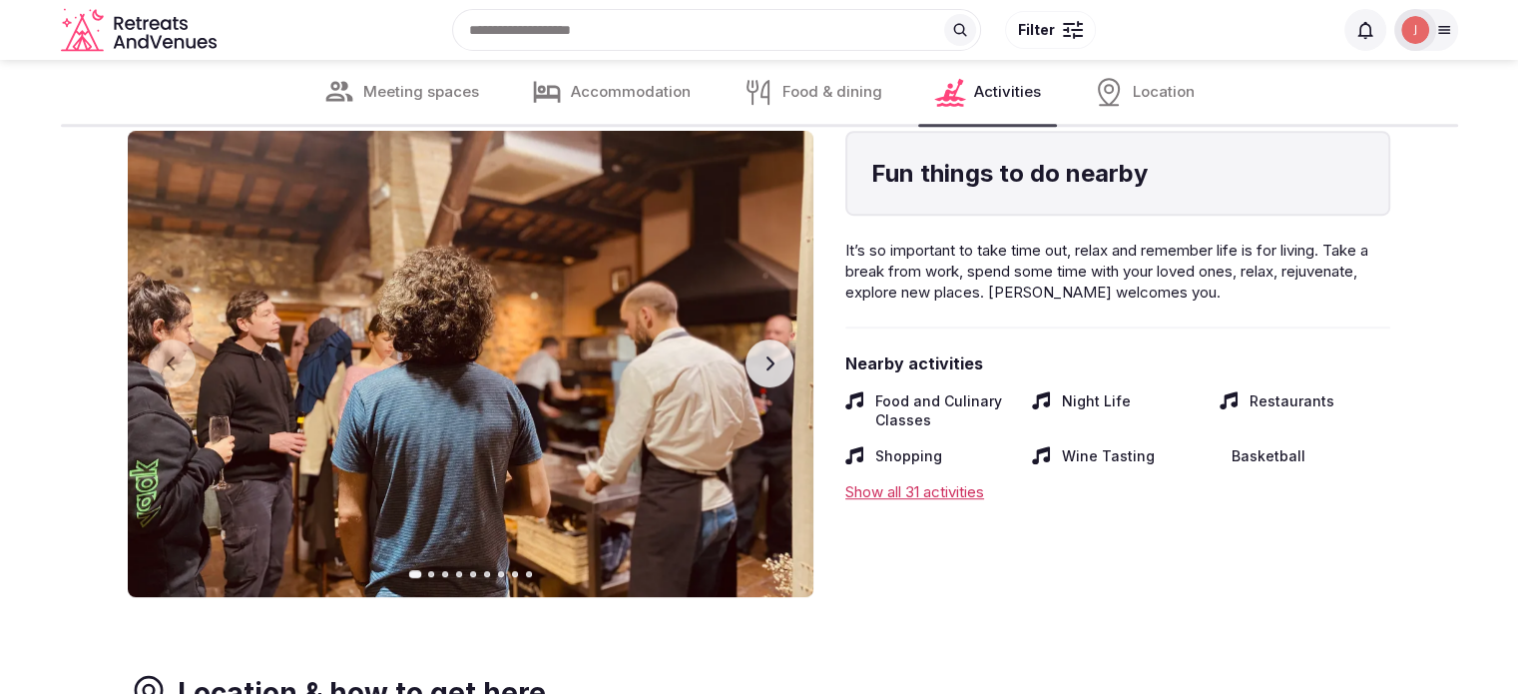
scroll to position [8584, 0]
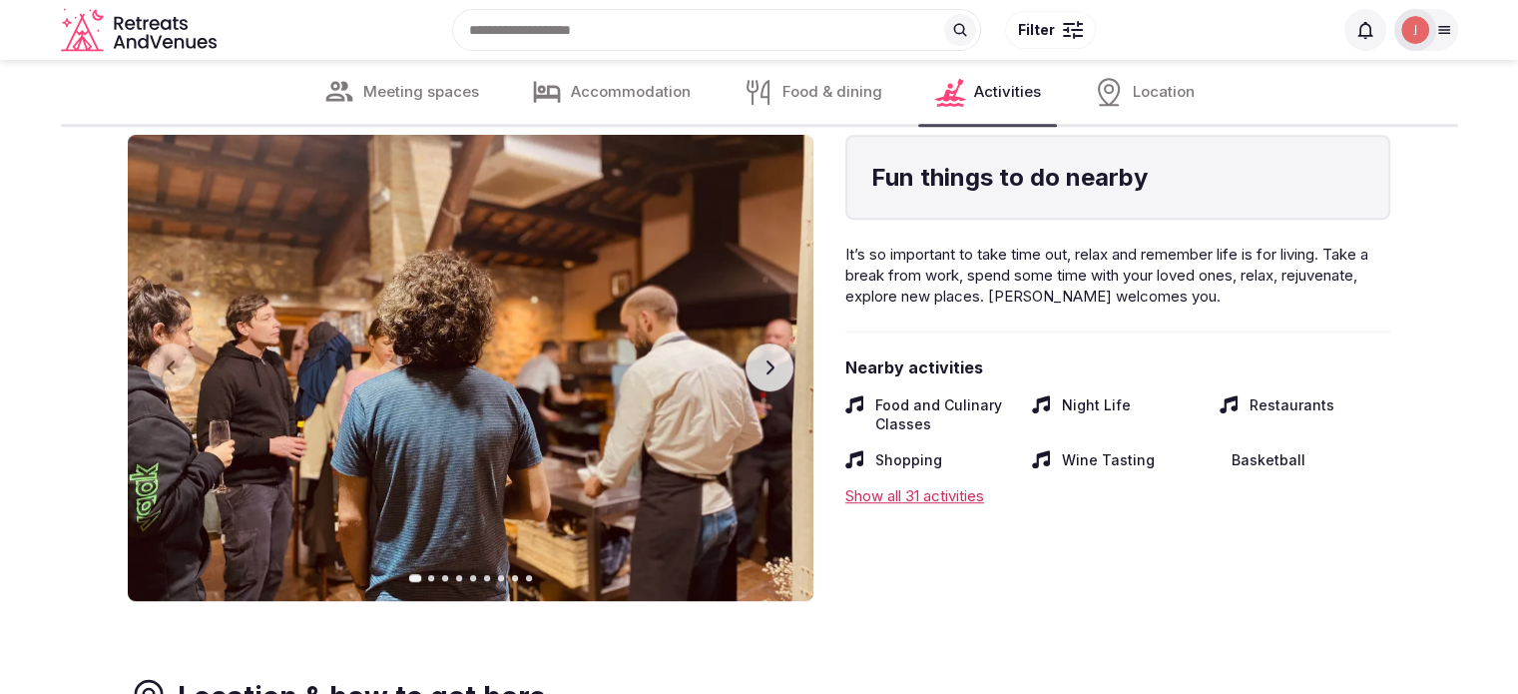
click at [759, 378] on button "Next slide" at bounding box center [770, 367] width 48 height 48
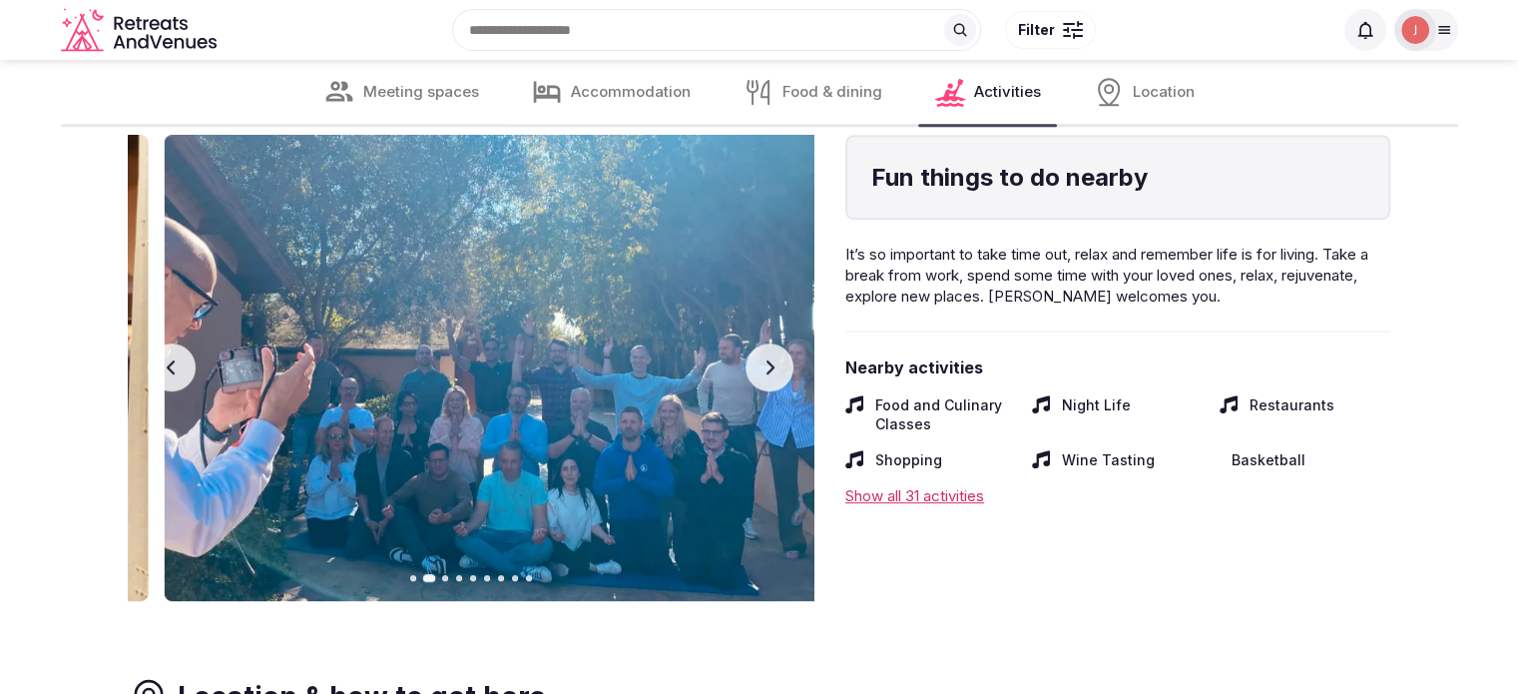
click at [760, 378] on button "Next slide" at bounding box center [770, 367] width 48 height 48
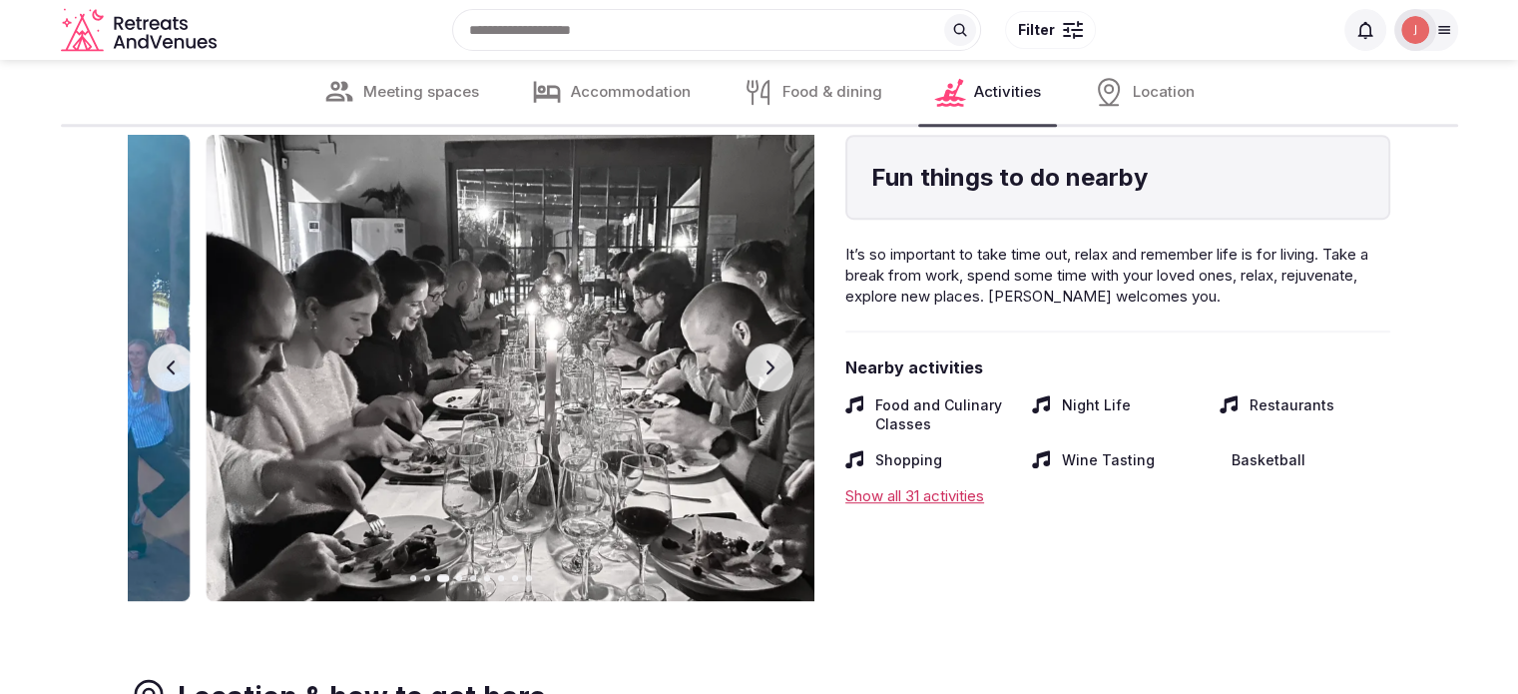
click at [760, 378] on button "Next slide" at bounding box center [770, 367] width 48 height 48
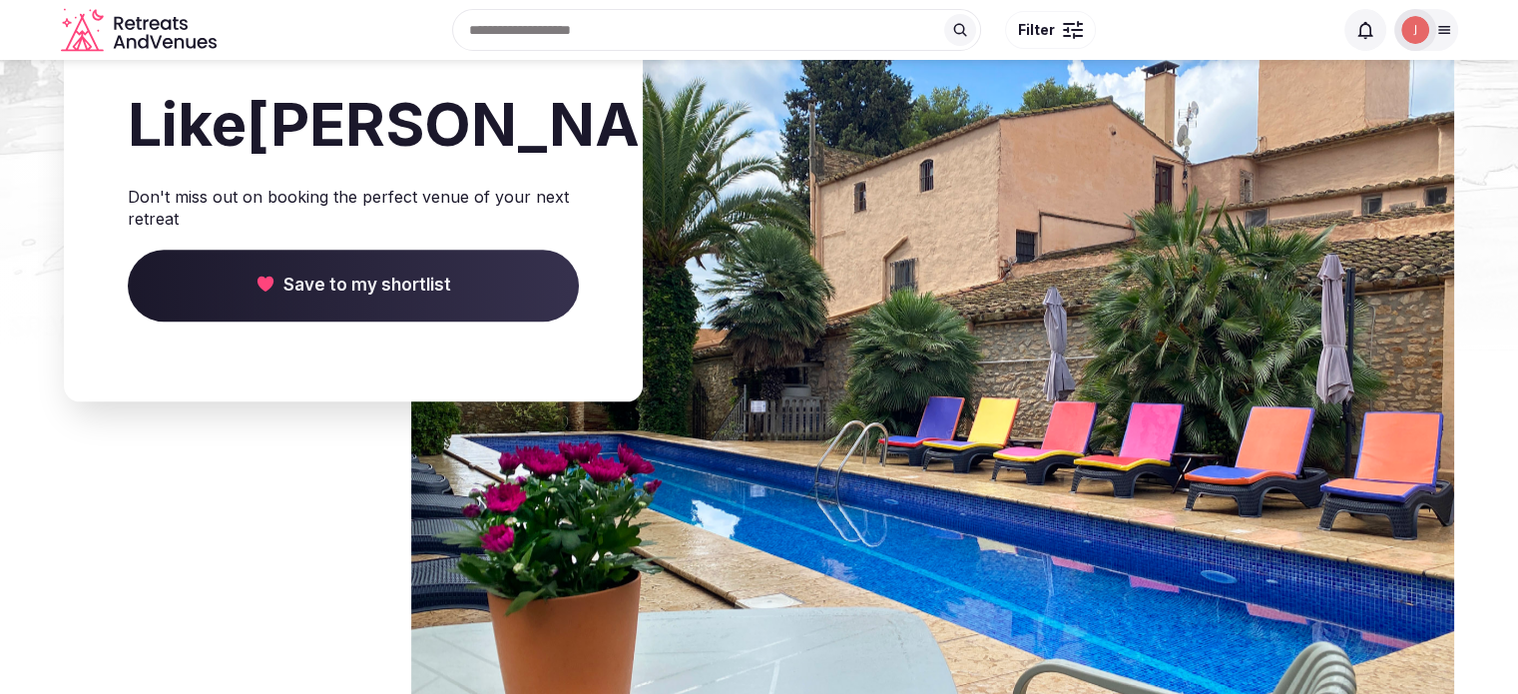
scroll to position [9183, 0]
